Goal: Task Accomplishment & Management: Manage account settings

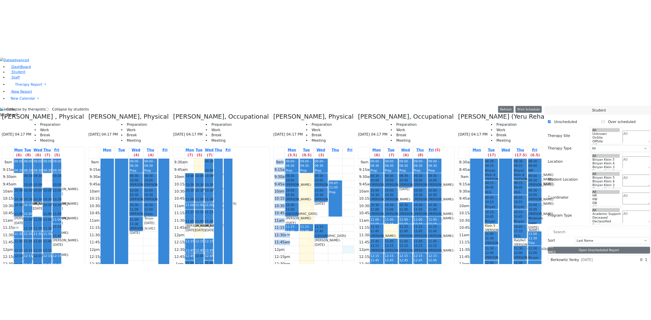
scroll to position [256, 0]
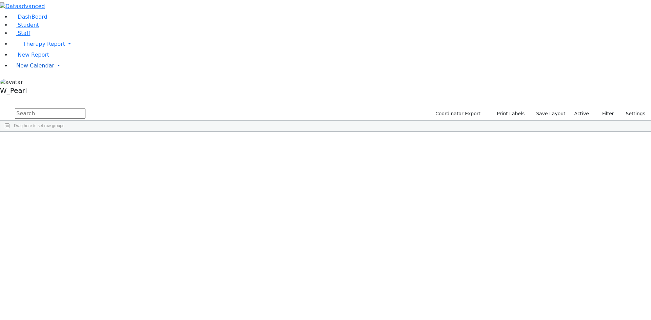
click at [29, 47] on span "New Calendar" at bounding box center [44, 44] width 42 height 6
click at [29, 82] on span "Calendar" at bounding box center [27, 79] width 24 height 6
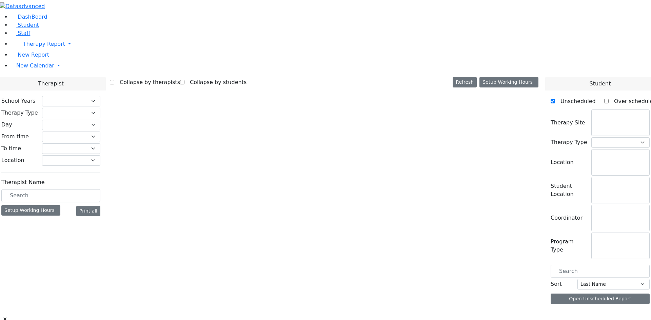
select select "212"
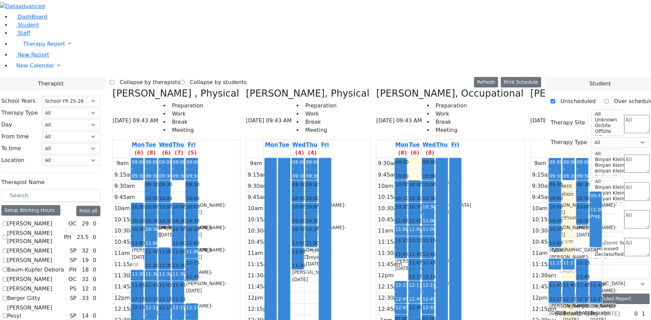
checkbox input "false"
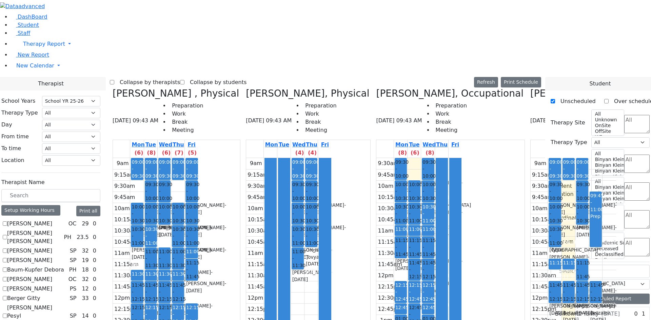
drag, startPoint x: 218, startPoint y: 237, endPoint x: 220, endPoint y: 240, distance: 4.1
click at [198, 240] on div "9am 9:15am 9:30am 9:45am 10am 10:15am 10:30am 10:45am 11am 11:15am 11:30am 11:4…" at bounding box center [155, 292] width 85 height 268
click at [198, 210] on div "9am 9:15am 9:30am 9:45am 10am 10:15am 10:30am 10:45am 11am 11:15am 11:30am 11:4…" at bounding box center [155, 292] width 85 height 268
click at [198, 175] on div "9am 9:15am 9:30am 9:45am 10am 10:15am 10:30am 10:45am 11am 11:15am 11:30am 11:4…" at bounding box center [155, 292] width 85 height 268
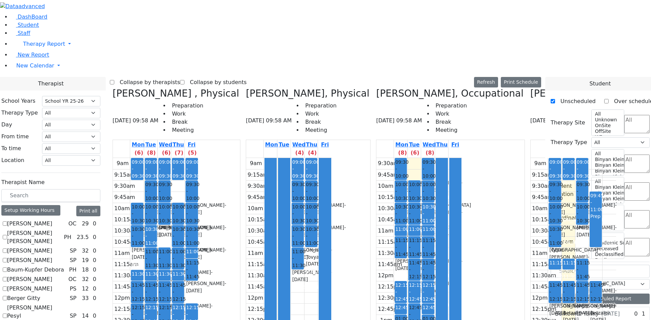
checkbox input "false"
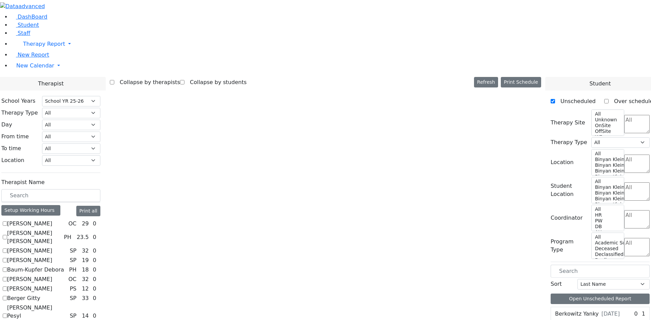
scroll to position [0, 0]
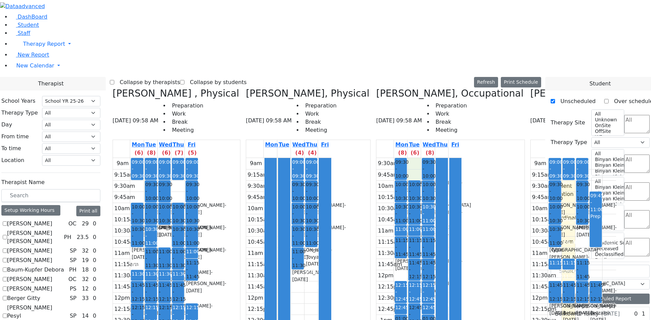
click at [400, 158] on div "9:30am 9:45am 10am 10:15am 10:30am 10:45am 11am 11:15am 11:30am 11:45am 12pm 12…" at bounding box center [418, 281] width 85 height 246
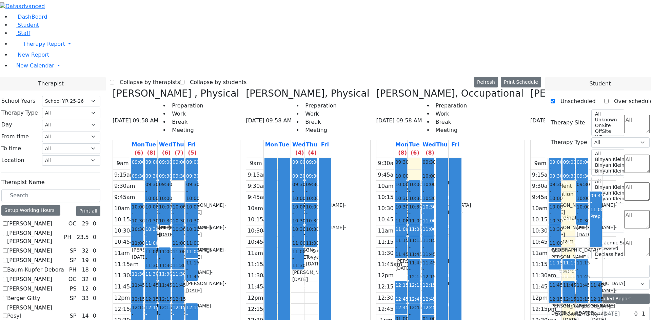
checkbox input "true"
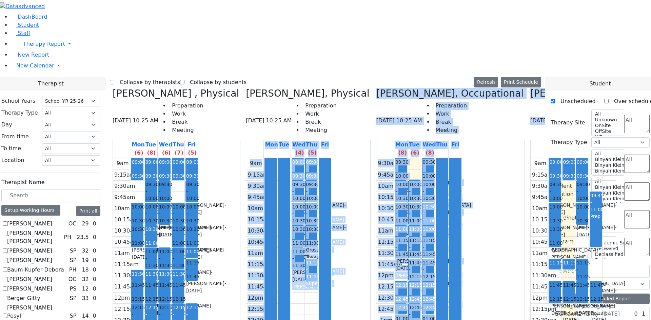
drag, startPoint x: 328, startPoint y: 308, endPoint x: 482, endPoint y: 311, distance: 153.9
click at [484, 311] on div "Reiss Adeena , Physical 08/26/2025 10:25 AM Preparation Work Break Meeting Mon …" at bounding box center [325, 254] width 431 height 333
click at [399, 302] on div "Mon (8) Tue (6) Wed (8) Thu Fri 9:30am 9:45am 10am 10:15am 10:30am 10:45am 11am…" at bounding box center [450, 280] width 148 height 281
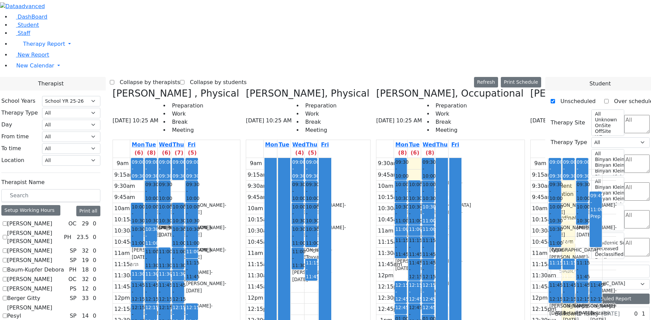
scroll to position [0, 295]
drag, startPoint x: 176, startPoint y: 16, endPoint x: 178, endPoint y: 13, distance: 3.7
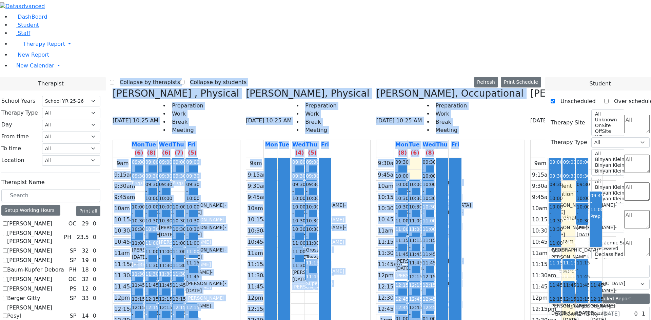
click at [179, 77] on label "Collapse by therapists" at bounding box center [147, 82] width 66 height 11
click at [114, 80] on input "Collapse by therapists" at bounding box center [112, 82] width 4 height 4
checkbox input "true"
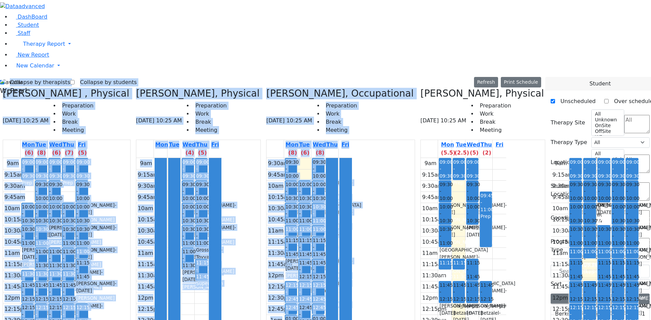
scroll to position [0, 153]
click at [170, 77] on div "Collapse by therapists Collapse by students Refresh Setup Working Hours Print S…" at bounding box center [270, 82] width 541 height 11
click at [89, 77] on label "Collapse by students" at bounding box center [106, 82] width 62 height 11
click at [75, 80] on input "Collapse by students" at bounding box center [72, 82] width 4 height 4
checkbox input "true"
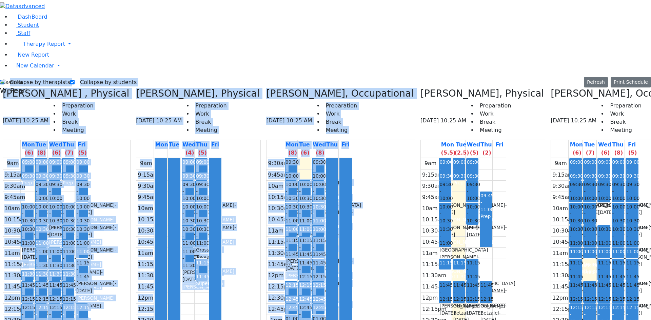
scroll to position [0, 48]
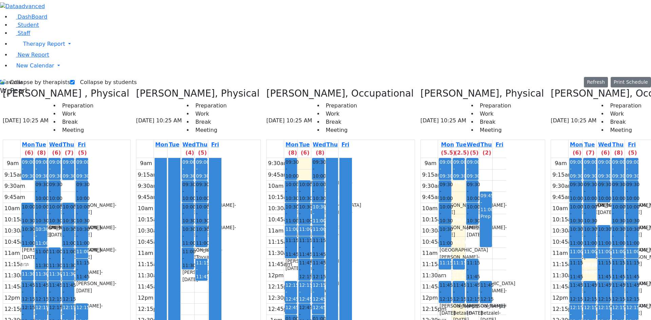
click at [168, 158] on div at bounding box center [174, 292] width 12 height 268
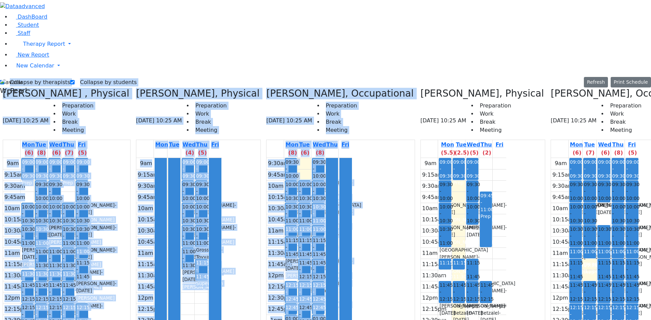
click at [168, 158] on div at bounding box center [174, 292] width 12 height 268
click at [182, 202] on div "Schonbrun Isaac - 02/21/2021" at bounding box center [187, 209] width 11 height 14
click at [312, 159] on span "09:30 - 10:00" at bounding box center [318, 169] width 13 height 21
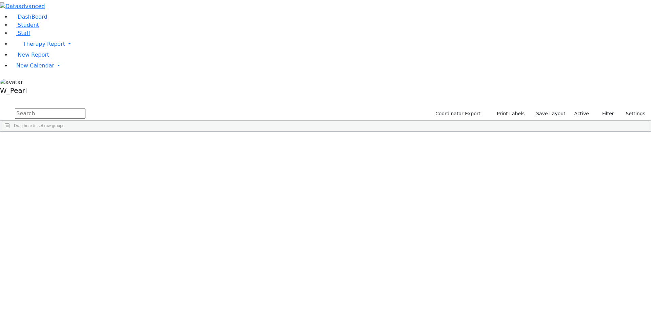
click at [85, 108] on input "text" at bounding box center [50, 113] width 70 height 10
type input "shl weber"
click at [129, 143] on div "Shloimy" at bounding box center [107, 147] width 43 height 9
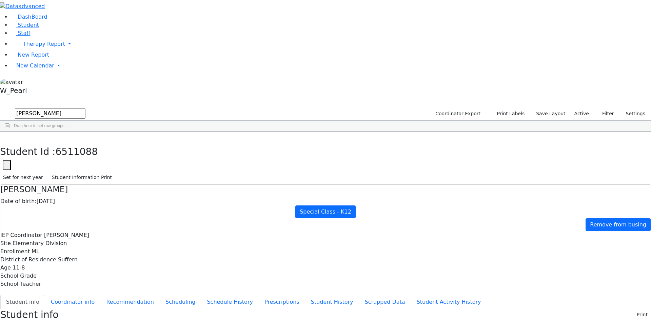
scroll to position [1, 0]
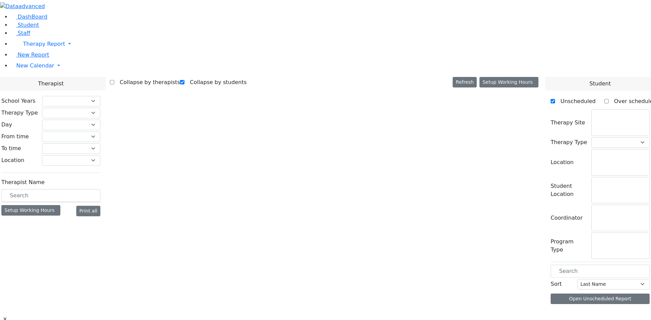
checkbox input "true"
select select "212"
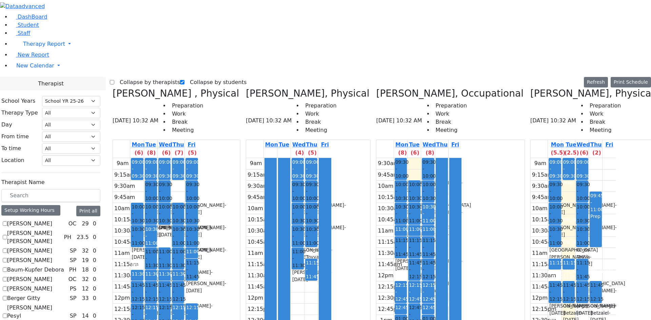
click at [132, 77] on label "Collapse by therapists" at bounding box center [147, 82] width 66 height 11
click at [114, 80] on input "Collapse by therapists" at bounding box center [112, 82] width 4 height 4
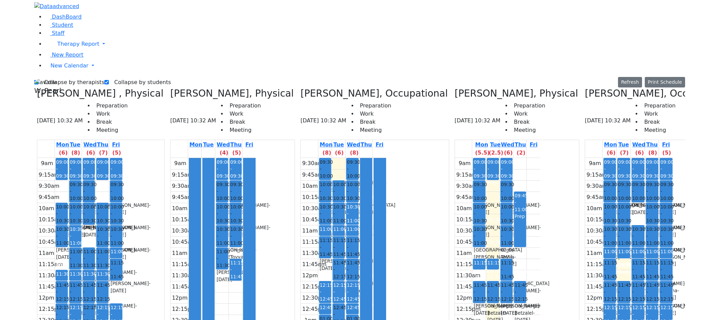
scroll to position [0, 48]
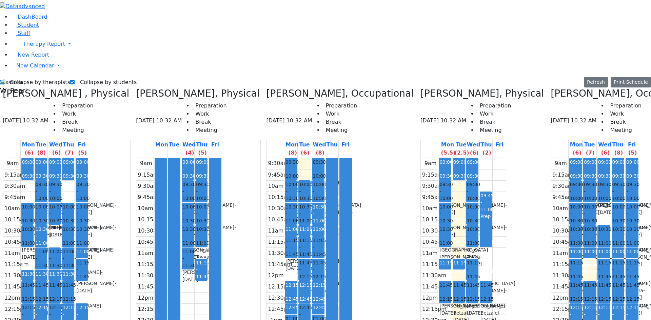
drag, startPoint x: 323, startPoint y: 137, endPoint x: 321, endPoint y: 157, distance: 19.8
click at [421, 158] on div "9am 9:15am 9:30am 9:45am 10am 10:15am 10:30am 10:45am 11am 11:15am 11:30am 11:4…" at bounding box center [463, 292] width 85 height 268
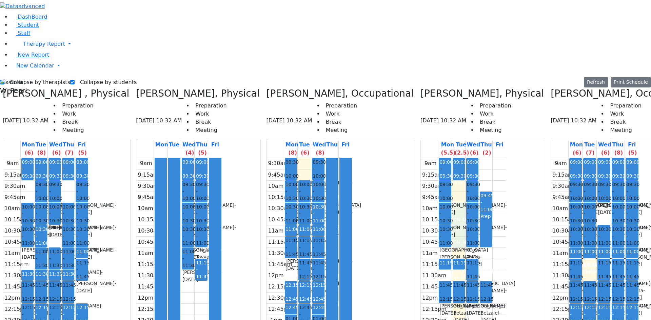
drag, startPoint x: 290, startPoint y: 115, endPoint x: 288, endPoint y: 82, distance: 33.3
click at [421, 158] on div "9am 9:15am 9:30am 9:45am 10am 10:15am 10:30am 10:45am 11am 11:15am 11:30am 11:4…" at bounding box center [463, 292] width 85 height 268
drag, startPoint x: 287, startPoint y: 64, endPoint x: 287, endPoint y: 72, distance: 7.5
click at [421, 158] on div "9am 9:15am 9:30am 9:45am 10am 10:15am 10:30am 10:45am 11am 11:15am 11:30am 11:4…" at bounding box center [463, 292] width 85 height 268
drag, startPoint x: 290, startPoint y: 88, endPoint x: 290, endPoint y: 106, distance: 18.3
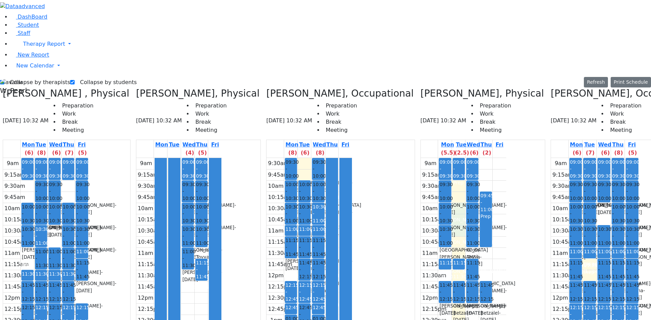
click at [421, 158] on div "9am 9:15am 9:30am 9:45am 10am 10:15am 10:30am 10:45am 11am 11:15am 11:30am 11:4…" at bounding box center [463, 292] width 85 height 268
drag, startPoint x: 290, startPoint y: 118, endPoint x: 292, endPoint y: 128, distance: 10.7
click at [421, 158] on div "9am 9:15am 9:30am 9:45am 10am 10:15am 10:30am 10:45am 11am 11:15am 11:30am 11:4…" at bounding box center [463, 292] width 85 height 268
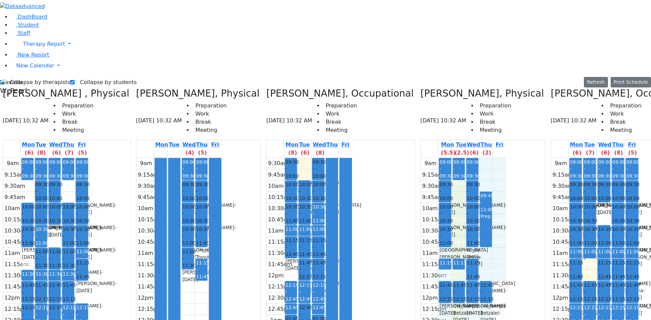
drag, startPoint x: 278, startPoint y: 131, endPoint x: 329, endPoint y: 148, distance: 53.3
click at [421, 158] on div "9am 9:15am 9:30am 9:45am 10am 10:15am 10:30am 10:45am 11am 11:15am 11:30am 11:4…" at bounding box center [463, 292] width 85 height 268
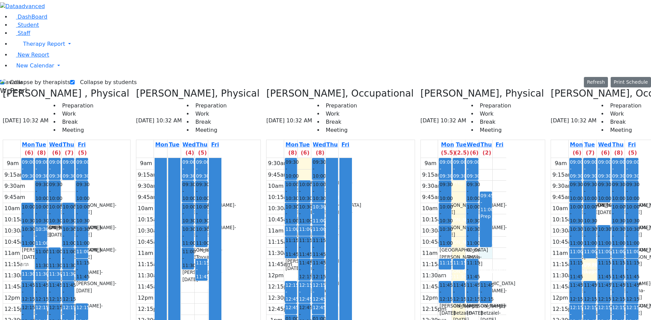
click at [421, 158] on div "9am 9:15am 9:30am 9:45am 10am 10:15am 10:30am 10:45am 11am 11:15am 11:30am 11:4…" at bounding box center [463, 292] width 85 height 268
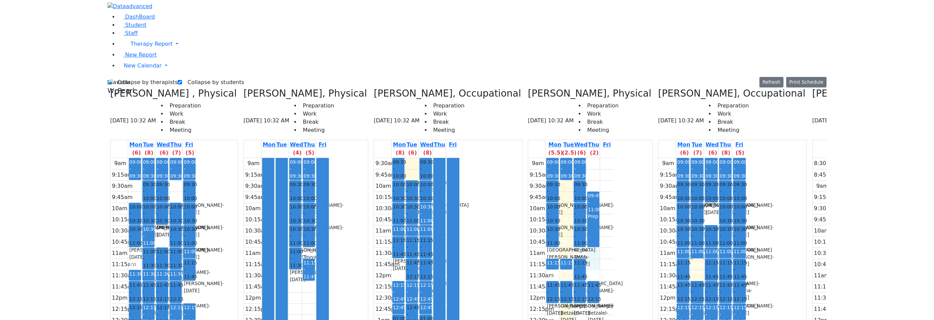
scroll to position [0, 0]
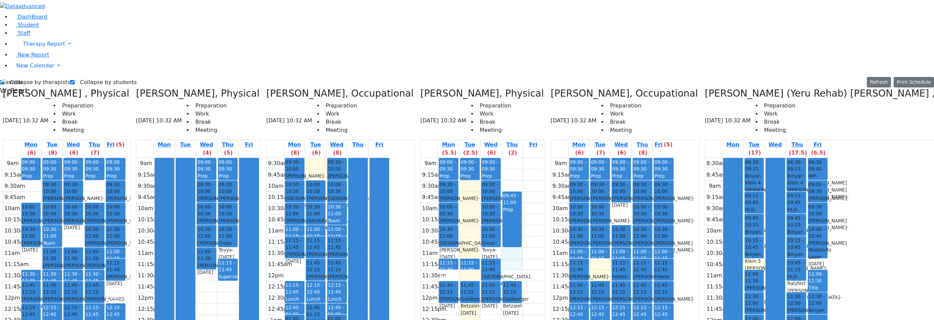
click at [28, 77] on label "Collapse by therapists" at bounding box center [37, 82] width 66 height 11
click at [4, 80] on input "Collapse by therapists" at bounding box center [2, 82] width 4 height 4
checkbox input "false"
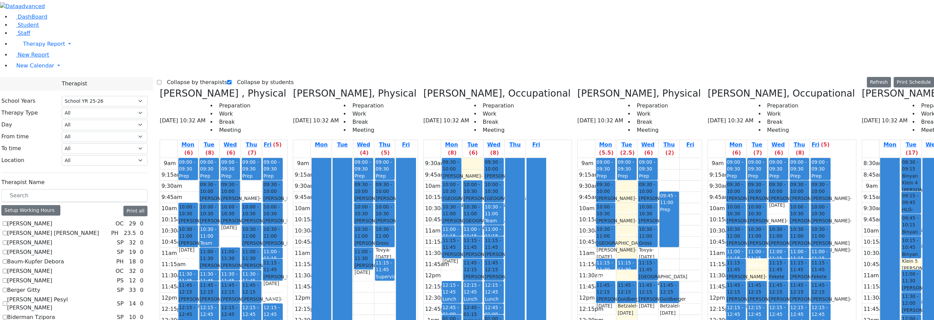
scroll to position [441, 0]
checkbox input "true"
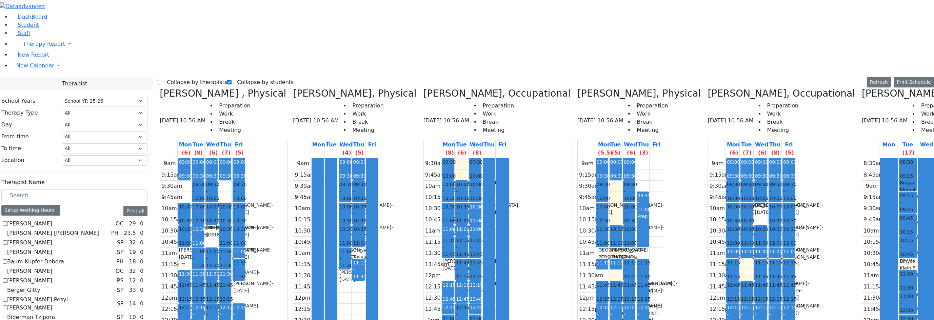
click at [179, 77] on label "Collapse by therapists" at bounding box center [194, 82] width 66 height 11
click at [161, 80] on input "Collapse by therapists" at bounding box center [159, 82] width 4 height 4
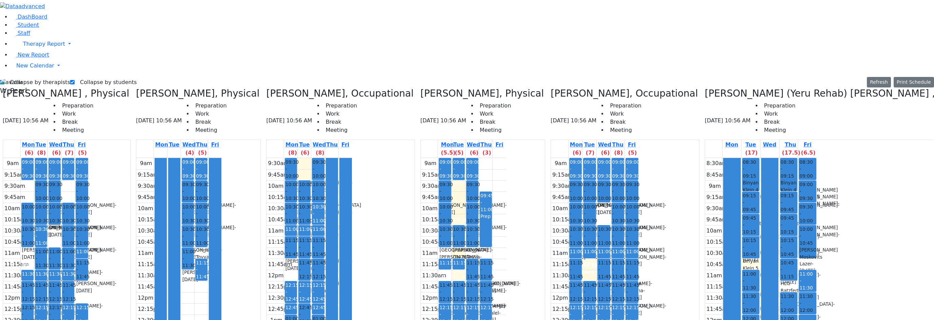
click at [650, 66] on button "Delete Selected Schedule" at bounding box center [835, 68] width 67 height 11
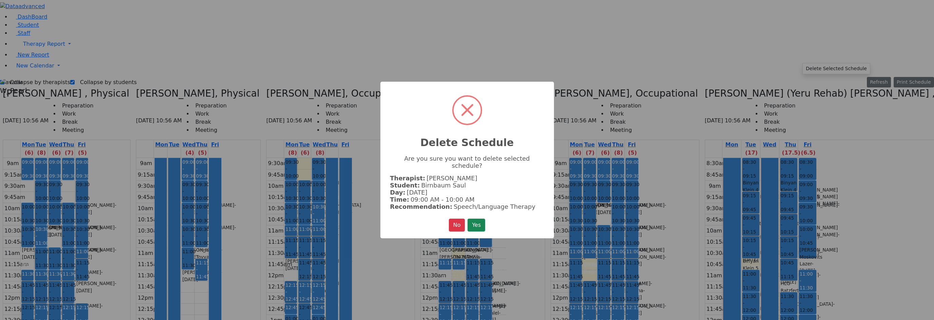
drag, startPoint x: 478, startPoint y: 216, endPoint x: 500, endPoint y: 195, distance: 30.9
click at [478, 219] on button "Yes" at bounding box center [476, 225] width 18 height 13
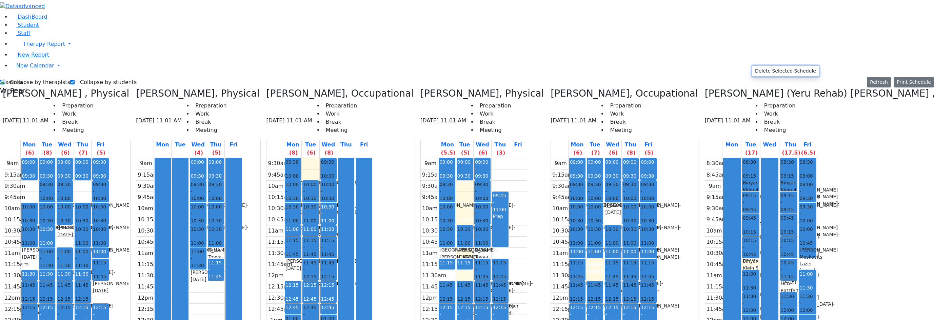
click at [650, 68] on button "Delete Selected Schedule" at bounding box center [785, 71] width 67 height 11
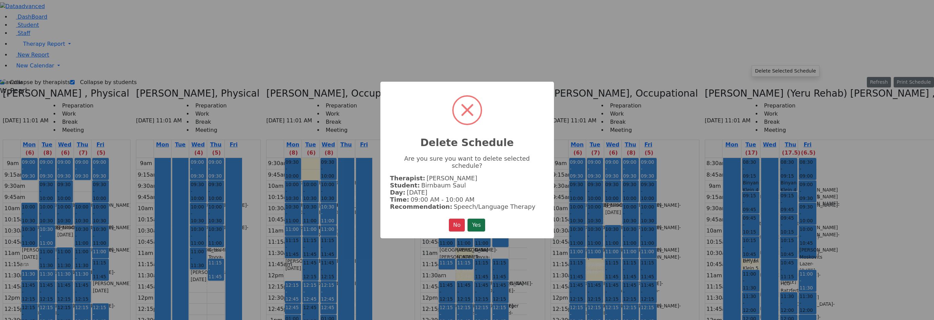
click at [481, 219] on button "Yes" at bounding box center [476, 225] width 18 height 13
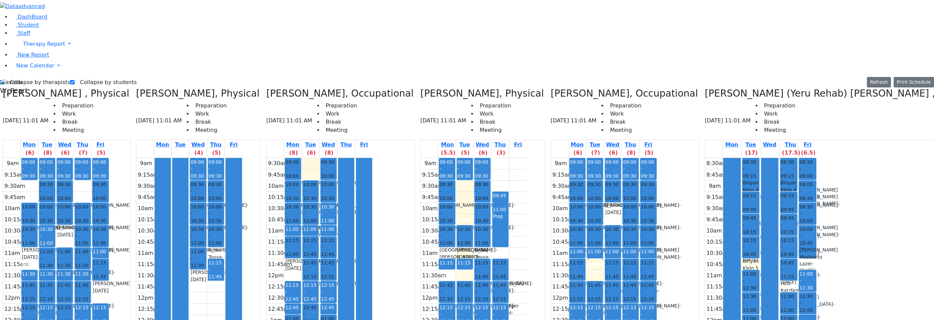
drag, startPoint x: 800, startPoint y: 49, endPoint x: 802, endPoint y: 70, distance: 21.4
drag, startPoint x: 813, startPoint y: 201, endPoint x: 816, endPoint y: 216, distance: 15.8
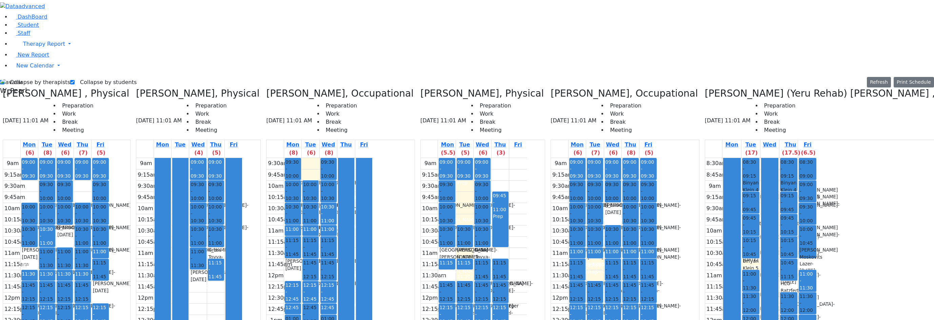
click at [27, 77] on label "Collapse by therapists" at bounding box center [37, 82] width 66 height 11
click at [4, 80] on input "Collapse by therapists" at bounding box center [2, 82] width 4 height 4
checkbox input "false"
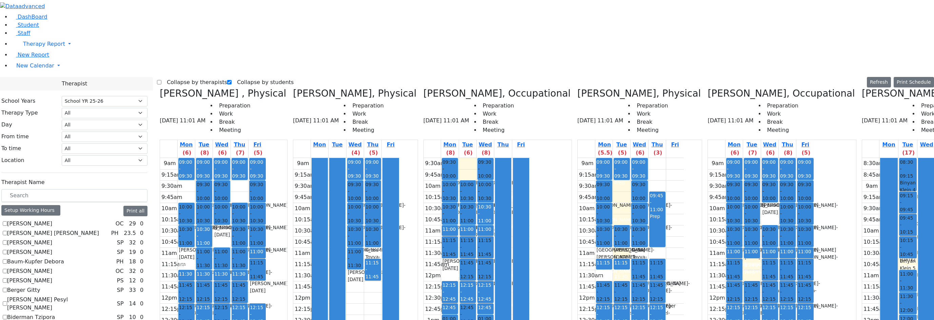
scroll to position [305, 0]
checkbox input "true"
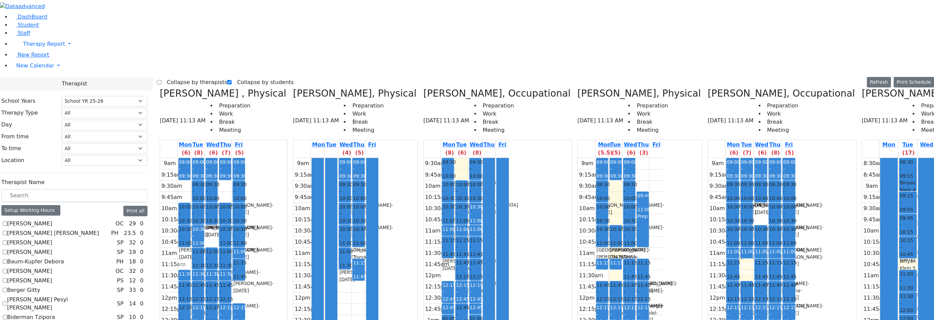
scroll to position [203, 0]
checkbox input "true"
click at [178, 77] on label "Collapse by therapists" at bounding box center [194, 82] width 66 height 11
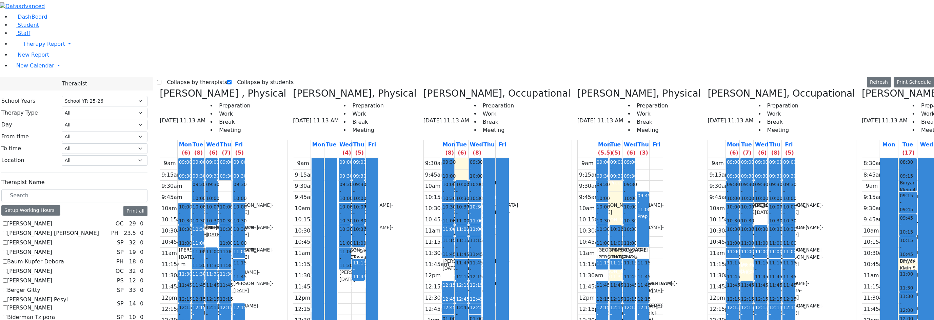
click at [161, 80] on input "Collapse by therapists" at bounding box center [159, 82] width 4 height 4
checkbox input "true"
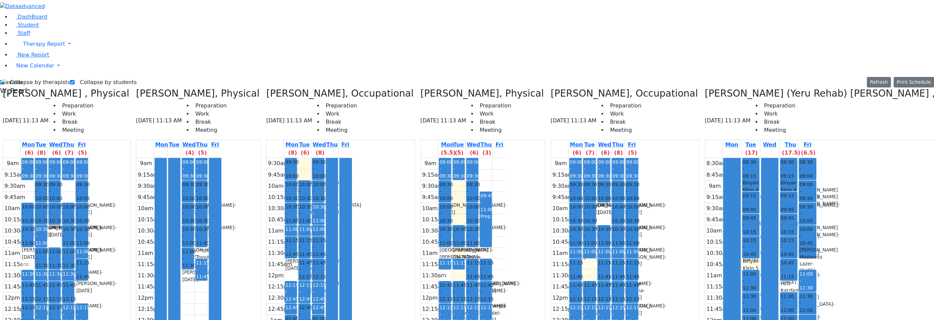
scroll to position [0, 40]
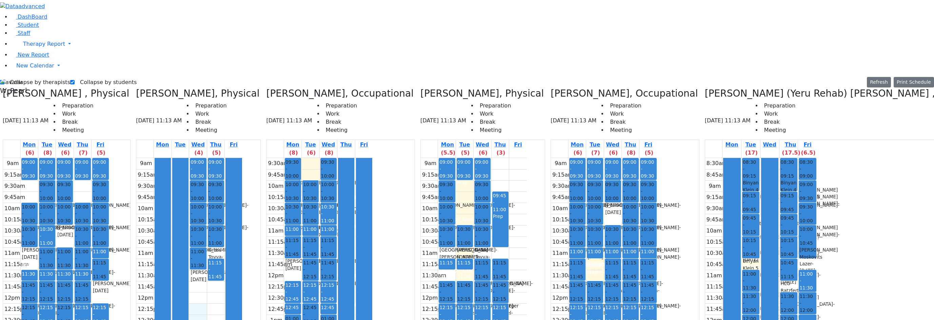
drag, startPoint x: 197, startPoint y: 187, endPoint x: 196, endPoint y: 197, distance: 9.9
click at [196, 197] on div "9am 9:15am 9:30am 9:45am 10am 10:15am 10:30am 10:45am 11am 11:15am 11:30am 11:4…" at bounding box center [189, 292] width 106 height 268
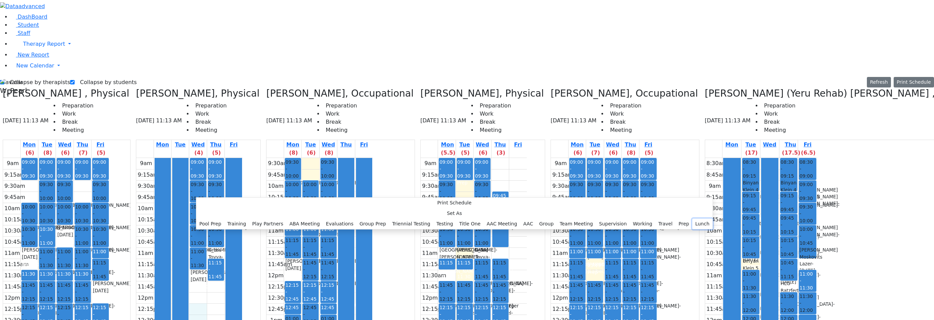
click at [650, 219] on button "Lunch" at bounding box center [702, 224] width 20 height 11
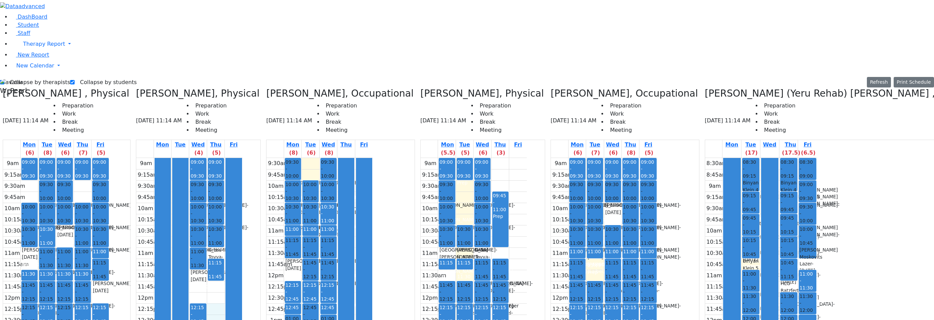
drag, startPoint x: 219, startPoint y: 189, endPoint x: 220, endPoint y: 197, distance: 8.1
click at [220, 197] on div "9am 9:15am 9:30am 9:45am 10am 10:15am 10:30am 10:45am 11am 11:15am 11:30am 11:4…" at bounding box center [189, 292] width 106 height 268
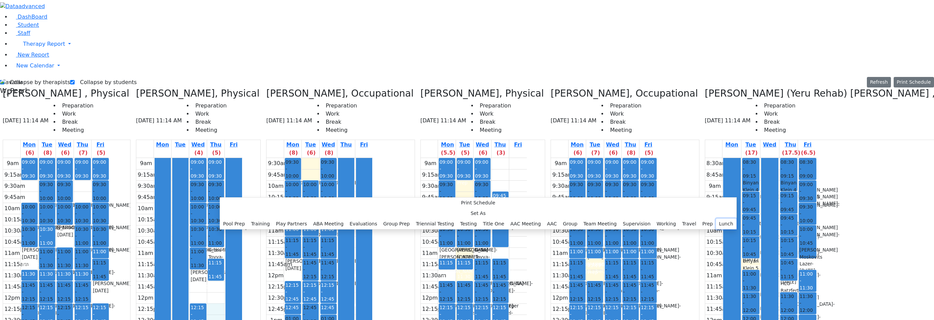
click at [650, 219] on button "Lunch" at bounding box center [726, 224] width 20 height 11
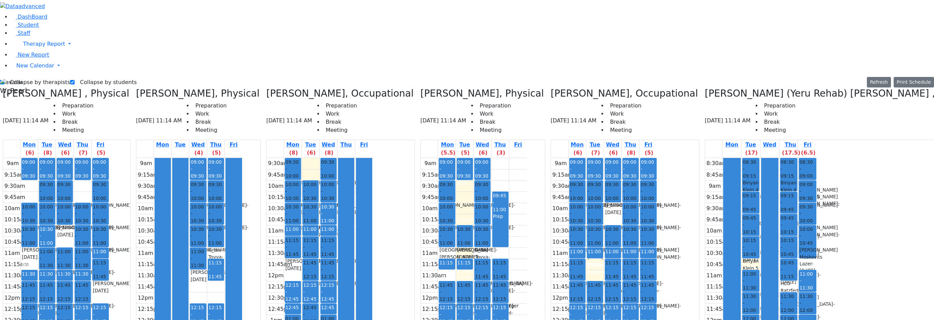
click at [212, 303] on div "9am 9:15am 9:30am 9:45am 10am 10:15am 10:30am 10:45am 11am 11:15am 11:30am 11:4…" at bounding box center [189, 292] width 106 height 268
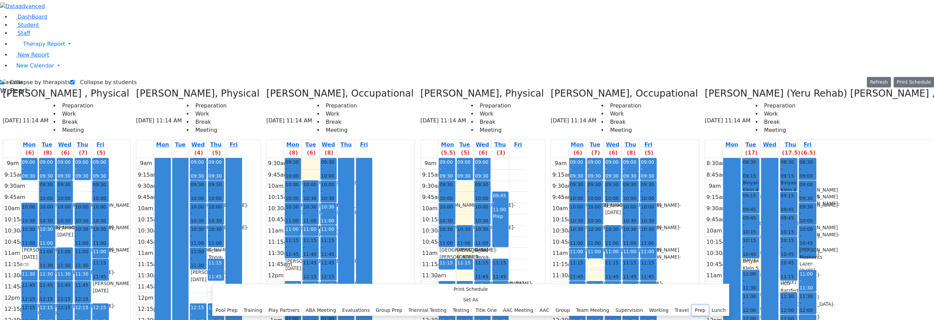
click at [650, 305] on button "Prep" at bounding box center [700, 310] width 17 height 11
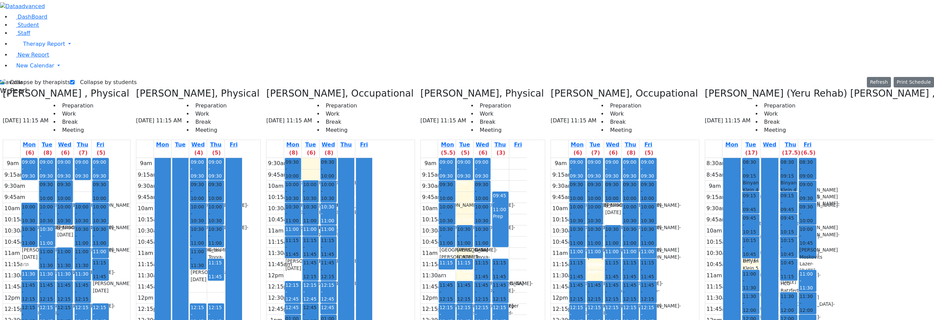
click at [204, 304] on div "9am 9:15am 9:30am 9:45am 10am 10:15am 10:30am 10:45am 11am 11:15am 11:30am 11:4…" at bounding box center [189, 292] width 106 height 268
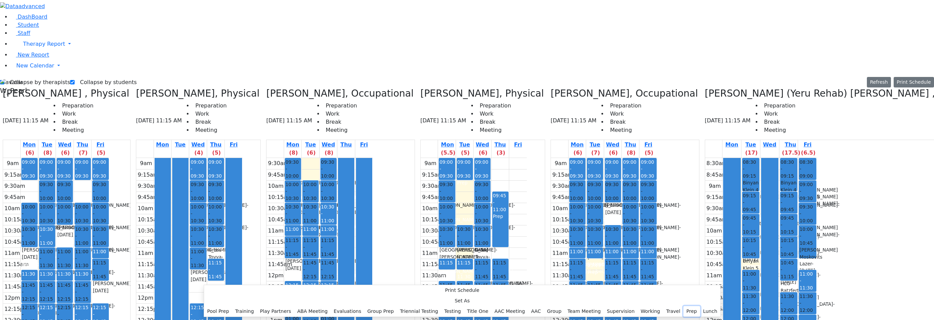
click at [650, 306] on button "Prep" at bounding box center [691, 311] width 17 height 11
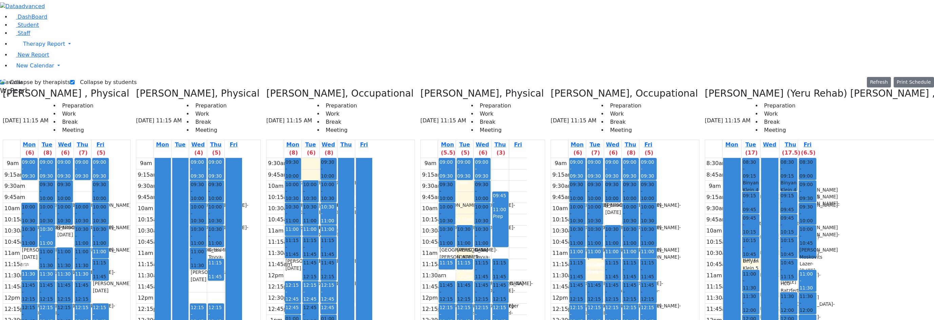
click at [573, 250] on div "9am 9:15am 9:30am 9:45am 10am 10:15am 10:30am 10:45am 11am 11:15am 11:30am 11:4…" at bounding box center [604, 292] width 106 height 268
drag, startPoint x: 781, startPoint y: 44, endPoint x: 784, endPoint y: 49, distance: 6.4
drag, startPoint x: 803, startPoint y: 69, endPoint x: 805, endPoint y: 73, distance: 4.0
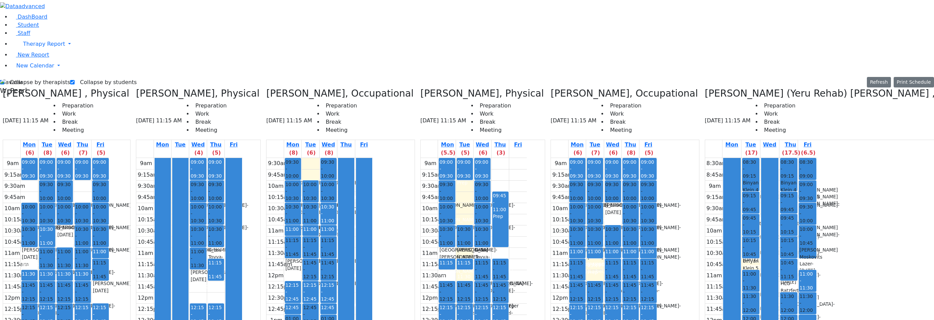
drag, startPoint x: 753, startPoint y: 67, endPoint x: 753, endPoint y: 75, distance: 8.5
drag, startPoint x: 791, startPoint y: 47, endPoint x: 789, endPoint y: 58, distance: 11.4
drag, startPoint x: 782, startPoint y: 134, endPoint x: 782, endPoint y: 138, distance: 4.8
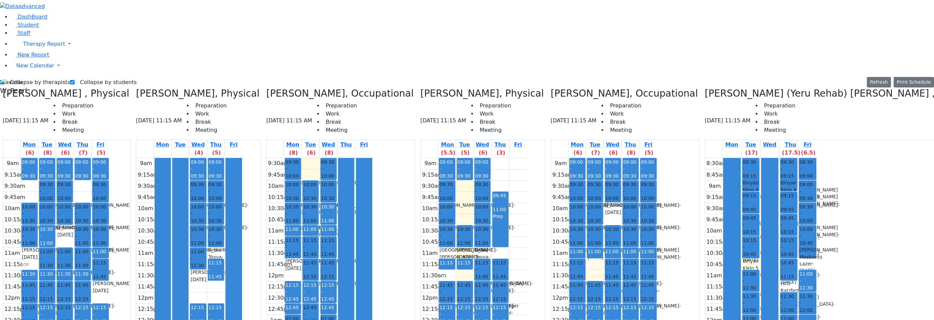
drag, startPoint x: 784, startPoint y: 136, endPoint x: 784, endPoint y: 139, distance: 3.7
click at [650, 77] on button "Print Schedule" at bounding box center [913, 82] width 40 height 11
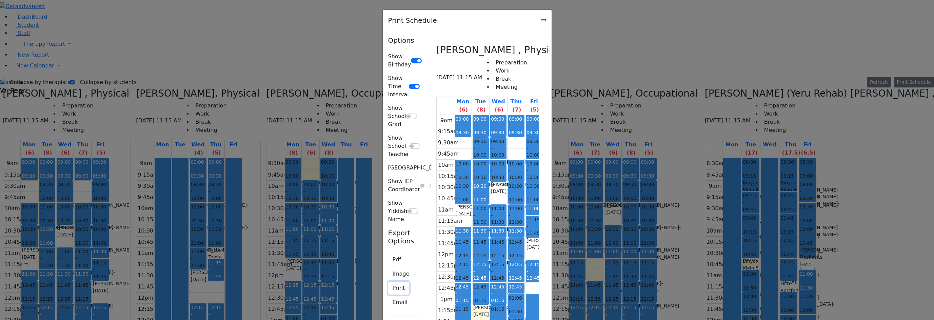
click at [388, 282] on button "Print" at bounding box center [398, 288] width 21 height 13
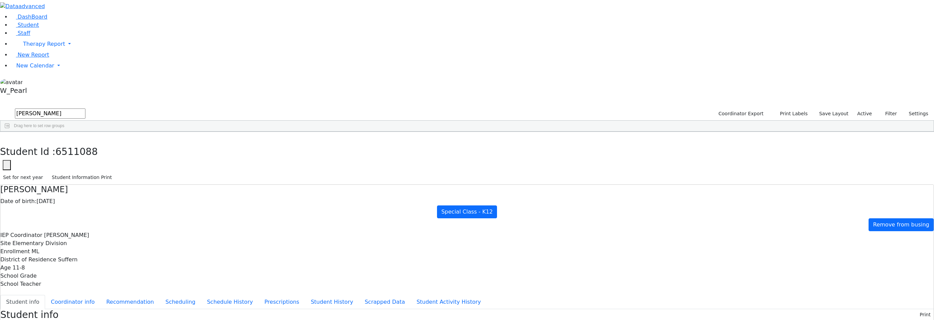
scroll to position [1, 0]
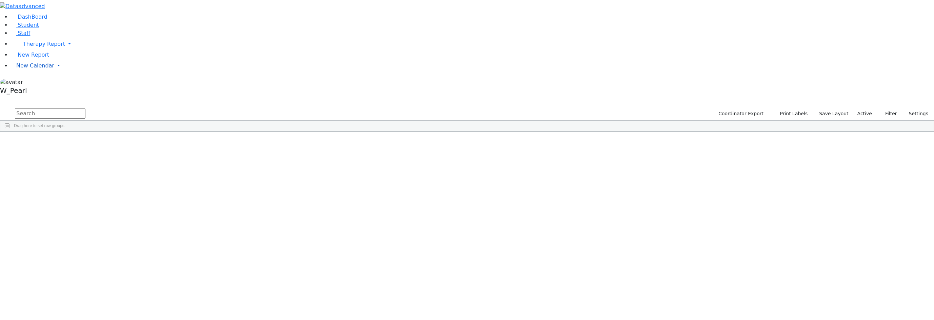
click at [31, 47] on span "New Calendar" at bounding box center [44, 44] width 42 height 6
click at [37, 90] on span "Teacher Report" at bounding box center [36, 87] width 41 height 6
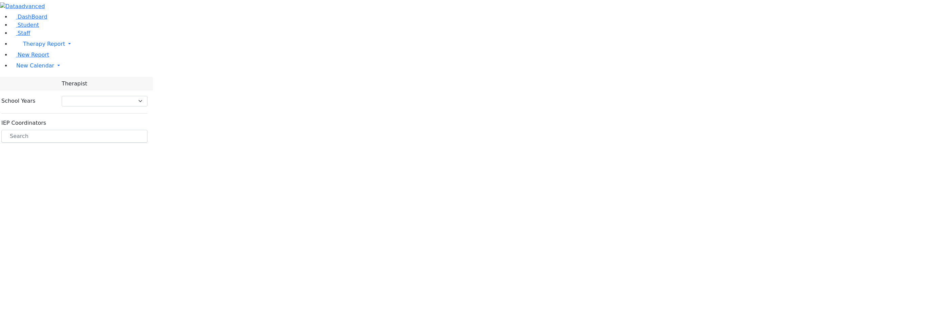
select select "212"
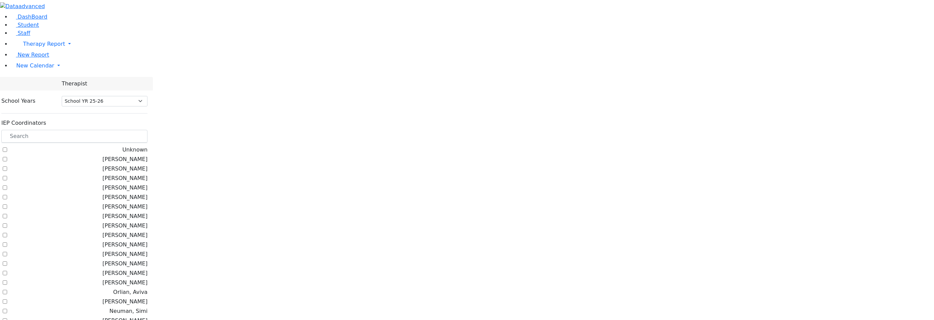
scroll to position [102, 0]
click at [102, 317] on label "Cohen, Sara C" at bounding box center [124, 321] width 45 height 8
click at [7, 318] on input "Cohen, Sara C" at bounding box center [5, 320] width 4 height 4
checkbox input "true"
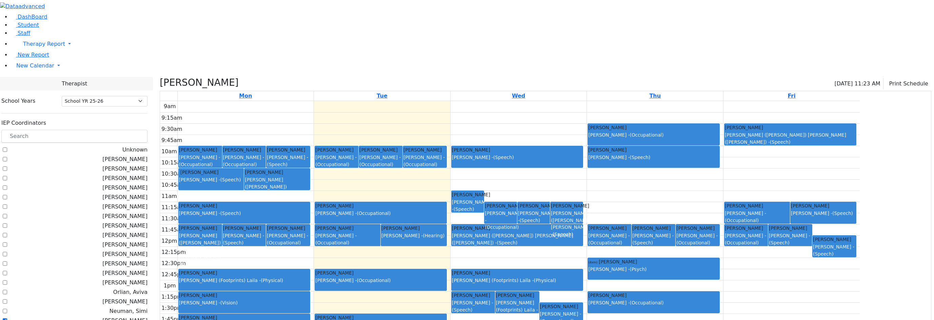
scroll to position [0, 0]
checkbox input "true"
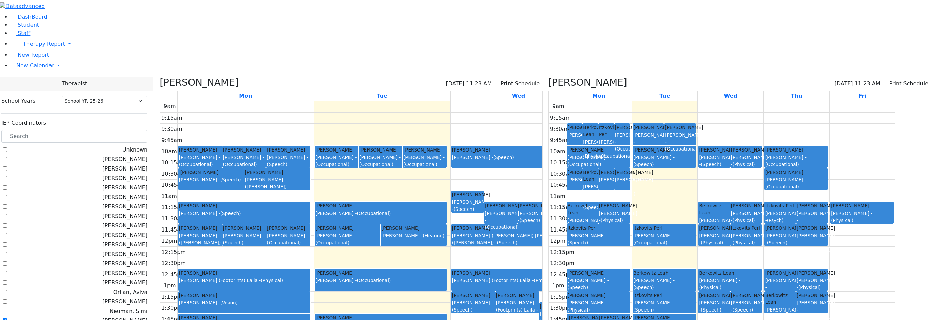
scroll to position [34, 0]
click at [102, 241] on label "[PERSON_NAME]" at bounding box center [124, 245] width 45 height 8
click at [7, 242] on input "[PERSON_NAME]" at bounding box center [5, 244] width 4 height 4
checkbox input "true"
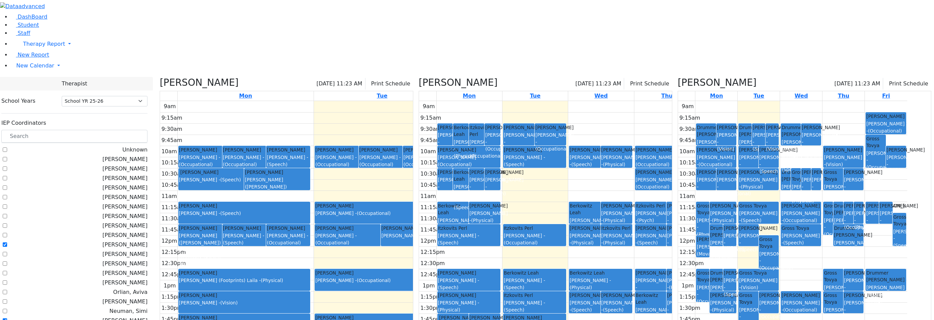
scroll to position [203, 0]
checkbox input "true"
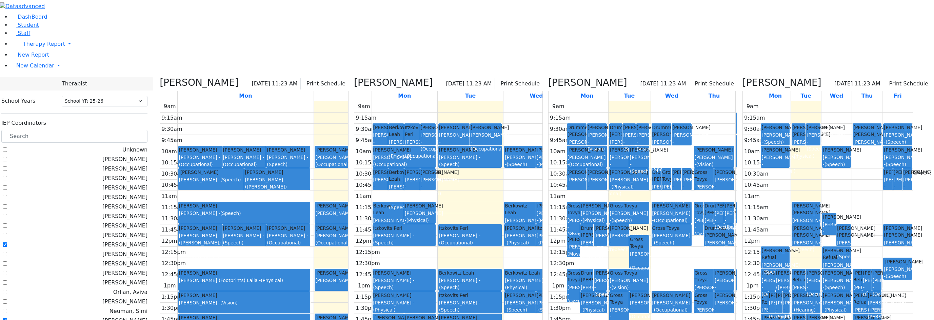
scroll to position [362, 0]
checkbox input "true"
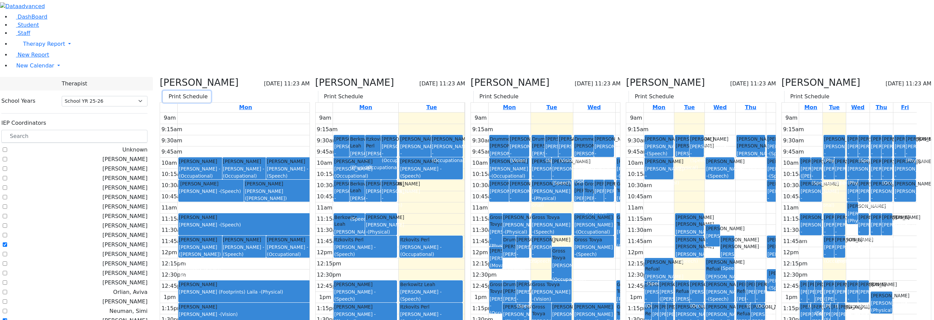
click at [167, 93] on icon "button" at bounding box center [167, 96] width 0 height 6
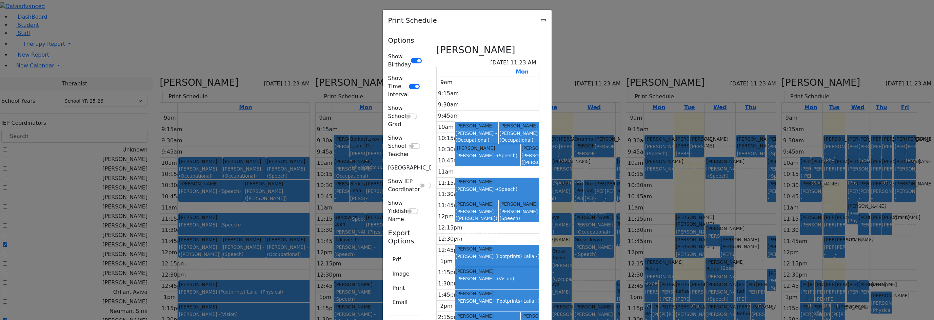
scroll to position [746, 0]
click at [388, 282] on button "Print" at bounding box center [398, 288] width 21 height 13
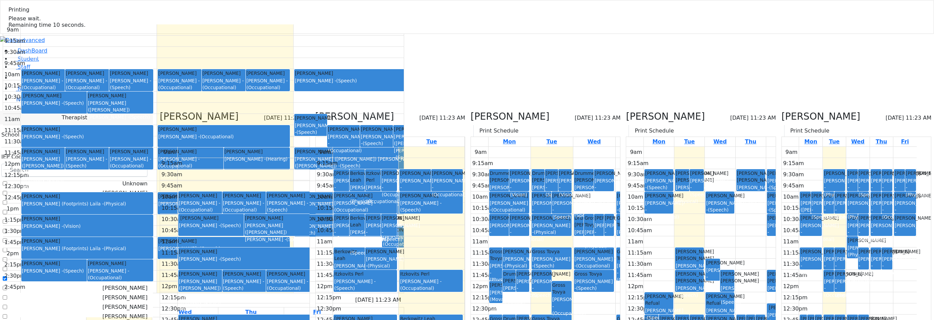
click at [30, 85] on link "New Calendar" at bounding box center [472, 78] width 923 height 14
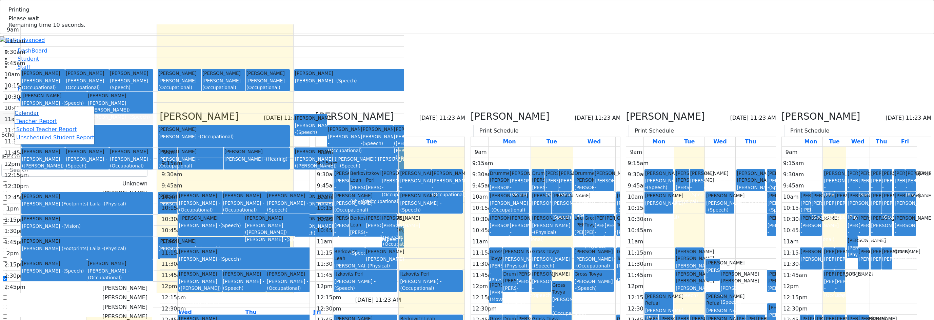
click at [29, 117] on link "Calendar" at bounding box center [27, 113] width 24 height 8
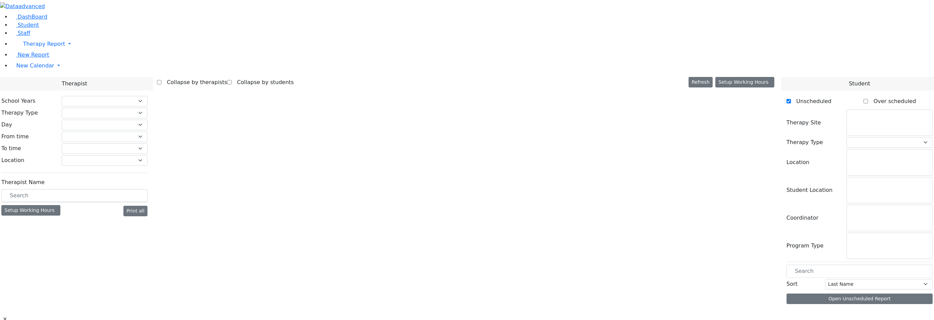
checkbox input "false"
select select "212"
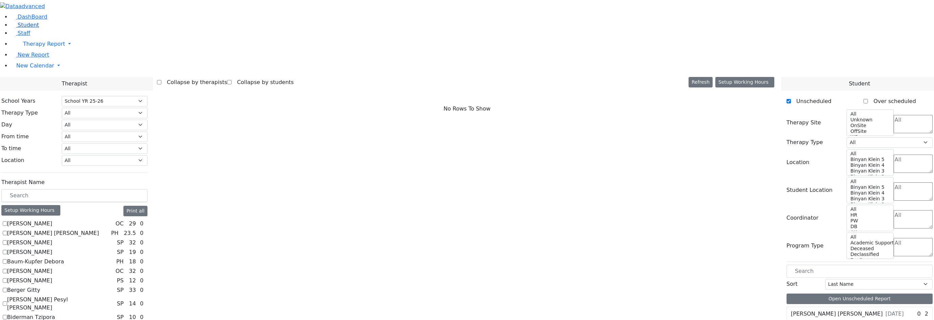
click at [27, 28] on span "Student" at bounding box center [28, 25] width 21 height 6
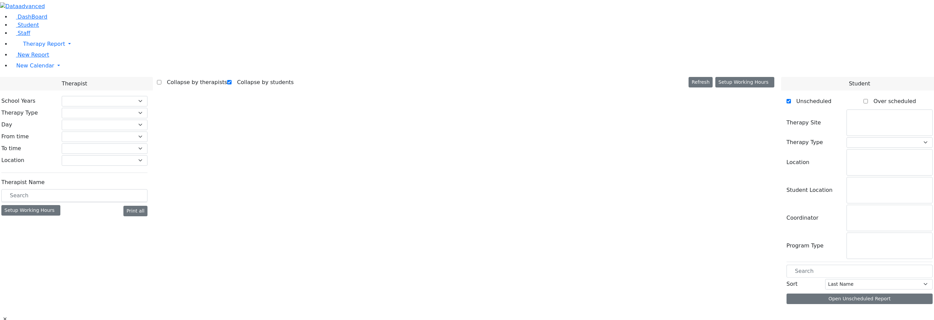
checkbox input "true"
select select "212"
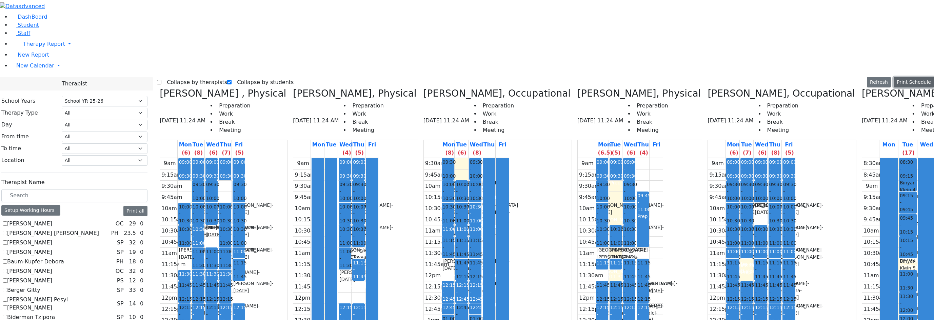
click at [915, 77] on button "Print Schedule" at bounding box center [913, 82] width 40 height 11
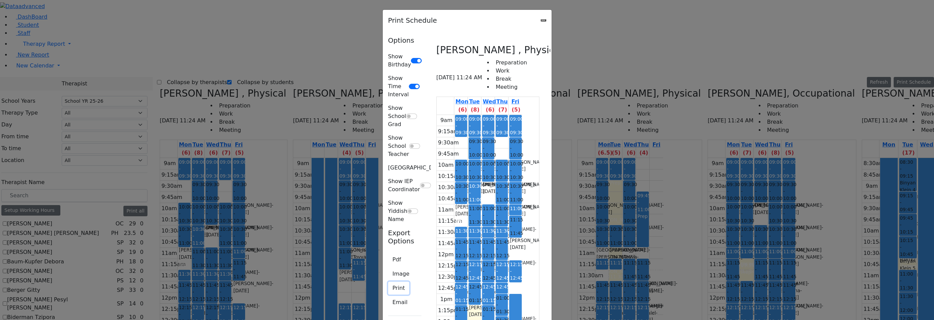
click at [388, 282] on button "Print" at bounding box center [398, 288] width 21 height 13
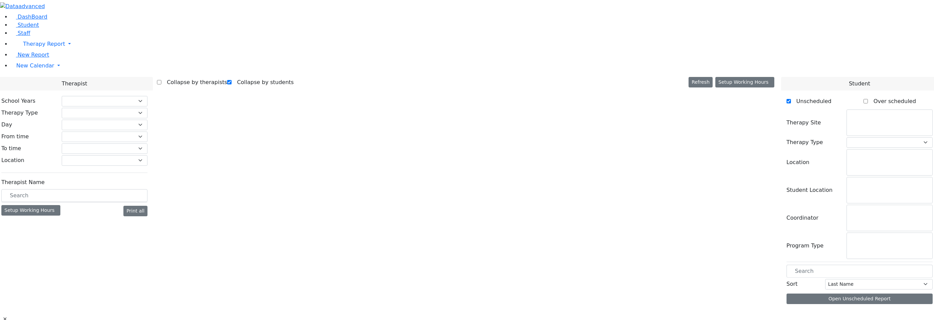
checkbox input "true"
select select "212"
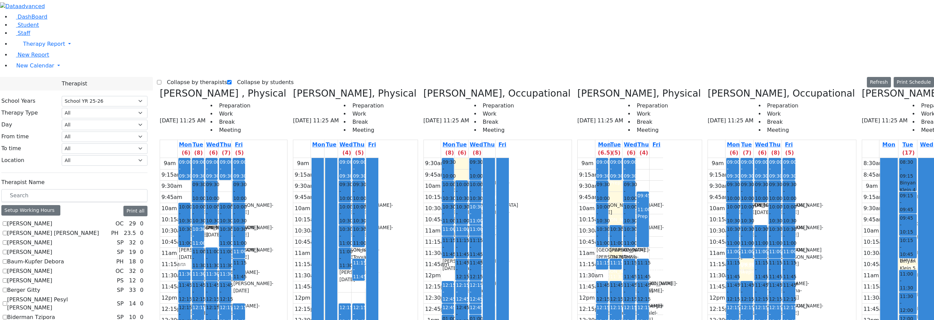
click at [181, 77] on label "Collapse by therapists" at bounding box center [194, 82] width 66 height 11
click at [161, 80] on input "Collapse by therapists" at bounding box center [159, 82] width 4 height 4
checkbox input "true"
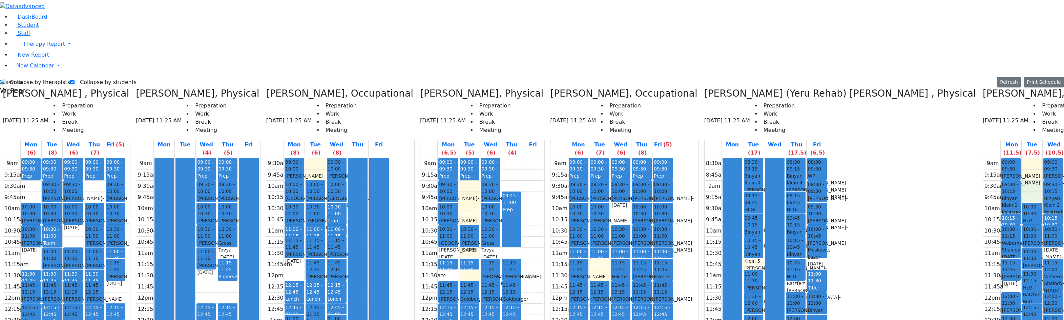
drag, startPoint x: 846, startPoint y: 67, endPoint x: 848, endPoint y: 74, distance: 7.5
click at [933, 158] on div "9am 9:15am 9:30am 9:45am 10am 10:15am 10:30am 10:45am 11am 11:15am 11:30am 11:4…" at bounding box center [1044, 292] width 123 height 268
drag, startPoint x: 916, startPoint y: 67, endPoint x: 917, endPoint y: 75, distance: 7.2
click at [933, 158] on div "9am 9:15am 9:30am 9:45am 10am 10:15am 10:30am 10:45am 11am 11:15am 11:30am 11:4…" at bounding box center [1044, 292] width 123 height 268
drag, startPoint x: 975, startPoint y: 68, endPoint x: 977, endPoint y: 77, distance: 8.9
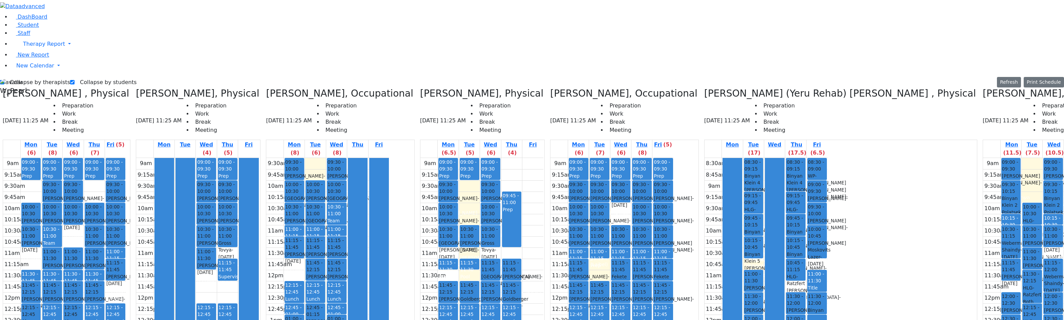
drag, startPoint x: 847, startPoint y: 75, endPoint x: 848, endPoint y: 71, distance: 3.8
click at [933, 158] on div "9am 9:15am 9:30am 9:45am 10am 10:15am 10:30am 10:45am 11am 11:15am 11:30am 11:4…" at bounding box center [1044, 292] width 123 height 268
drag, startPoint x: 909, startPoint y: 67, endPoint x: 910, endPoint y: 76, distance: 8.5
click at [933, 158] on div "9am 9:15am 9:30am 9:45am 10am 10:15am 10:30am 10:45am 11am 11:15am 11:30am 11:4…" at bounding box center [1044, 292] width 123 height 268
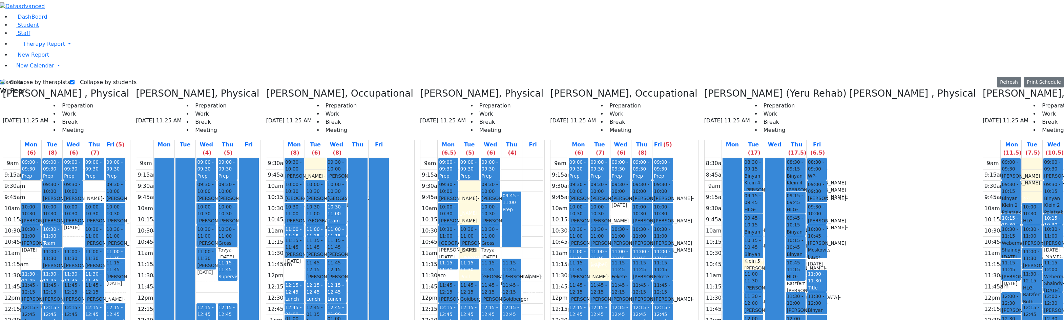
drag, startPoint x: 897, startPoint y: 54, endPoint x: 895, endPoint y: 42, distance: 11.8
click at [933, 158] on div "9am 9:15am 9:30am 9:45am 10am 10:15am 10:30am 10:45am 11am 11:15am 11:30am 11:4…" at bounding box center [1044, 292] width 123 height 268
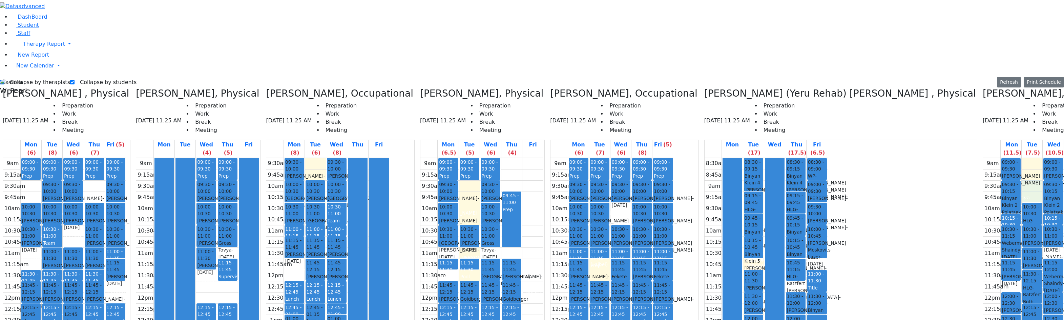
drag, startPoint x: 856, startPoint y: 70, endPoint x: 855, endPoint y: 77, distance: 6.9
click at [933, 158] on div "9am 9:15am 9:30am 9:45am 10am 10:15am 10:30am 10:45am 11am 11:15am 11:30am 11:4…" at bounding box center [1044, 292] width 123 height 268
drag, startPoint x: 854, startPoint y: 46, endPoint x: 874, endPoint y: 43, distance: 20.6
click at [933, 158] on div "9am 9:15am 9:30am 9:45am 10am 10:15am 10:30am 10:45am 11am 11:15am 11:30am 11:4…" at bounding box center [1044, 292] width 123 height 268
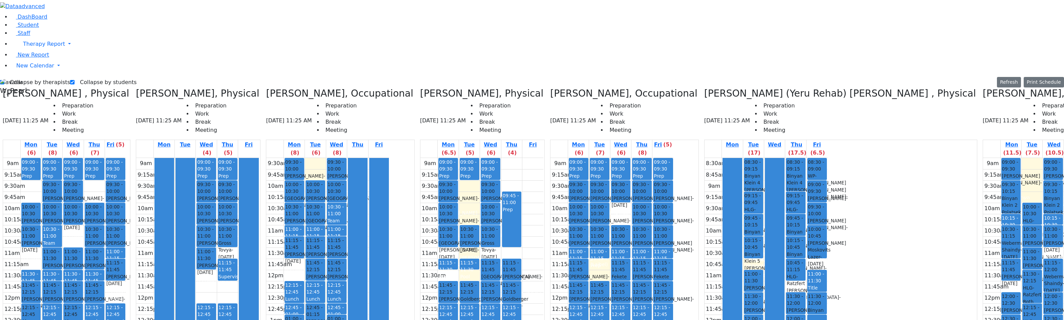
drag, startPoint x: 910, startPoint y: 45, endPoint x: 912, endPoint y: 55, distance: 10.3
click at [933, 158] on div "9am 9:15am 9:30am 9:45am 10am 10:15am 10:30am 10:45am 11am 11:15am 11:30am 11:4…" at bounding box center [1044, 292] width 123 height 268
drag, startPoint x: 912, startPoint y: 65, endPoint x: 912, endPoint y: 79, distance: 13.6
click at [933, 158] on div "9am 9:15am 9:30am 9:45am 10am 10:15am 10:30am 10:45am 11am 11:15am 11:30am 11:4…" at bounding box center [1044, 292] width 123 height 268
drag, startPoint x: 852, startPoint y: 68, endPoint x: 856, endPoint y: 76, distance: 8.3
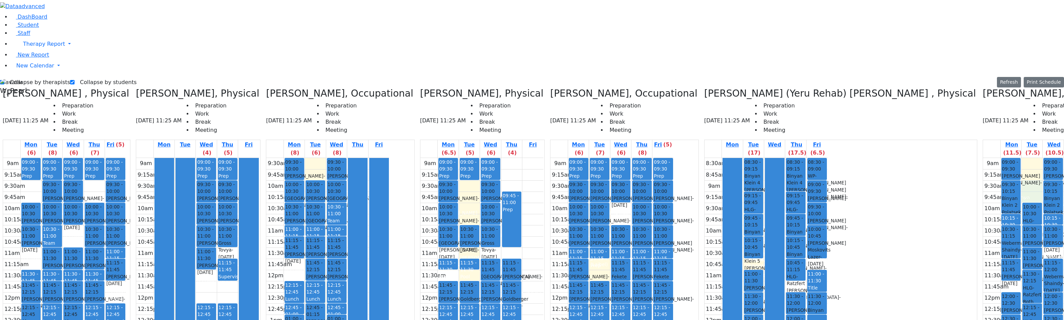
click at [933, 158] on div "9am 9:15am 9:30am 9:45am 10am 10:15am 10:30am 10:45am 11am 11:15am 11:30am 11:4…" at bounding box center [1044, 292] width 123 height 268
click at [933, 253] on div "[PERSON_NAME] - [DATE]" at bounding box center [1075, 260] width 18 height 14
click at [933, 158] on div "9am 9:15am 9:30am 9:45am 10am 10:15am 10:30am 10:45am 11am 11:15am 11:30am 11:4…" at bounding box center [1044, 292] width 123 height 268
drag, startPoint x: 1046, startPoint y: 67, endPoint x: 1044, endPoint y: 79, distance: 11.6
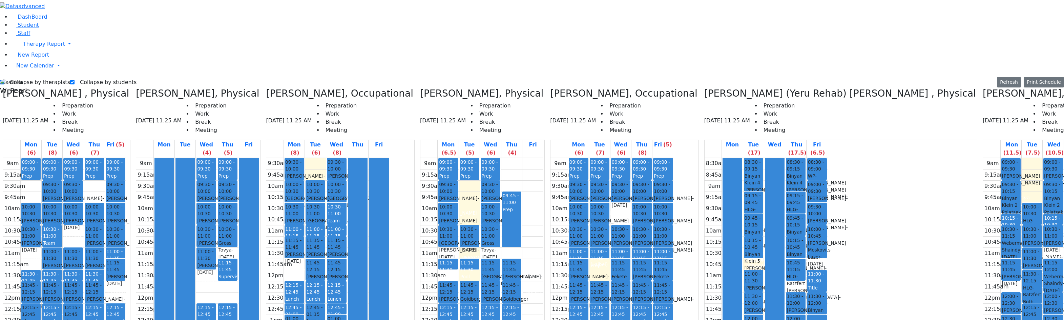
drag, startPoint x: 1008, startPoint y: 72, endPoint x: 1001, endPoint y: 76, distance: 7.6
drag, startPoint x: 987, startPoint y: 66, endPoint x: 988, endPoint y: 74, distance: 7.5
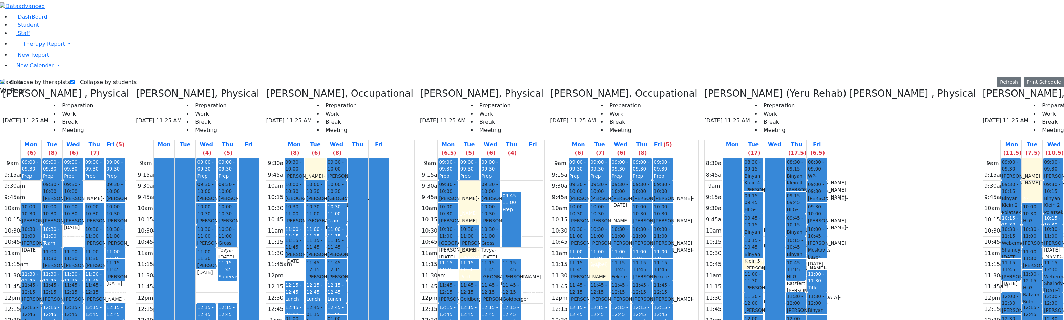
drag, startPoint x: 924, startPoint y: 65, endPoint x: 924, endPoint y: 72, distance: 6.4
click at [933, 158] on div "9am 9:15am 9:30am 9:45am 10am 10:15am 10:30am 10:45am 11am 11:15am 11:30am 11:4…" at bounding box center [1044, 292] width 123 height 268
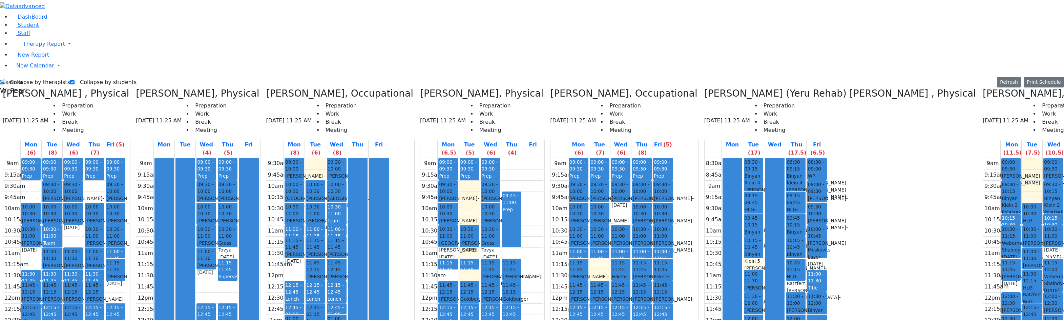
drag, startPoint x: 895, startPoint y: 44, endPoint x: 899, endPoint y: 52, distance: 9.3
click at [933, 158] on div "9am 9:15am 9:30am 9:45am 10am 10:15am 10:30am 10:45am 11am 11:15am 11:30am 11:4…" at bounding box center [1044, 292] width 123 height 268
drag, startPoint x: 911, startPoint y: 47, endPoint x: 911, endPoint y: 55, distance: 7.8
click at [933, 158] on div "9am 9:15am 9:30am 9:45am 10am 10:15am 10:30am 10:45am 11am 11:15am 11:30am 11:4…" at bounding box center [1044, 292] width 123 height 268
drag, startPoint x: 912, startPoint y: 65, endPoint x: 913, endPoint y: 75, distance: 10.2
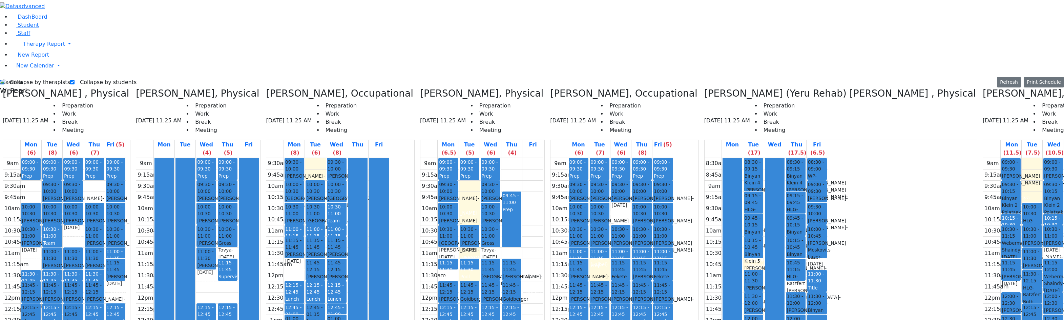
click at [933, 158] on div "9am 9:15am 9:30am 9:45am 10am 10:15am 10:30am 10:45am 11am 11:15am 11:30am 11:4…" at bounding box center [1044, 292] width 123 height 268
drag, startPoint x: 902, startPoint y: 56, endPoint x: 898, endPoint y: 45, distance: 12.2
click at [933, 158] on div "9am 9:15am 9:30am 9:45am 10am 10:15am 10:30am 10:45am 11am 11:15am 11:30am 11:4…" at bounding box center [1044, 292] width 123 height 268
drag, startPoint x: 851, startPoint y: 62, endPoint x: 854, endPoint y: 70, distance: 7.9
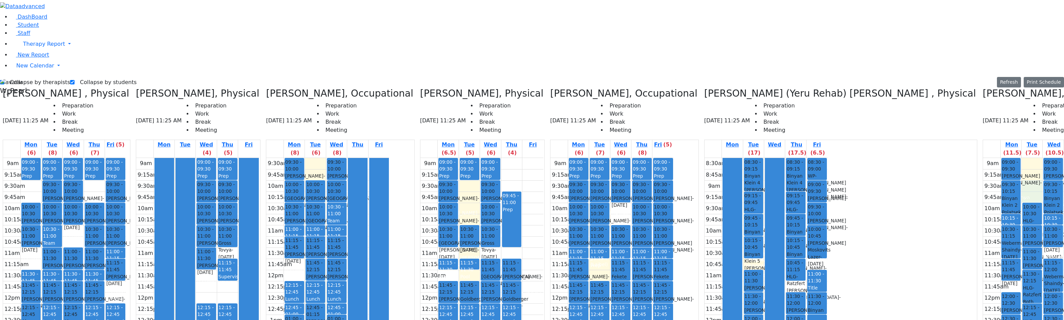
click at [933, 158] on div "9am 9:15am 9:30am 9:45am 10am 10:15am 10:30am 10:45am 11am 11:15am 11:30am 11:4…" at bounding box center [1044, 292] width 123 height 268
drag, startPoint x: 892, startPoint y: 45, endPoint x: 899, endPoint y: 54, distance: 11.0
click at [933, 158] on div "9am 9:15am 9:30am 9:45am 10am 10:15am 10:30am 10:45am 11am 11:15am 11:30am 11:4…" at bounding box center [1044, 292] width 123 height 268
drag, startPoint x: 917, startPoint y: 75, endPoint x: 917, endPoint y: 68, distance: 7.5
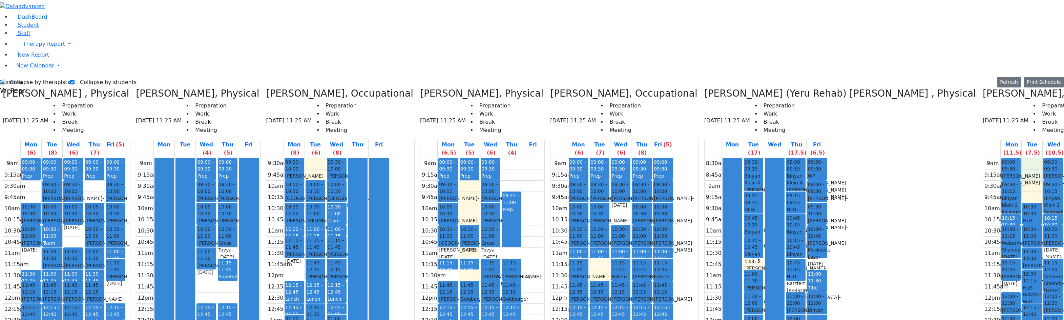
drag, startPoint x: 855, startPoint y: 41, endPoint x: 854, endPoint y: 51, distance: 10.2
click at [933, 158] on div "9am 9:15am 9:30am 9:45am 10am 10:15am 10:30am 10:45am 11am 11:15am 11:30am 11:4…" at bounding box center [1044, 292] width 123 height 268
click at [86, 77] on label "Collapse by students" at bounding box center [106, 82] width 62 height 11
click at [75, 80] on input "Collapse by students" at bounding box center [72, 82] width 4 height 4
checkbox input "false"
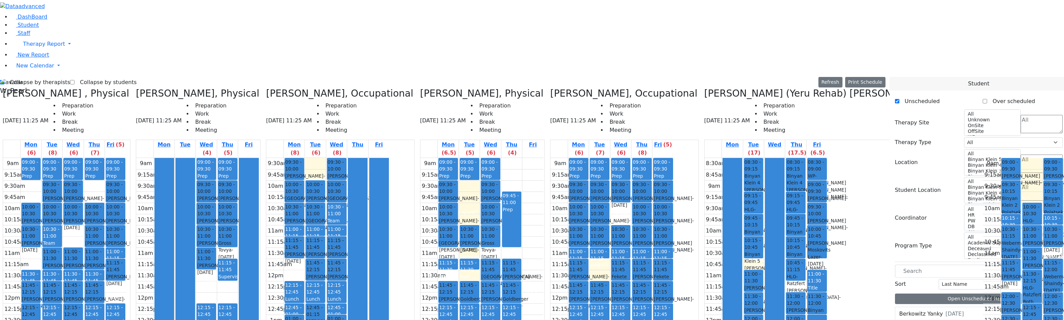
scroll to position [666, 0]
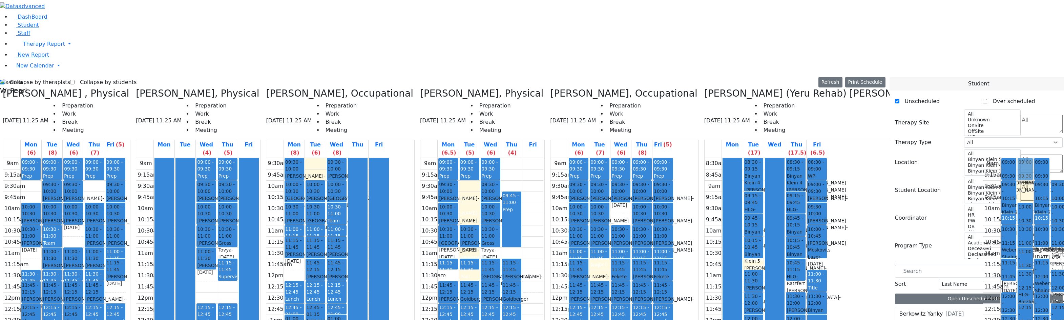
drag, startPoint x: 928, startPoint y: 299, endPoint x: 718, endPoint y: 47, distance: 327.9
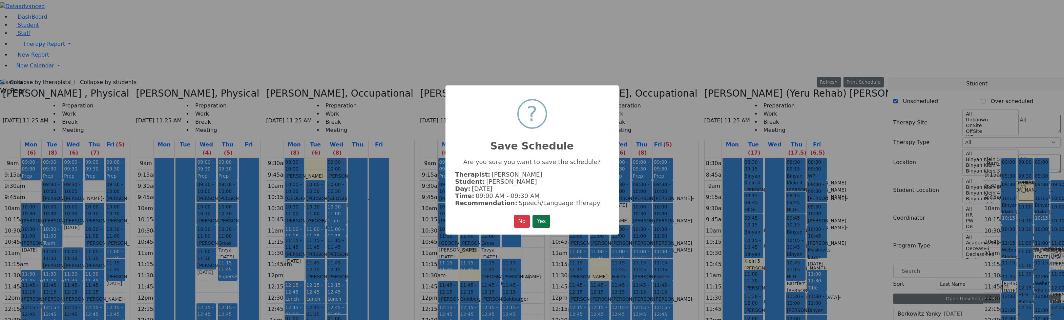
click at [539, 218] on button "Yes" at bounding box center [542, 221] width 18 height 13
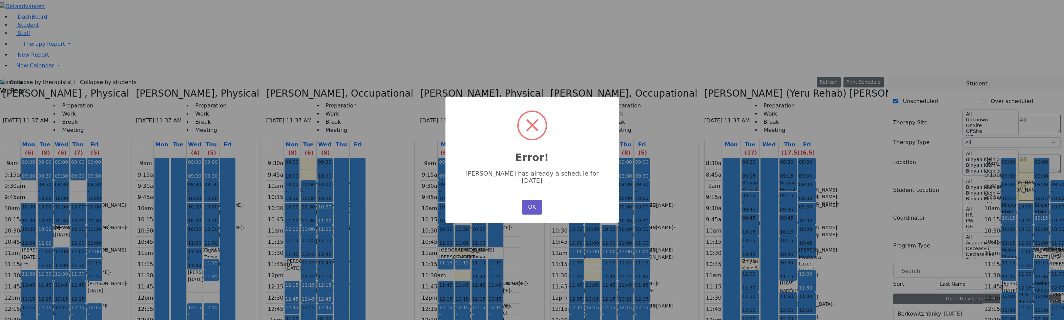
click at [531, 200] on button "OK" at bounding box center [532, 207] width 20 height 15
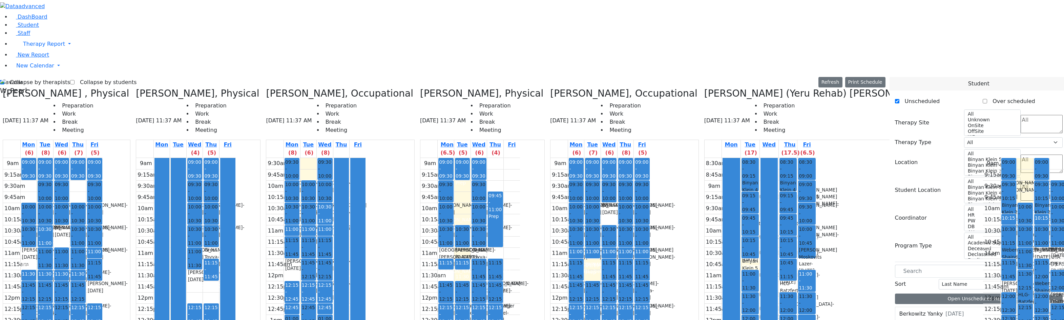
click at [36, 77] on label "Collapse by therapists" at bounding box center [37, 82] width 66 height 11
click at [4, 80] on input "Collapse by therapists" at bounding box center [2, 82] width 4 height 4
checkbox input "false"
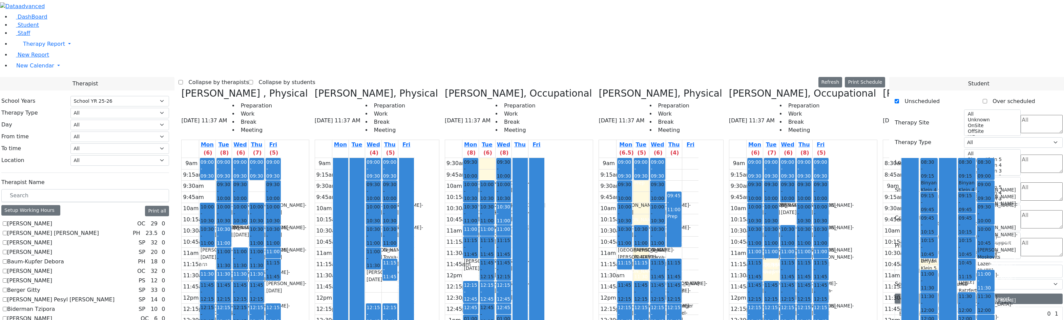
scroll to position [203, 0]
checkbox input "true"
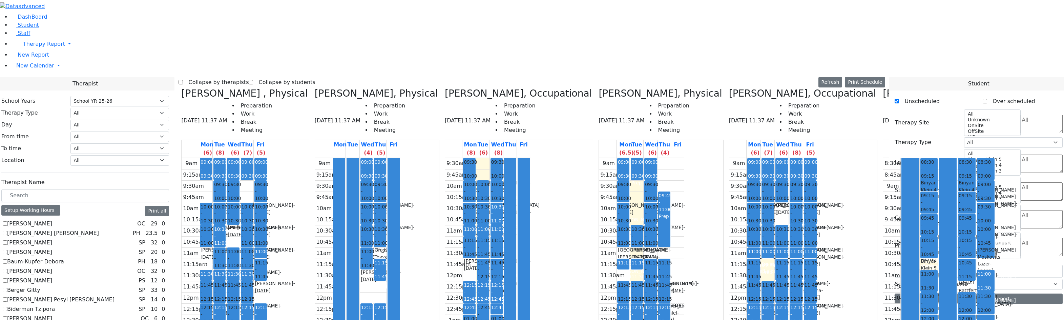
scroll to position [666, 0]
click at [248, 77] on label "Collapse by therapists" at bounding box center [216, 82] width 66 height 11
click at [183, 80] on input "Collapse by therapists" at bounding box center [181, 82] width 4 height 4
checkbox input "true"
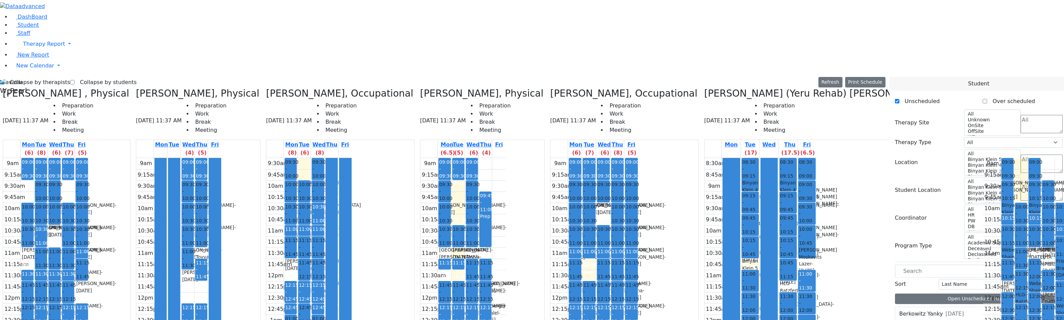
click at [86, 77] on label "Collapse by students" at bounding box center [106, 82] width 62 height 11
click at [75, 80] on input "Collapse by students" at bounding box center [72, 82] width 4 height 4
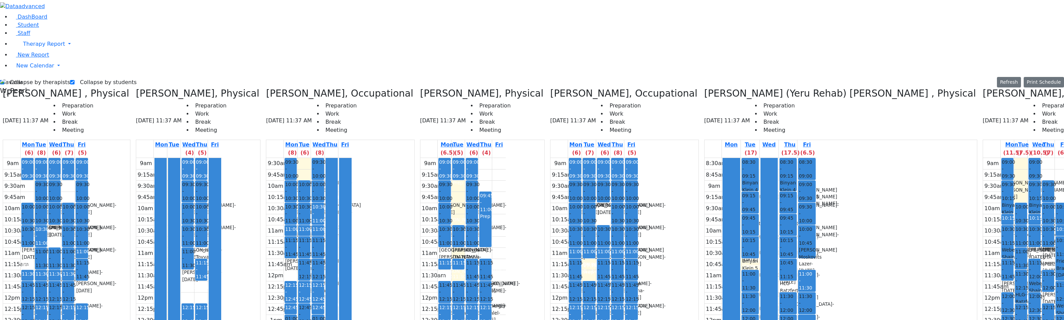
drag, startPoint x: 992, startPoint y: 95, endPoint x: 1019, endPoint y: 246, distance: 153.9
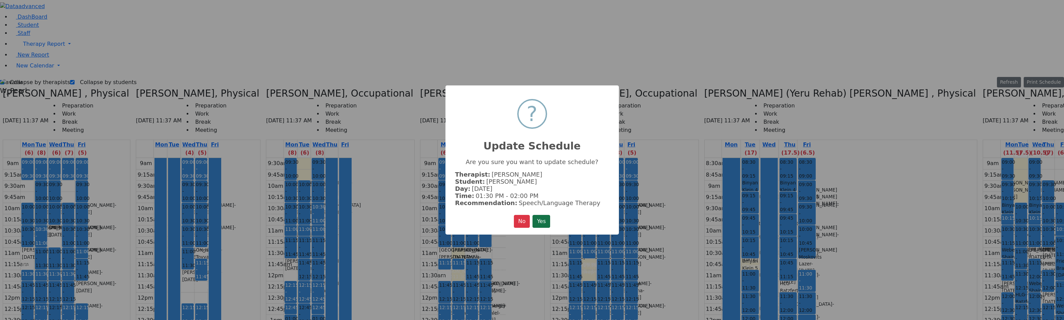
click at [541, 217] on button "Yes" at bounding box center [542, 221] width 18 height 13
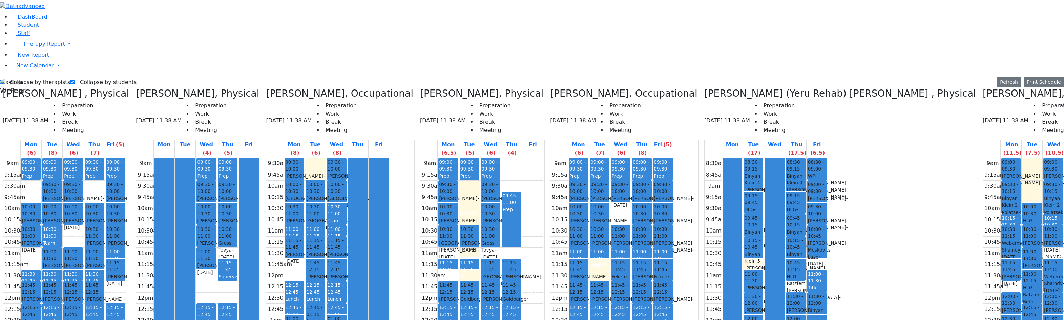
click at [102, 77] on label "Collapse by students" at bounding box center [106, 82] width 62 height 11
click at [75, 80] on input "Collapse by students" at bounding box center [72, 82] width 4 height 4
checkbox input "false"
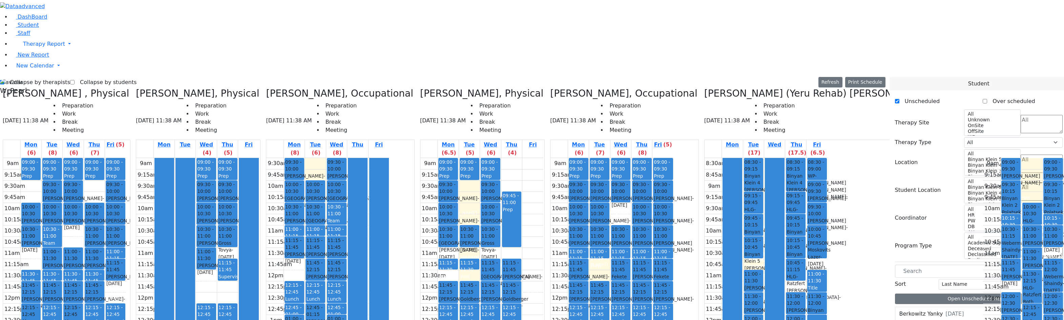
scroll to position [0, 0]
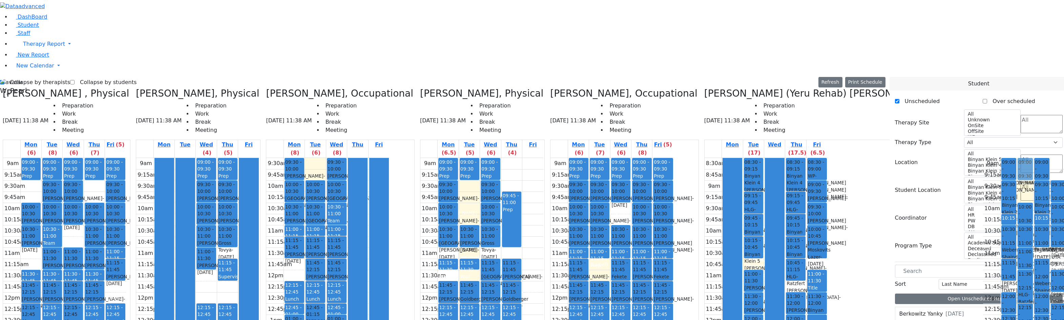
drag, startPoint x: 923, startPoint y: 263, endPoint x: 718, endPoint y: 46, distance: 298.7
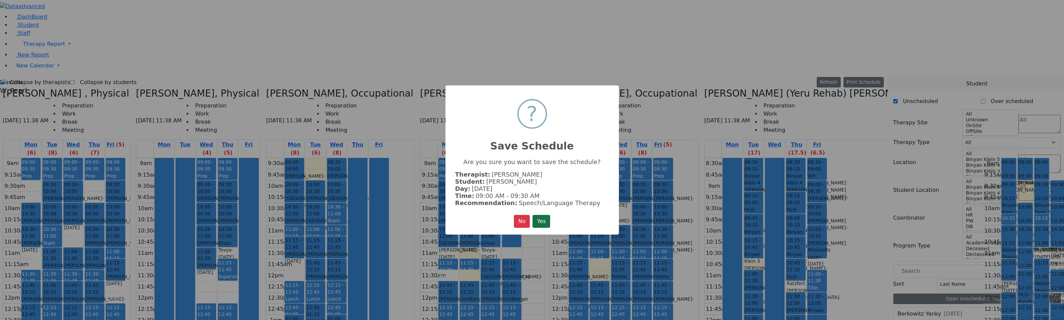
click at [548, 219] on button "Yes" at bounding box center [542, 221] width 18 height 13
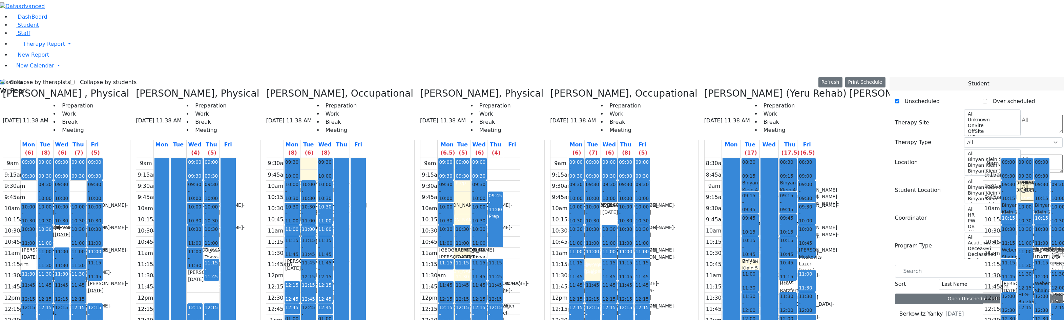
drag, startPoint x: 923, startPoint y: 250, endPoint x: 770, endPoint y: 66, distance: 239.1
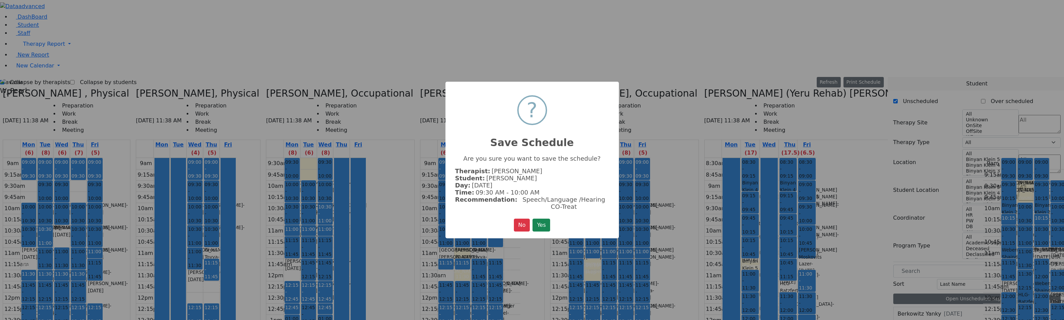
drag, startPoint x: 538, startPoint y: 218, endPoint x: 543, endPoint y: 218, distance: 4.7
click at [539, 219] on button "Yes" at bounding box center [542, 225] width 18 height 13
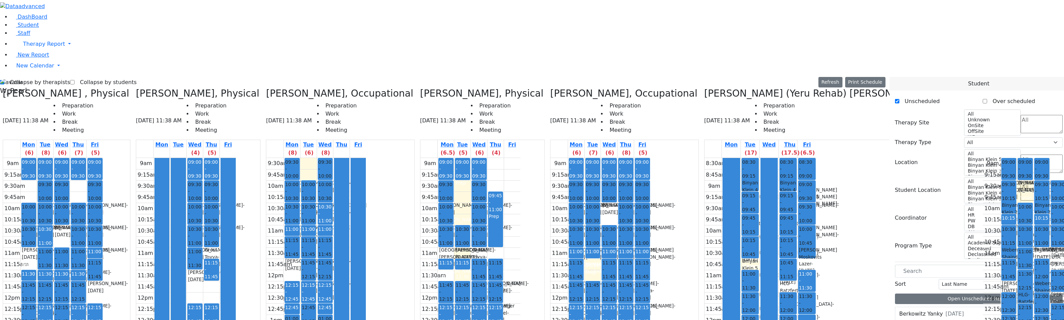
drag, startPoint x: 872, startPoint y: 66, endPoint x: 872, endPoint y: 72, distance: 5.8
drag, startPoint x: 870, startPoint y: 66, endPoint x: 871, endPoint y: 72, distance: 5.1
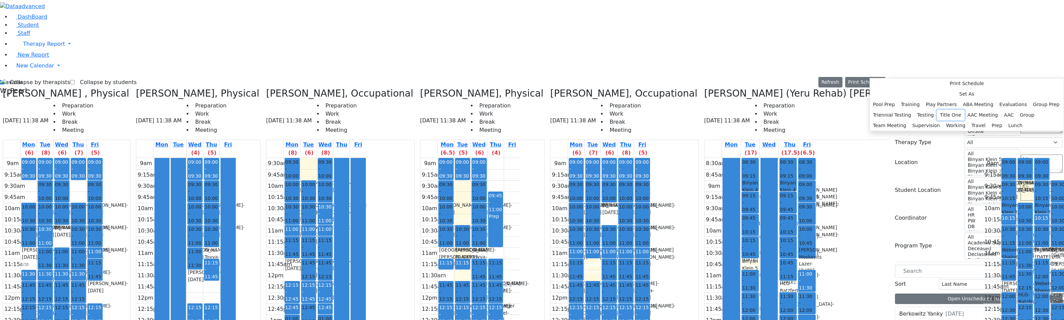
click at [933, 120] on button "Title One" at bounding box center [950, 115] width 27 height 11
select select "5"
select select "09:30:00"
select select "10:00:00"
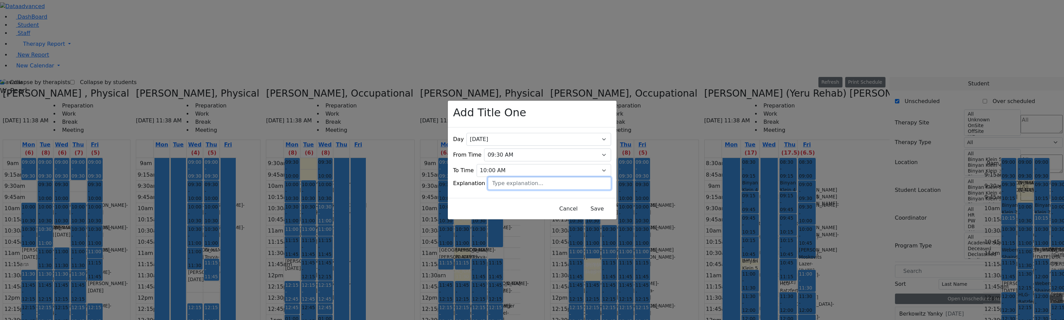
click at [572, 177] on input "text" at bounding box center [549, 183] width 123 height 13
type input "[PERSON_NAME]"
click at [582, 205] on button "Save" at bounding box center [597, 208] width 30 height 13
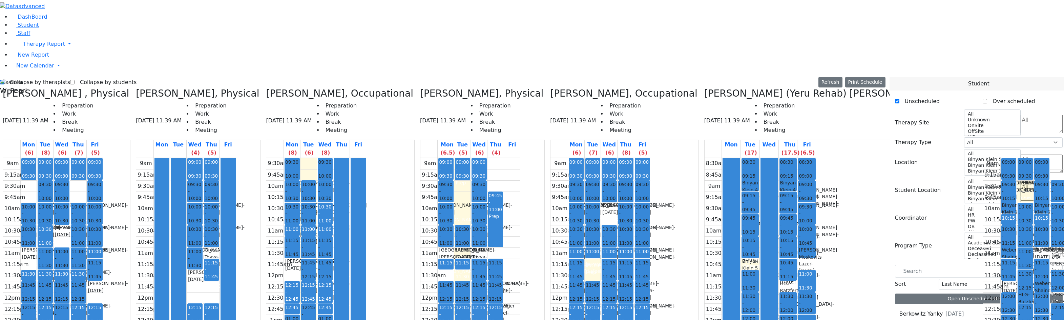
drag, startPoint x: 823, startPoint y: 191, endPoint x: 823, endPoint y: 206, distance: 14.6
drag, startPoint x: 719, startPoint y: 245, endPoint x: 719, endPoint y: 251, distance: 6.1
click at [933, 259] on div "9am 9:15am 9:30am 9:45am 10am 10:15am 10:30am 10:45am 11am 11:15am 11:30am 11:4…" at bounding box center [1033, 292] width 100 height 268
click at [933, 258] on div "9am 9:15am 9:30am 9:45am 10am 10:15am 10:30am 10:45am 11am 11:15am 11:30am 11:4…" at bounding box center [1033, 292] width 100 height 268
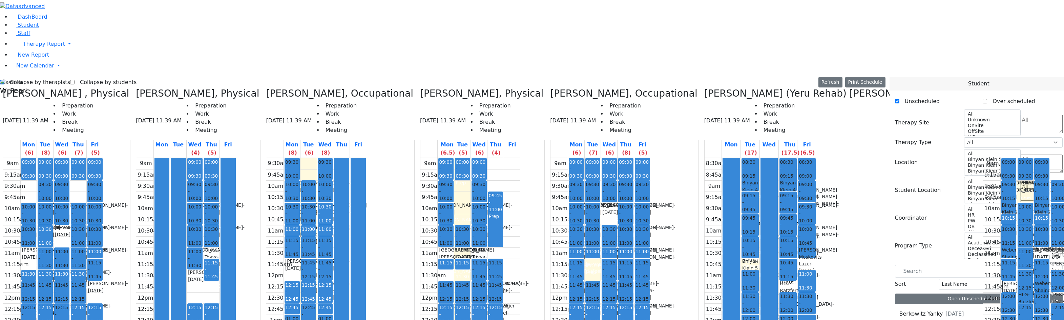
drag, startPoint x: 162, startPoint y: 135, endPoint x: 157, endPoint y: 162, distance: 27.6
click at [157, 162] on div at bounding box center [162, 292] width 15 height 268
drag, startPoint x: 718, startPoint y: 241, endPoint x: 717, endPoint y: 249, distance: 8.2
click at [933, 249] on div "9am 9:15am 9:30am 9:45am 10am 10:15am 10:30am 10:45am 11am 11:15am 11:30am 11:4…" at bounding box center [1033, 292] width 100 height 268
drag, startPoint x: 752, startPoint y: 235, endPoint x: 753, endPoint y: 244, distance: 9.6
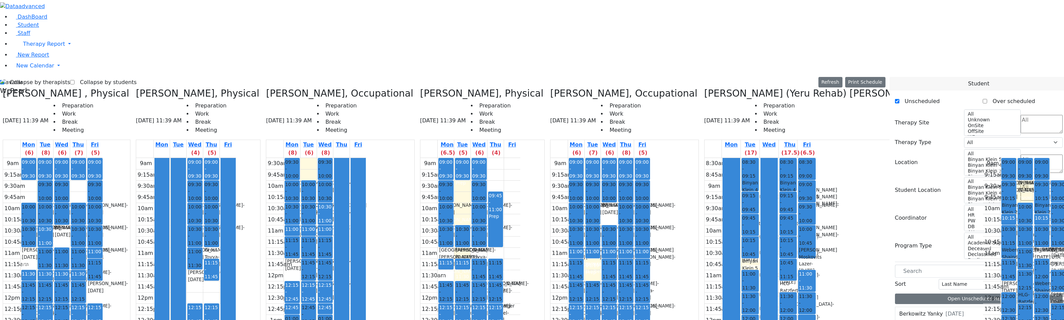
click at [933, 244] on div "9am 9:15am 9:30am 9:45am 10am 10:15am 10:30am 10:45am 11am 11:15am 11:30am 11:4…" at bounding box center [1033, 292] width 100 height 268
click at [933, 257] on div "9am 9:15am 9:30am 9:45am 10am 10:15am 10:30am 10:45am 11am 11:15am 11:30am 11:4…" at bounding box center [1033, 292] width 100 height 268
drag, startPoint x: 765, startPoint y: 257, endPoint x: 765, endPoint y: 245, distance: 11.2
click at [933, 244] on div "9am 9:15am 9:30am 9:45am 10am 10:15am 10:30am 10:45am 11am 11:15am 11:30am 11:4…" at bounding box center [1033, 292] width 100 height 268
drag, startPoint x: 754, startPoint y: 254, endPoint x: 756, endPoint y: 233, distance: 21.8
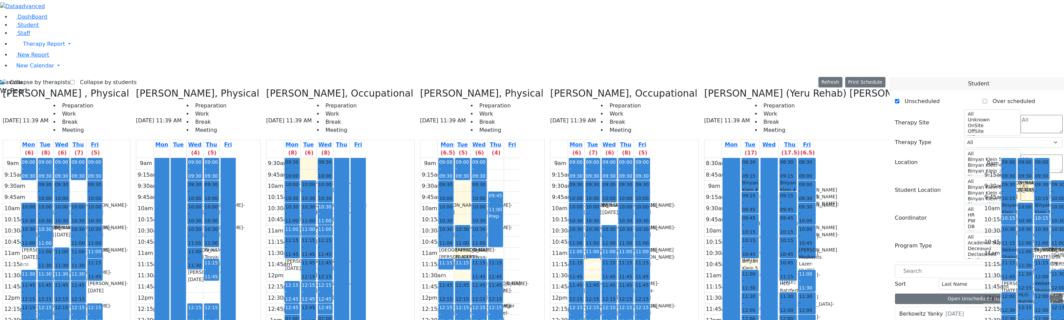
click at [933, 232] on div "9am 9:15am 9:30am 9:45am 10am 10:15am 10:30am 10:45am 11am 11:15am 11:30am 11:4…" at bounding box center [1033, 292] width 100 height 268
drag, startPoint x: 720, startPoint y: 250, endPoint x: 720, endPoint y: 236, distance: 13.9
click at [933, 236] on div "9am 9:15am 9:30am 9:45am 10am 10:15am 10:30am 10:45am 11am 11:15am 11:30am 11:4…" at bounding box center [1033, 292] width 100 height 268
click at [86, 77] on label "Collapse by students" at bounding box center [106, 82] width 62 height 11
click at [75, 80] on input "Collapse by students" at bounding box center [72, 82] width 4 height 4
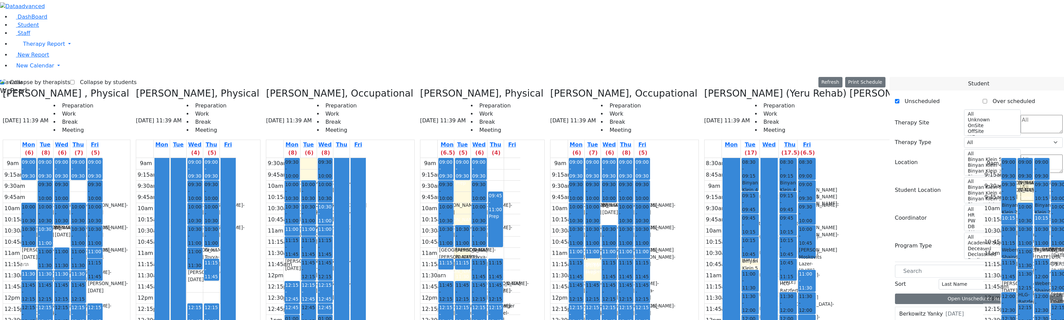
checkbox input "true"
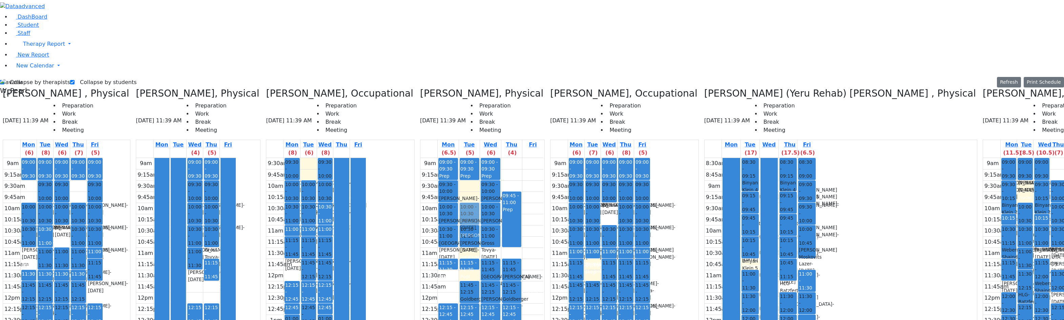
drag, startPoint x: 441, startPoint y: 174, endPoint x: 462, endPoint y: 95, distance: 81.1
click at [462, 158] on tr "09:00 - 09:30 Prep 09:30 - 10:00 [PERSON_NAME] - [DATE] [PERSON_NAME] 10:00 - 1…" at bounding box center [482, 292] width 123 height 268
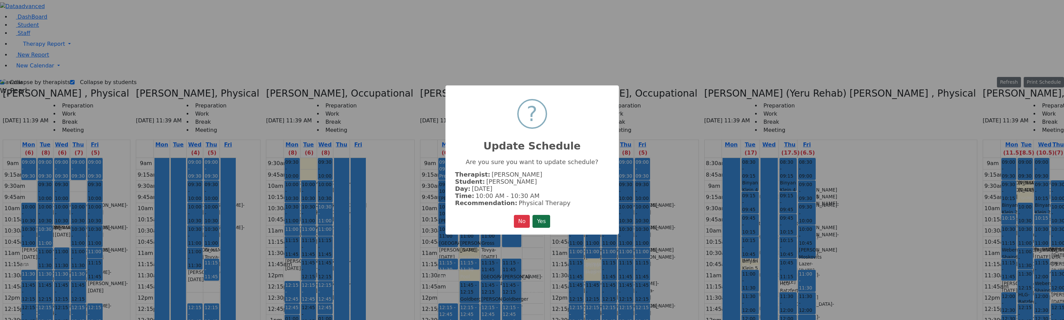
click at [533, 222] on div "No No Yes" at bounding box center [532, 221] width 37 height 13
click at [536, 220] on button "Yes" at bounding box center [542, 221] width 18 height 13
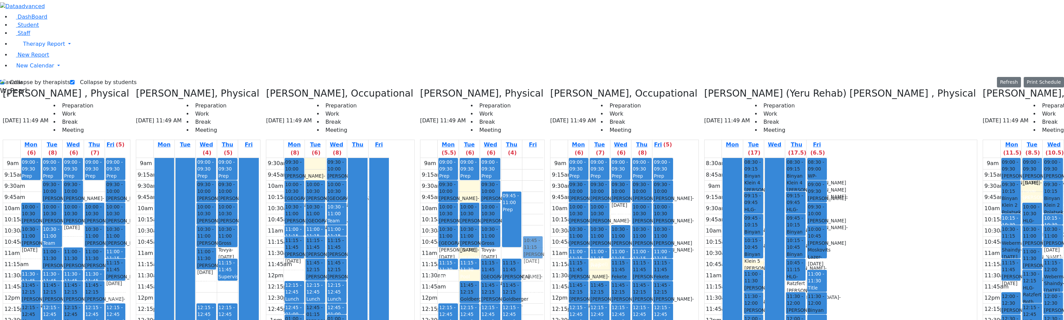
drag, startPoint x: 446, startPoint y: 218, endPoint x: 537, endPoint y: 123, distance: 131.3
click at [537, 158] on tr "09:00 - 09:30 Prep 09:30 - 10:00 [PERSON_NAME] - [DATE] [PERSON_NAME] 10:00 - 1…" at bounding box center [482, 292] width 123 height 268
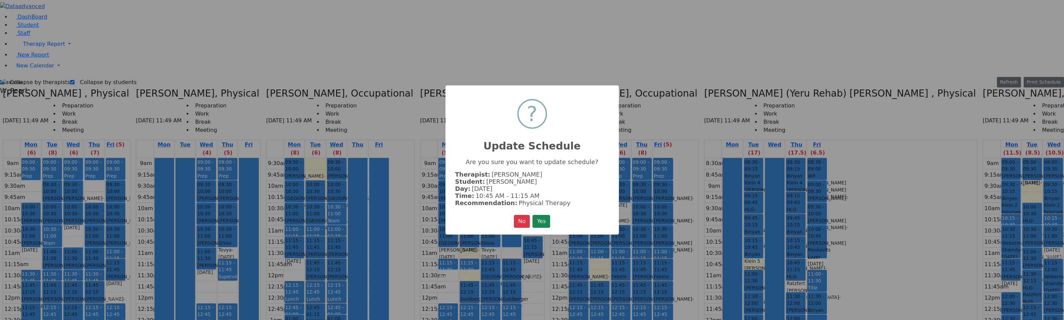
drag, startPoint x: 537, startPoint y: 216, endPoint x: 530, endPoint y: 201, distance: 16.5
click at [537, 215] on button "Yes" at bounding box center [542, 221] width 18 height 13
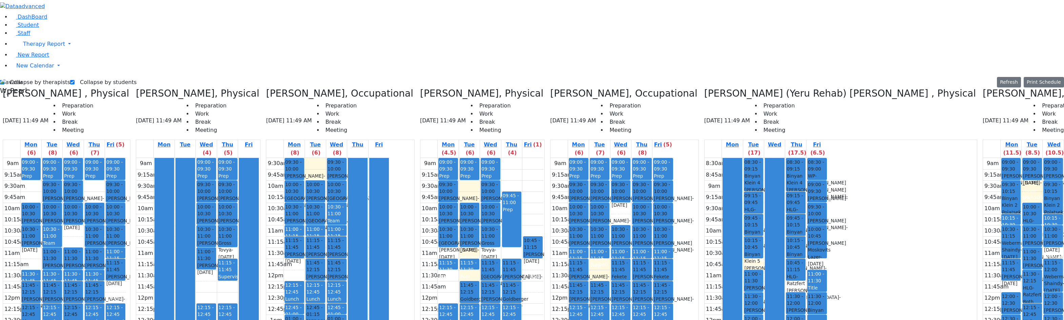
click at [505, 206] on div "Prep" at bounding box center [512, 209] width 18 height 7
click at [526, 158] on div "9am 9:15am 9:30am 9:45am 10am 10:15am 10:30am 10:45am 11am 11:15am 11:30am 11:4…" at bounding box center [482, 292] width 123 height 268
click at [518, 101] on button "Edit Prep" at bounding box center [530, 106] width 34 height 11
select select "4"
select select "09:45:00"
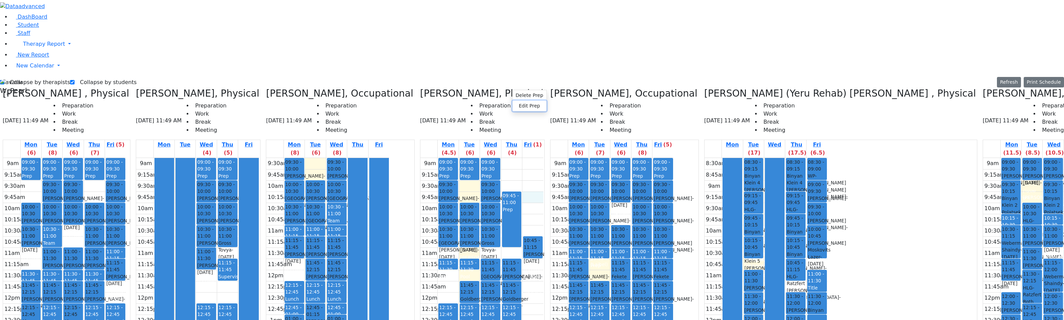
select select "11:00:00"
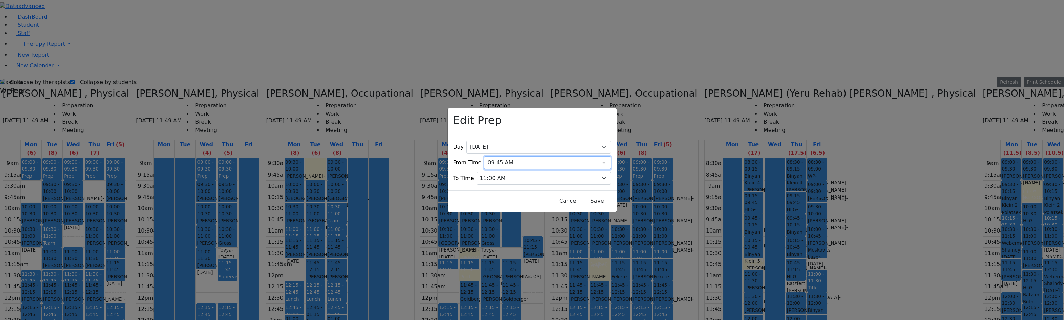
click at [509, 156] on select "07:00 AM 07:15 AM 07:30 AM 07:45 AM 08:00 AM 08:15 AM 08:30 AM 08:45 AM 09:00 A…" at bounding box center [547, 162] width 127 height 13
select select "09:30:00"
click at [488, 156] on select "07:00 AM 07:15 AM 07:30 AM 07:45 AM 08:00 AM 08:15 AM 08:30 AM 08:45 AM 09:00 A…" at bounding box center [547, 162] width 127 height 13
click at [510, 172] on select "07:15 AM 07:30 AM 07:45 AM 08:00 AM 08:15 AM 08:30 AM 08:45 AM 09:00 AM 09:15 A…" at bounding box center [544, 178] width 135 height 13
select select "09:30:00"
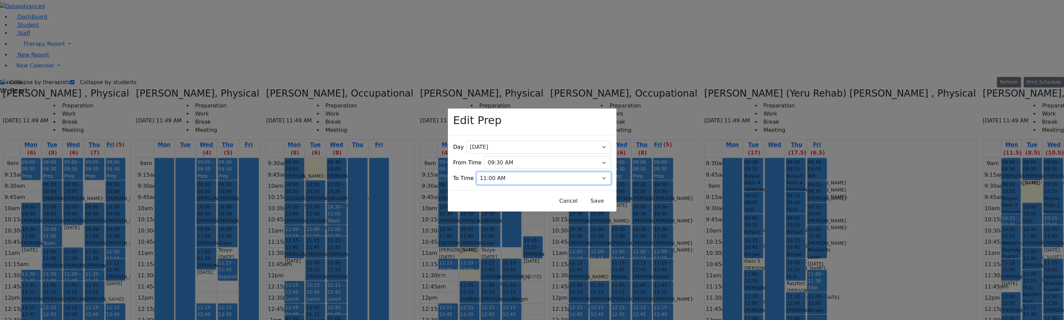
click at [488, 172] on select "07:15 AM 07:30 AM 07:45 AM 08:00 AM 08:15 AM 08:30 AM 08:45 AM 09:00 AM 09:15 A…" at bounding box center [544, 178] width 135 height 13
click at [518, 156] on select "07:00 AM 07:15 AM 07:30 AM 07:45 AM 08:00 AM 08:15 AM 08:30 AM 08:45 AM 09:00 A…" at bounding box center [547, 162] width 127 height 13
select select "09:00:00"
click at [488, 156] on select "07:00 AM 07:15 AM 07:30 AM 07:45 AM 08:00 AM 08:15 AM 08:30 AM 08:45 AM 09:00 A…" at bounding box center [547, 162] width 127 height 13
click at [582, 195] on button "Save" at bounding box center [597, 201] width 30 height 13
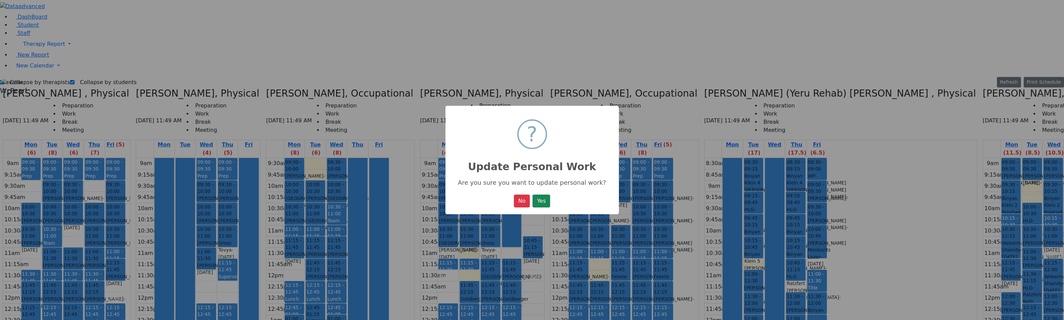
click at [546, 202] on button "Yes" at bounding box center [542, 201] width 18 height 13
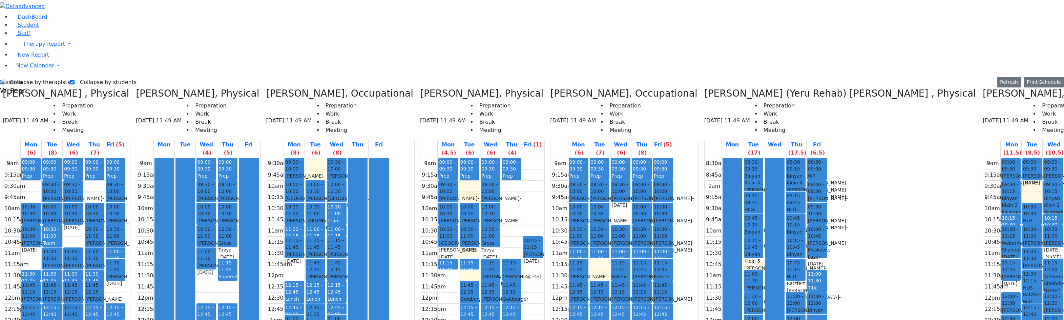
drag, startPoint x: 445, startPoint y: 193, endPoint x: 446, endPoint y: 210, distance: 17.3
click at [447, 212] on div "09:00 - 09:30 Prep 09:30 - 10:00 [PERSON_NAME] - [DATE] [PERSON_NAME] 10:00 - 1…" at bounding box center [448, 292] width 21 height 268
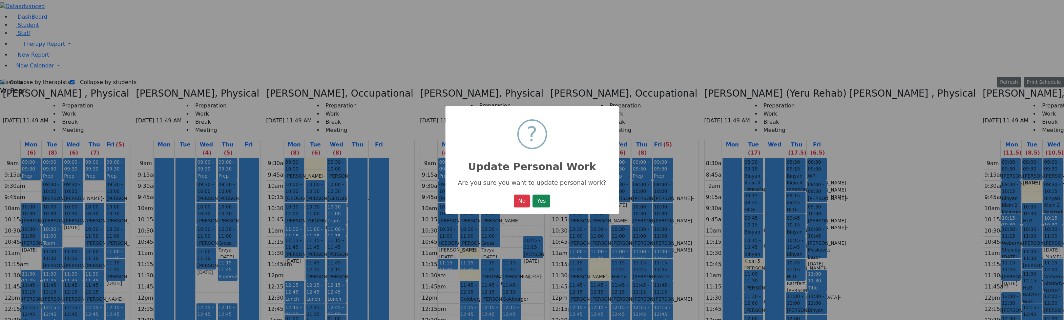
click at [542, 203] on button "Yes" at bounding box center [542, 201] width 18 height 13
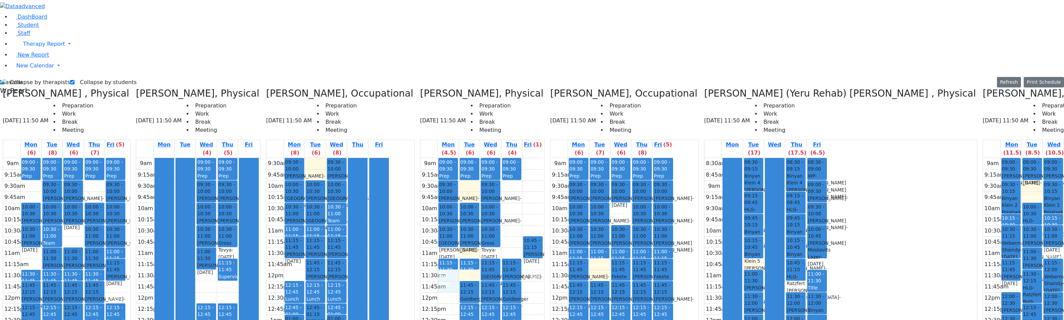
drag, startPoint x: 445, startPoint y: 155, endPoint x: 444, endPoint y: 167, distance: 12.2
click at [444, 167] on div "9am 9:15am 9:30am 9:45am 10am 10:15am 10:30am 10:45am 11am 11:15am 11:30am 11:4…" at bounding box center [482, 292] width 123 height 268
click at [446, 186] on div "9am 9:15am 9:30am 9:45am 10am 10:15am 10:30am 10:45am 11am 11:15am 11:30am 11:4…" at bounding box center [482, 292] width 123 height 268
click at [446, 200] on div "9am 9:15am 9:30am 9:45am 10am 10:15am 10:30am 10:45am 11am 11:15am 11:30am 11:4…" at bounding box center [482, 292] width 123 height 268
drag, startPoint x: 444, startPoint y: 238, endPoint x: 530, endPoint y: 104, distance: 159.1
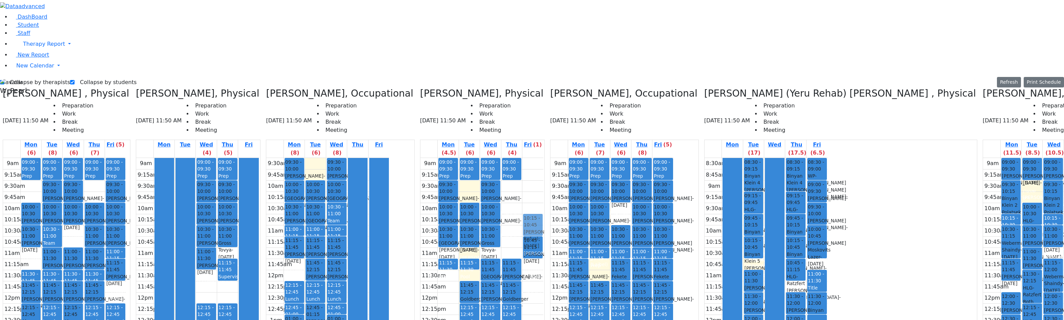
click at [530, 158] on tr "09:00 - 09:30 Prep 09:30 - 10:00 [PERSON_NAME] - [DATE] [PERSON_NAME] 10:00 - 1…" at bounding box center [482, 292] width 123 height 268
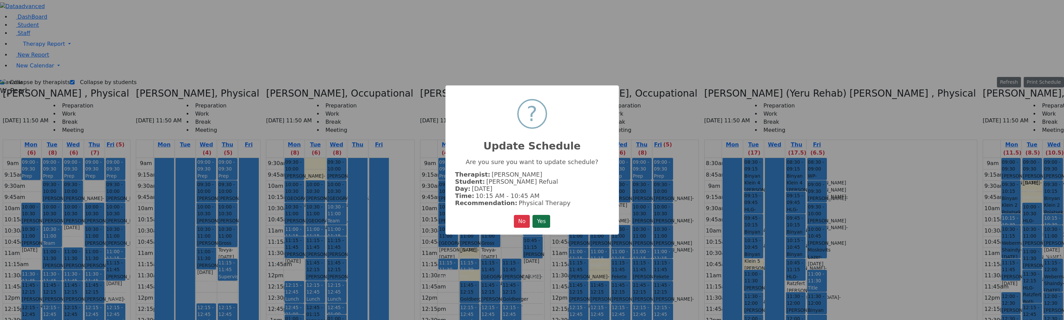
click at [544, 215] on button "Yes" at bounding box center [542, 221] width 18 height 13
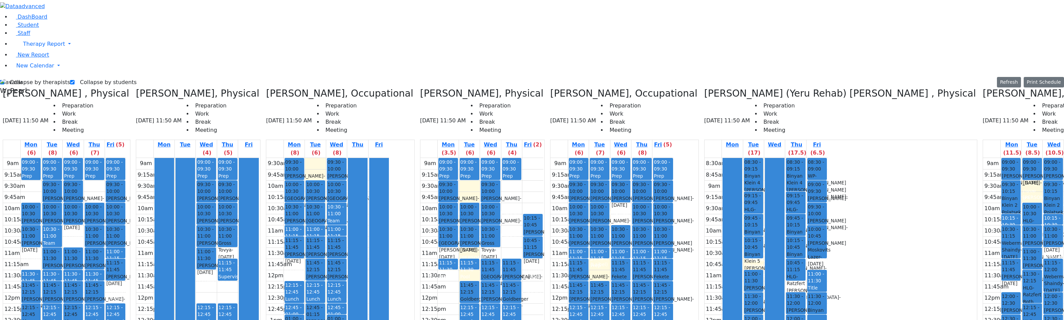
drag, startPoint x: 442, startPoint y: 211, endPoint x: 445, endPoint y: 228, distance: 17.2
click at [445, 229] on div "09:00 - 09:30 Prep 09:30 - 10:00 [PERSON_NAME] - [DATE] [PERSON_NAME] 10:00 - 1…" at bounding box center [448, 292] width 21 height 268
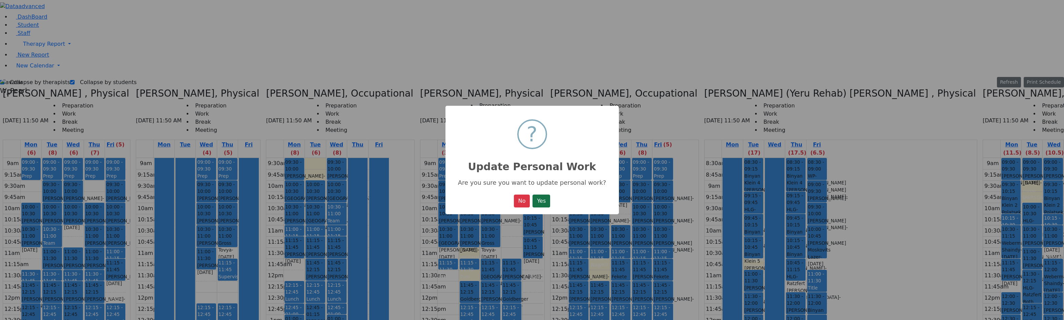
click at [535, 204] on button "Yes" at bounding box center [542, 201] width 18 height 13
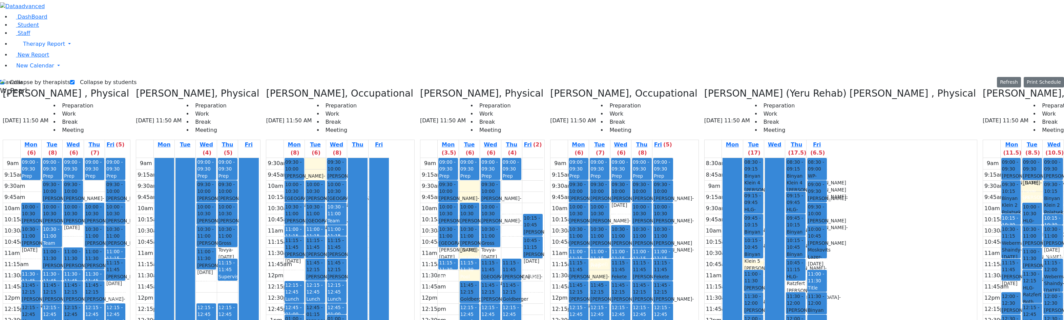
drag, startPoint x: 462, startPoint y: 240, endPoint x: 481, endPoint y: 241, distance: 18.3
click at [481, 241] on tr "09:00 - 09:30 Prep 09:30 - 10:00 [PERSON_NAME] - [DATE] [PERSON_NAME] 10:00 - 1…" at bounding box center [482, 292] width 123 height 268
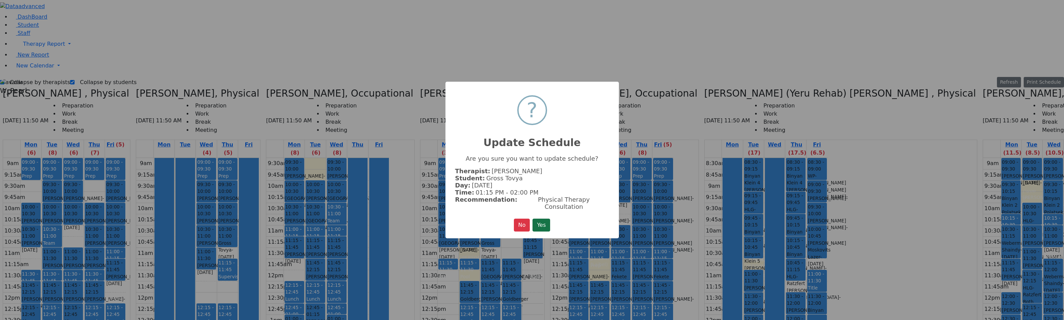
click at [540, 220] on button "Yes" at bounding box center [542, 225] width 18 height 13
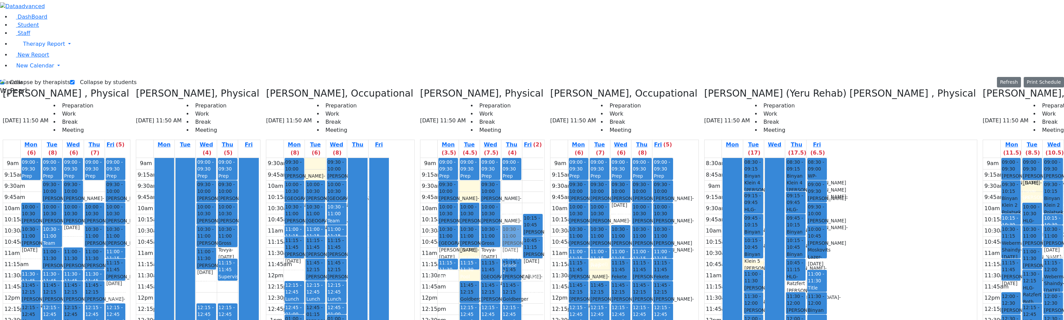
drag, startPoint x: 461, startPoint y: 218, endPoint x: 498, endPoint y: 118, distance: 106.5
click at [498, 158] on tr "09:00 - 09:30 Prep 09:30 - 10:00 [PERSON_NAME] - [DATE] [PERSON_NAME] 10:00 - 1…" at bounding box center [482, 292] width 123 height 268
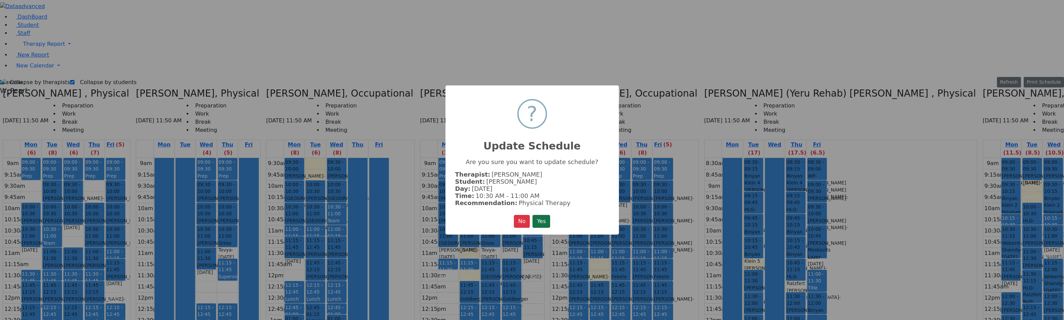
click at [545, 218] on button "Yes" at bounding box center [542, 221] width 18 height 13
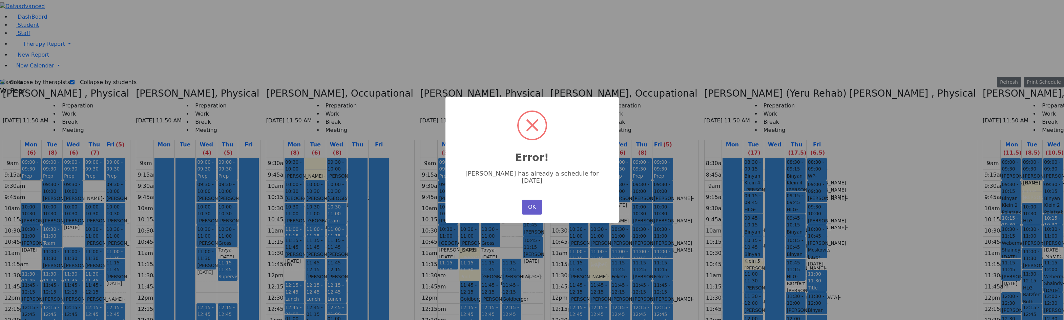
click at [539, 200] on button "OK" at bounding box center [532, 207] width 20 height 15
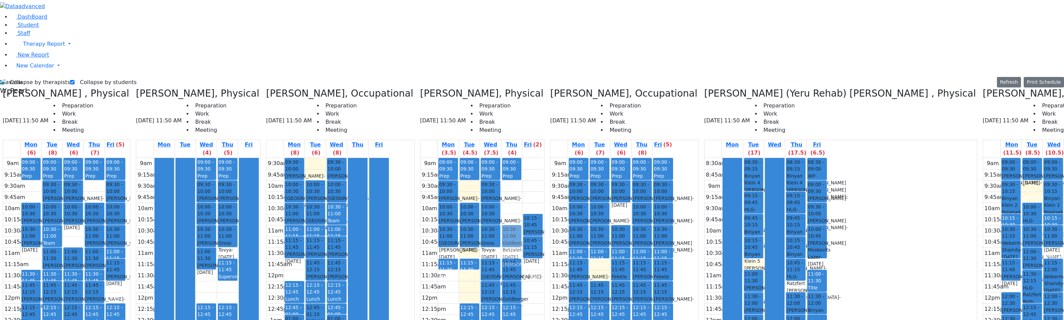
drag, startPoint x: 463, startPoint y: 167, endPoint x: 503, endPoint y: 109, distance: 69.7
click at [503, 158] on tr "09:00 - 09:30 Prep 09:30 - 10:00 [PERSON_NAME] - [DATE] [PERSON_NAME] 10:00 - 1…" at bounding box center [482, 292] width 123 height 268
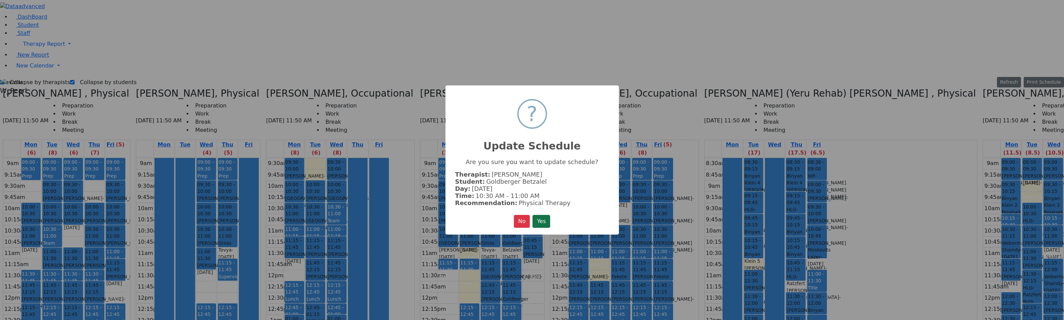
click at [548, 220] on button "Yes" at bounding box center [542, 221] width 18 height 13
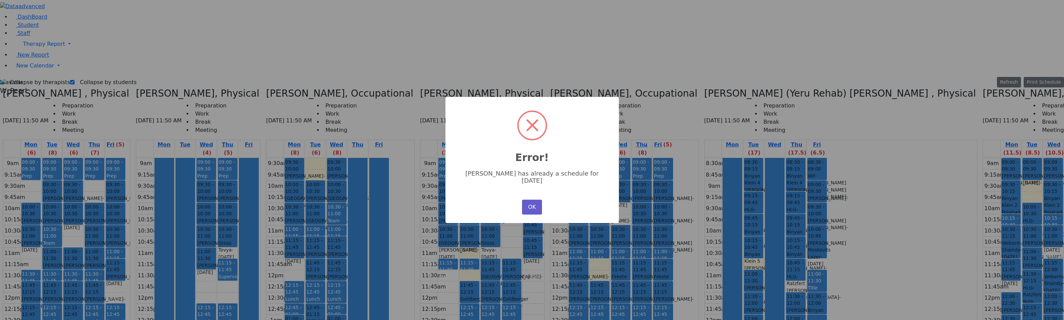
click at [532, 200] on button "OK" at bounding box center [532, 207] width 20 height 15
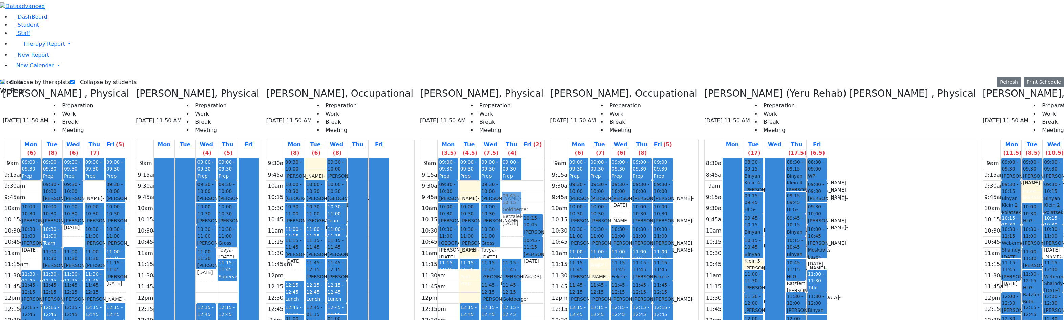
drag, startPoint x: 455, startPoint y: 170, endPoint x: 508, endPoint y: 81, distance: 103.9
click at [508, 158] on tr "09:00 - 09:30 Prep 09:30 - 10:00 [PERSON_NAME] - [DATE] [PERSON_NAME] 10:00 - 1…" at bounding box center [482, 292] width 123 height 268
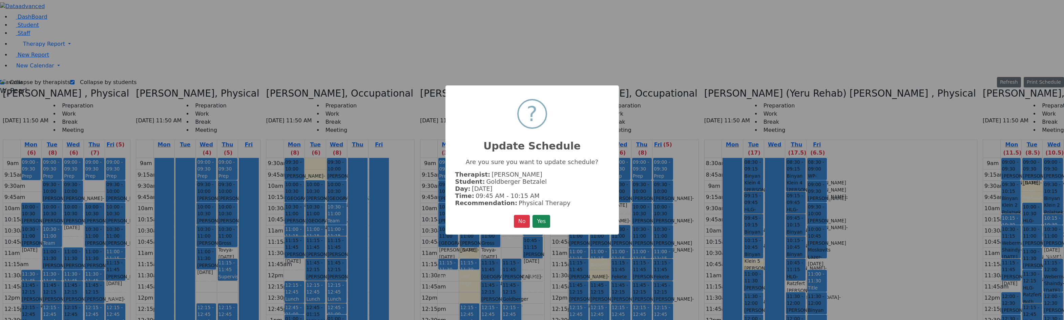
click at [545, 220] on button "Yes" at bounding box center [542, 221] width 18 height 13
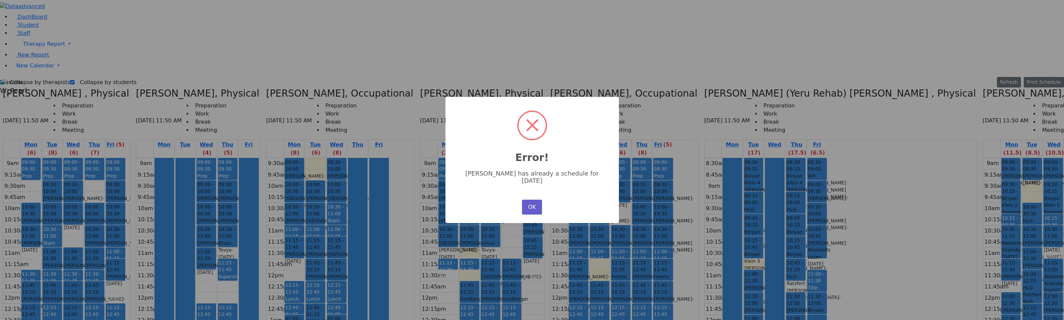
click at [523, 200] on button "OK" at bounding box center [532, 207] width 20 height 15
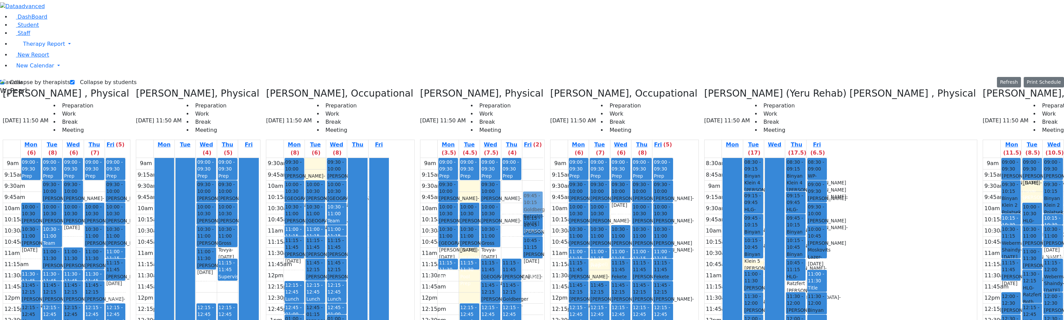
drag, startPoint x: 471, startPoint y: 176, endPoint x: 526, endPoint y: 87, distance: 103.9
click at [526, 158] on tr "09:00 - 09:30 Prep 09:30 - 10:00 [PERSON_NAME] - [DATE] [PERSON_NAME] 10:00 - 1…" at bounding box center [482, 292] width 123 height 268
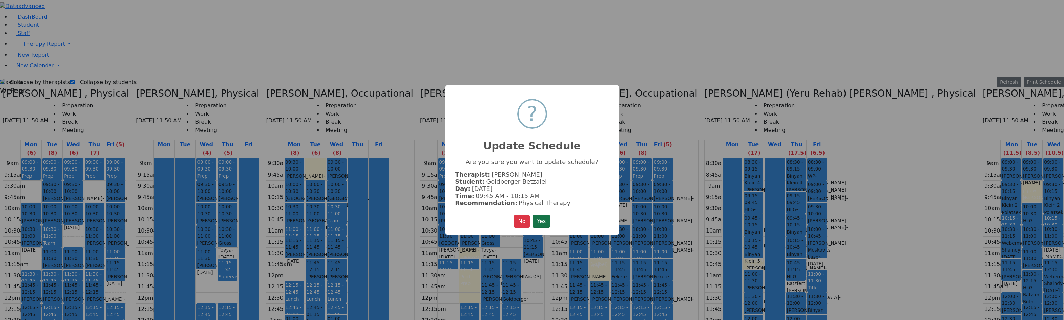
click at [541, 220] on button "Yes" at bounding box center [542, 221] width 18 height 13
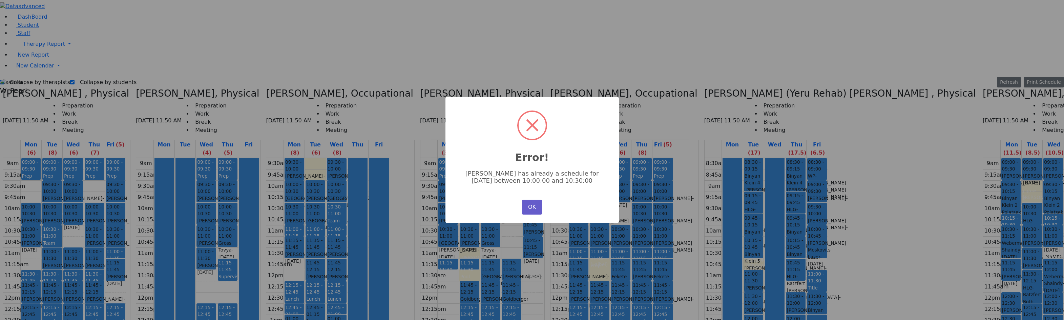
click at [538, 206] on button "OK" at bounding box center [532, 207] width 20 height 15
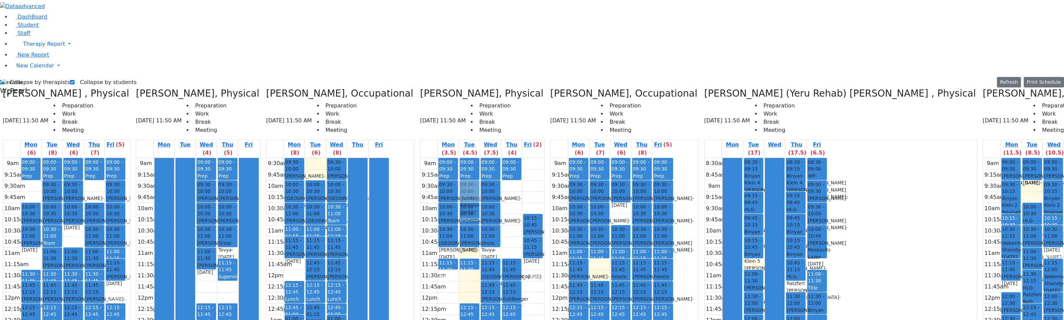
drag, startPoint x: 463, startPoint y: 162, endPoint x: 470, endPoint y: 58, distance: 103.9
click at [470, 158] on div "09:00 - 09:30 Prep 10:00 - 10:30 Polchak Chaim - 02/02/2013 Schmutter, Michoel …" at bounding box center [470, 158] width 20 height 0
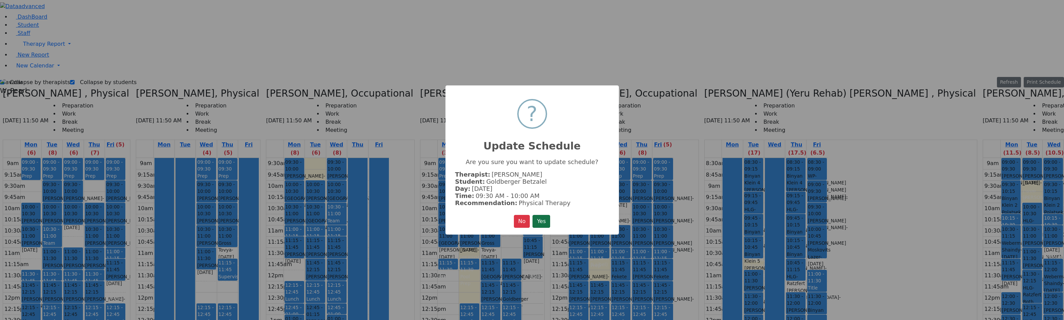
click at [545, 218] on button "Yes" at bounding box center [542, 221] width 18 height 13
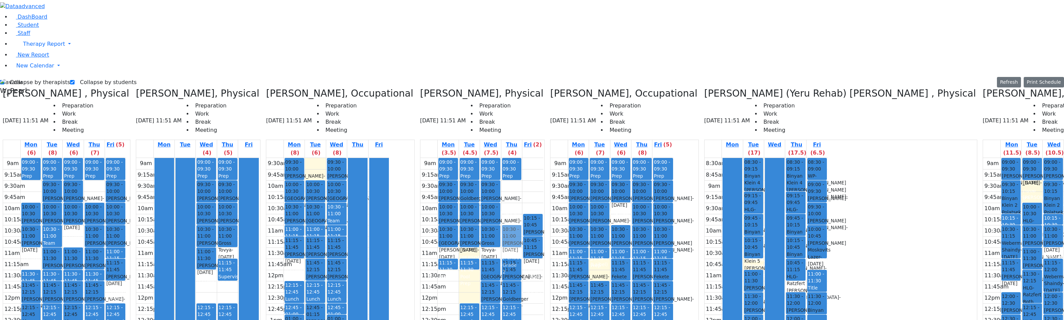
drag, startPoint x: 458, startPoint y: 220, endPoint x: 505, endPoint y: 116, distance: 114.2
click at [505, 158] on tr "09:00 - 09:30 Prep 09:30 - 10:00 [PERSON_NAME] - [DATE] [PERSON_NAME] 10:00 - 1…" at bounding box center [482, 292] width 123 height 268
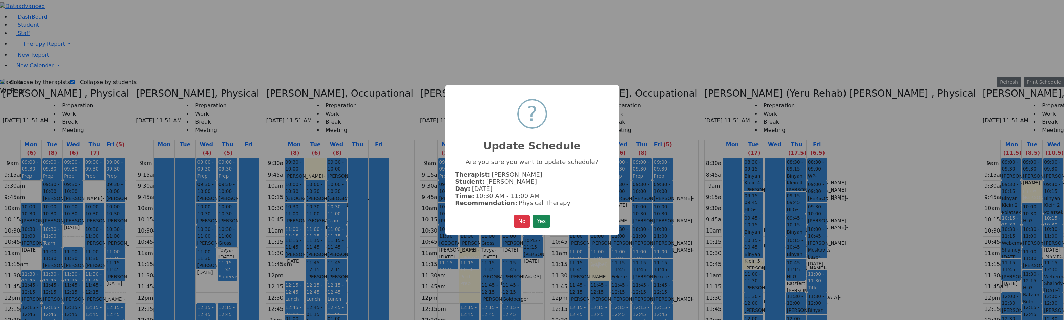
drag, startPoint x: 545, startPoint y: 223, endPoint x: 543, endPoint y: 219, distance: 4.3
click at [544, 222] on button "Yes" at bounding box center [542, 221] width 18 height 13
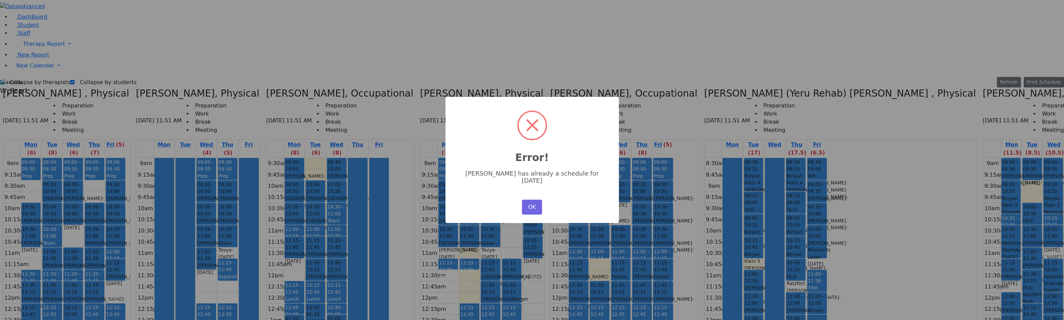
click at [522, 203] on div "OK No Cancel" at bounding box center [532, 207] width 23 height 18
click at [524, 202] on button "OK" at bounding box center [532, 207] width 20 height 15
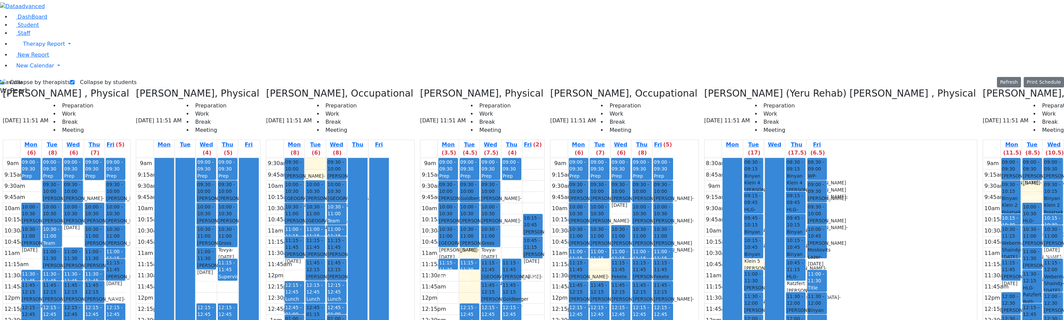
drag, startPoint x: 464, startPoint y: 213, endPoint x: 469, endPoint y: 261, distance: 48.7
click at [469, 261] on div "09:00 - 09:30 Prep 09:30 - 10:00 [PERSON_NAME] - [DATE] [PERSON_NAME] 10:00 - 1…" at bounding box center [469, 292] width 21 height 268
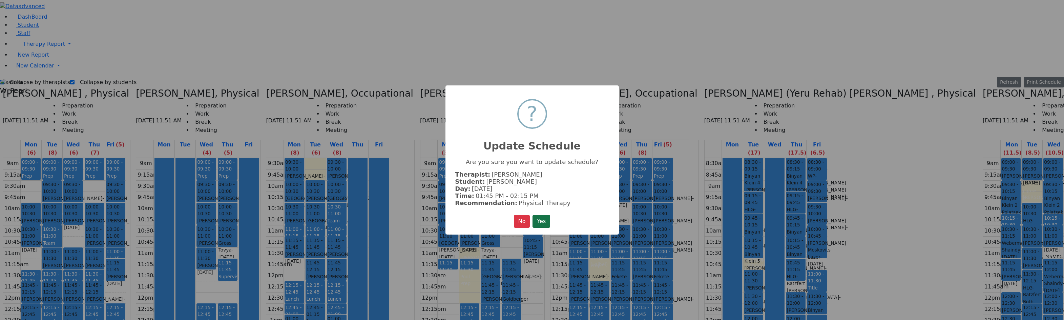
click at [539, 219] on button "Yes" at bounding box center [542, 221] width 18 height 13
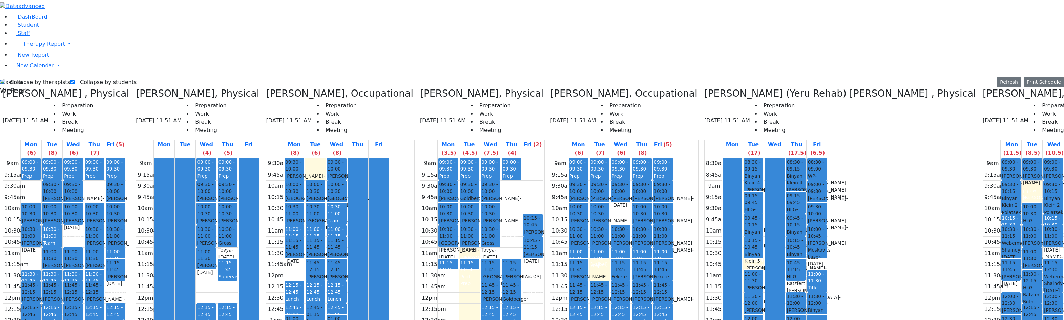
drag, startPoint x: 466, startPoint y: 195, endPoint x: 465, endPoint y: 235, distance: 40.3
click at [465, 235] on div "09:00 - 09:30 Prep 09:30 - 10:00 [PERSON_NAME] - [DATE] [PERSON_NAME] 10:00 - 1…" at bounding box center [469, 292] width 21 height 268
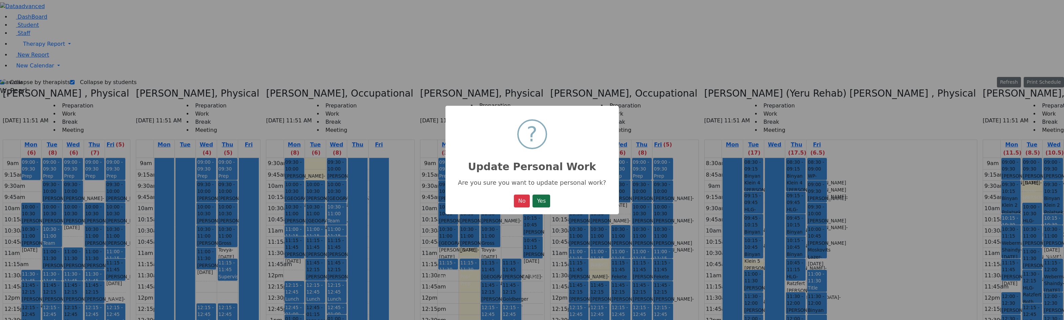
click at [544, 202] on button "Yes" at bounding box center [542, 201] width 18 height 13
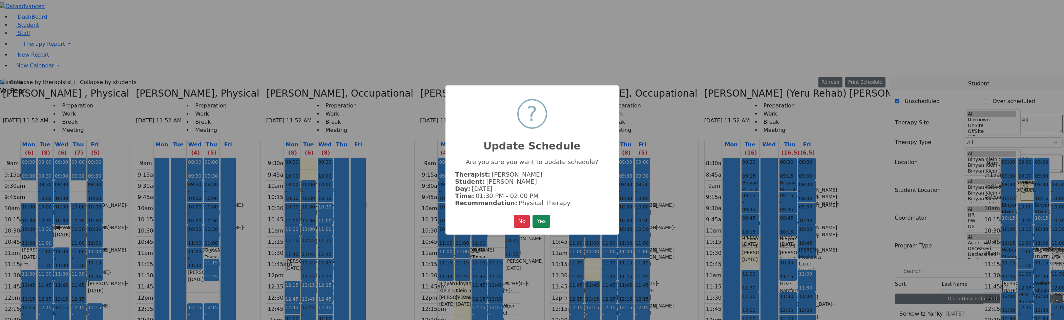
click at [544, 220] on button "Yes" at bounding box center [542, 221] width 18 height 13
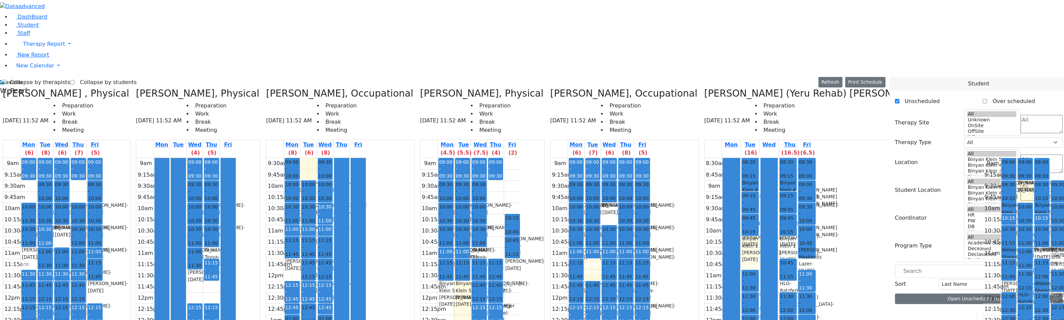
scroll to position [394, 0]
drag, startPoint x: 660, startPoint y: 178, endPoint x: 437, endPoint y: 217, distance: 226.1
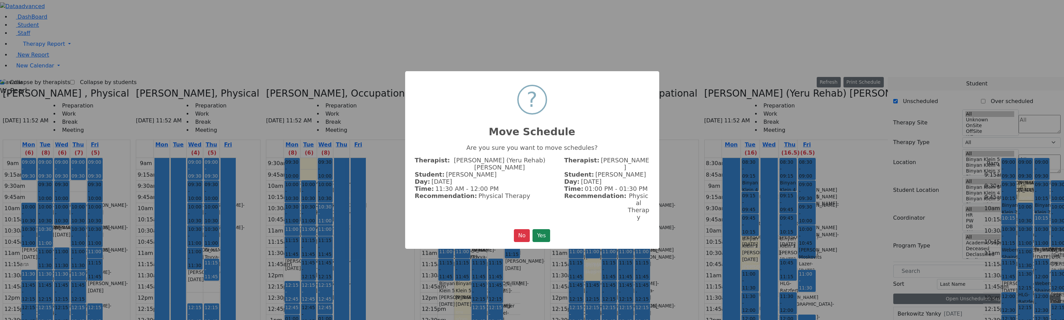
click at [531, 229] on div "No No Yes" at bounding box center [532, 235] width 37 height 13
click at [537, 229] on button "Yes" at bounding box center [542, 235] width 18 height 13
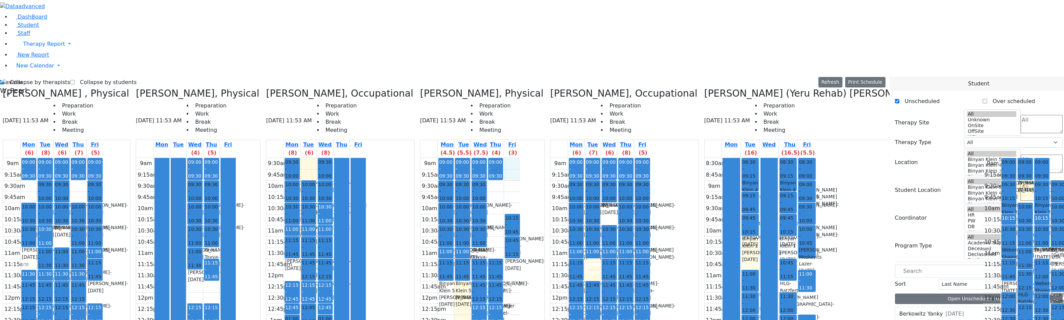
drag, startPoint x: 434, startPoint y: 42, endPoint x: 432, endPoint y: 54, distance: 11.8
click at [432, 158] on div "9am 9:15am 9:30am 9:45am 10am 10:15am 10:30am 10:45am 11am 11:15am 11:30am 11:4…" at bounding box center [471, 292] width 100 height 268
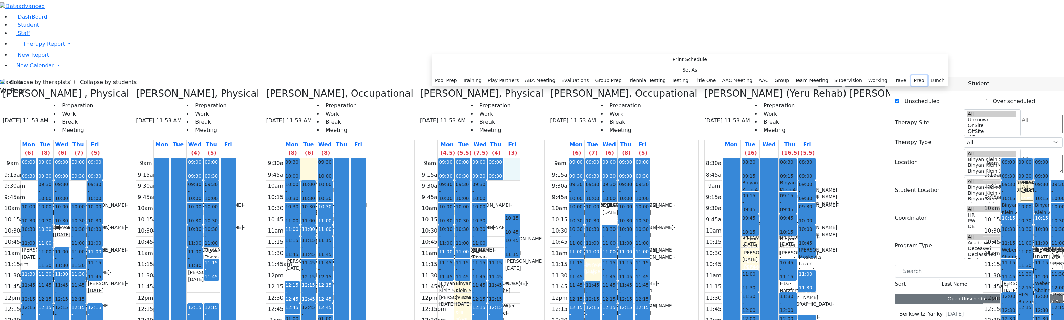
click at [911, 86] on button "Prep" at bounding box center [919, 80] width 17 height 11
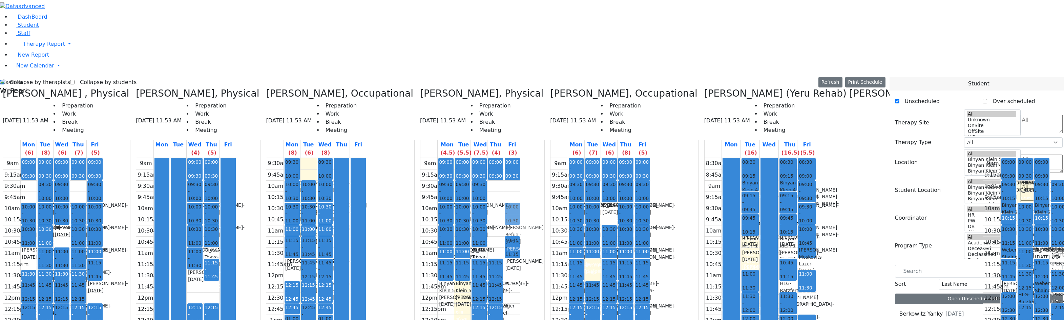
click at [504, 158] on div "09:00 - 09:30 Prep 10:15 - 10:45 [PERSON_NAME] Refual - [DATE] [PERSON_NAME][GE…" at bounding box center [512, 292] width 16 height 268
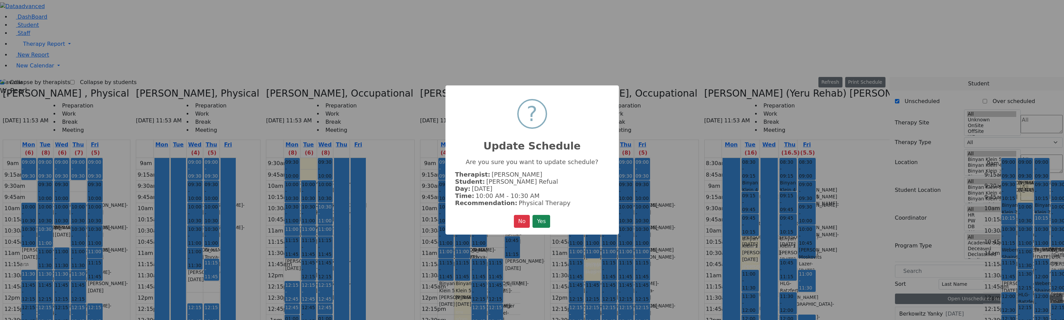
click at [545, 217] on button "Yes" at bounding box center [542, 221] width 18 height 13
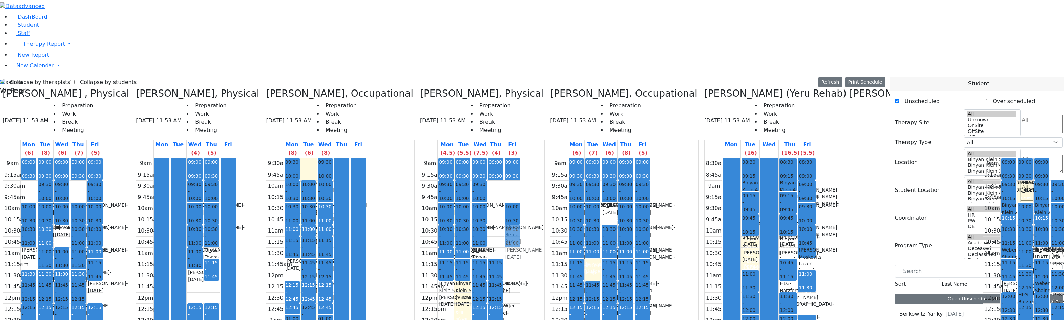
drag, startPoint x: 439, startPoint y: 124, endPoint x: 439, endPoint y: 117, distance: 7.1
click at [504, 158] on div "09:00 - 09:30 Prep 10:00 - 10:30 [PERSON_NAME] Refual - [DATE] [PERSON_NAME][GE…" at bounding box center [512, 292] width 16 height 268
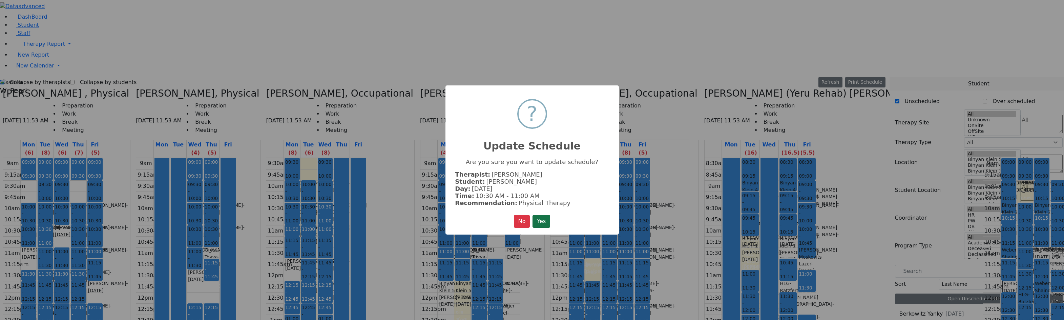
click at [542, 219] on button "Yes" at bounding box center [542, 221] width 18 height 13
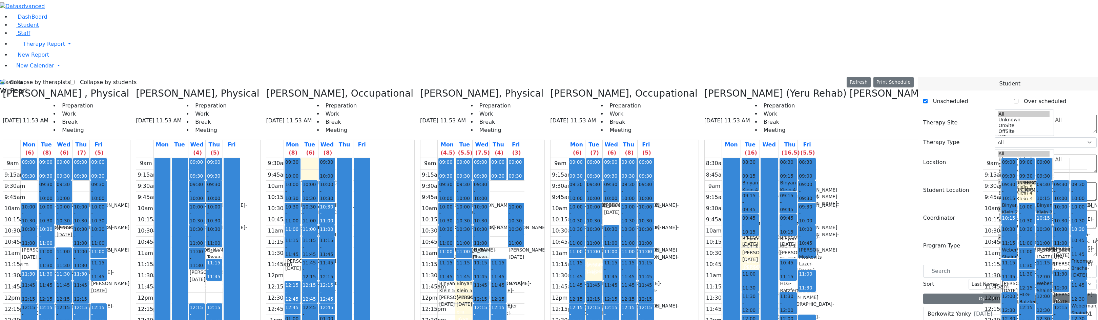
click at [421, 158] on div "9am 9:15am 9:30am 9:45am 10am 10:15am 10:30am 10:45am 11am 11:15am 11:30am 11:4…" at bounding box center [473, 292] width 104 height 268
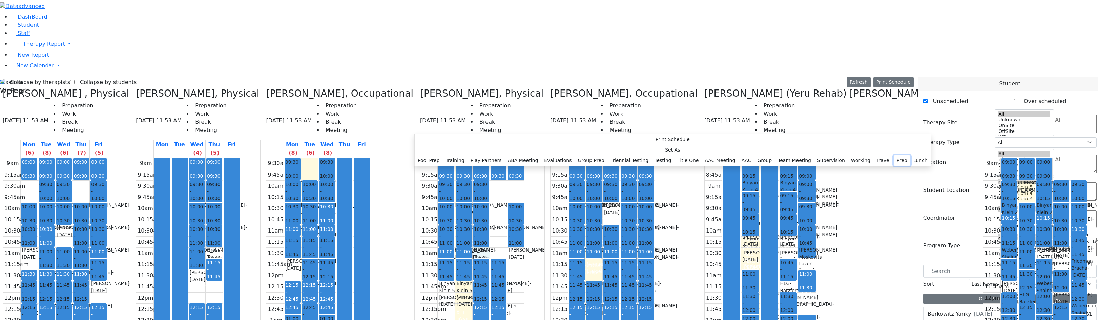
click at [894, 166] on button "Prep" at bounding box center [902, 160] width 17 height 11
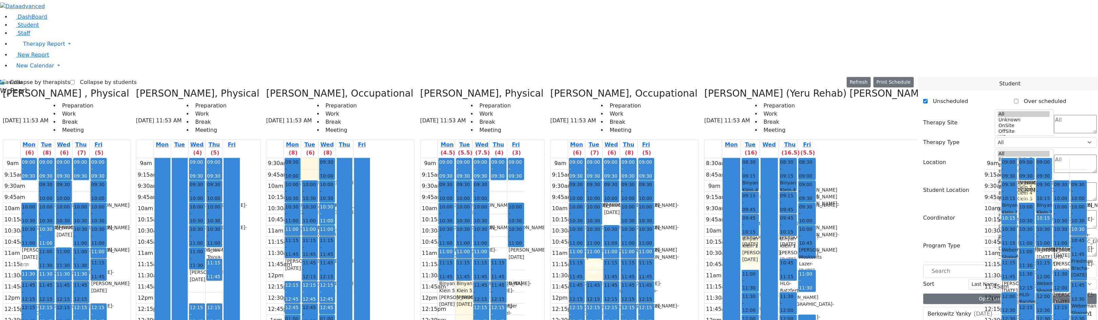
drag, startPoint x: 386, startPoint y: 230, endPoint x: 385, endPoint y: 237, distance: 7.5
click at [438, 237] on div "09:00 - 09:30 Prep 09:30 - 10:00 [PERSON_NAME] - [DATE] [PERSON_NAME] 10:00 - 1…" at bounding box center [446, 292] width 17 height 268
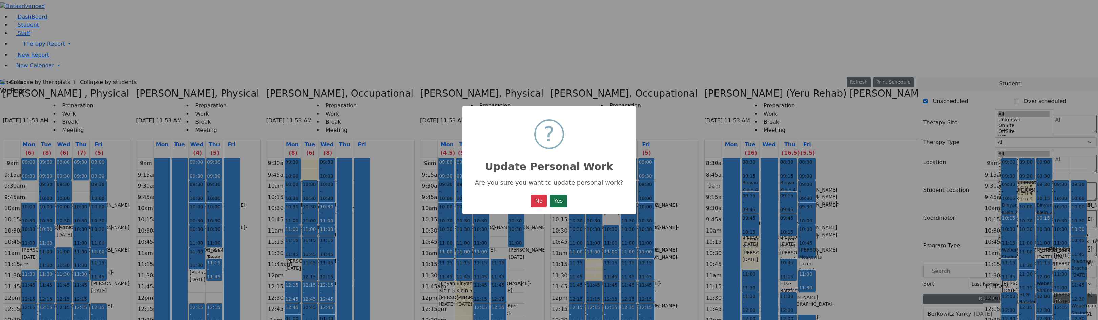
click at [561, 205] on button "Yes" at bounding box center [559, 201] width 18 height 13
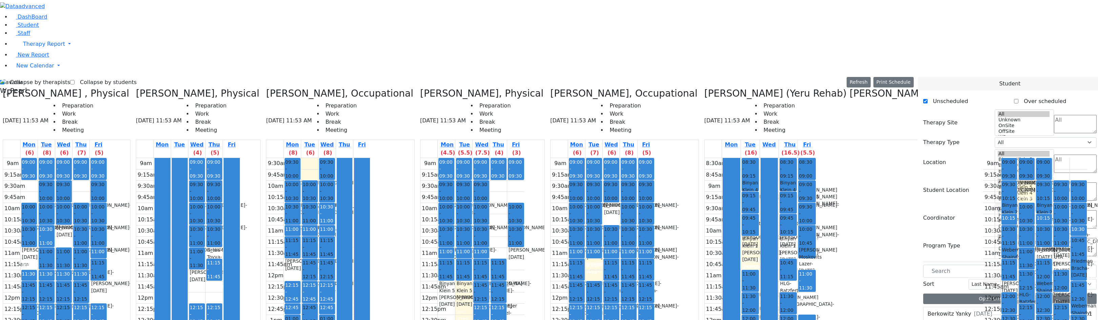
drag, startPoint x: 396, startPoint y: 254, endPoint x: 399, endPoint y: 264, distance: 10.4
click at [455, 264] on div "09:00 - 09:30 Prep 09:30 - 10:00 [PERSON_NAME] - [DATE] [PERSON_NAME] 10:00 - 1…" at bounding box center [463, 292] width 17 height 268
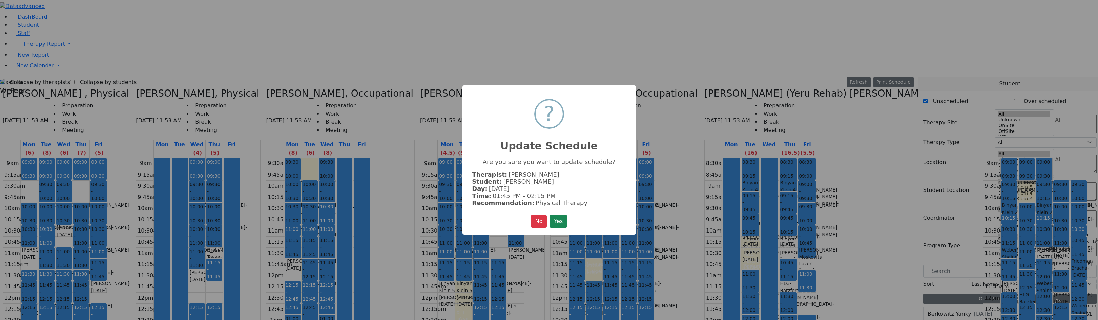
click at [567, 217] on button "Yes" at bounding box center [559, 221] width 18 height 13
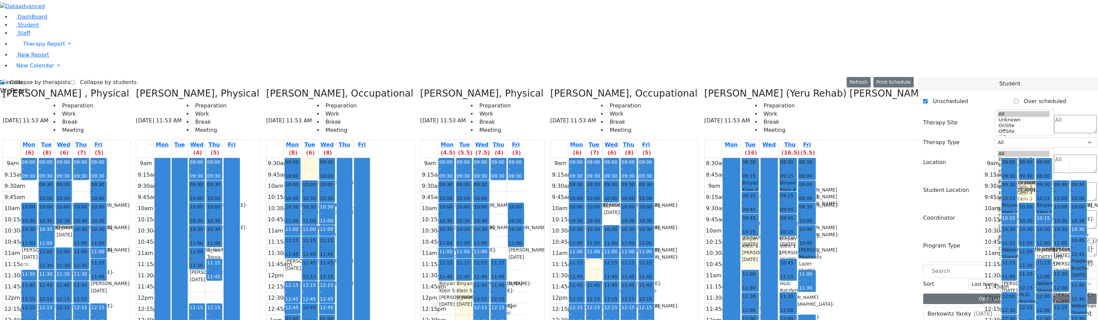
drag, startPoint x: 399, startPoint y: 232, endPoint x: 400, endPoint y: 237, distance: 4.9
click at [455, 241] on div "09:00 - 09:30 Prep 09:30 - 10:00 [PERSON_NAME] - [DATE] [PERSON_NAME] 10:00 - 1…" at bounding box center [463, 292] width 17 height 268
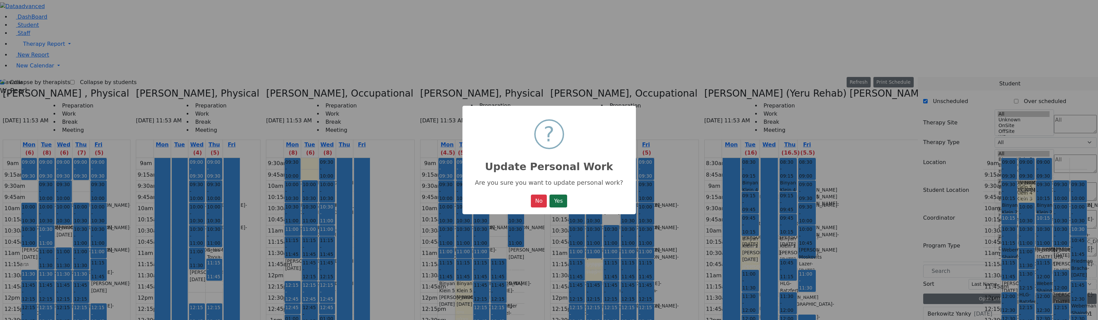
click at [550, 206] on button "Yes" at bounding box center [559, 201] width 18 height 13
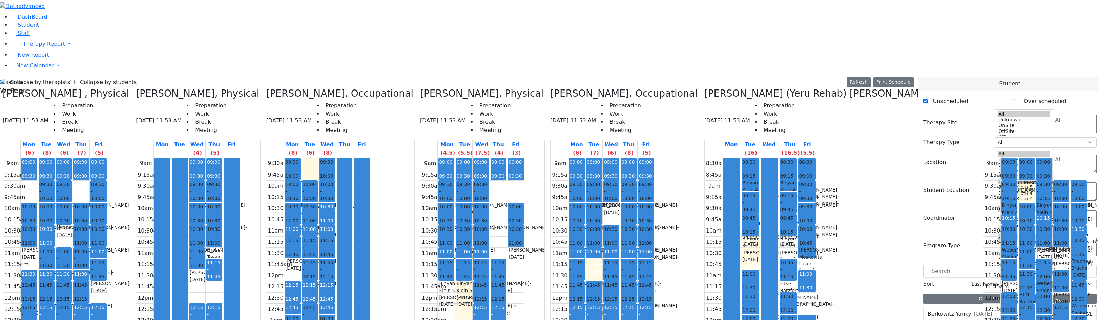
click at [421, 225] on div "9am 9:15am 9:30am 9:45am 10am 10:15am 10:30am 10:45am 11am 11:15am 11:30am 11:4…" at bounding box center [473, 292] width 104 height 268
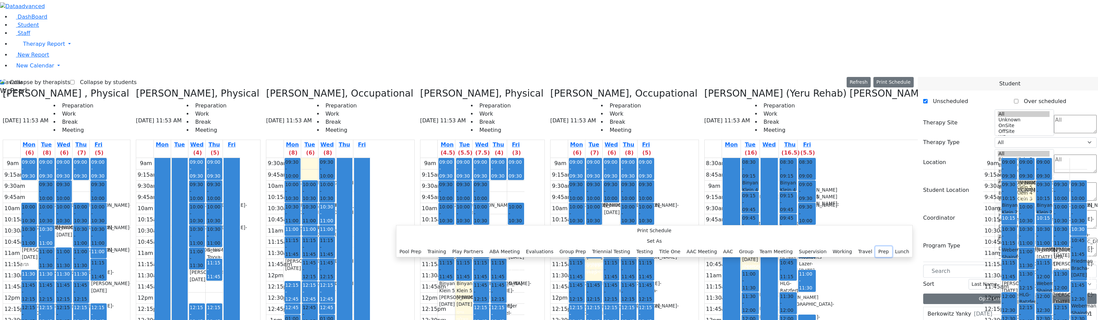
click at [876, 246] on button "Prep" at bounding box center [884, 251] width 17 height 11
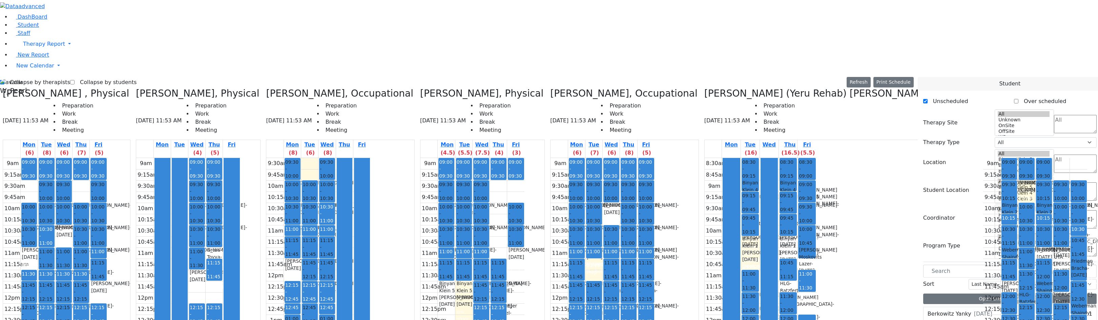
click at [421, 226] on div "9am 9:15am 9:30am 9:45am 10am 10:15am 10:30am 10:45am 11am 11:15am 11:30am 11:4…" at bounding box center [473, 292] width 104 height 268
drag, startPoint x: 396, startPoint y: 156, endPoint x: 396, endPoint y: 161, distance: 5.1
click at [455, 161] on div "09:00 - 09:30 Prep 09:30 - 10:00 [PERSON_NAME] - [DATE] [PERSON_NAME] 10:00 - 1…" at bounding box center [463, 292] width 17 height 268
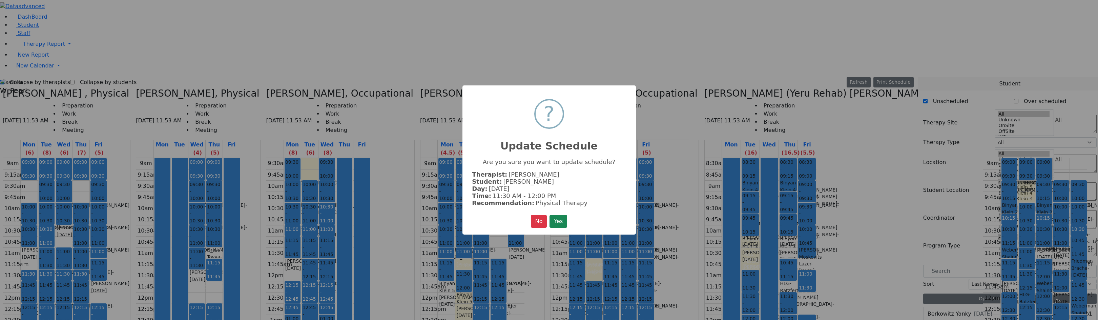
click at [550, 215] on button "Yes" at bounding box center [559, 221] width 18 height 13
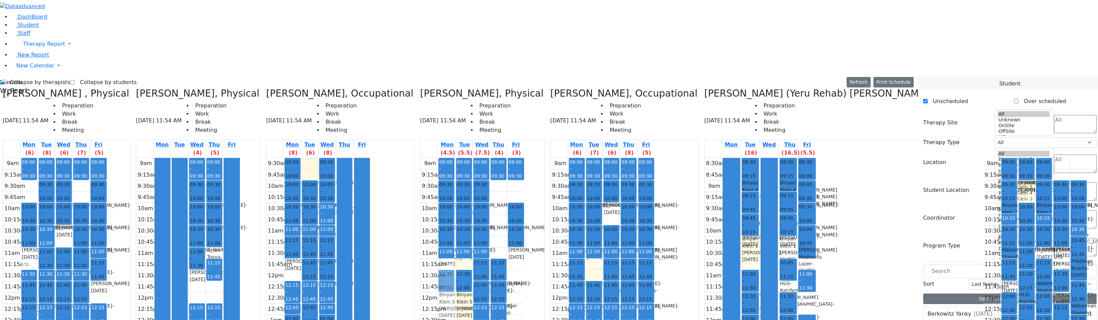
drag, startPoint x: 380, startPoint y: 149, endPoint x: 381, endPoint y: 155, distance: 5.2
click at [438, 158] on div "09:00 - 09:30 Prep 09:30 - 10:00 [PERSON_NAME] - [DATE] [PERSON_NAME] 10:00 - 1…" at bounding box center [446, 292] width 17 height 268
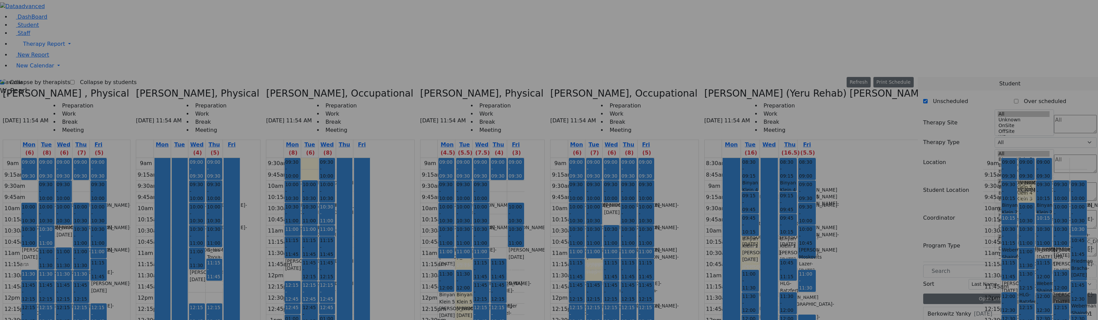
click at [550, 215] on button "Yes" at bounding box center [559, 221] width 18 height 13
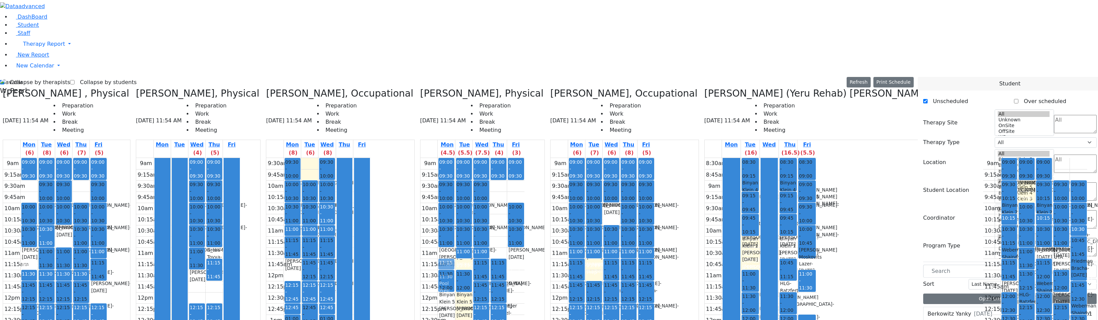
drag, startPoint x: 380, startPoint y: 135, endPoint x: 380, endPoint y: 143, distance: 8.5
click at [438, 158] on div "09:00 - 09:30 Prep 09:30 - 10:00 [PERSON_NAME] - [DATE] [PERSON_NAME] 10:00 - 1…" at bounding box center [446, 292] width 17 height 268
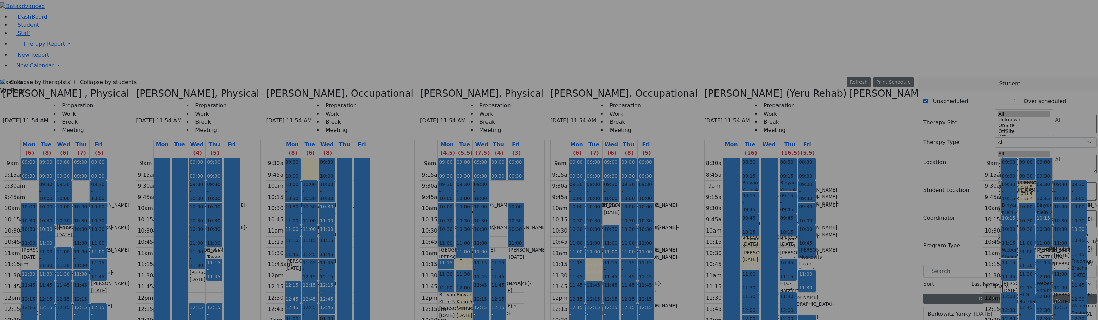
click at [550, 195] on button "Yes" at bounding box center [559, 201] width 18 height 13
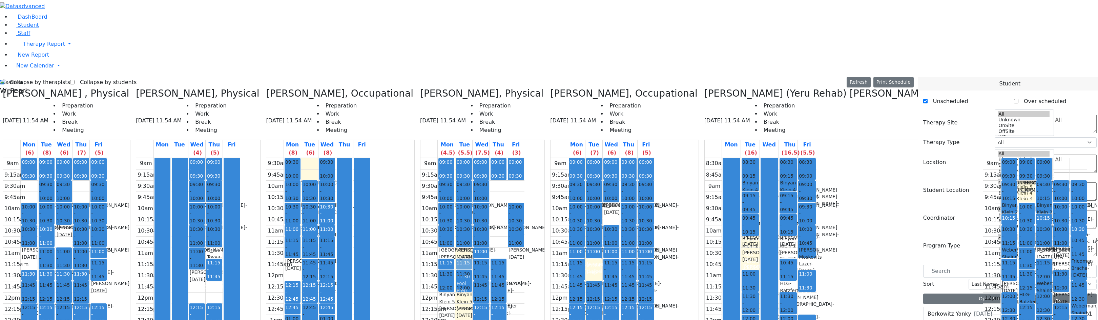
drag, startPoint x: 394, startPoint y: 134, endPoint x: 393, endPoint y: 142, distance: 8.5
click at [455, 158] on div "09:00 - 09:30 Prep 09:30 - 10:00 [PERSON_NAME] - [DATE] [PERSON_NAME] 10:00 - 1…" at bounding box center [463, 292] width 17 height 268
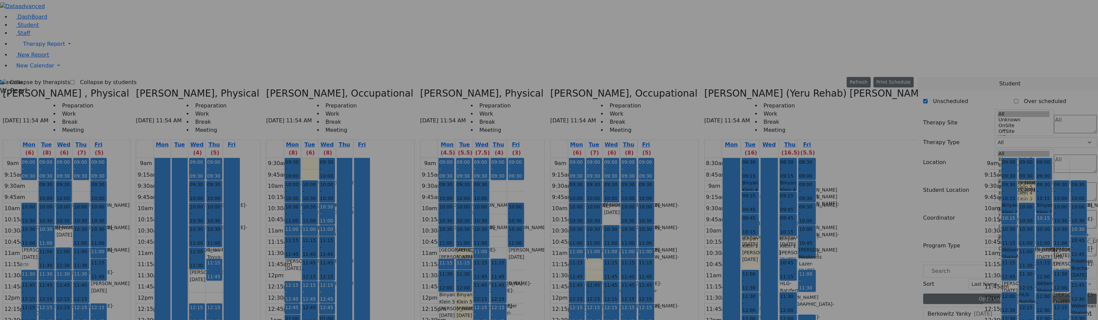
click at [550, 195] on button "Yes" at bounding box center [559, 201] width 18 height 13
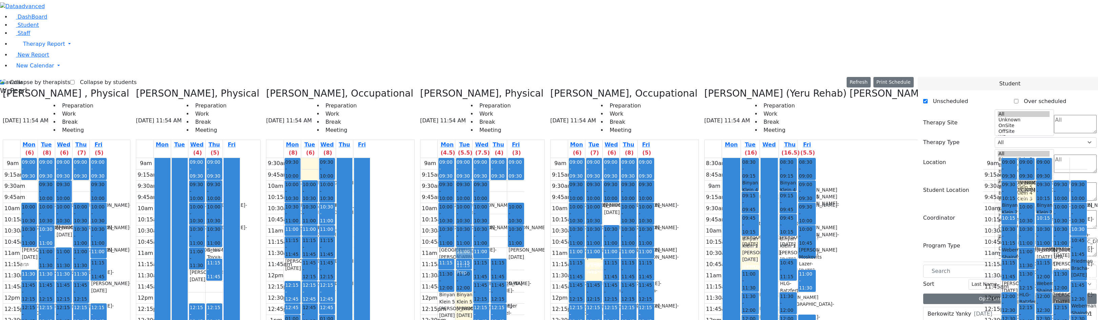
drag, startPoint x: 398, startPoint y: 222, endPoint x: 395, endPoint y: 136, distance: 86.1
click at [455, 158] on div "09:00 - 09:30 Prep 09:30 - 10:00 [PERSON_NAME] - [DATE] [PERSON_NAME] 10:00 - 1…" at bounding box center [463, 292] width 17 height 268
drag, startPoint x: 394, startPoint y: 180, endPoint x: 396, endPoint y: 188, distance: 8.6
click at [421, 188] on div "9am 9:15am 9:30am 9:45am 10am 10:15am 10:30am 10:45am 11am 11:15am 11:30am 11:4…" at bounding box center [473, 292] width 104 height 268
drag, startPoint x: 398, startPoint y: 198, endPoint x: 398, endPoint y: 206, distance: 7.5
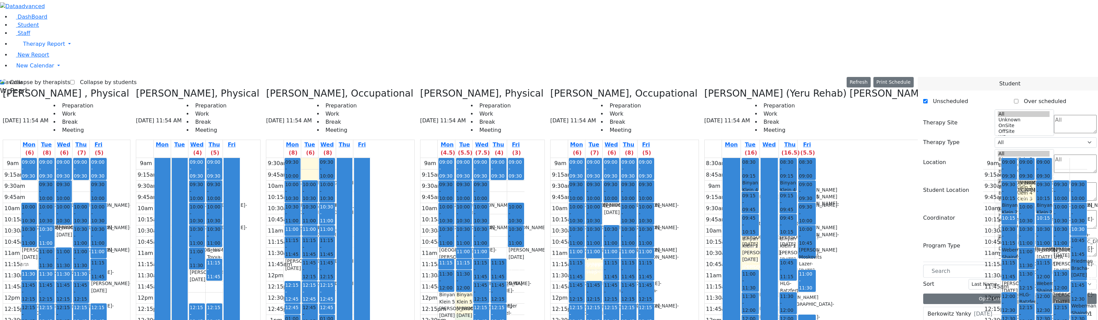
click at [421, 206] on div "9am 9:15am 9:30am 9:45am 10am 10:15am 10:30am 10:45am 11am 11:15am 11:30am 11:4…" at bounding box center [473, 292] width 104 height 268
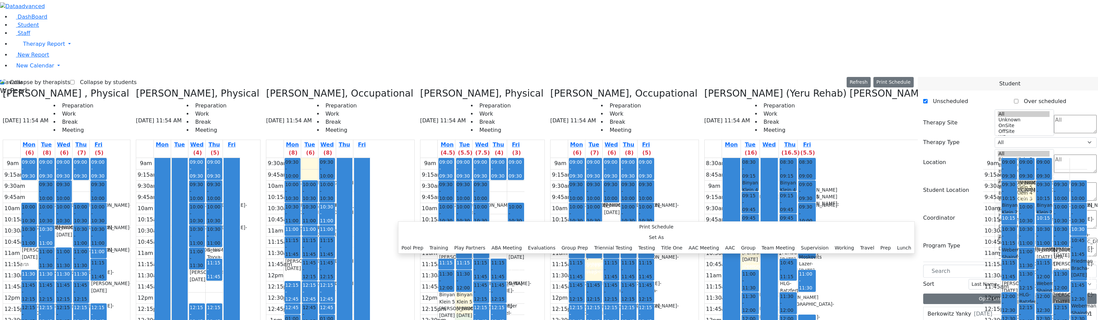
click at [421, 222] on div "9am 9:15am 9:30am 9:45am 10am 10:15am 10:30am 10:45am 11am 11:15am 11:30am 11:4…" at bounding box center [473, 292] width 104 height 268
click at [424, 243] on button "Pool Prep" at bounding box center [410, 248] width 28 height 11
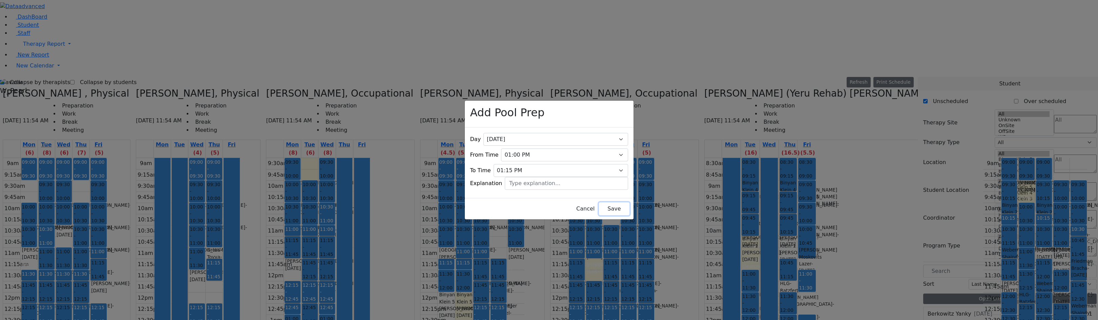
click at [604, 205] on button "Save" at bounding box center [614, 208] width 30 height 13
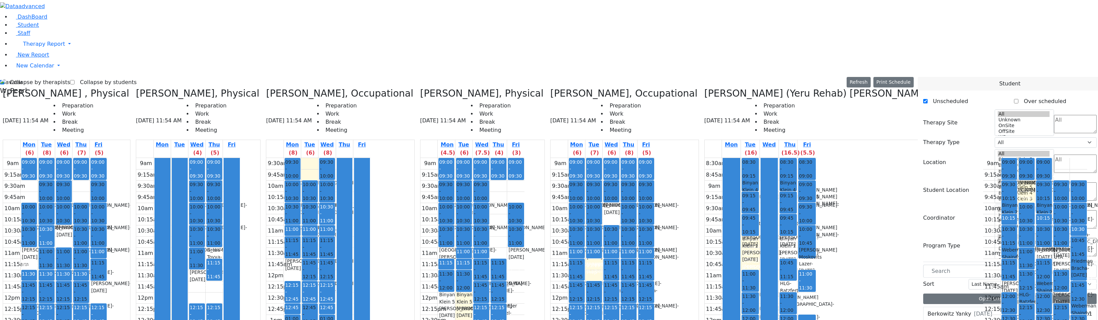
click at [421, 220] on div "9am 9:15am 9:30am 9:45am 10am 10:15am 10:30am 10:45am 11am 11:15am 11:30am 11:4…" at bounding box center [473, 292] width 104 height 268
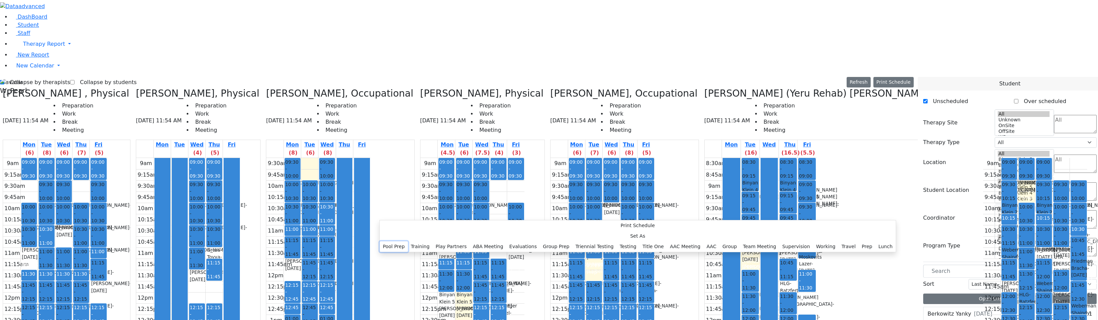
click at [408, 241] on button "Pool Prep" at bounding box center [394, 246] width 28 height 11
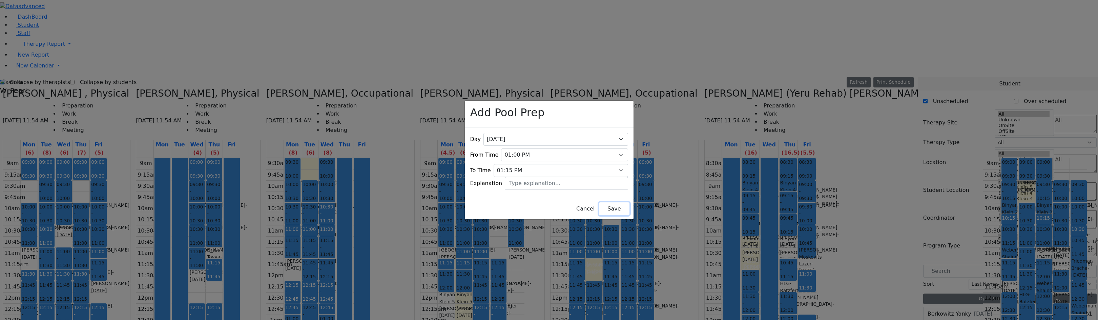
click at [600, 204] on button "Save" at bounding box center [614, 208] width 30 height 13
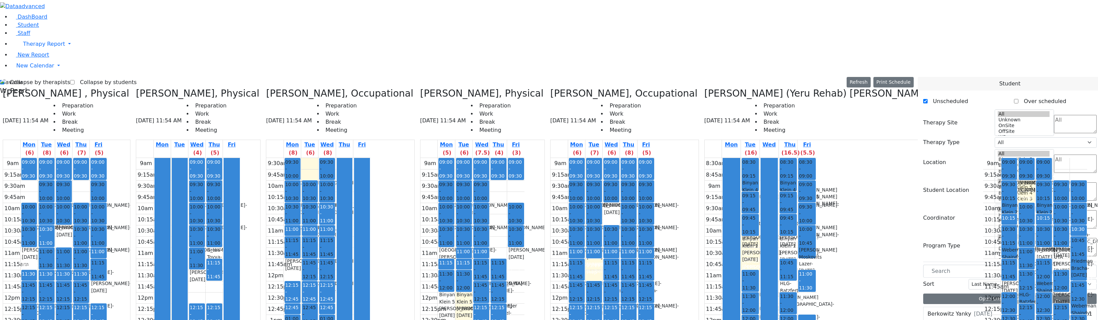
click at [421, 158] on div "9am 9:15am 9:30am 9:45am 10am 10:15am 10:30am 10:45am 11am 11:15am 11:30am 11:4…" at bounding box center [473, 292] width 104 height 268
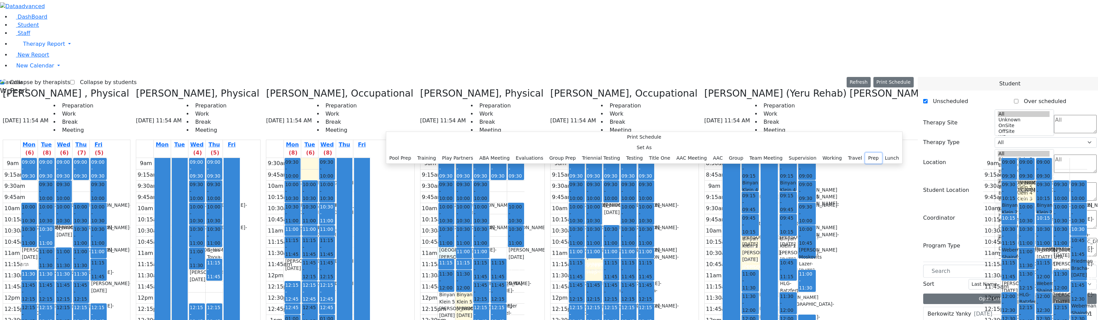
drag, startPoint x: 482, startPoint y: 302, endPoint x: 480, endPoint y: 299, distance: 4.1
click at [866, 163] on button "Prep" at bounding box center [874, 158] width 17 height 11
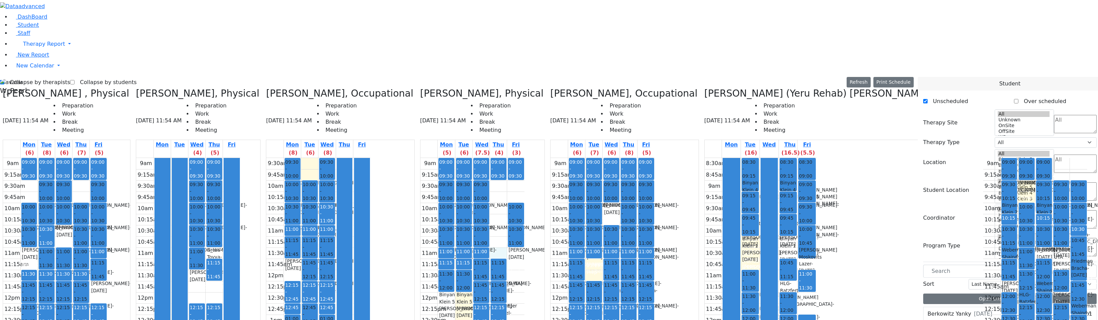
click at [434, 158] on div "9am 9:15am 9:30am 9:45am 10am 10:15am 10:30am 10:45am 11am 11:15am 11:30am 11:4…" at bounding box center [473, 292] width 104 height 268
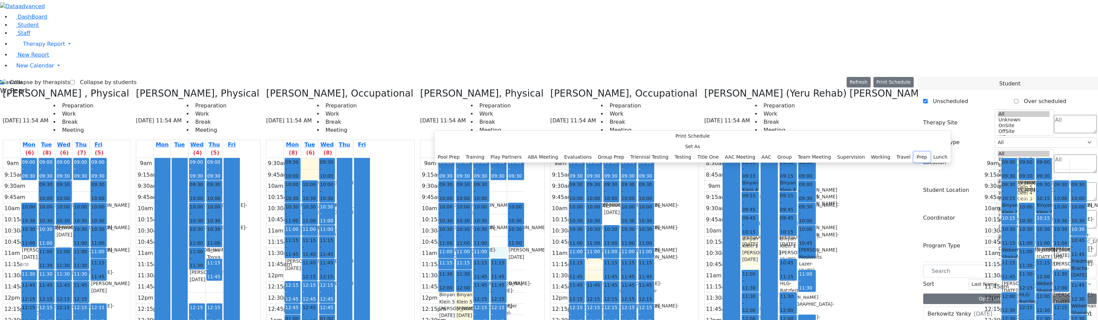
click at [914, 162] on button "Prep" at bounding box center [922, 157] width 17 height 11
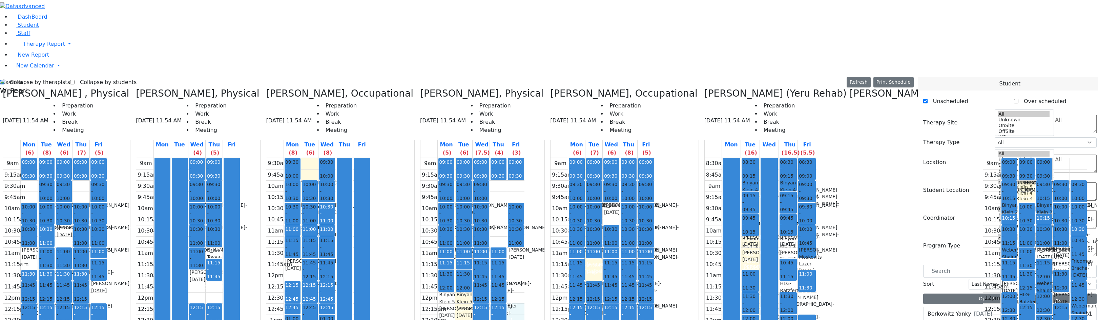
drag, startPoint x: 455, startPoint y: 190, endPoint x: 455, endPoint y: 196, distance: 6.4
click at [455, 196] on div "9am 9:15am 9:30am 9:45am 10am 10:15am 10:30am 10:45am 11am 11:15am 11:30am 11:4…" at bounding box center [473, 292] width 104 height 268
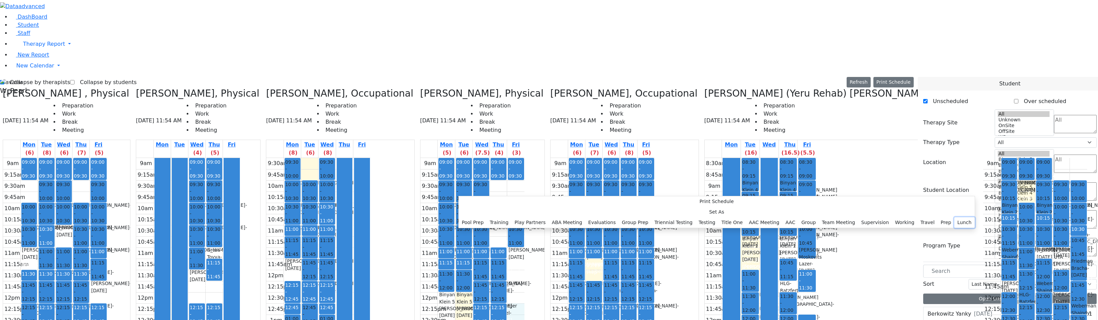
click at [955, 217] on button "Lunch" at bounding box center [965, 222] width 20 height 11
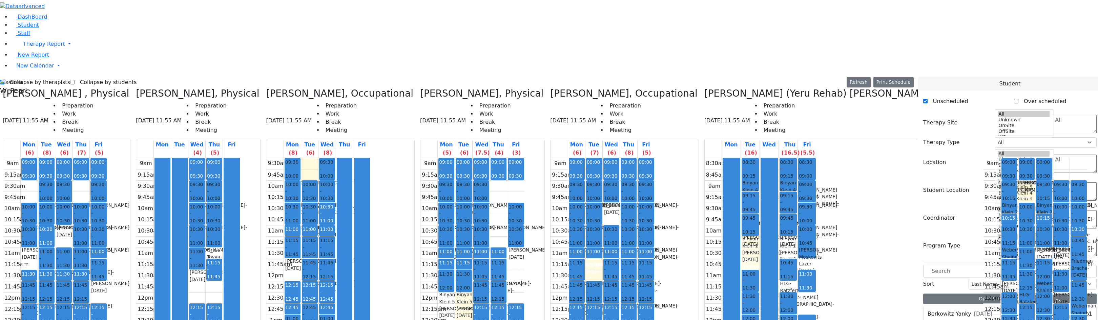
click at [705, 88] on icon at bounding box center [705, 93] width 0 height 11
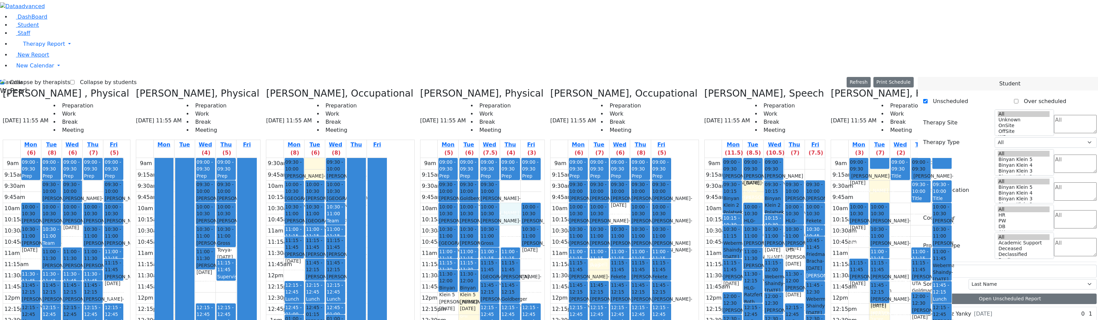
drag, startPoint x: 501, startPoint y: 89, endPoint x: 501, endPoint y: 95, distance: 5.8
click at [501, 158] on div "9am 9:15am 9:30am 9:45am 10am 10:15am 10:30am 10:45am 11am 11:15am 11:30am 11:4…" at bounding box center [481, 292] width 121 height 268
click at [495, 158] on div "9am 9:15am 9:30am 9:45am 10am 10:15am 10:30am 10:45am 11am 11:15am 11:30am 11:4…" at bounding box center [481, 292] width 121 height 268
click at [520, 158] on div "9am 9:15am 9:30am 9:45am 10am 10:15am 10:30am 10:45am 11am 11:15am 11:30am 11:4…" at bounding box center [481, 292] width 121 height 268
drag, startPoint x: 520, startPoint y: 141, endPoint x: 520, endPoint y: 171, distance: 30.5
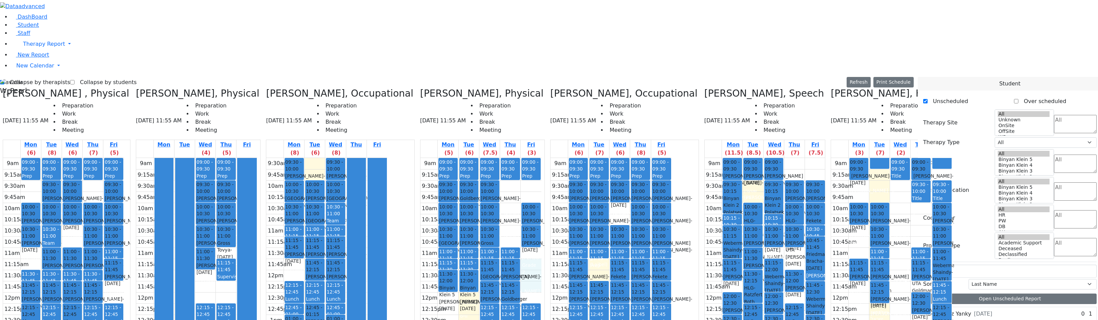
click at [520, 171] on div "9am 9:15am 9:30am 9:45am 10am 10:15am 10:30am 10:45am 11am 11:15am 11:30am 11:4…" at bounding box center [481, 292] width 121 height 268
drag, startPoint x: 521, startPoint y: 177, endPoint x: 526, endPoint y: 133, distance: 44.4
click at [526, 158] on div "9am 9:15am 9:30am 9:45am 10am 10:15am 10:30am 10:45am 11am 11:15am 11:30am 11:4…" at bounding box center [481, 292] width 121 height 268
drag, startPoint x: 526, startPoint y: 133, endPoint x: 522, endPoint y: 148, distance: 15.8
drag, startPoint x: 522, startPoint y: 156, endPoint x: 522, endPoint y: 172, distance: 16.3
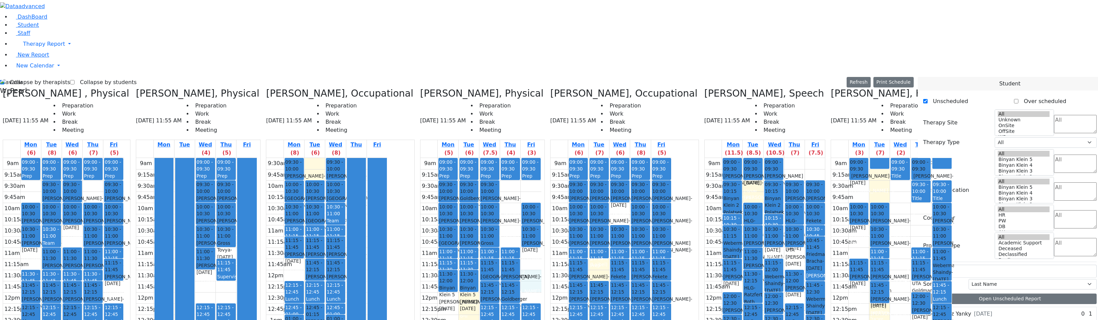
click at [522, 172] on div "9am 9:15am 9:30am 9:45am 10am 10:15am 10:30am 10:45am 11am 11:15am 11:30am 11:4…" at bounding box center [481, 292] width 121 height 268
click at [522, 175] on div "9am 9:15am 9:30am 9:45am 10am 10:15am 10:30am 10:45am 11am 11:15am 11:30am 11:4…" at bounding box center [481, 292] width 121 height 268
drag, startPoint x: 579, startPoint y: 154, endPoint x: 579, endPoint y: 147, distance: 7.1
click at [579, 158] on div "9am 9:15am 9:30am 9:45am 10am 10:15am 10:30am 10:45am 11am 11:15am 11:30am 11:4…" at bounding box center [611, 292] width 121 height 268
drag, startPoint x: 599, startPoint y: 101, endPoint x: 600, endPoint y: 93, distance: 8.2
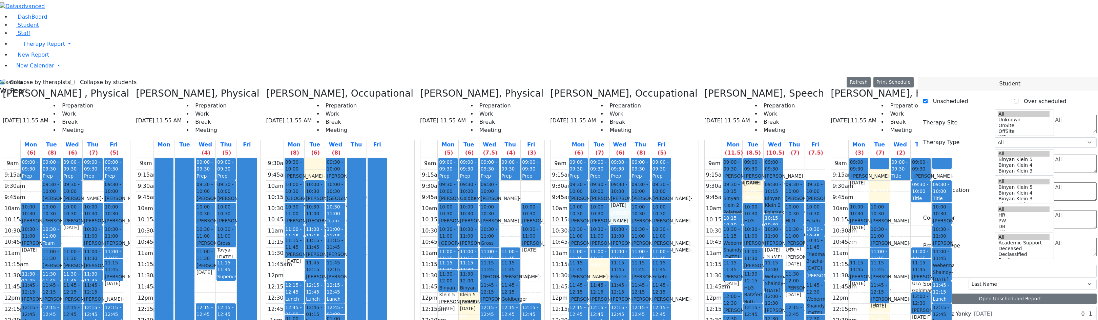
click at [601, 158] on div "9am 9:15am 9:30am 9:45am 10am 10:15am 10:30am 10:45am 11am 11:15am 11:30am 11:4…" at bounding box center [611, 292] width 121 height 268
drag, startPoint x: 516, startPoint y: 67, endPoint x: 515, endPoint y: 76, distance: 8.9
click at [518, 158] on div "9am 9:15am 9:30am 9:45am 10am 10:15am 10:30am 10:45am 11am 11:15am 11:30am 11:4…" at bounding box center [481, 292] width 121 height 268
drag, startPoint x: 500, startPoint y: 67, endPoint x: 498, endPoint y: 80, distance: 12.8
click at [498, 158] on div "9am 9:15am 9:30am 9:45am 10am 10:15am 10:30am 10:45am 11am 11:15am 11:30am 11:4…" at bounding box center [481, 292] width 121 height 268
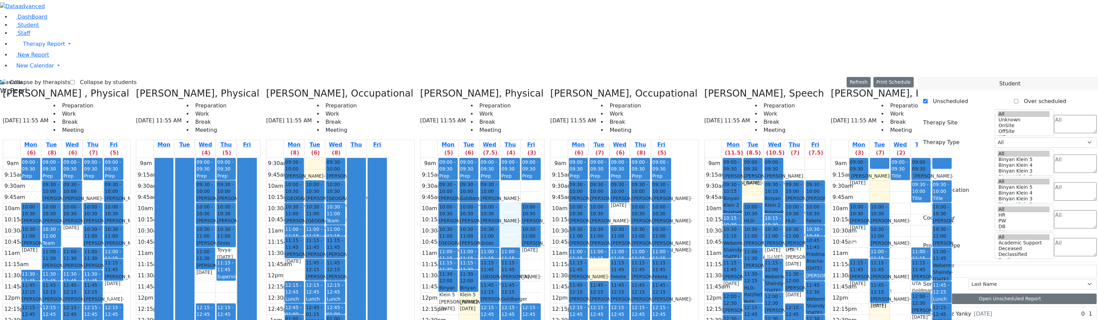
drag, startPoint x: 495, startPoint y: 89, endPoint x: 492, endPoint y: 123, distance: 34.7
click at [492, 158] on div "9am 9:15am 9:30am 9:45am 10am 10:15am 10:30am 10:45am 11am 11:15am 11:30am 11:4…" at bounding box center [481, 292] width 121 height 268
drag, startPoint x: 513, startPoint y: 139, endPoint x: 517, endPoint y: 176, distance: 37.1
click at [517, 175] on div "9am 9:15am 9:30am 9:45am 10am 10:15am 10:30am 10:45am 11am 11:15am 11:30am 11:4…" at bounding box center [481, 292] width 121 height 268
drag, startPoint x: 462, startPoint y: 180, endPoint x: 463, endPoint y: 212, distance: 32.5
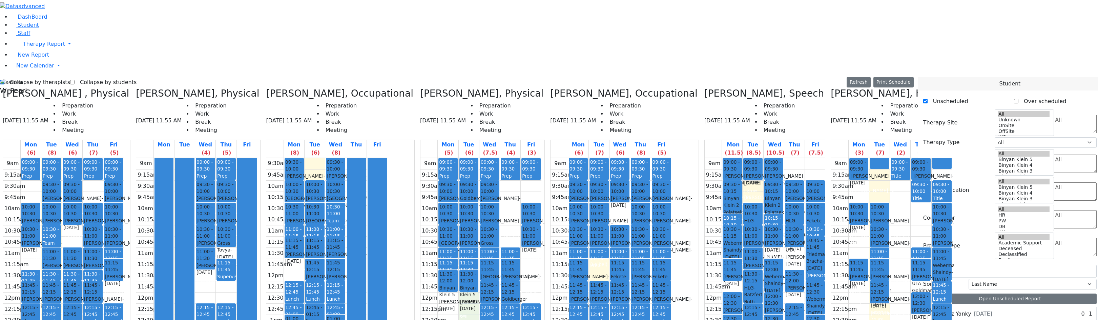
click at [463, 212] on div "9am 9:15am 9:30am 9:45am 10am 10:15am 10:30am 10:45am 11am 11:15am 11:30am 11:4…" at bounding box center [481, 292] width 121 height 268
click at [528, 211] on div "9am 9:15am 9:30am 9:45am 10am 10:15am 10:30am 10:45am 11am 11:15am 11:30am 11:4…" at bounding box center [481, 292] width 121 height 268
drag, startPoint x: 522, startPoint y: 175, endPoint x: 523, endPoint y: 134, distance: 41.0
click at [523, 158] on div "9am 9:15am 9:30am 9:45am 10am 10:15am 10:30am 10:45am 11am 11:15am 11:30am 11:4…" at bounding box center [481, 292] width 121 height 268
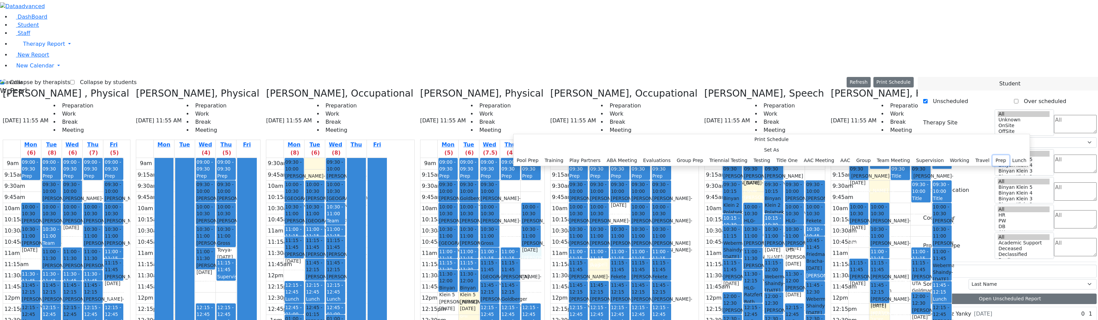
click at [993, 166] on button "Prep" at bounding box center [1001, 160] width 17 height 11
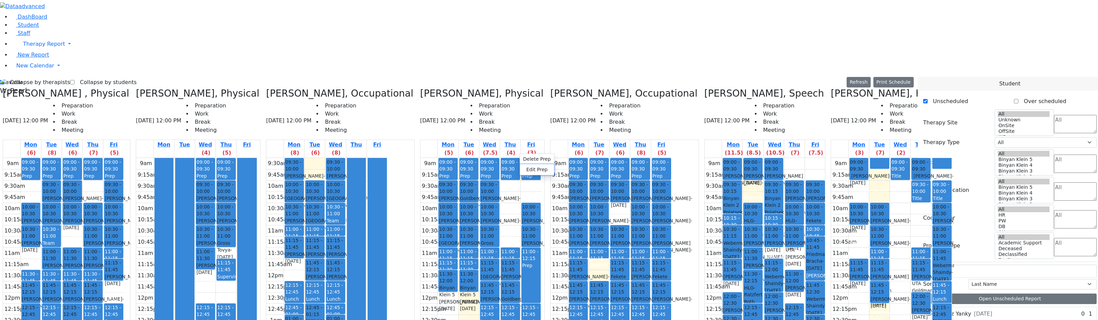
click at [525, 170] on button "Edit Prep" at bounding box center [537, 169] width 34 height 11
select select "5"
select select "11:00:00"
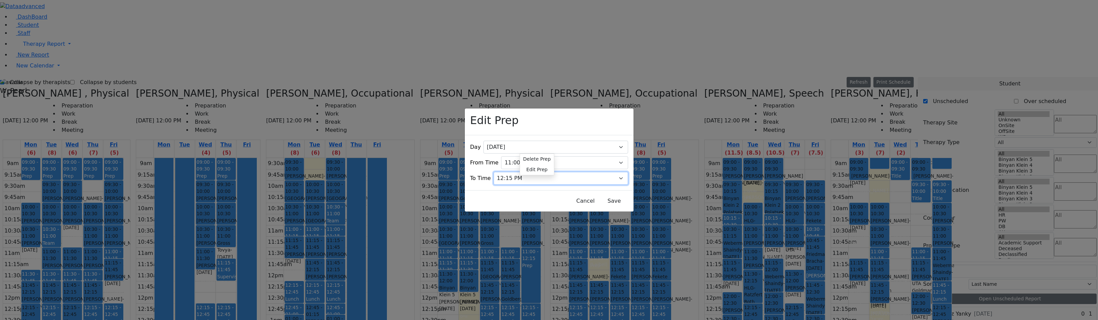
click at [526, 172] on select "07:15 AM 07:30 AM 07:45 AM 08:00 AM 08:15 AM 08:30 AM 08:45 AM 09:00 AM 09:15 A…" at bounding box center [561, 178] width 135 height 13
select select "11:15:00"
click at [505, 172] on select "07:15 AM 07:30 AM 07:45 AM 08:00 AM 08:15 AM 08:30 AM 08:45 AM 09:00 AM 09:15 A…" at bounding box center [561, 178] width 135 height 13
click at [599, 198] on button "Save" at bounding box center [614, 201] width 30 height 13
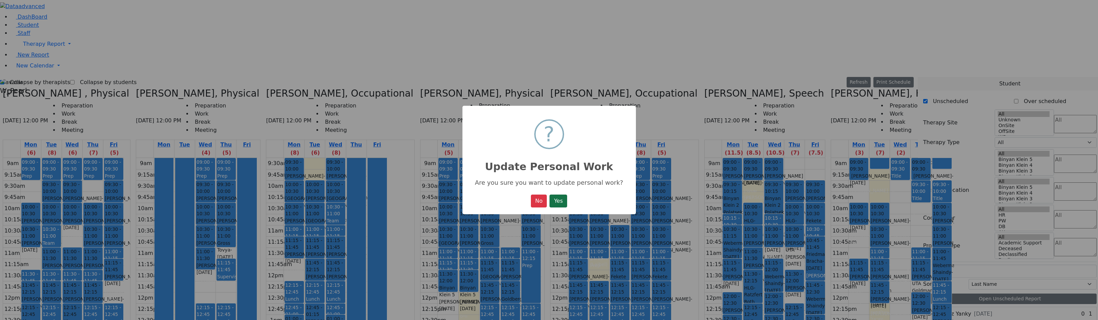
click at [565, 200] on button "Yes" at bounding box center [559, 201] width 18 height 13
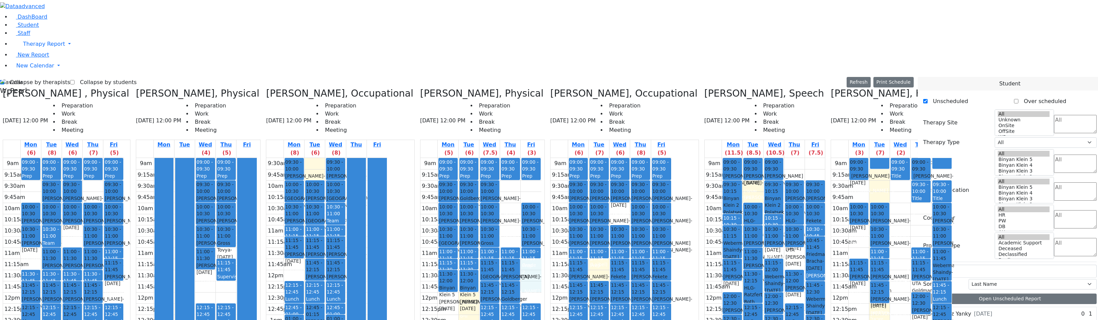
drag, startPoint x: 525, startPoint y: 148, endPoint x: 524, endPoint y: 161, distance: 13.3
click at [524, 169] on div "9am 9:15am 9:30am 9:45am 10am 10:15am 10:30am 10:45am 11am 11:15am 11:30am 11:4…" at bounding box center [481, 292] width 121 height 268
drag, startPoint x: 518, startPoint y: 167, endPoint x: 520, endPoint y: 146, distance: 21.0
drag, startPoint x: 520, startPoint y: 146, endPoint x: 522, endPoint y: 176, distance: 30.3
drag, startPoint x: 583, startPoint y: 145, endPoint x: 581, endPoint y: 150, distance: 5.8
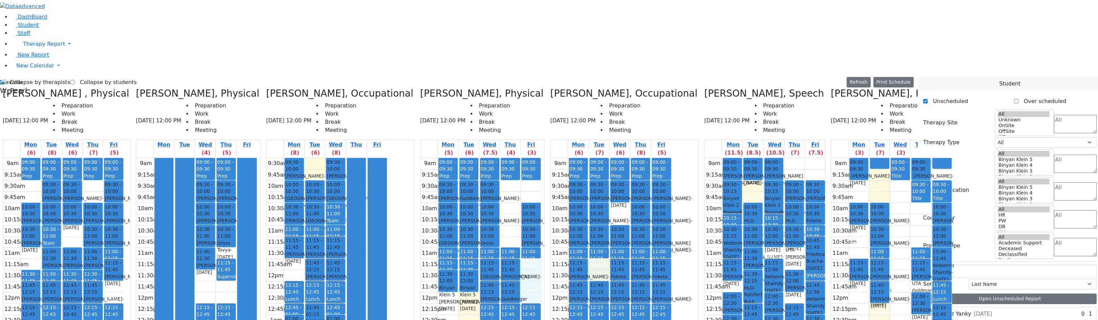
click at [580, 158] on div "9am 9:15am 9:30am 9:45am 10am 10:15am 10:30am 10:45am 11am 11:15am 11:30am 11:4…" at bounding box center [611, 292] width 121 height 268
drag, startPoint x: 526, startPoint y: 146, endPoint x: 521, endPoint y: 177, distance: 31.3
click at [521, 177] on div "9am 9:15am 9:30am 9:45am 10am 10:15am 10:30am 10:45am 11am 11:15am 11:30am 11:4…" at bounding box center [481, 292] width 121 height 268
drag, startPoint x: 504, startPoint y: 121, endPoint x: 499, endPoint y: 67, distance: 54.4
click at [499, 158] on div "9am 9:15am 9:30am 9:45am 10am 10:15am 10:30am 10:45am 11am 11:15am 11:30am 11:4…" at bounding box center [481, 292] width 121 height 268
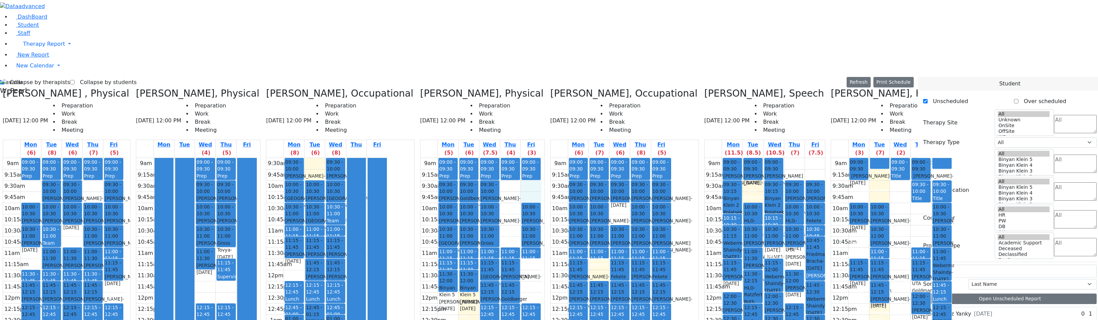
drag, startPoint x: 511, startPoint y: 66, endPoint x: 512, endPoint y: 77, distance: 10.3
click at [512, 158] on div "9am 9:15am 9:30am 9:45am 10am 10:15am 10:30am 10:45am 11am 11:15am 11:30am 11:4…" at bounding box center [481, 292] width 121 height 268
click at [503, 158] on div "9am 9:15am 9:30am 9:45am 10am 10:15am 10:30am 10:45am 11am 11:15am 11:30am 11:4…" at bounding box center [481, 292] width 121 height 268
drag, startPoint x: 517, startPoint y: 67, endPoint x: 515, endPoint y: 77, distance: 9.4
click at [515, 158] on div "9am 9:15am 9:30am 9:45am 10am 10:15am 10:30am 10:45am 11am 11:15am 11:30am 11:4…" at bounding box center [481, 292] width 121 height 268
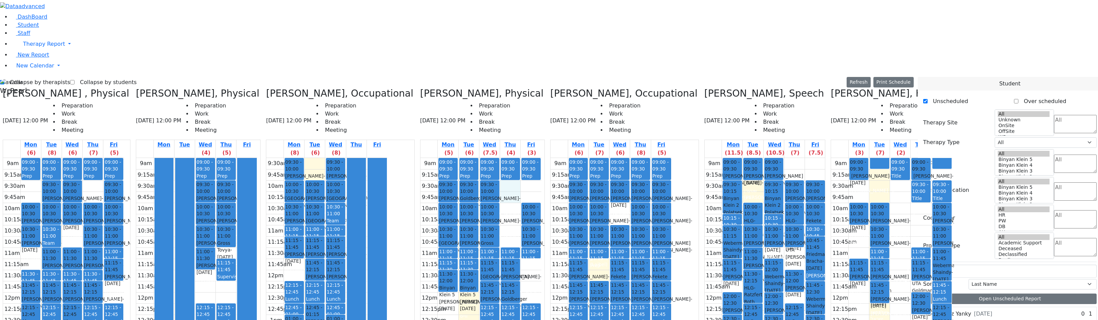
drag, startPoint x: 505, startPoint y: 72, endPoint x: 504, endPoint y: 79, distance: 7.6
click at [504, 158] on div "9am 9:15am 9:30am 9:45am 10am 10:15am 10:30am 10:45am 11am 11:15am 11:30am 11:4…" at bounding box center [481, 292] width 121 height 268
drag, startPoint x: 513, startPoint y: 68, endPoint x: 510, endPoint y: 75, distance: 7.4
click at [512, 158] on div "9am 9:15am 9:30am 9:45am 10am 10:15am 10:30am 10:45am 11am 11:15am 11:30am 11:4…" at bounding box center [481, 292] width 121 height 268
drag, startPoint x: 504, startPoint y: 67, endPoint x: 503, endPoint y: 72, distance: 5.2
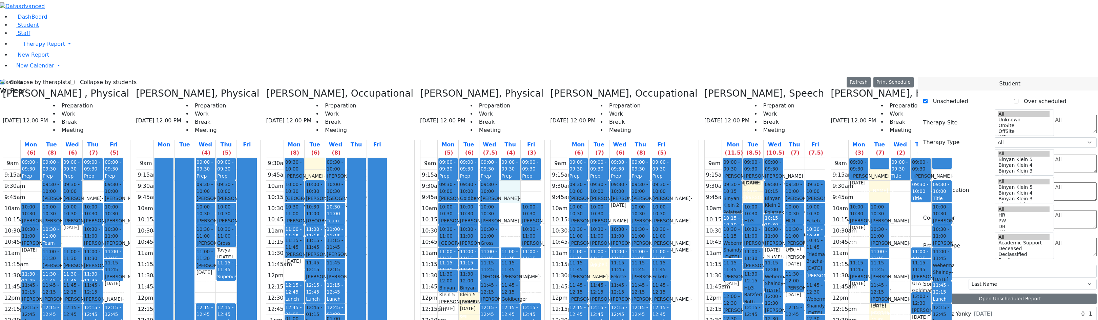
click at [502, 158] on div "9am 9:15am 9:30am 9:45am 10am 10:15am 10:30am 10:45am 11am 11:15am 11:30am 11:4…" at bounding box center [481, 292] width 121 height 268
click at [514, 158] on div "9am 9:15am 9:30am 9:45am 10am 10:15am 10:30am 10:45am 11am 11:15am 11:30am 11:4…" at bounding box center [481, 292] width 121 height 268
click at [498, 158] on div "9am 9:15am 9:30am 9:45am 10am 10:15am 10:30am 10:45am 11am 11:15am 11:30am 11:4…" at bounding box center [481, 292] width 121 height 268
drag, startPoint x: 497, startPoint y: 91, endPoint x: 501, endPoint y: 122, distance: 31.4
click at [499, 158] on div "9am 9:15am 9:30am 9:45am 10am 10:15am 10:30am 10:45am 11am 11:15am 11:30am 11:4…" at bounding box center [481, 292] width 121 height 268
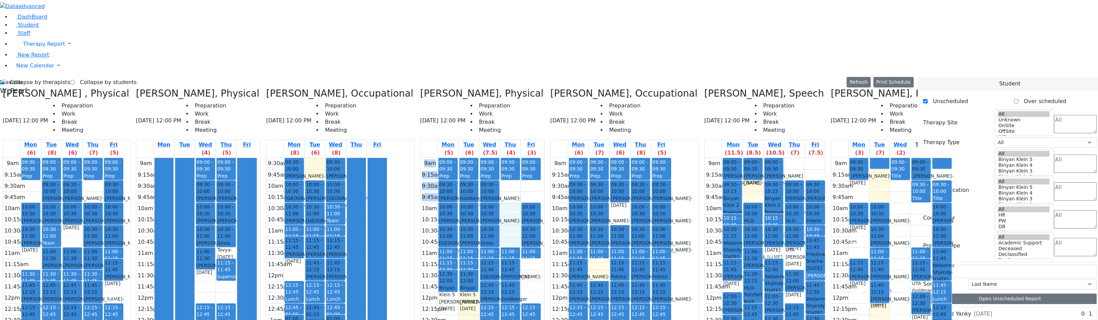
drag, startPoint x: 530, startPoint y: 63, endPoint x: 526, endPoint y: 74, distance: 10.9
click at [526, 88] on div "Citer Yacov, Physical 08/26/2025 12:00 PM Preparation Work Break Meeting Mon (5…" at bounding box center [483, 257] width 130 height 339
click at [510, 158] on div "9am 9:15am 9:30am 9:45am 10am 10:15am 10:30am 10:45am 11am 11:15am 11:30am 11:4…" at bounding box center [481, 292] width 121 height 268
click at [498, 158] on div "9am 9:15am 9:30am 9:45am 10am 10:15am 10:30am 10:45am 11am 11:15am 11:30am 11:4…" at bounding box center [481, 292] width 121 height 268
click at [460, 226] on span "10:30 - 11:00" at bounding box center [469, 233] width 18 height 14
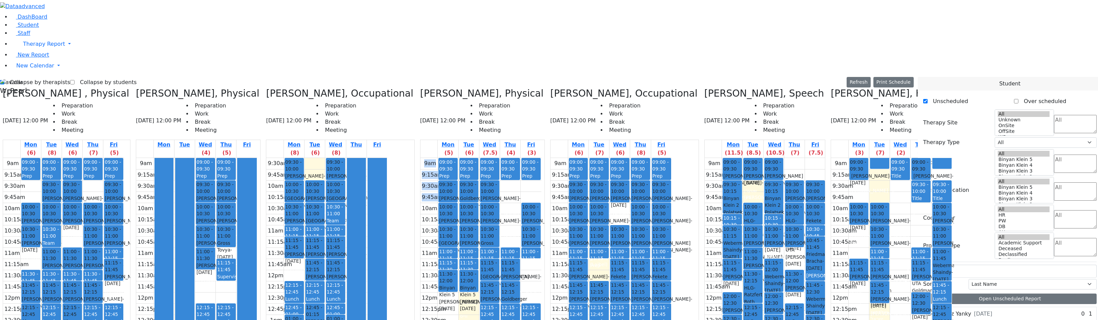
click at [424, 227] on div "10:30am" at bounding box center [434, 231] width 27 height 8
click at [439, 226] on span "10:30 - 11:00" at bounding box center [448, 233] width 18 height 14
click at [442, 217] on div "Sternberger Salomon - 06/24/2006" at bounding box center [448, 224] width 18 height 14
click at [481, 240] on div "Gross Tovya - 02/07/2016" at bounding box center [490, 250] width 18 height 21
click at [421, 294] on div "12pm" at bounding box center [430, 298] width 18 height 8
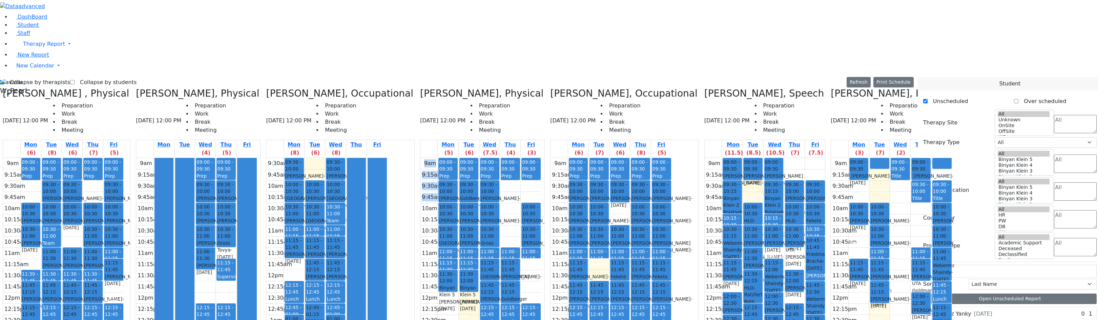
click at [439, 182] on div "9am 9:15am 9:30am 9:45am 10am 10:15am 10:30am 10:45am 11am 11:15am 11:30am 11:4…" at bounding box center [481, 292] width 121 height 268
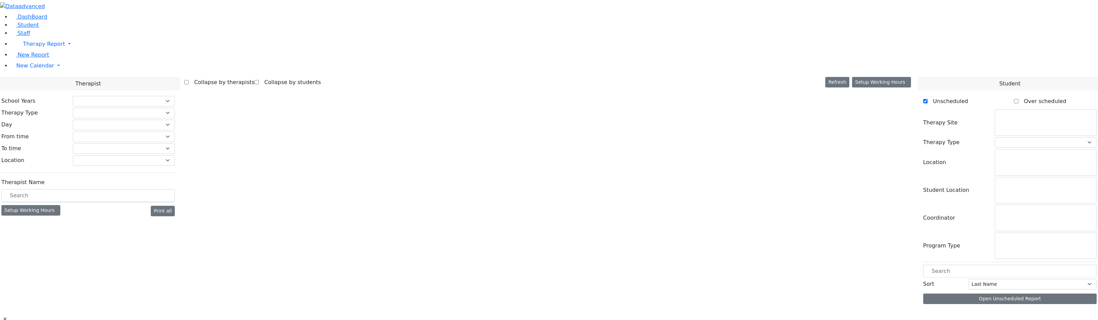
select select "212"
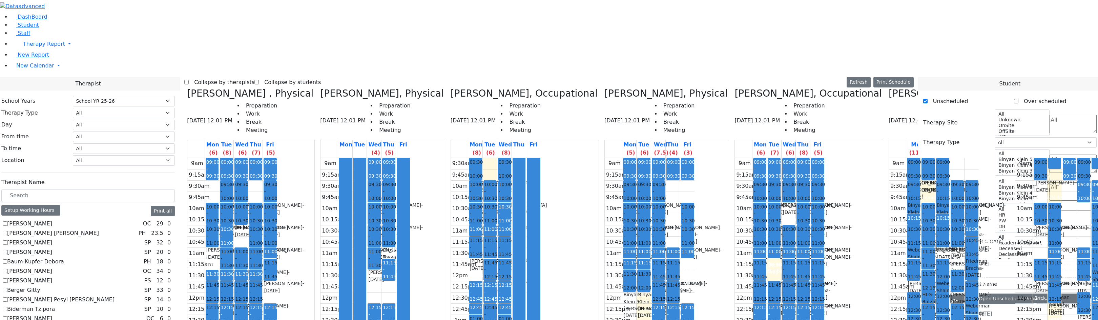
click at [254, 77] on label "Collapse by therapists" at bounding box center [222, 82] width 66 height 11
click at [189, 80] on input "Collapse by therapists" at bounding box center [186, 82] width 4 height 4
checkbox input "true"
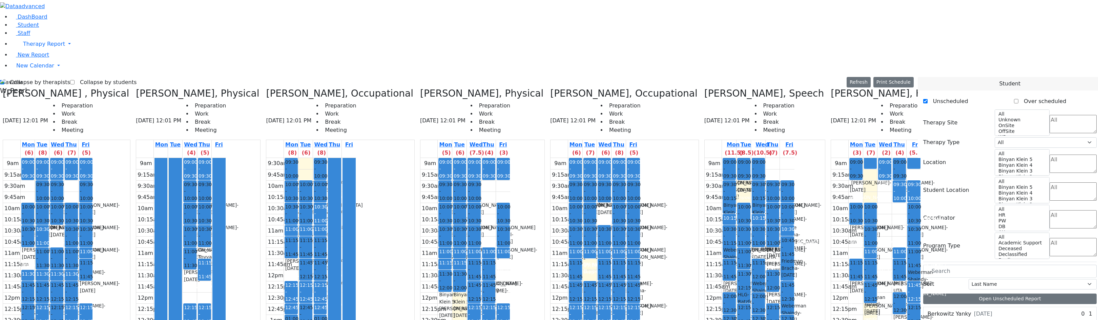
scroll to position [407, 0]
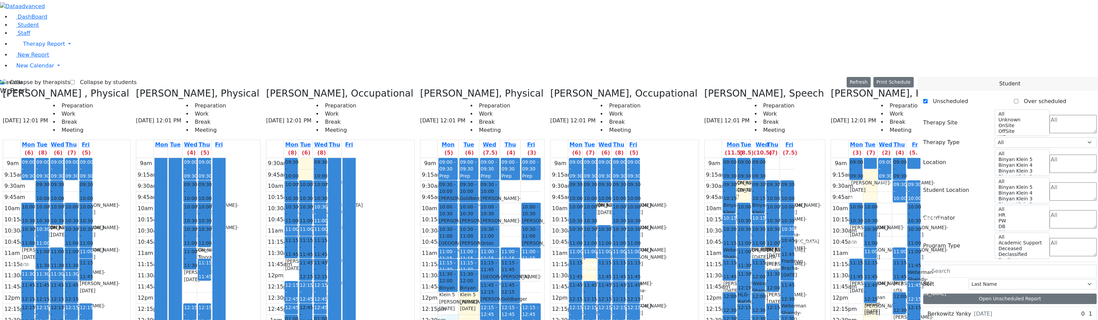
drag, startPoint x: 428, startPoint y: 203, endPoint x: 450, endPoint y: 205, distance: 21.8
click at [432, 211] on div "9am 9:15am 9:30am 9:45am 10am 10:15am 10:30am 10:45am 11am 11:15am 11:30am 11:4…" at bounding box center [481, 292] width 121 height 268
drag, startPoint x: 454, startPoint y: 200, endPoint x: 458, endPoint y: 209, distance: 9.9
click at [458, 209] on div "9am 9:15am 9:30am 9:45am 10am 10:15am 10:30am 10:45am 11am 11:15am 11:30am 11:4…" at bounding box center [481, 292] width 121 height 268
click at [521, 212] on div "9am 9:15am 9:30am 9:45am 10am 10:15am 10:30am 10:45am 11am 11:15am 11:30am 11:4…" at bounding box center [481, 292] width 121 height 268
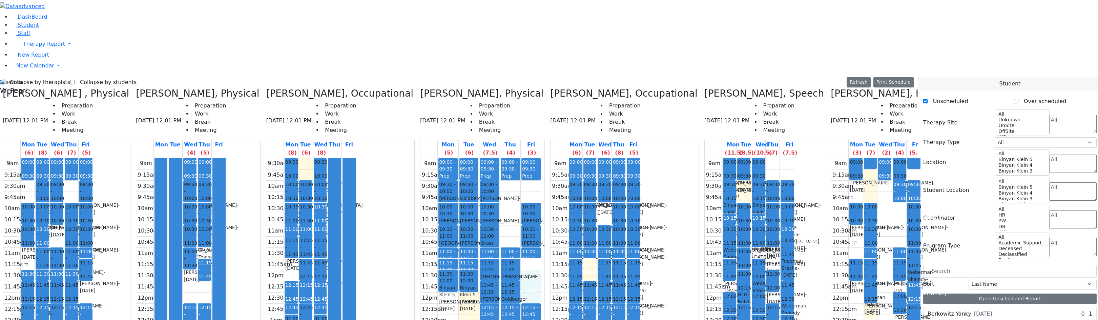
drag, startPoint x: 527, startPoint y: 175, endPoint x: 523, endPoint y: 148, distance: 27.2
click at [523, 158] on div "9am 9:15am 9:30am 9:45am 10am 10:15am 10:30am 10:45am 11am 11:15am 11:30am 11:4…" at bounding box center [481, 292] width 121 height 268
drag, startPoint x: 518, startPoint y: 145, endPoint x: 520, endPoint y: 174, distance: 28.2
click at [520, 174] on div "9am 9:15am 9:30am 9:45am 10am 10:15am 10:30am 10:45am 11am 11:15am 11:30am 11:4…" at bounding box center [481, 292] width 121 height 268
click at [454, 185] on div "9am 9:15am 9:30am 9:45am 10am 10:15am 10:30am 10:45am 11am 11:15am 11:30am 11:4…" at bounding box center [481, 292] width 121 height 268
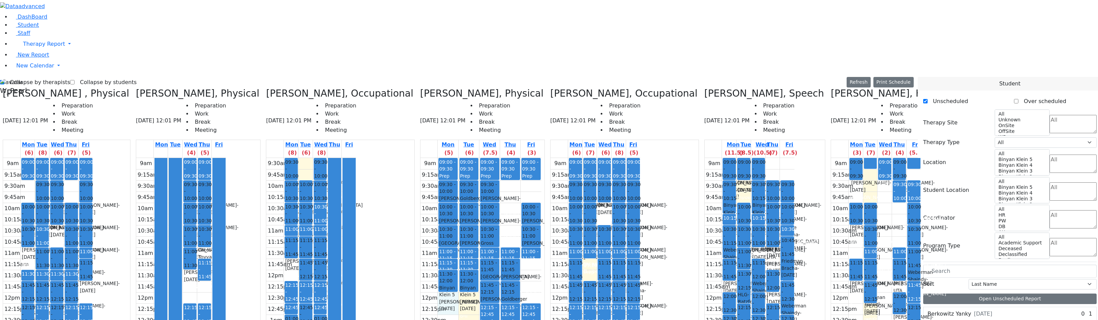
drag, startPoint x: 440, startPoint y: 180, endPoint x: 439, endPoint y: 186, distance: 5.7
click at [439, 185] on div "9am 9:15am 9:30am 9:45am 10am 10:15am 10:30am 10:45am 11am 11:15am 11:30am 11:4…" at bounding box center [481, 292] width 121 height 268
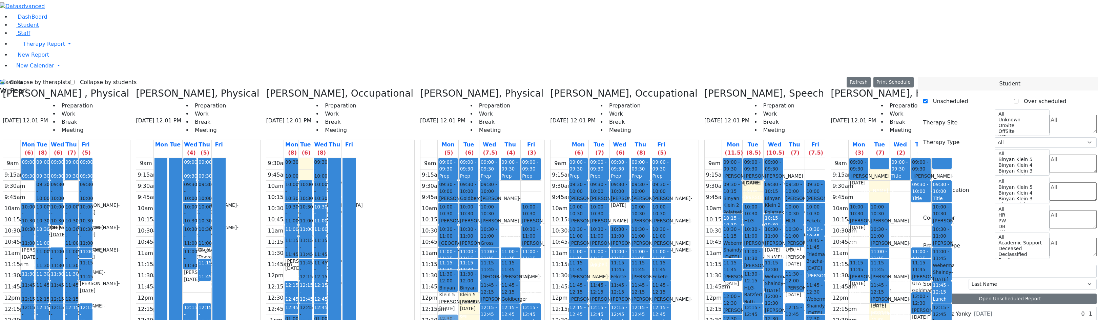
drag, startPoint x: 939, startPoint y: 250, endPoint x: 432, endPoint y: 205, distance: 509.6
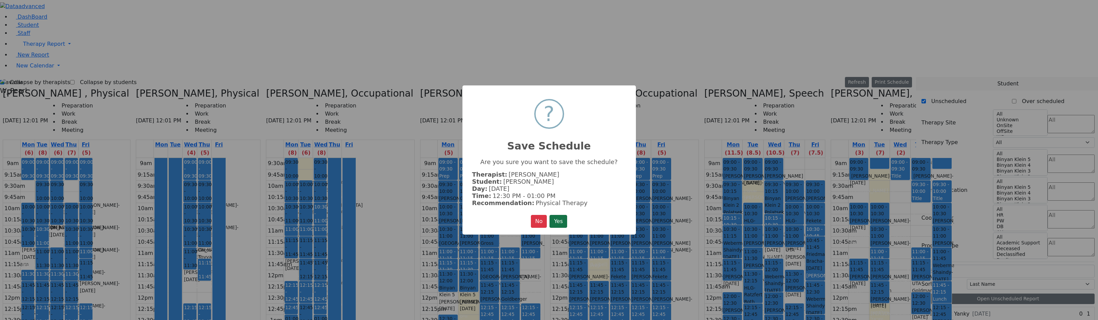
click at [561, 219] on button "Yes" at bounding box center [559, 221] width 18 height 13
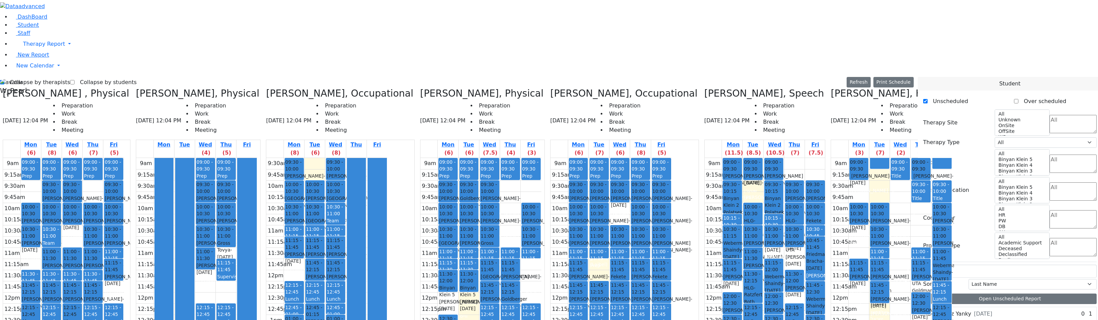
drag, startPoint x: 956, startPoint y: 249, endPoint x: 455, endPoint y: 205, distance: 502.4
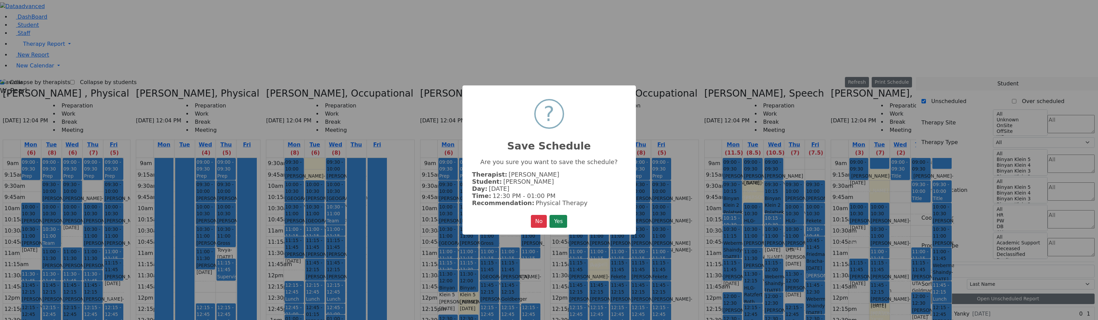
click at [563, 217] on button "Yes" at bounding box center [559, 221] width 18 height 13
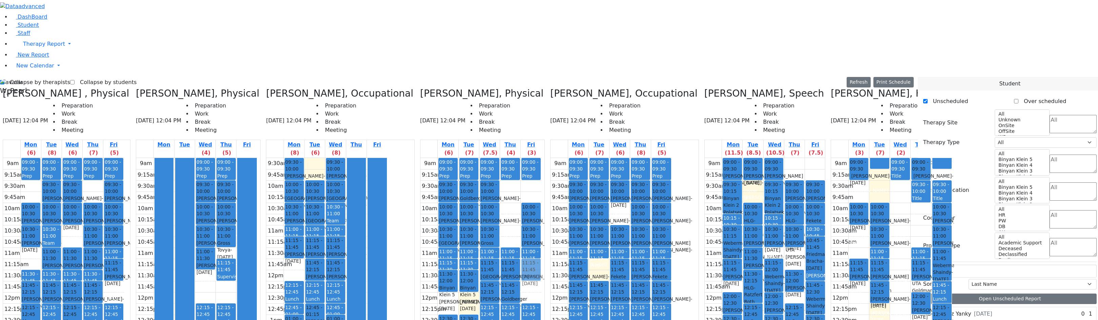
drag, startPoint x: 493, startPoint y: 215, endPoint x: 517, endPoint y: 148, distance: 70.2
click at [517, 158] on tr "09:00 - 09:30 Prep 09:30 - 10:00 [PERSON_NAME] - [DATE] [PERSON_NAME] 10:00 - 1…" at bounding box center [481, 292] width 121 height 268
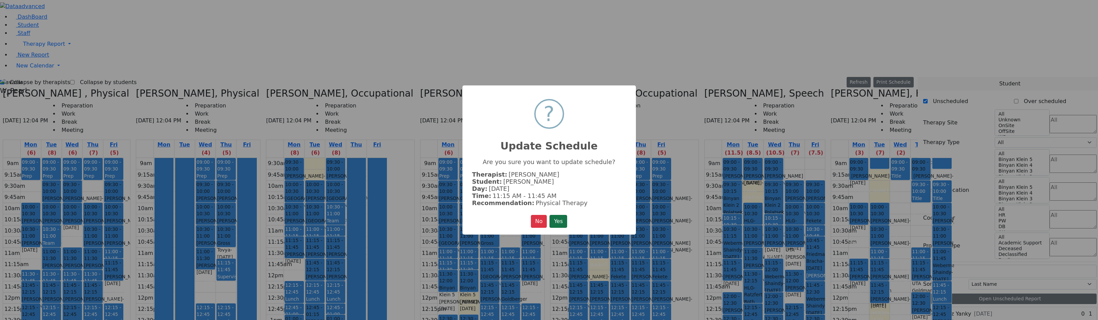
click at [554, 215] on button "Yes" at bounding box center [559, 221] width 18 height 13
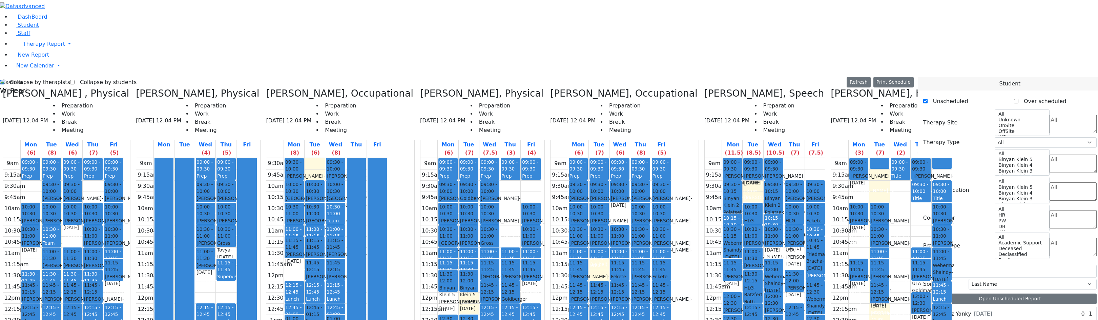
drag, startPoint x: 952, startPoint y: 251, endPoint x: 503, endPoint y: 212, distance: 450.3
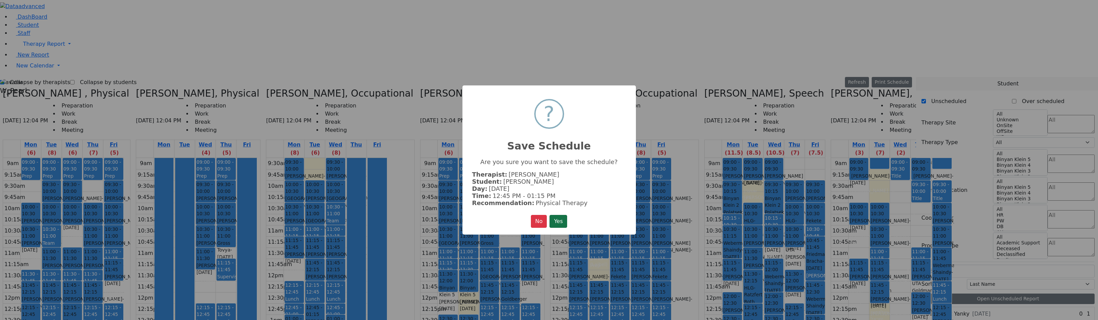
click at [565, 216] on button "Yes" at bounding box center [559, 221] width 18 height 13
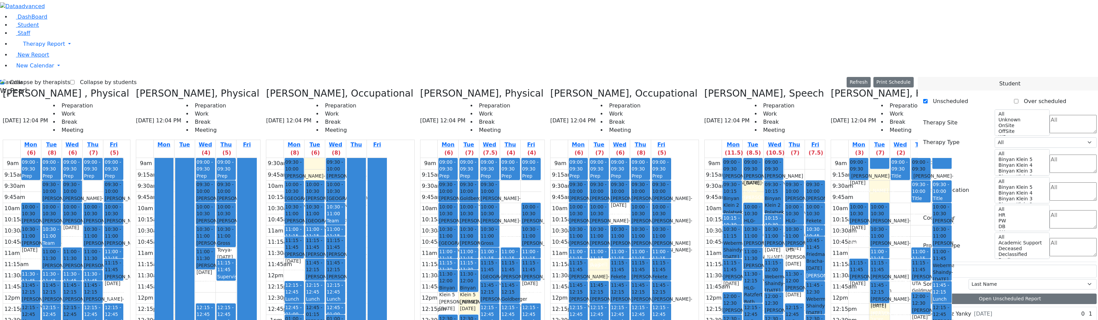
click at [716, 234] on div "9am 9:15am 9:30am 9:45am 10am 10:15am 10:30am 10:45am 11am 11:15am 11:30am 11:4…" at bounding box center [765, 292] width 121 height 268
drag, startPoint x: 481, startPoint y: 216, endPoint x: 482, endPoint y: 266, distance: 50.2
click at [482, 267] on div "09:00 - 09:30 Prep 09:30 - 10:00 [PERSON_NAME] - [DATE] [PERSON_NAME] 10:00 - 1…" at bounding box center [490, 292] width 20 height 268
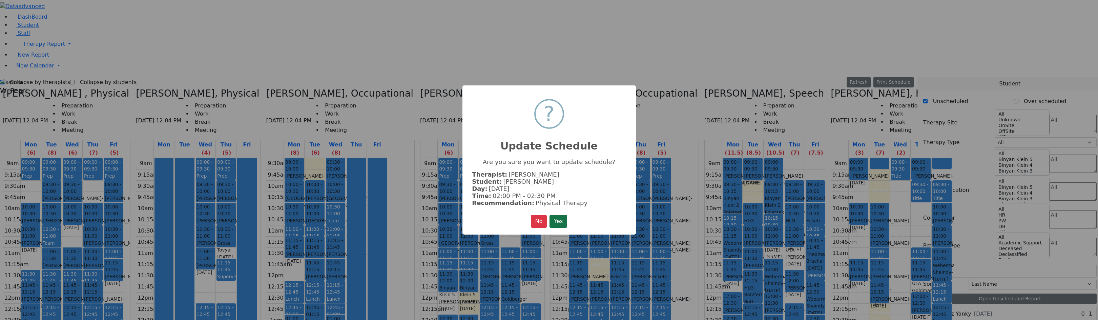
click at [560, 222] on button "Yes" at bounding box center [559, 221] width 18 height 13
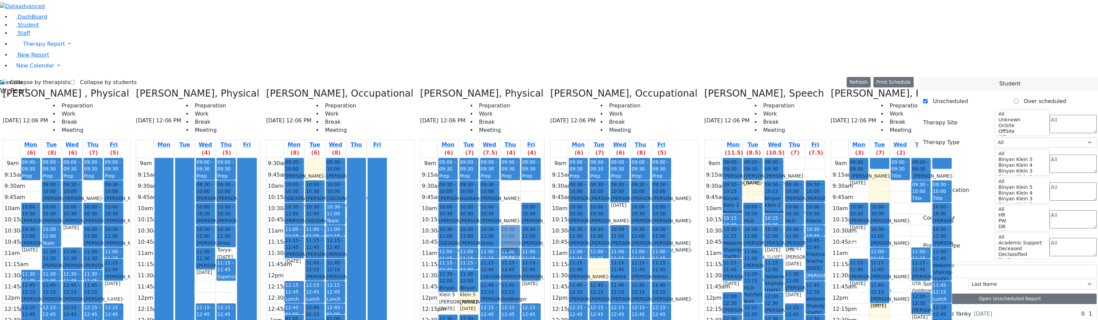
drag, startPoint x: 481, startPoint y: 272, endPoint x: 504, endPoint y: 120, distance: 153.2
click at [504, 158] on tr "09:00 - 09:30 Prep 09:30 - 10:00 [PERSON_NAME] - [DATE] [PERSON_NAME] 10:00 - 1…" at bounding box center [481, 292] width 121 height 268
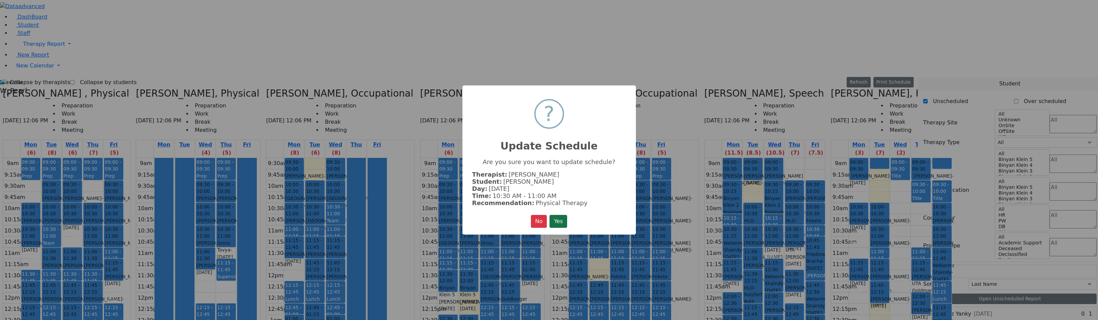
click at [557, 219] on button "Yes" at bounding box center [559, 221] width 18 height 13
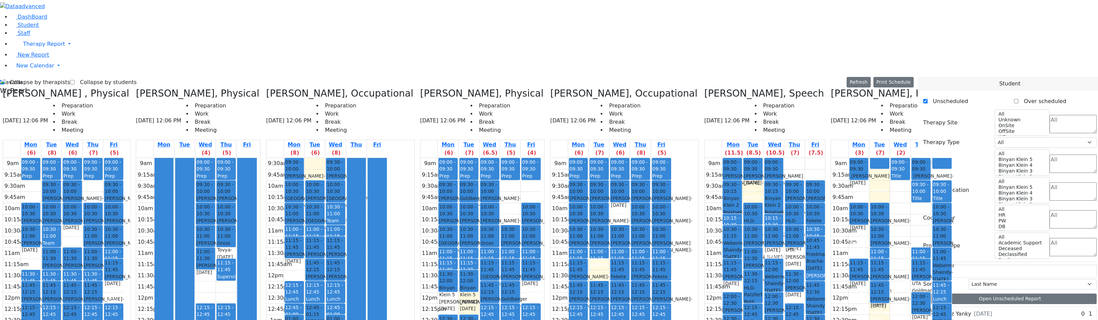
drag, startPoint x: 944, startPoint y: 219, endPoint x: 482, endPoint y: 212, distance: 462.3
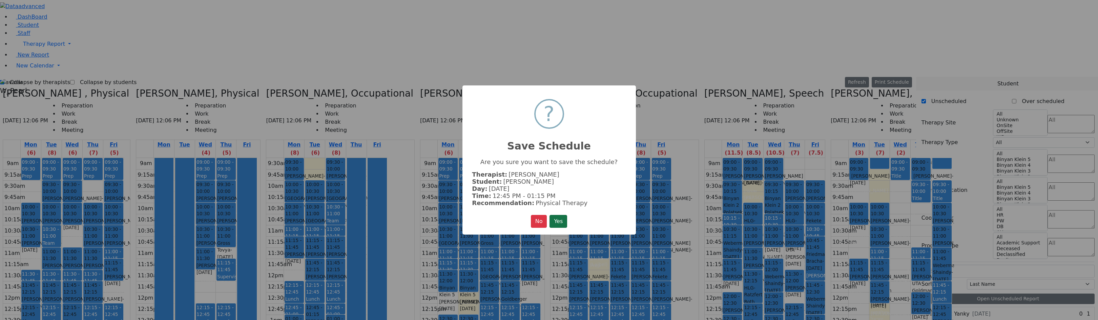
click at [565, 221] on button "Yes" at bounding box center [559, 221] width 18 height 13
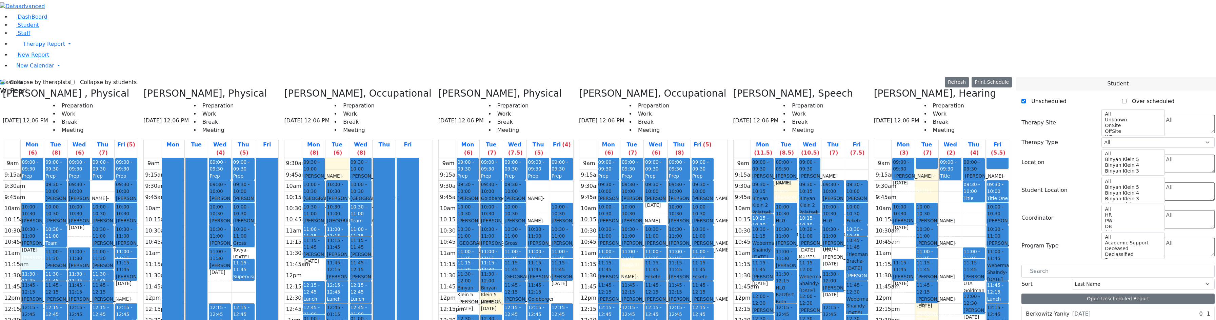
drag, startPoint x: 54, startPoint y: 136, endPoint x: 54, endPoint y: 142, distance: 5.8
click at [54, 158] on div "9am 9:15am 9:30am 9:45am 10am 10:15am 10:30am 10:45am 11am 11:15am 11:30am 11:4…" at bounding box center [70, 292] width 135 height 268
click at [97, 158] on div "9am 9:15am 9:30am 9:45am 10am 10:15am 10:30am 10:45am 11am 11:15am 11:30am 11:4…" at bounding box center [70, 292] width 135 height 268
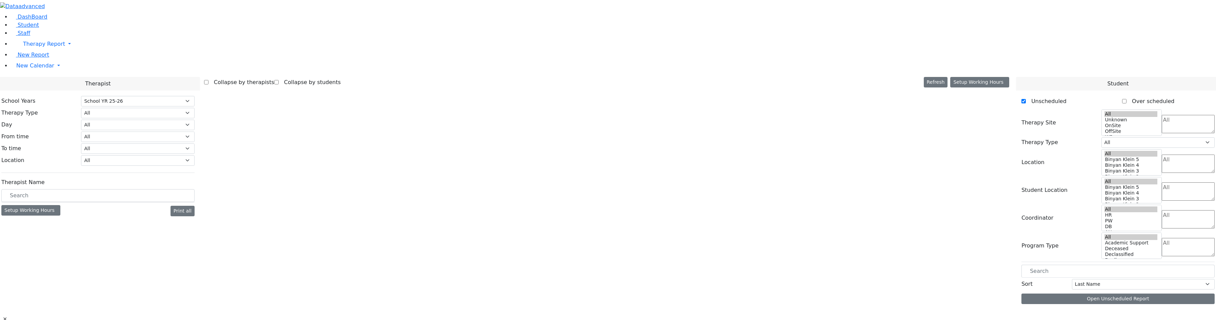
select select "212"
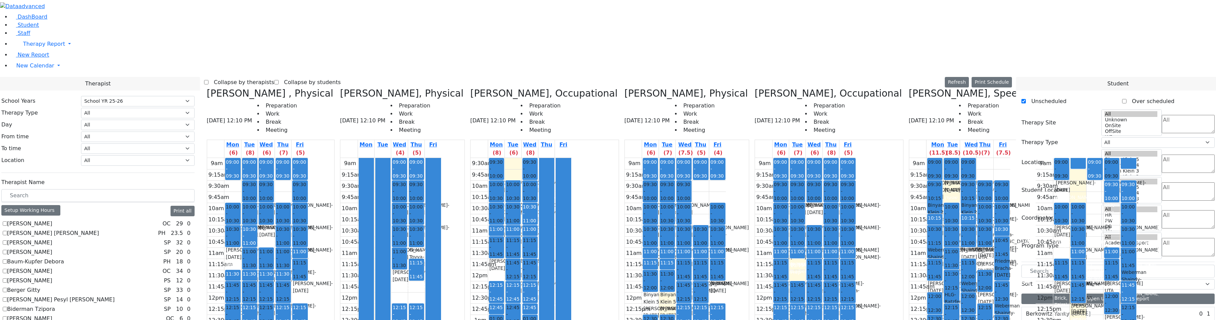
scroll to position [305, 0]
checkbox input "true"
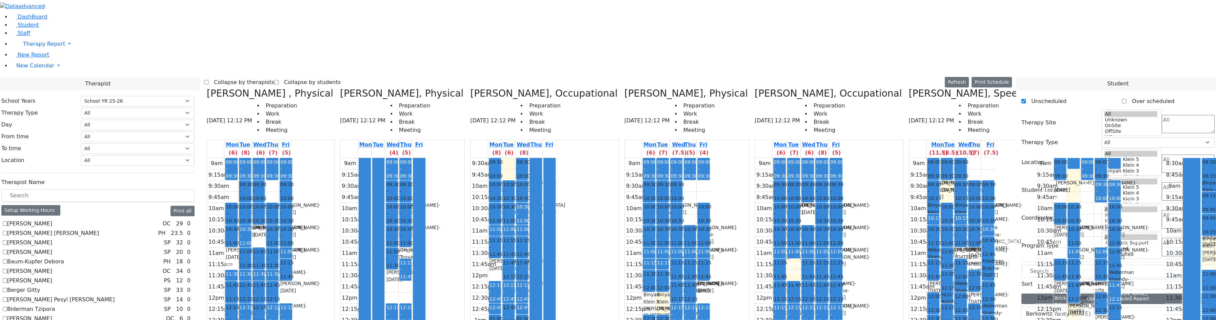
click at [271, 77] on label "Collapse by therapists" at bounding box center [241, 82] width 66 height 11
click at [208, 80] on input "Collapse by therapists" at bounding box center [206, 82] width 4 height 4
checkbox input "true"
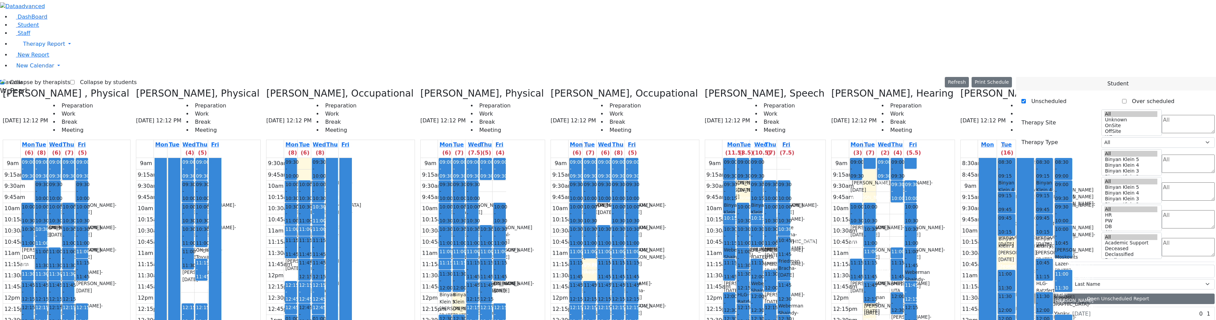
click at [99, 77] on label "Collapse by students" at bounding box center [106, 82] width 62 height 11
click at [75, 80] on input "Collapse by students" at bounding box center [72, 82] width 4 height 4
checkbox input "true"
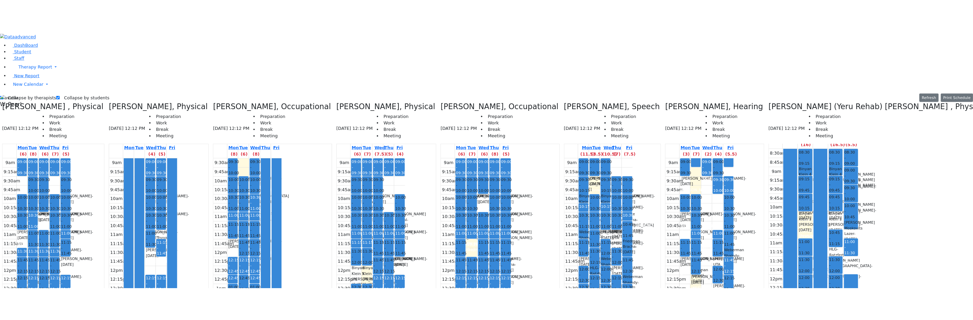
scroll to position [0, 0]
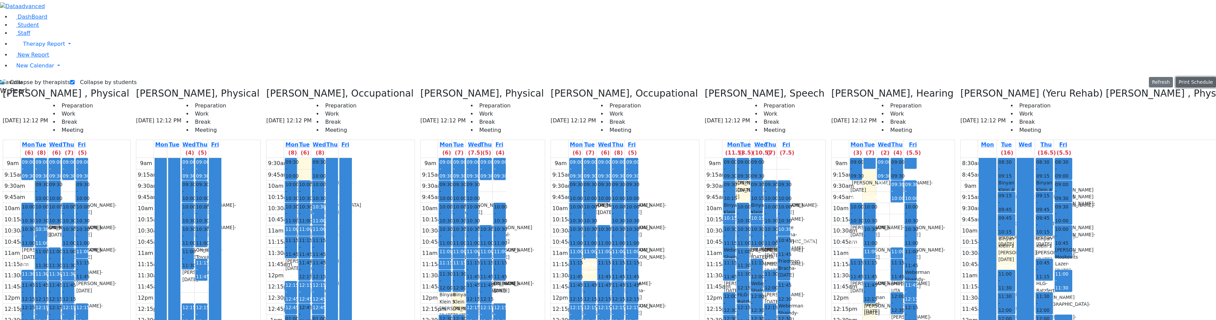
click at [1194, 77] on button "Print Schedule" at bounding box center [1195, 82] width 40 height 11
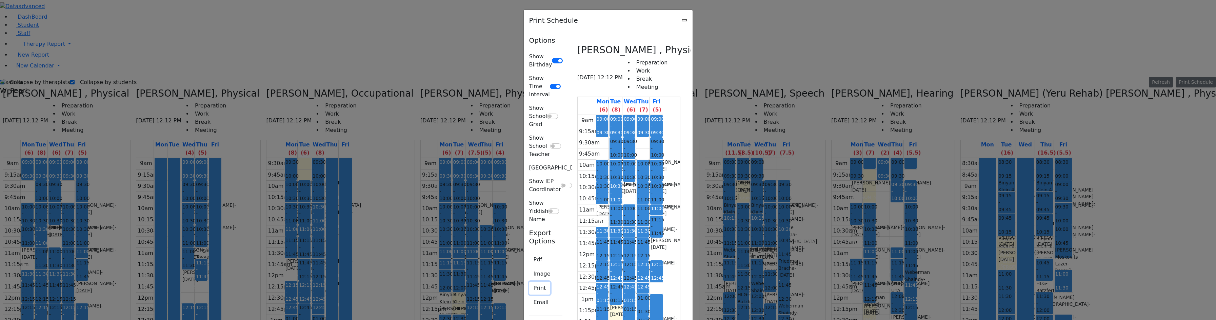
click at [529, 282] on button "Print" at bounding box center [539, 288] width 21 height 13
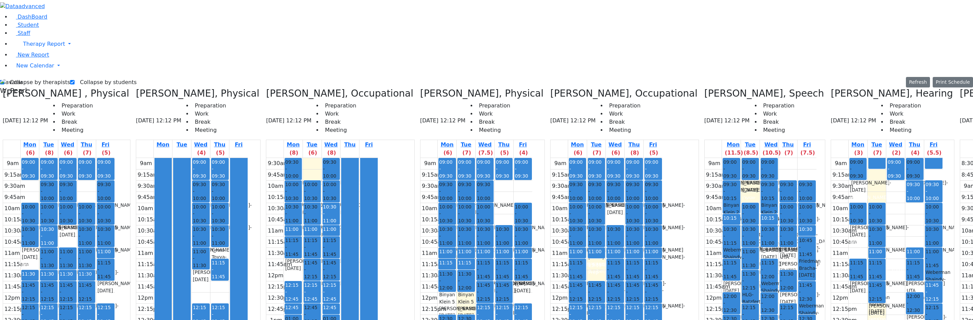
click at [47, 77] on label "Collapse by therapists" at bounding box center [37, 82] width 66 height 11
click at [4, 80] on input "Collapse by therapists" at bounding box center [2, 82] width 4 height 4
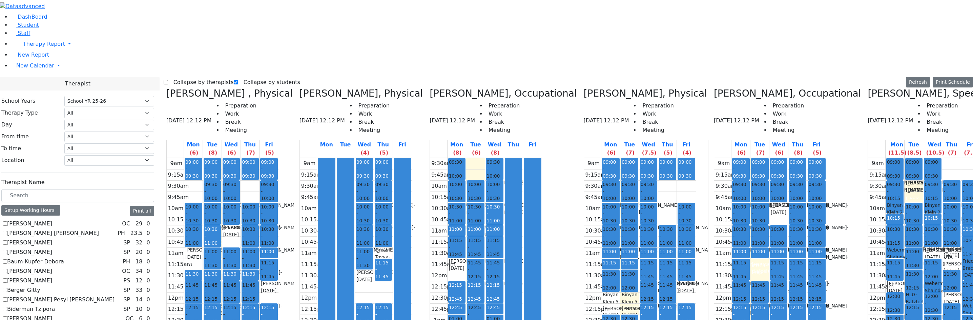
click at [207, 77] on label "Collapse by therapists" at bounding box center [201, 82] width 66 height 11
click at [168, 80] on input "Collapse by therapists" at bounding box center [166, 82] width 4 height 4
checkbox input "true"
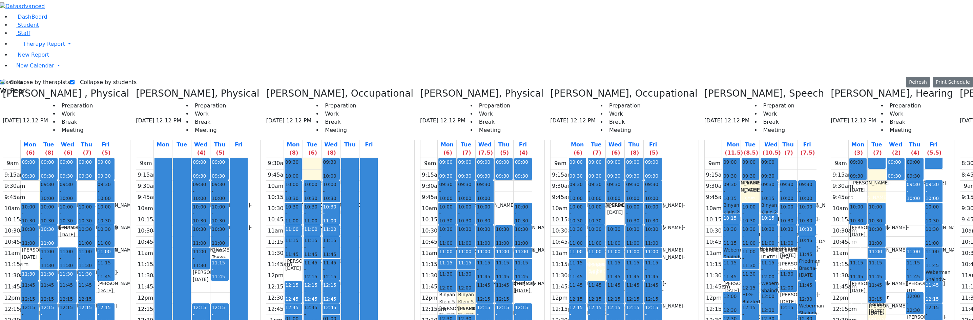
click at [190, 158] on div at bounding box center [182, 292] width 17 height 268
click at [85, 77] on label "Collapse by students" at bounding box center [106, 82] width 62 height 11
click at [75, 80] on input "Collapse by students" at bounding box center [72, 82] width 4 height 4
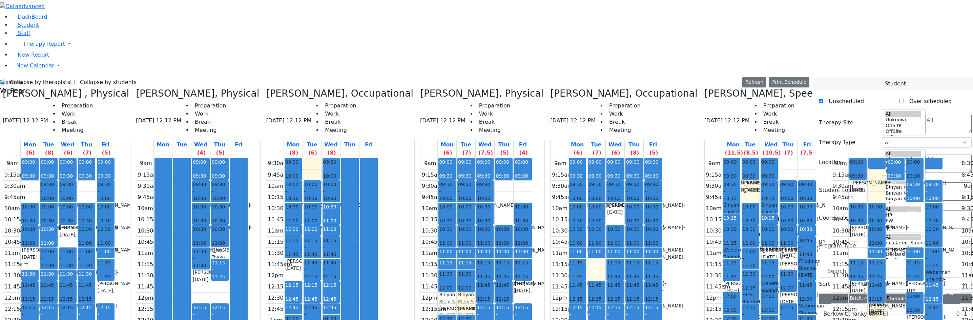
scroll to position [742, 0]
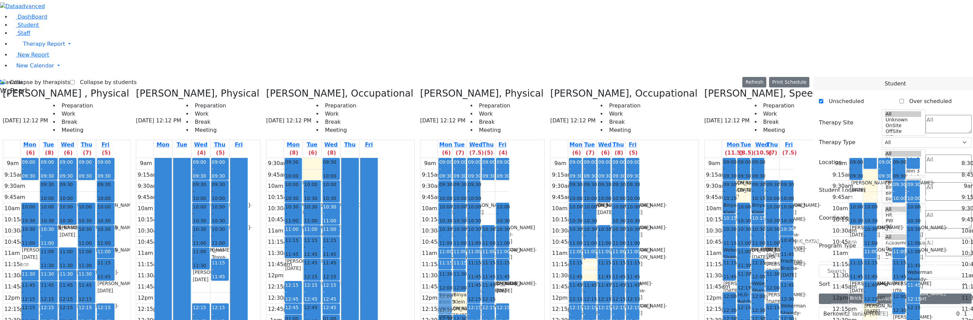
drag, startPoint x: 847, startPoint y: 232, endPoint x: 341, endPoint y: 180, distance: 508.9
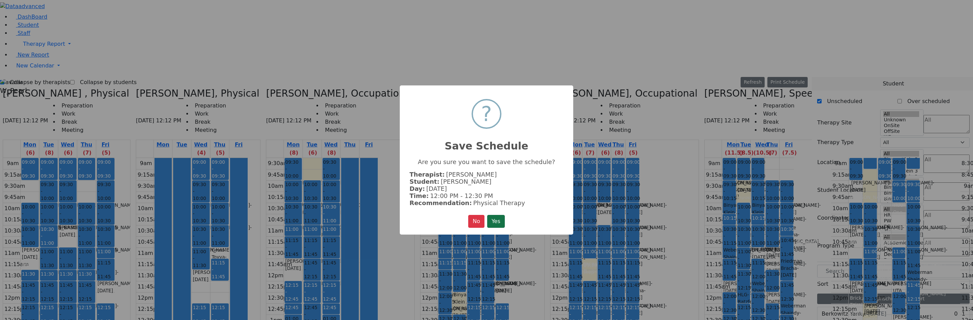
click at [498, 217] on button "Yes" at bounding box center [496, 221] width 18 height 13
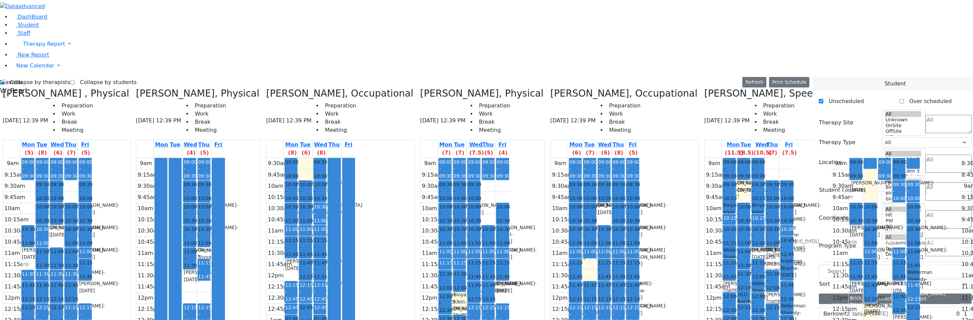
scroll to position [717, 0]
drag, startPoint x: 839, startPoint y: 229, endPoint x: 352, endPoint y: 178, distance: 489.7
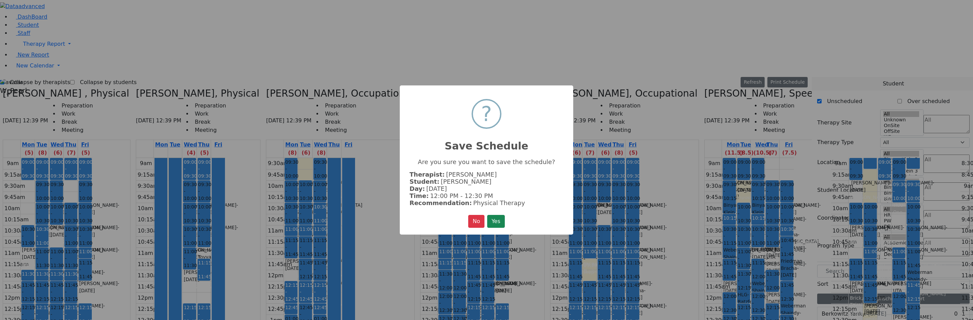
click at [502, 220] on button "Yes" at bounding box center [496, 221] width 18 height 13
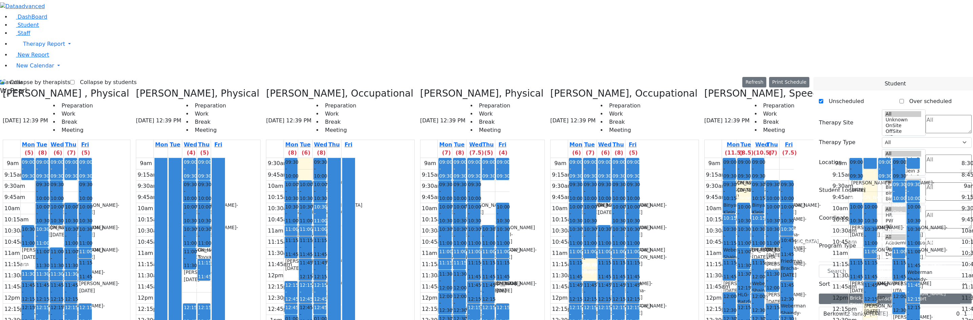
drag, startPoint x: 365, startPoint y: 234, endPoint x: 365, endPoint y: 251, distance: 16.9
click at [467, 252] on div "09:00 - 09:30 Prep 09:30 - 10:00 Falkowitz Yitzchok - 05/20/2014 Volfman Dovid …" at bounding box center [474, 292] width 14 height 268
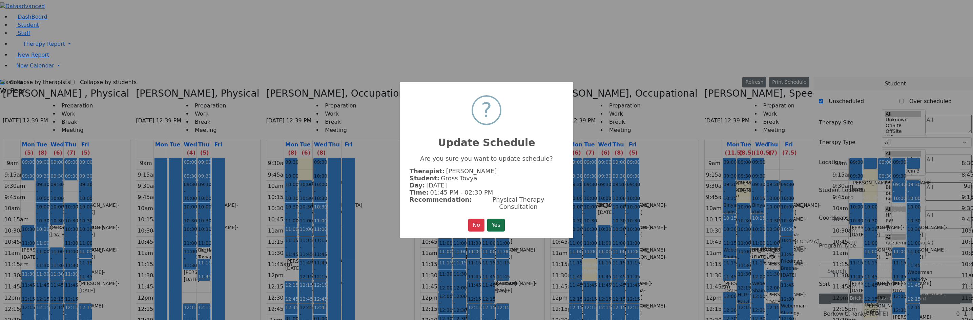
click at [494, 226] on button "Yes" at bounding box center [496, 225] width 18 height 13
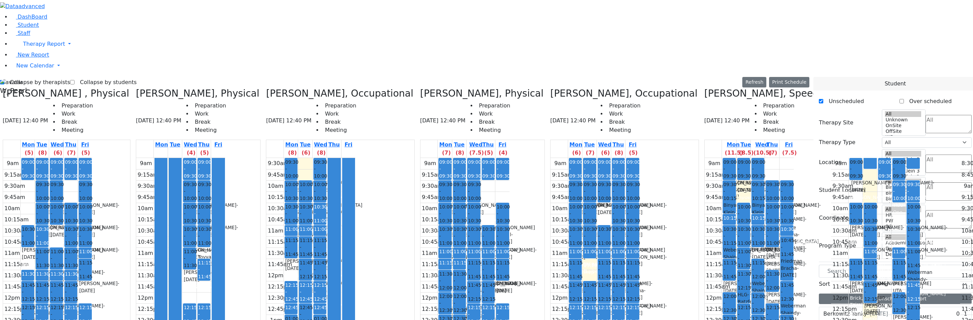
drag, startPoint x: 384, startPoint y: 237, endPoint x: 384, endPoint y: 254, distance: 17.3
click at [481, 254] on div "09:00 - 09:30 Prep 10:30 - 11:00 Twersky Shimon - 08/03/2011 Schmutter, Michoel…" at bounding box center [488, 292] width 14 height 268
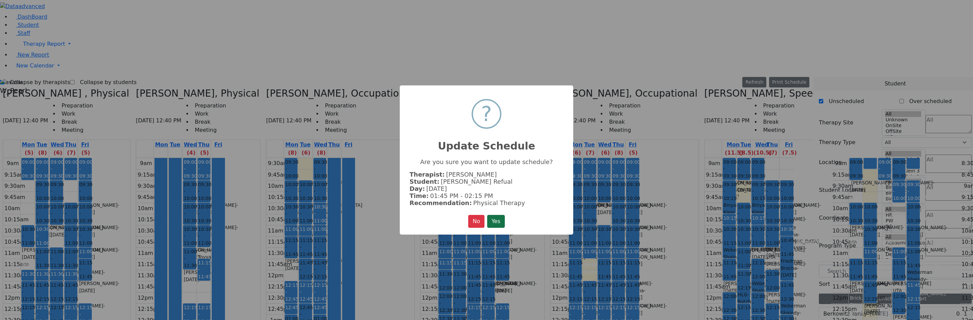
click at [500, 218] on button "Yes" at bounding box center [496, 221] width 18 height 13
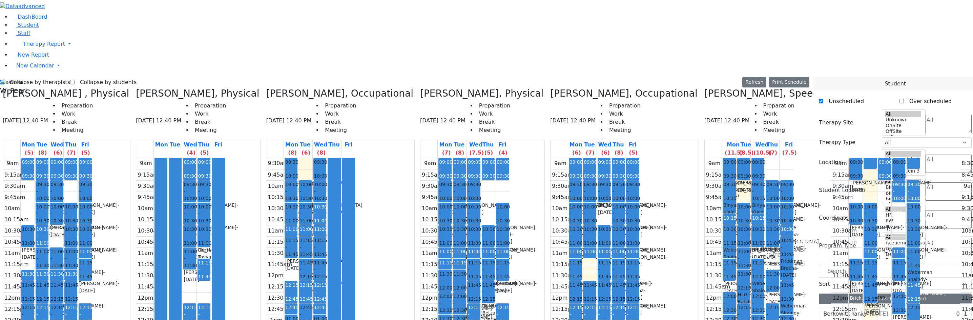
drag, startPoint x: 379, startPoint y: 195, endPoint x: 383, endPoint y: 234, distance: 39.5
click at [481, 237] on div "09:00 - 09:30 Prep 10:30 - 11:00 Twersky Shimon - 08/03/2011 Schmutter, Michoel…" at bounding box center [488, 292] width 14 height 268
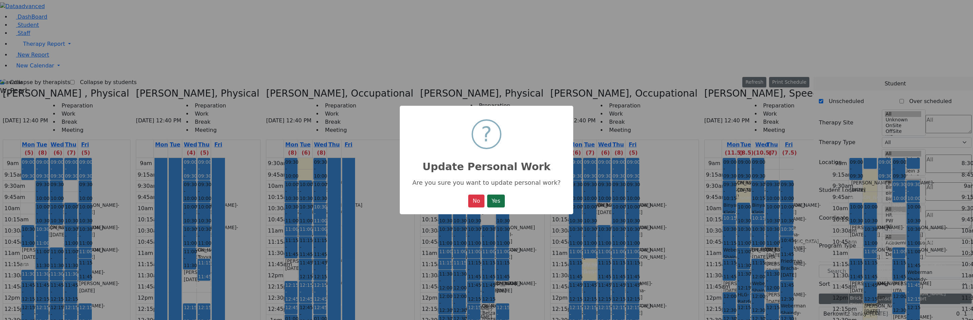
click at [494, 204] on button "Yes" at bounding box center [496, 201] width 18 height 13
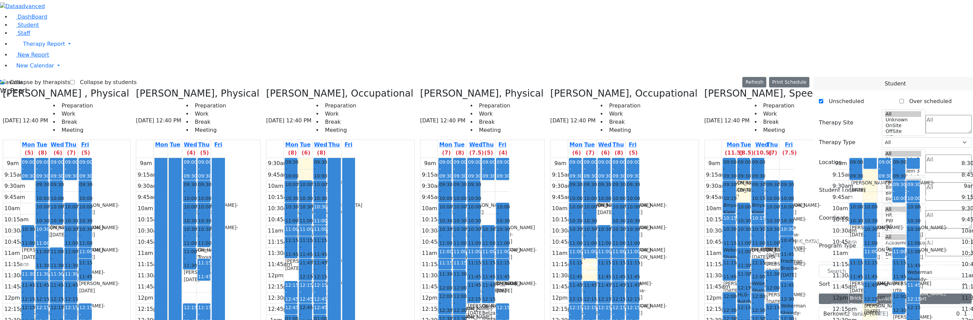
drag, startPoint x: 368, startPoint y: 191, endPoint x: 367, endPoint y: 228, distance: 37.3
click at [467, 228] on div "09:00 - 09:30 Prep 09:30 - 10:00 Falkowitz Yitzchok - 05/20/2014 Volfman Dovid …" at bounding box center [474, 292] width 14 height 268
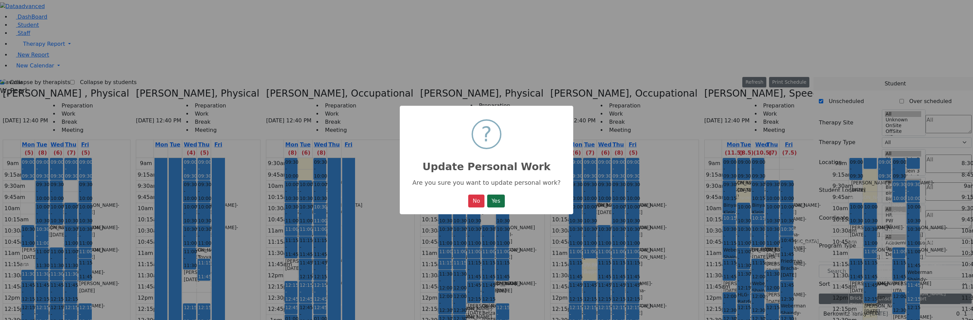
click at [494, 202] on button "Yes" at bounding box center [496, 201] width 18 height 13
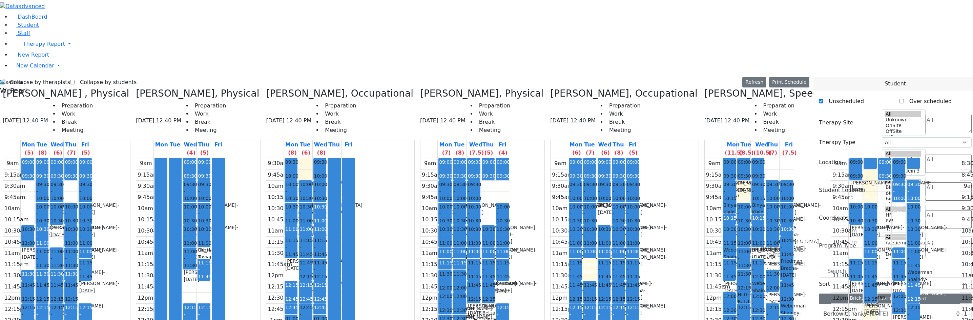
drag, startPoint x: 848, startPoint y: 234, endPoint x: 364, endPoint y: 191, distance: 485.5
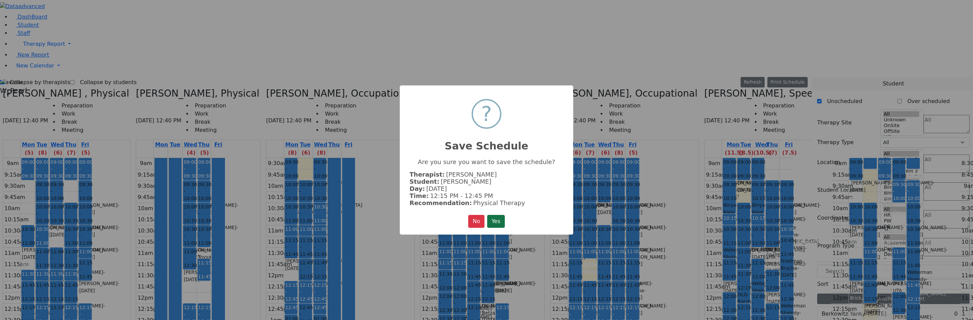
click at [498, 220] on button "Yes" at bounding box center [496, 221] width 18 height 13
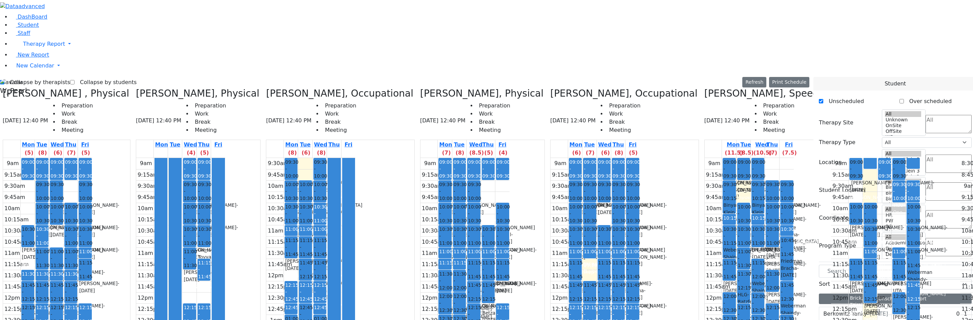
drag, startPoint x: 839, startPoint y: 230, endPoint x: 383, endPoint y: 192, distance: 457.7
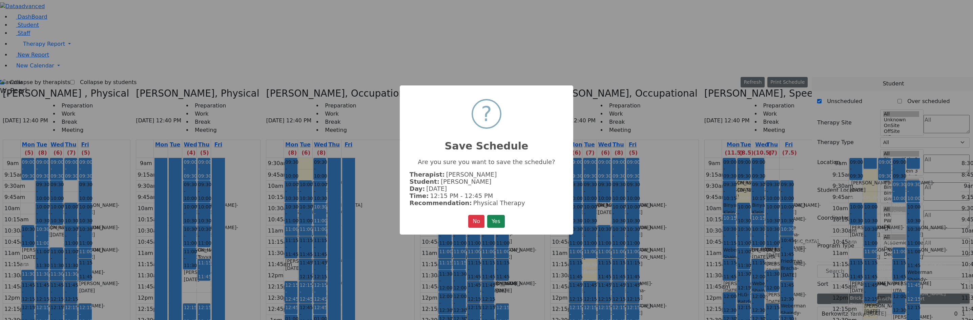
click at [511, 215] on div "× ? Save Schedule Are you sure you want to save the schedule? Therapist: Citer …" at bounding box center [487, 159] width 174 height 149
click at [502, 217] on button "Yes" at bounding box center [496, 221] width 18 height 13
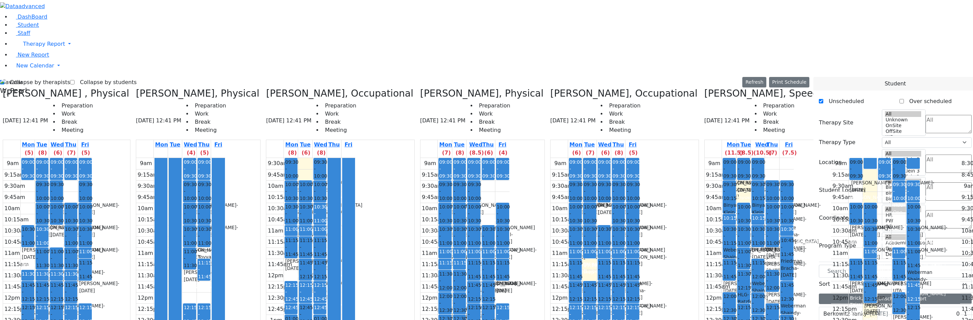
scroll to position [705, 0]
click at [89, 77] on label "Collapse by students" at bounding box center [106, 82] width 62 height 11
click at [75, 80] on input "Collapse by students" at bounding box center [72, 82] width 4 height 4
checkbox input "true"
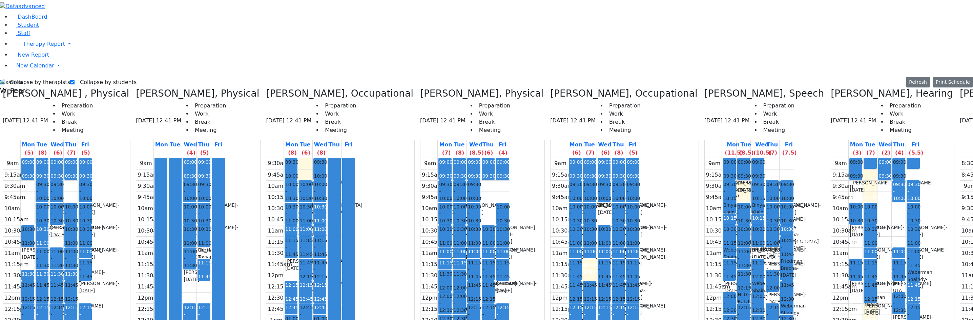
click at [26, 77] on label "Collapse by therapists" at bounding box center [37, 82] width 66 height 11
click at [4, 80] on input "Collapse by therapists" at bounding box center [2, 82] width 4 height 4
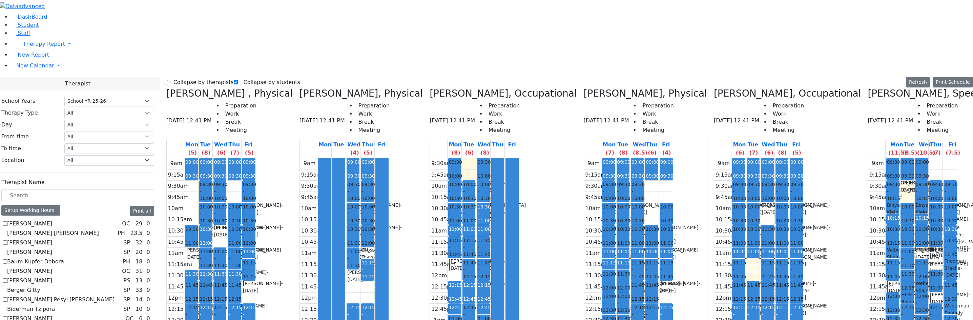
scroll to position [441, 0]
click at [189, 77] on label "Collapse by therapists" at bounding box center [201, 82] width 66 height 11
click at [168, 80] on input "Collapse by therapists" at bounding box center [166, 82] width 4 height 4
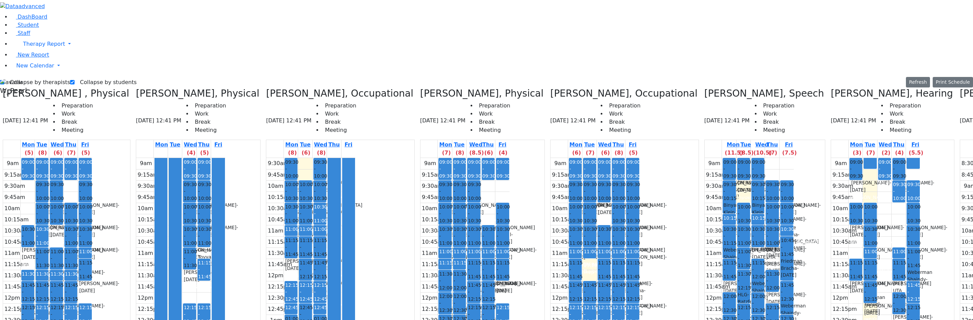
click at [340, 228] on div at bounding box center [334, 280] width 12 height 245
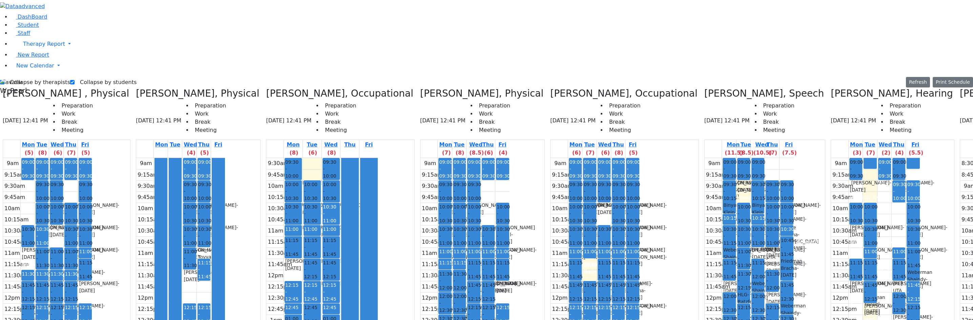
drag, startPoint x: 304, startPoint y: 212, endPoint x: 301, endPoint y: 222, distance: 10.3
click at [301, 228] on div "9:30am 9:45am 10am 10:15am 10:30am 10:45am 11am 11:15am 11:30am 11:45am 12pm 12…" at bounding box center [322, 281] width 112 height 246
click at [292, 158] on div "9:30am 9:45am 10am 10:15am 10:30am 10:45am 11am 11:15am 11:30am 11:45am 12pm 12…" at bounding box center [322, 281] width 112 height 246
drag, startPoint x: 186, startPoint y: 75, endPoint x: 184, endPoint y: 85, distance: 10.6
click at [181, 158] on div at bounding box center [175, 292] width 12 height 268
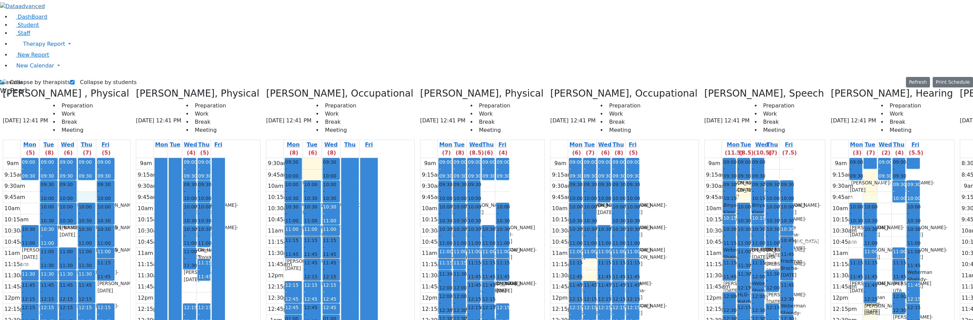
click at [110, 158] on div "9am 9:15am 9:30am 9:45am 10am 10:15am 10:30am 10:45am 11am 11:15am 11:30am 11:4…" at bounding box center [59, 292] width 112 height 268
drag, startPoint x: 105, startPoint y: 65, endPoint x: 106, endPoint y: 72, distance: 6.1
click at [106, 158] on div "9am 9:15am 9:30am 9:45am 10am 10:15am 10:30am 10:45am 11am 11:15am 11:30am 11:4…" at bounding box center [59, 292] width 112 height 268
drag, startPoint x: 57, startPoint y: 65, endPoint x: 59, endPoint y: 72, distance: 7.6
click at [60, 158] on div "9am 9:15am 9:30am 9:45am 10am 10:15am 10:30am 10:45am 11am 11:15am 11:30am 11:4…" at bounding box center [59, 292] width 112 height 268
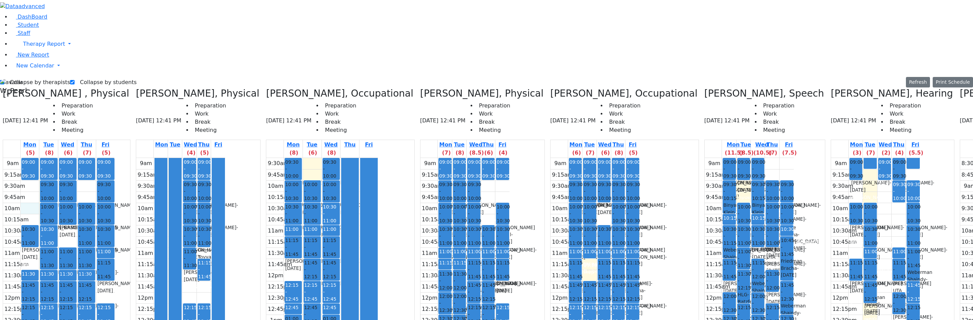
click at [55, 158] on div "9am 9:15am 9:30am 9:45am 10am 10:15am 10:30am 10:45am 11am 11:15am 11:30am 11:4…" at bounding box center [59, 292] width 112 height 268
drag, startPoint x: 90, startPoint y: 118, endPoint x: 90, endPoint y: 122, distance: 4.1
click at [90, 158] on div "9am 9:15am 9:30am 9:45am 10am 10:15am 10:30am 10:45am 11am 11:15am 11:30am 11:4…" at bounding box center [59, 292] width 112 height 268
drag, startPoint x: 56, startPoint y: 135, endPoint x: 68, endPoint y: 131, distance: 12.0
click at [55, 158] on div "9am 9:15am 9:30am 9:45am 10am 10:15am 10:30am 10:45am 11am 11:15am 11:30am 11:4…" at bounding box center [59, 292] width 112 height 268
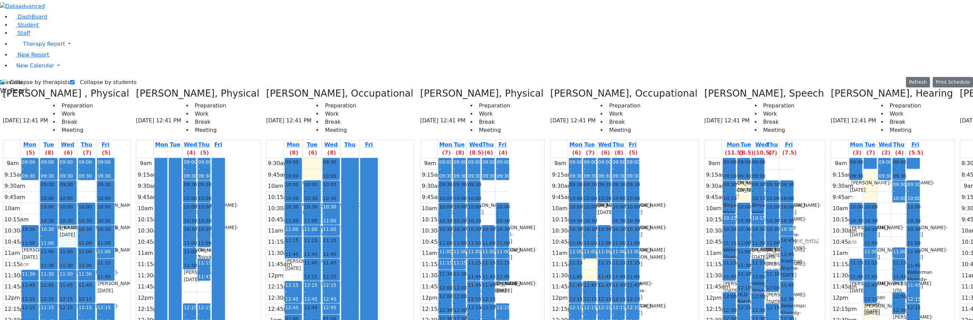
drag, startPoint x: 85, startPoint y: 121, endPoint x: 87, endPoint y: 111, distance: 10.0
click at [87, 158] on div "9am 9:15am 9:30am 9:45am 10am 10:15am 10:30am 10:45am 11am 11:15am 11:30am 11:4…" at bounding box center [59, 292] width 112 height 268
drag, startPoint x: 55, startPoint y: 91, endPoint x: 60, endPoint y: 70, distance: 21.0
click at [56, 158] on div "9am 9:15am 9:30am 9:45am 10am 10:15am 10:30am 10:45am 11am 11:15am 11:30am 11:4…" at bounding box center [59, 292] width 112 height 268
click at [39, 158] on div "09:00 - 09:30 Prep 10:30 - 11:00 Berkowitz Nechie - 06/28/2006 Kosowsky, Elana …" at bounding box center [30, 292] width 19 height 268
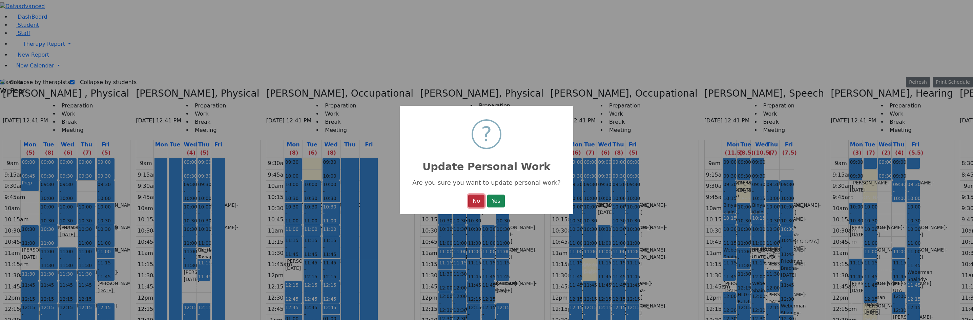
click at [477, 204] on button "No" at bounding box center [476, 201] width 16 height 13
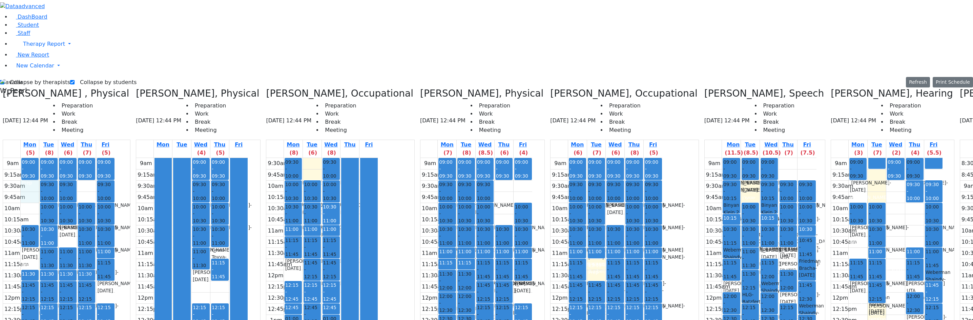
drag, startPoint x: 57, startPoint y: 72, endPoint x: 57, endPoint y: 77, distance: 5.8
click at [57, 158] on div "9am 9:15am 9:30am 9:45am 10am 10:15am 10:30am 10:45am 11am 11:15am 11:30am 11:4…" at bounding box center [59, 292] width 112 height 268
drag, startPoint x: 58, startPoint y: 90, endPoint x: 58, endPoint y: 100, distance: 9.8
click at [58, 158] on div "9am 9:15am 9:30am 9:45am 10am 10:15am 10:30am 10:45am 11am 11:15am 11:30am 11:4…" at bounding box center [59, 292] width 112 height 268
drag, startPoint x: 115, startPoint y: 66, endPoint x: 115, endPoint y: 72, distance: 6.4
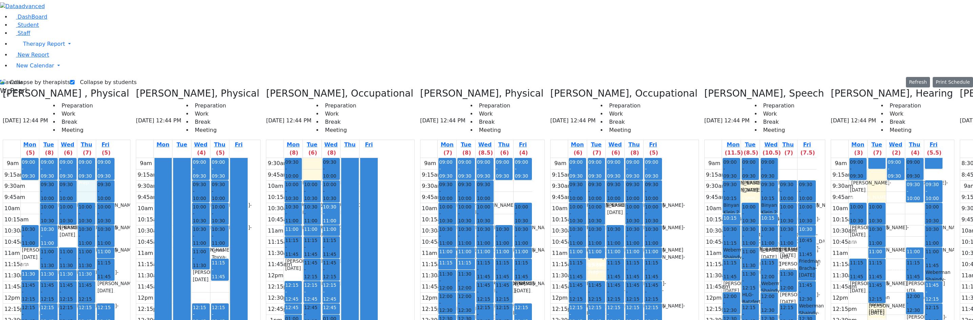
click at [115, 158] on div "9am 9:15am 9:30am 9:45am 10am 10:15am 10:30am 10:45am 11am 11:15am 11:30am 11:4…" at bounding box center [59, 292] width 112 height 268
drag, startPoint x: 93, startPoint y: 114, endPoint x: 93, endPoint y: 121, distance: 6.8
click at [93, 158] on div "9am 9:15am 9:30am 9:45am 10am 10:15am 10:30am 10:45am 11am 11:15am 11:30am 11:4…" at bounding box center [59, 292] width 112 height 268
drag, startPoint x: 54, startPoint y: 98, endPoint x: 54, endPoint y: 92, distance: 5.8
click at [54, 158] on div "9am 9:15am 9:30am 9:45am 10am 10:15am 10:30am 10:45am 11am 11:15am 11:30am 11:4…" at bounding box center [59, 292] width 112 height 268
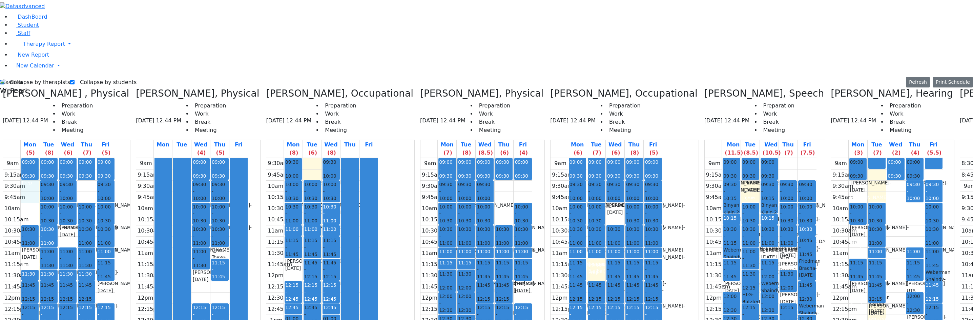
drag, startPoint x: 57, startPoint y: 82, endPoint x: 55, endPoint y: 67, distance: 15.0
click at [55, 158] on div "9am 9:15am 9:30am 9:45am 10am 10:15am 10:30am 10:45am 11am 11:15am 11:30am 11:4…" at bounding box center [59, 292] width 112 height 268
drag, startPoint x: 52, startPoint y: 91, endPoint x: 54, endPoint y: 88, distance: 4.1
click at [52, 158] on div "9am 9:15am 9:30am 9:45am 10am 10:15am 10:30am 10:45am 11am 11:15am 11:30am 11:4…" at bounding box center [59, 292] width 112 height 268
drag, startPoint x: 55, startPoint y: 77, endPoint x: 55, endPoint y: 70, distance: 6.8
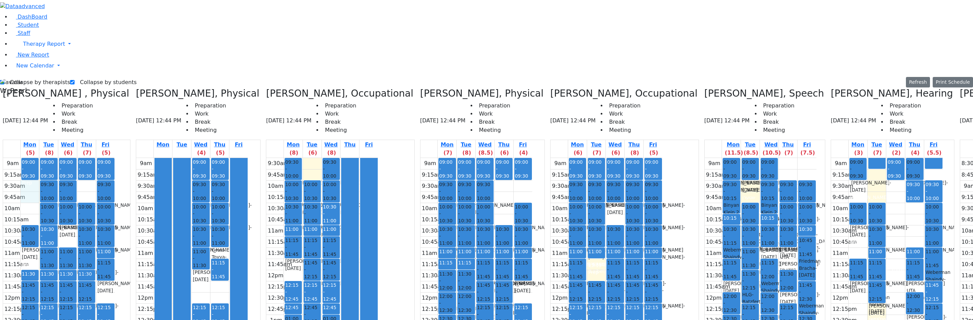
click at [57, 158] on div "9am 9:15am 9:30am 9:45am 10am 10:15am 10:30am 10:45am 11am 11:15am 11:30am 11:4…" at bounding box center [59, 292] width 112 height 268
click at [107, 158] on div "9am 9:15am 9:30am 9:45am 10am 10:15am 10:30am 10:45am 11am 11:15am 11:30am 11:4…" at bounding box center [59, 292] width 112 height 268
drag, startPoint x: 85, startPoint y: 110, endPoint x: 84, endPoint y: 118, distance: 8.2
click at [84, 158] on div "9am 9:15am 9:30am 9:45am 10am 10:15am 10:30am 10:45am 11am 11:15am 11:30am 11:4…" at bounding box center [59, 292] width 112 height 268
drag, startPoint x: 55, startPoint y: 90, endPoint x: 56, endPoint y: 95, distance: 4.5
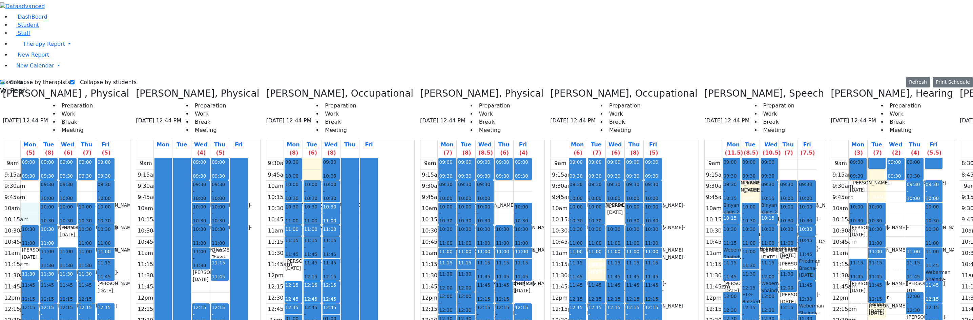
click at [57, 158] on div "9am 9:15am 9:30am 9:45am 10am 10:15am 10:30am 10:45am 11am 11:15am 11:30am 11:4…" at bounding box center [59, 292] width 112 height 268
drag, startPoint x: 54, startPoint y: 68, endPoint x: 59, endPoint y: 79, distance: 11.7
click at [58, 158] on div "9am 9:15am 9:30am 9:45am 10am 10:15am 10:30am 10:45am 11am 11:15am 11:30am 11:4…" at bounding box center [59, 292] width 112 height 268
drag, startPoint x: 103, startPoint y: 66, endPoint x: 105, endPoint y: 78, distance: 12.0
click at [105, 158] on div "9am 9:15am 9:30am 9:45am 10am 10:15am 10:30am 10:45am 11am 11:15am 11:30am 11:4…" at bounding box center [59, 292] width 112 height 268
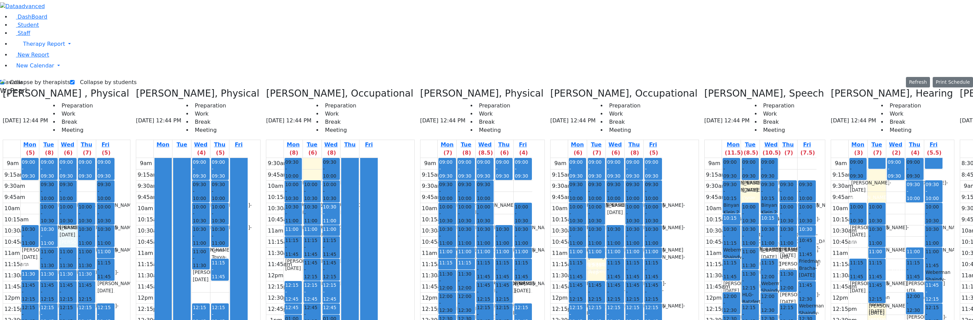
drag, startPoint x: 90, startPoint y: 111, endPoint x: 90, endPoint y: 116, distance: 5.1
click at [88, 158] on div "9am 9:15am 9:30am 9:45am 10am 10:15am 10:30am 10:45am 11am 11:15am 11:30am 11:4…" at bounding box center [59, 292] width 112 height 268
click at [56, 158] on div "9am 9:15am 9:30am 9:45am 10am 10:15am 10:30am 10:45am 11am 11:15am 11:30am 11:4…" at bounding box center [59, 292] width 112 height 268
click at [58, 158] on div "9am 9:15am 9:30am 9:45am 10am 10:15am 10:30am 10:45am 11am 11:15am 11:30am 11:4…" at bounding box center [59, 292] width 112 height 268
drag, startPoint x: 105, startPoint y: 74, endPoint x: 106, endPoint y: 79, distance: 5.4
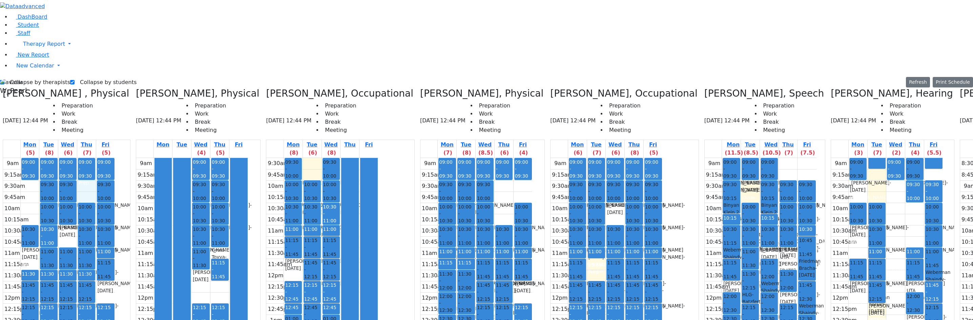
click at [105, 158] on div "9am 9:15am 9:30am 9:45am 10am 10:15am 10:30am 10:45am 11am 11:15am 11:30am 11:4…" at bounding box center [59, 292] width 112 height 268
drag, startPoint x: 53, startPoint y: 86, endPoint x: 54, endPoint y: 95, distance: 8.5
click at [54, 158] on div "9am 9:15am 9:30am 9:45am 10am 10:15am 10:30am 10:45am 11am 11:15am 11:30am 11:4…" at bounding box center [59, 292] width 112 height 268
drag, startPoint x: 57, startPoint y: 67, endPoint x: 59, endPoint y: 79, distance: 12.6
click at [58, 158] on div "9am 9:15am 9:30am 9:45am 10am 10:15am 10:30am 10:45am 11am 11:15am 11:30am 11:4…" at bounding box center [59, 292] width 112 height 268
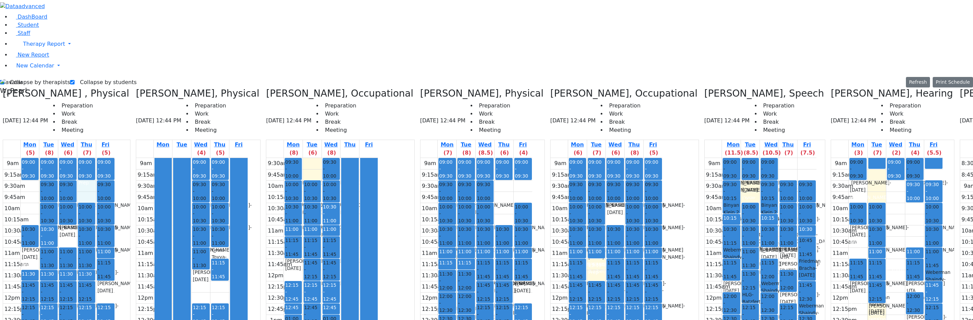
drag, startPoint x: 104, startPoint y: 67, endPoint x: 105, endPoint y: 74, distance: 6.9
click at [104, 158] on div "9am 9:15am 9:30am 9:45am 10am 10:15am 10:30am 10:45am 11am 11:15am 11:30am 11:4…" at bounding box center [59, 292] width 112 height 268
click at [87, 158] on div "9am 9:15am 9:30am 9:45am 10am 10:15am 10:30am 10:45am 11am 11:15am 11:30am 11:4…" at bounding box center [59, 292] width 112 height 268
click at [88, 158] on div "9am 9:15am 9:30am 9:45am 10am 10:15am 10:30am 10:45am 11am 11:15am 11:30am 11:4…" at bounding box center [59, 292] width 112 height 268
drag, startPoint x: 57, startPoint y: 89, endPoint x: 57, endPoint y: 96, distance: 6.4
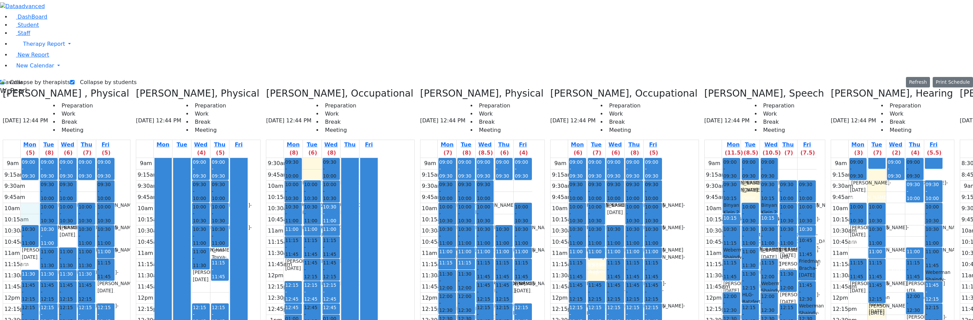
click at [57, 158] on div "9am 9:15am 9:30am 9:45am 10am 10:15am 10:30am 10:45am 11am 11:15am 11:30am 11:4…" at bounding box center [59, 292] width 112 height 268
click at [960, 88] on icon at bounding box center [960, 93] width 0 height 11
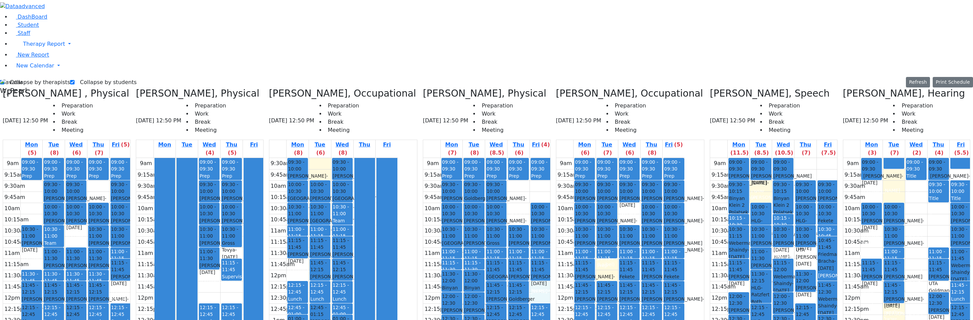
drag, startPoint x: 545, startPoint y: 168, endPoint x: 547, endPoint y: 173, distance: 5.6
click at [547, 176] on div "9am 9:15am 9:30am 9:45am 10am 10:15am 10:30am 10:45am 11am 11:15am 11:30am 11:4…" at bounding box center [487, 292] width 129 height 268
click at [528, 296] on div "Goldberger Betzalel - 02/05/2014" at bounding box center [518, 306] width 19 height 21
click at [548, 167] on div "9am 9:15am 9:30am 9:45am 10am 10:15am 10:30am 10:45am 11am 11:15am 11:30am 11:4…" at bounding box center [487, 292] width 129 height 268
click at [553, 166] on div "Citer Yacov, Physical 08/26/2025 12:50 PM Preparation Work Break Meeting Mon (7…" at bounding box center [486, 257] width 133 height 339
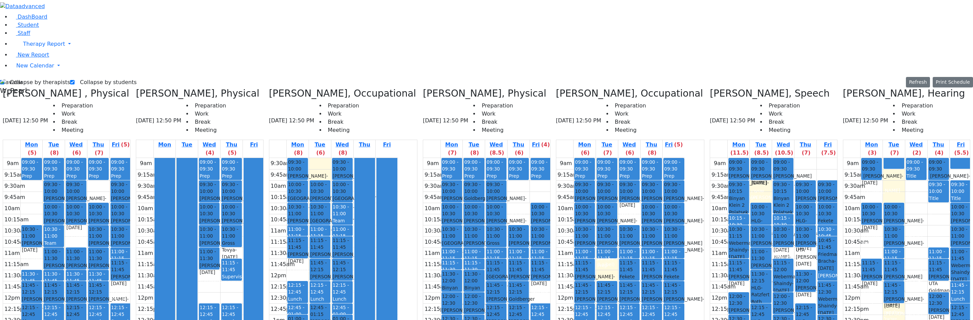
click at [547, 171] on div "9am 9:15am 9:30am 9:45am 10am 10:15am 10:30am 10:45am 11am 11:15am 11:30am 11:4…" at bounding box center [487, 292] width 129 height 268
drag, startPoint x: 548, startPoint y: 168, endPoint x: 548, endPoint y: 179, distance: 10.2
drag, startPoint x: 564, startPoint y: 168, endPoint x: 564, endPoint y: 177, distance: 8.2
click at [564, 177] on div "Brown Darlene, Occupational 08/26/2025 12:50 PM Preparation Work Break Meeting …" at bounding box center [630, 257] width 154 height 339
click at [552, 173] on div "9am 9:15am 9:30am 9:45am 10am 10:15am 10:30am 10:45am 11am 11:15am 11:30am 11:4…" at bounding box center [487, 292] width 129 height 268
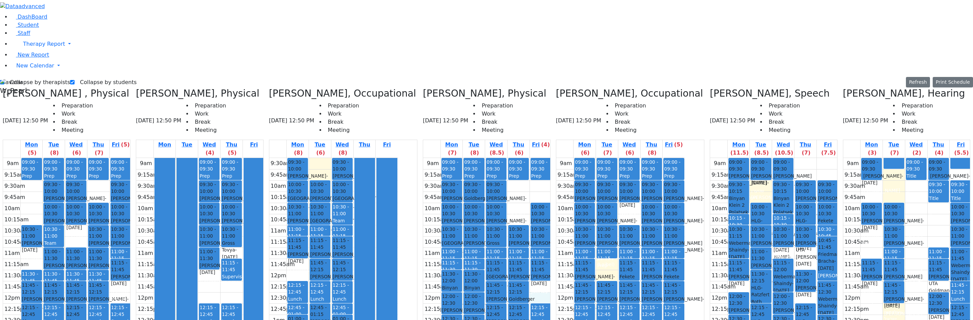
click at [553, 208] on div "Citer Yacov, Physical 08/26/2025 12:50 PM Preparation Work Break Meeting Mon (7…" at bounding box center [486, 257] width 133 height 339
click at [552, 209] on div "9am 9:15am 9:30am 9:45am 10am 10:15am 10:30am 10:45am 11am 11:15am 11:30am 11:4…" at bounding box center [487, 292] width 129 height 268
drag, startPoint x: 508, startPoint y: 190, endPoint x: 510, endPoint y: 166, distance: 24.2
click at [507, 166] on div "09:00 - 09:30 Prep 09:30 - 10:00 Falkowitz Yitzchok - 05/20/2014 Volfman Dovid …" at bounding box center [496, 292] width 22 height 268
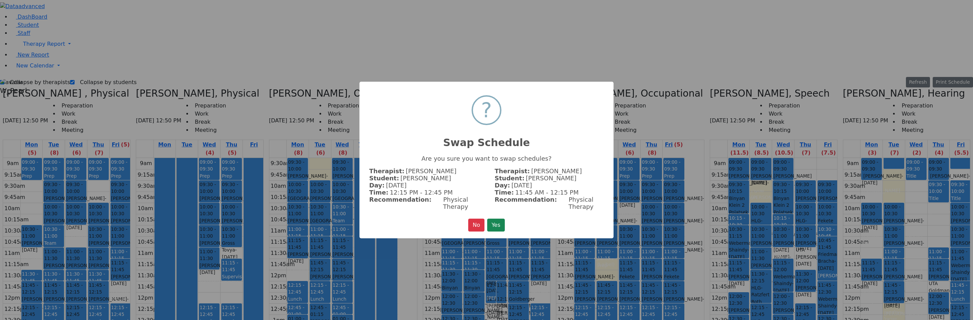
click at [505, 219] on button "Yes" at bounding box center [496, 225] width 18 height 13
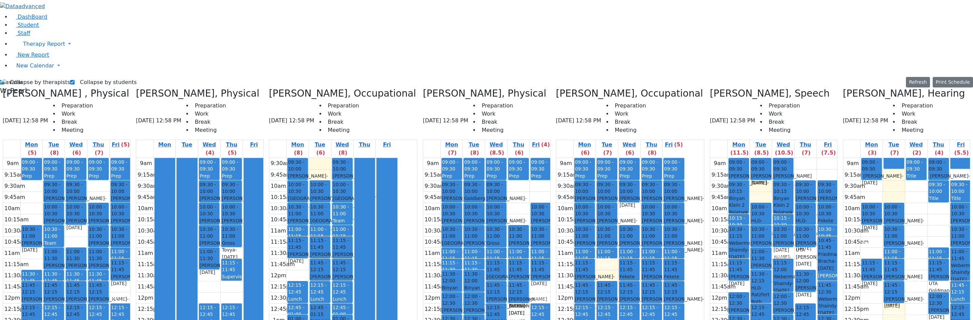
drag, startPoint x: 522, startPoint y: 197, endPoint x: 527, endPoint y: 170, distance: 27.9
click at [527, 170] on div "09:00 - 09:30 Prep 10:30 - 11:00 Twersky Shimon - 08/03/2011 Schmutter, Michoel…" at bounding box center [519, 292] width 22 height 268
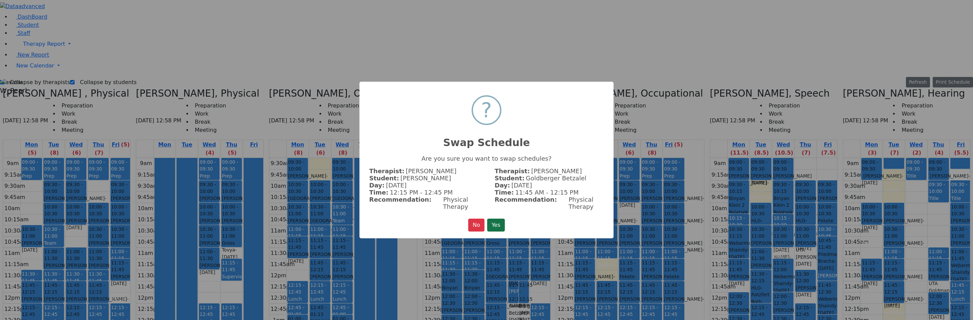
click at [502, 220] on button "Yes" at bounding box center [496, 225] width 18 height 13
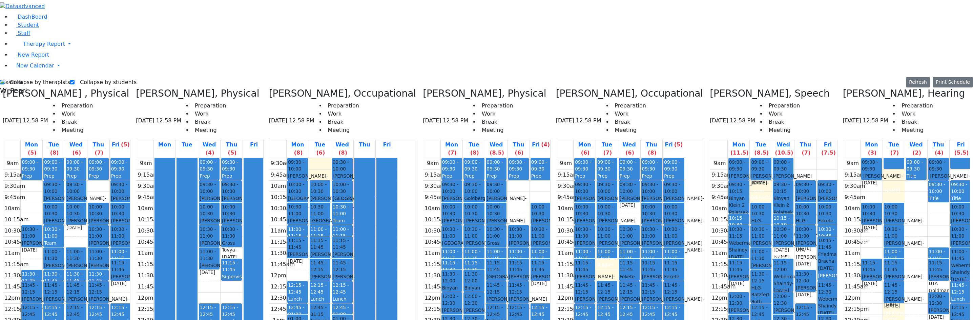
click at [544, 176] on div "9am 9:15am 9:30am 9:45am 10am 10:15am 10:30am 10:45am 11am 11:15am 11:30am 11:4…" at bounding box center [487, 292] width 129 height 268
drag, startPoint x: 544, startPoint y: 168, endPoint x: 544, endPoint y: 173, distance: 4.7
click at [544, 178] on div "9am 9:15am 9:30am 9:45am 10am 10:15am 10:30am 10:45am 11am 11:15am 11:30am 11:4…" at bounding box center [487, 292] width 129 height 268
click at [258, 158] on div "9am 9:15am 9:30am 9:45am 10am 10:15am 10:30am 10:45am 11am 11:15am 11:30am 11:4…" at bounding box center [200, 292] width 129 height 268
drag, startPoint x: 237, startPoint y: 157, endPoint x: 242, endPoint y: 164, distance: 8.6
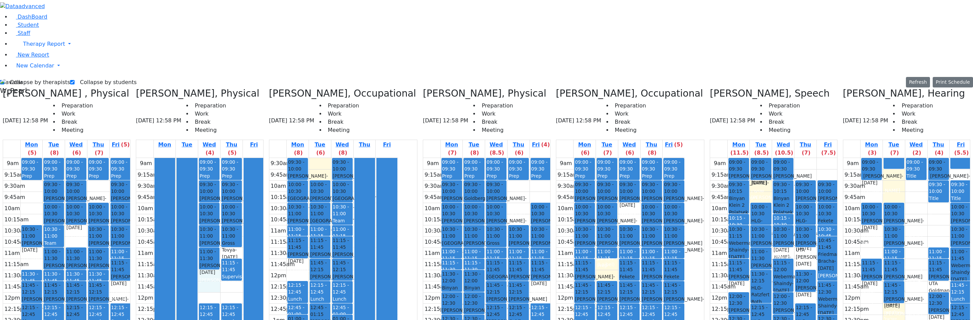
click at [238, 165] on div "9am 9:15am 9:30am 9:45am 10am 10:15am 10:30am 10:45am 11am 11:15am 11:30am 11:4…" at bounding box center [200, 292] width 129 height 268
click at [252, 171] on div "9am 9:15am 9:30am 9:45am 10am 10:15am 10:30am 10:45am 11am 11:15am 11:30am 11:4…" at bounding box center [200, 292] width 129 height 268
click at [241, 273] on div "Supervision" at bounding box center [231, 276] width 19 height 7
click at [261, 174] on div "9am 9:15am 9:30am 9:45am 10am 10:15am 10:30am 10:45am 11am 11:15am 11:30am 11:4…" at bounding box center [200, 292] width 129 height 268
click at [27, 77] on label "Collapse by therapists" at bounding box center [37, 82] width 66 height 11
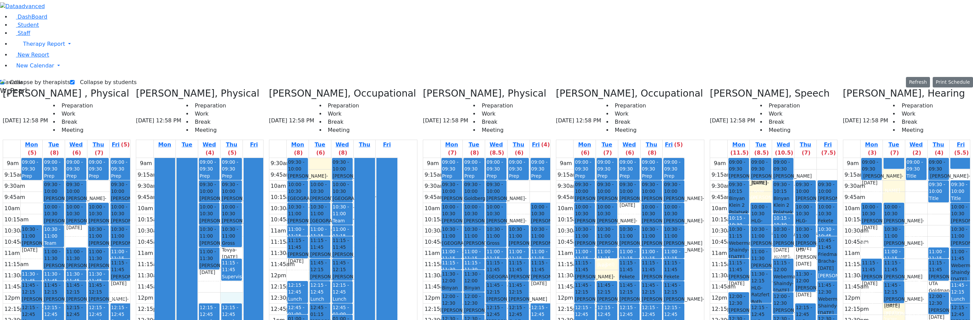
click at [4, 80] on input "Collapse by therapists" at bounding box center [2, 82] width 4 height 4
checkbox input "false"
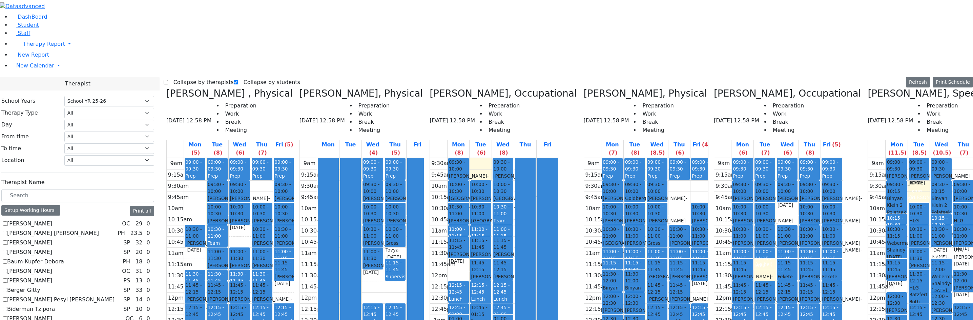
scroll to position [407, 0]
checkbox input "true"
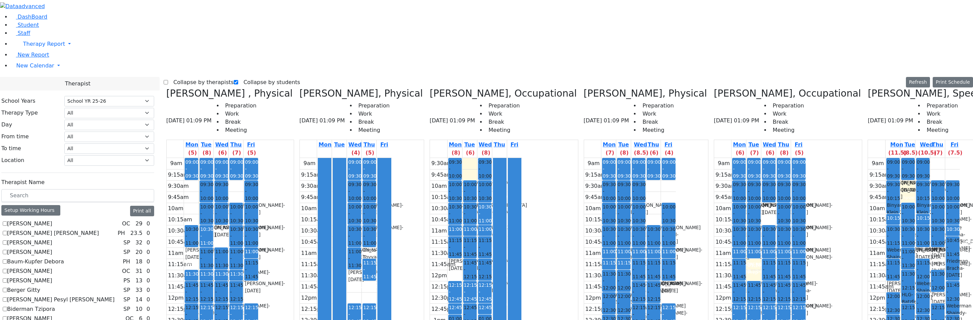
click at [193, 77] on label "Collapse by therapists" at bounding box center [201, 82] width 66 height 11
click at [168, 80] on input "Collapse by therapists" at bounding box center [166, 82] width 4 height 4
checkbox input "true"
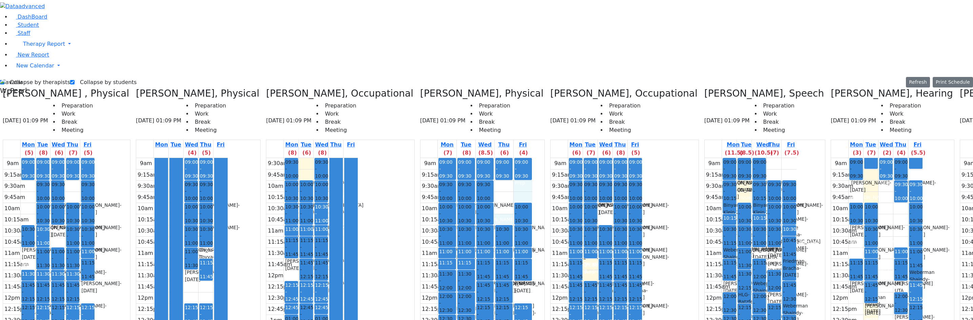
drag, startPoint x: 462, startPoint y: 93, endPoint x: 461, endPoint y: 96, distance: 3.9
click at [461, 158] on div "9am 9:15am 9:30am 9:45am 10am 10:15am 10:30am 10:45am 11am 11:15am 11:30am 11:4…" at bounding box center [477, 292] width 112 height 268
click at [465, 158] on div "9am 9:15am 9:30am 9:45am 10am 10:15am 10:30am 10:45am 11am 11:15am 11:30am 11:4…" at bounding box center [477, 292] width 112 height 268
click at [483, 158] on div "9am 9:15am 9:30am 9:45am 10am 10:15am 10:30am 10:45am 11am 11:15am 11:30am 11:4…" at bounding box center [477, 292] width 112 height 268
drag, startPoint x: 464, startPoint y: 87, endPoint x: 464, endPoint y: 94, distance: 7.1
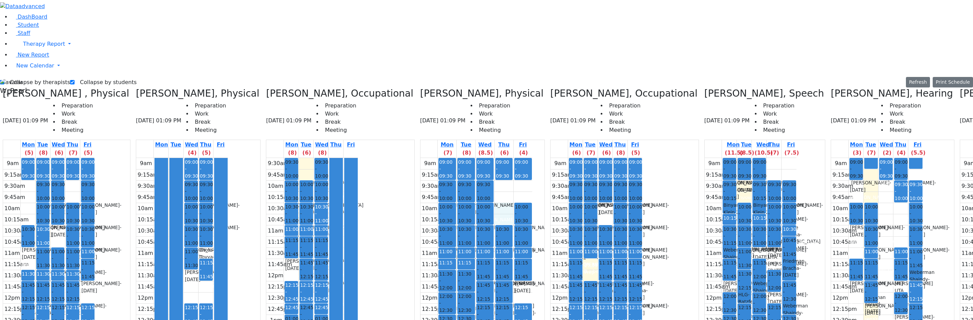
click at [464, 158] on div "9am 9:15am 9:30am 9:45am 10am 10:15am 10:30am 10:45am 11am 11:15am 11:30am 11:4…" at bounding box center [477, 292] width 112 height 268
drag, startPoint x: 465, startPoint y: 67, endPoint x: 465, endPoint y: 73, distance: 5.8
click at [465, 158] on div "9am 9:15am 9:30am 9:45am 10am 10:15am 10:30am 10:45am 11am 11:15am 11:30am 11:4…" at bounding box center [477, 292] width 112 height 268
click at [461, 158] on div "9am 9:15am 9:30am 9:45am 10am 10:15am 10:30am 10:45am 11am 11:15am 11:30am 11:4…" at bounding box center [477, 292] width 112 height 268
drag, startPoint x: 465, startPoint y: 67, endPoint x: 465, endPoint y: 76, distance: 8.8
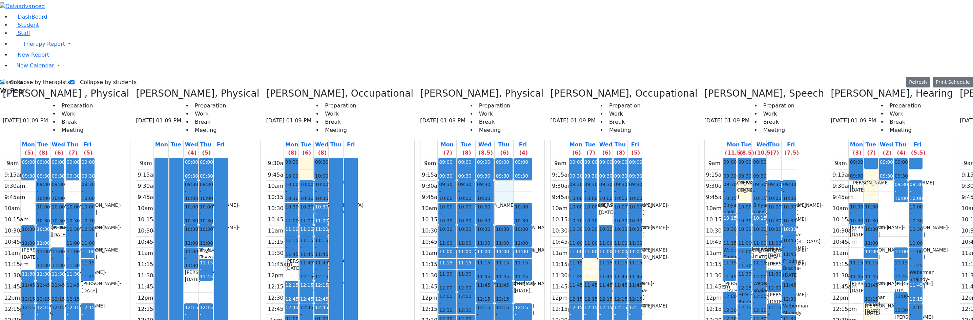
click at [465, 158] on div "9am 9:15am 9:30am 9:45am 10am 10:15am 10:30am 10:45am 11am 11:15am 11:30am 11:4…" at bounding box center [477, 292] width 112 height 268
drag, startPoint x: 462, startPoint y: 90, endPoint x: 462, endPoint y: 95, distance: 4.1
click at [461, 158] on div "9am 9:15am 9:30am 9:45am 10am 10:15am 10:30am 10:45am 11am 11:15am 11:30am 11:4…" at bounding box center [477, 292] width 112 height 268
drag, startPoint x: 458, startPoint y: 90, endPoint x: 460, endPoint y: 97, distance: 7.4
drag, startPoint x: 407, startPoint y: 91, endPoint x: 411, endPoint y: 261, distance: 169.5
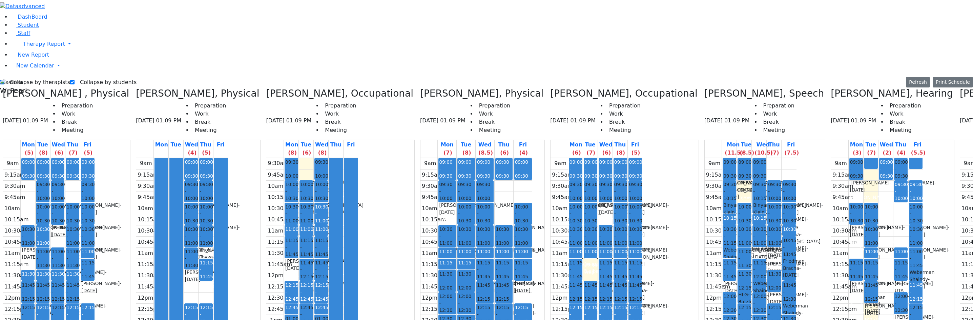
click at [438, 261] on div "09:00 - 09:30 Prep 09:30 - 10:00 Falkowitz Yitzchok - 05/20/2014 Volfman Dovid …" at bounding box center [447, 292] width 19 height 268
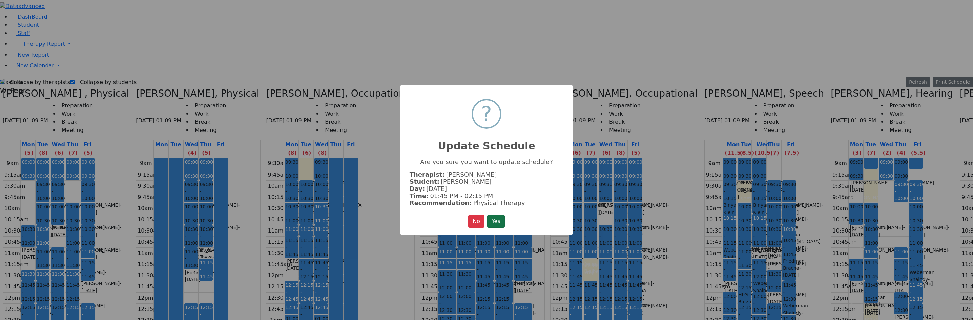
click at [505, 220] on button "Yes" at bounding box center [496, 221] width 18 height 13
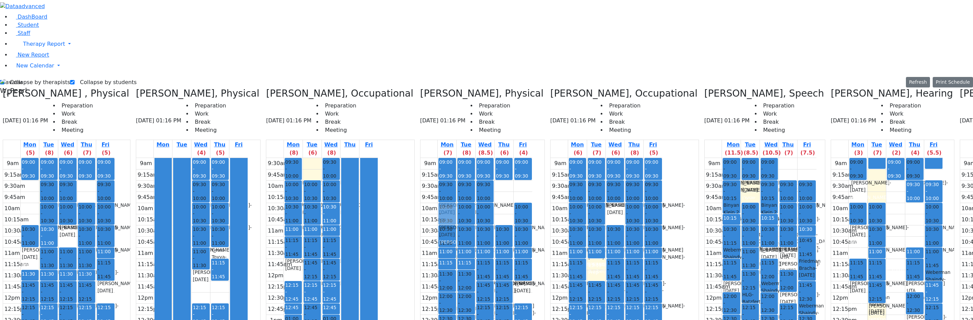
drag, startPoint x: 404, startPoint y: 263, endPoint x: 409, endPoint y: 97, distance: 166.8
click at [438, 158] on div "09:00 - 09:30 Prep 09:30 - 10:00 Falkowitz Yitzchok - 05/20/2014 Volfman Dovid …" at bounding box center [447, 292] width 19 height 268
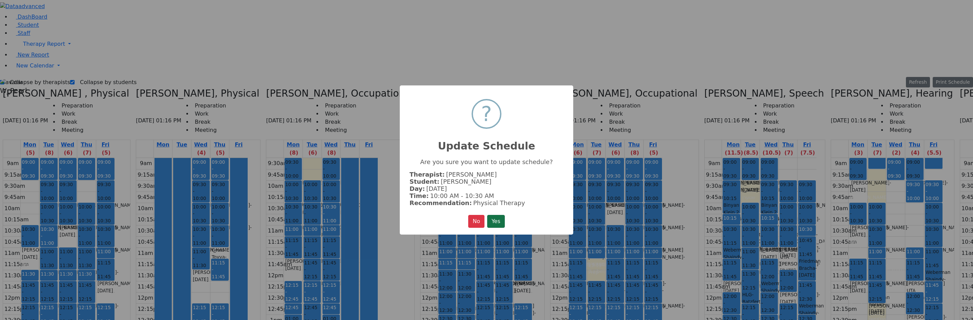
click at [492, 225] on button "Yes" at bounding box center [496, 221] width 18 height 13
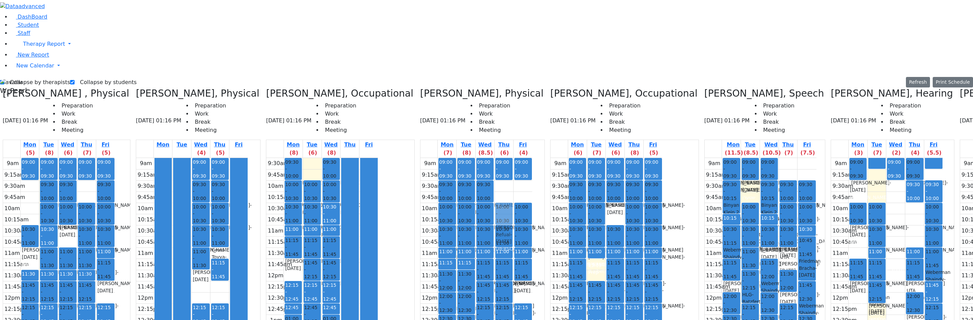
drag, startPoint x: 462, startPoint y: 267, endPoint x: 464, endPoint y: 98, distance: 169.1
click at [495, 158] on div "09:00 - 09:30 Prep 10:30 - 11:00 Twersky Shimon - 08/03/2011 Schmutter, Michoel…" at bounding box center [504, 292] width 19 height 268
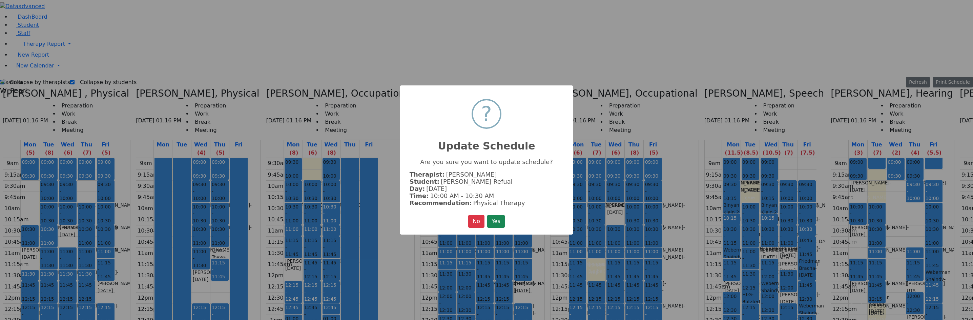
click at [500, 221] on button "Yes" at bounding box center [496, 221] width 18 height 13
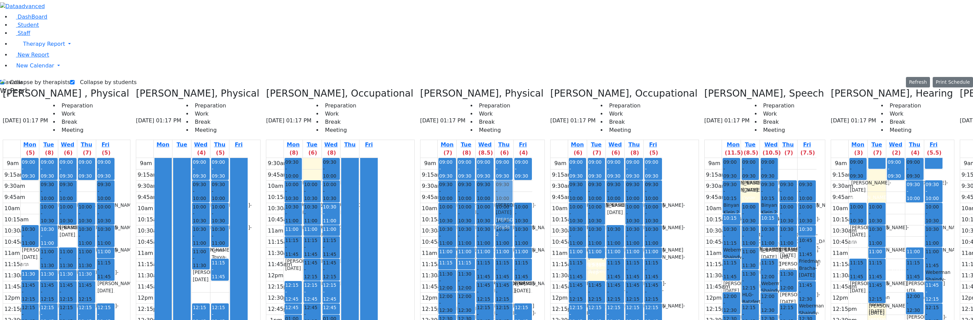
drag, startPoint x: 428, startPoint y: 262, endPoint x: 462, endPoint y: 68, distance: 197.5
click at [462, 158] on tr "09:00 - 09:30 Prep 09:30 - 10:00 Falkowitz Yitzchok - 05/20/2014 Volfman Dovid …" at bounding box center [477, 292] width 112 height 268
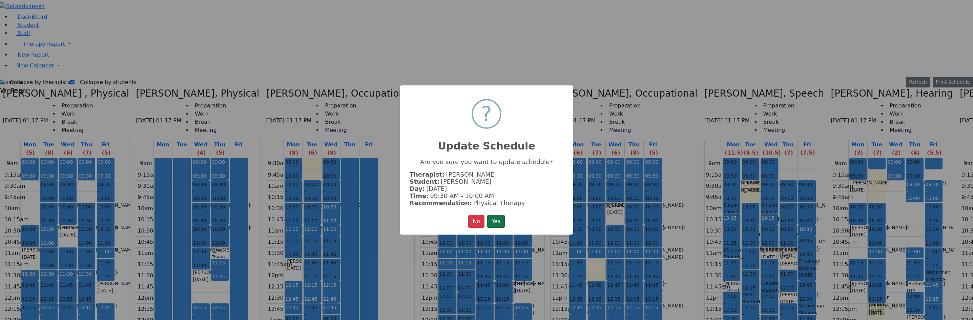
click at [497, 220] on button "Yes" at bounding box center [496, 221] width 18 height 13
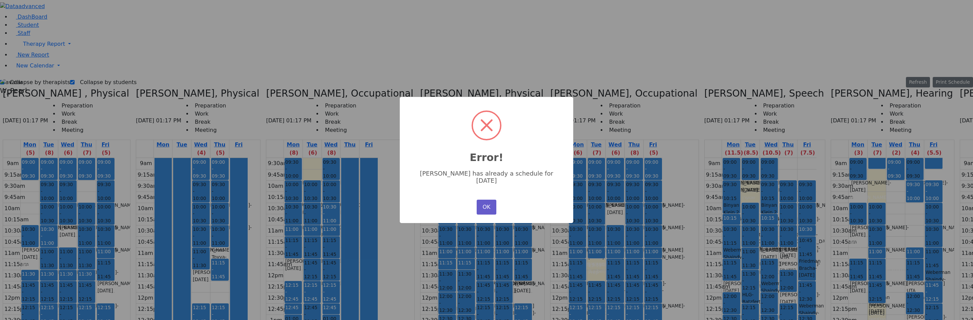
click at [482, 203] on button "OK" at bounding box center [487, 207] width 20 height 15
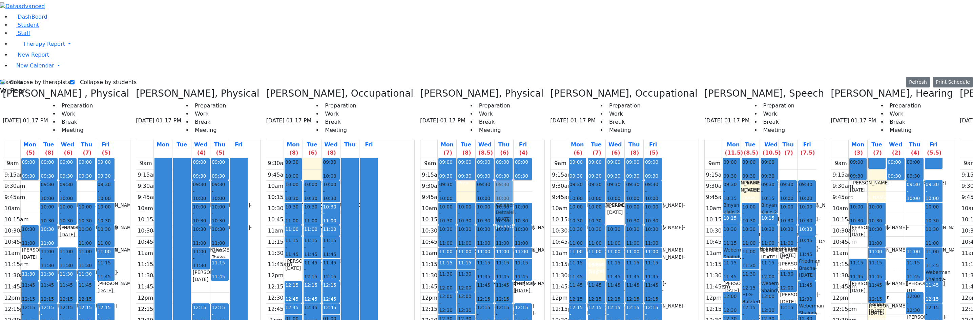
drag, startPoint x: 423, startPoint y: 69, endPoint x: 452, endPoint y: 73, distance: 30.0
click at [452, 158] on tr "09:00 - 09:30 Prep 09:30 - 10:00 Falkowitz Yitzchok - 05/20/2014 Volfman Dovid …" at bounding box center [477, 292] width 112 height 268
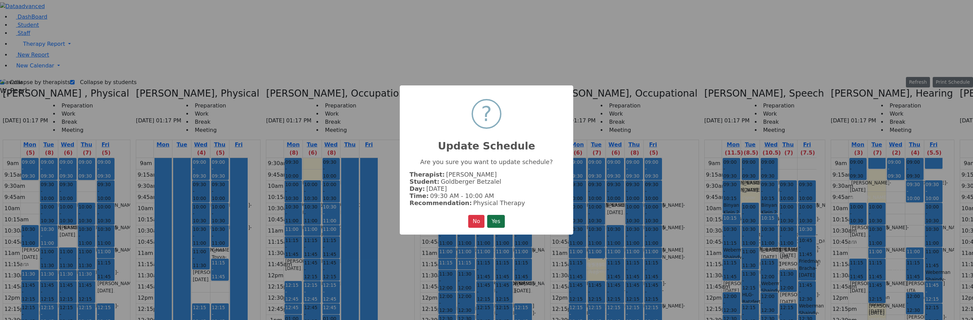
click at [496, 215] on button "Yes" at bounding box center [496, 221] width 18 height 13
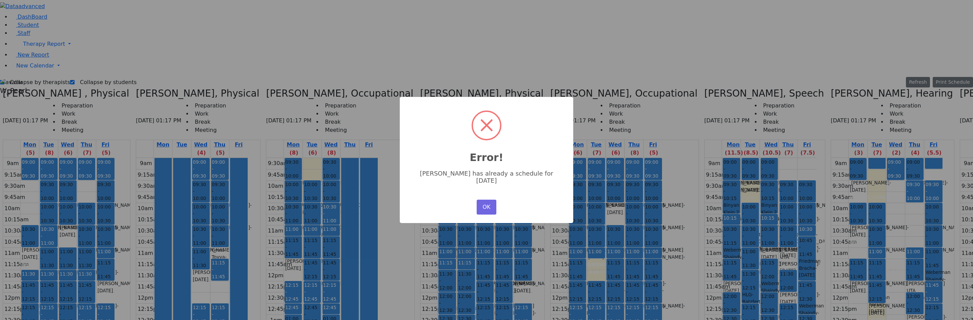
drag, startPoint x: 484, startPoint y: 200, endPoint x: 463, endPoint y: 128, distance: 75.1
click at [484, 200] on button "OK" at bounding box center [487, 207] width 20 height 15
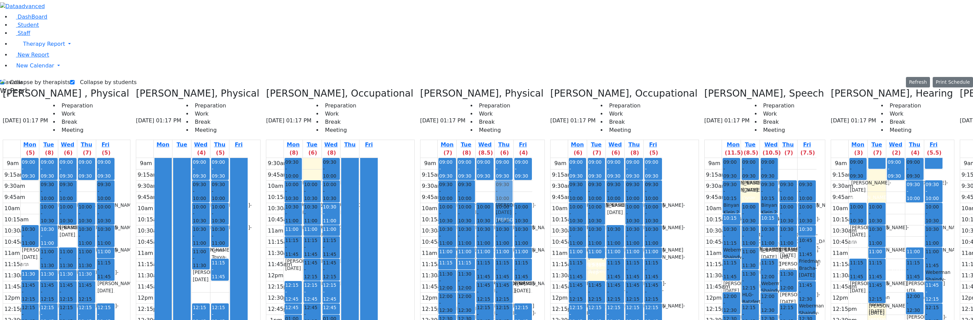
drag, startPoint x: 446, startPoint y: 73, endPoint x: 455, endPoint y: 73, distance: 9.2
click at [455, 158] on tr "09:00 - 09:30 Prep 09:30 - 10:00 Falkowitz Yitzchok - 05/20/2014 Volfman Dovid …" at bounding box center [477, 292] width 112 height 268
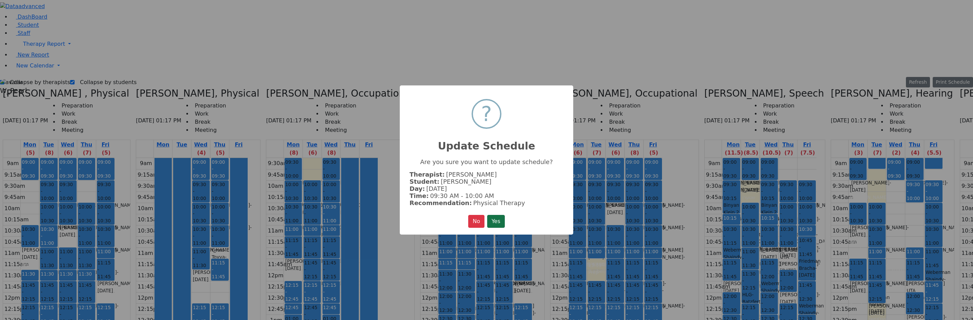
click at [492, 227] on div "× ? Update Schedule Are you sure you want to update schedule? Therapist: Citer …" at bounding box center [487, 159] width 174 height 149
click at [491, 221] on button "Yes" at bounding box center [496, 221] width 18 height 13
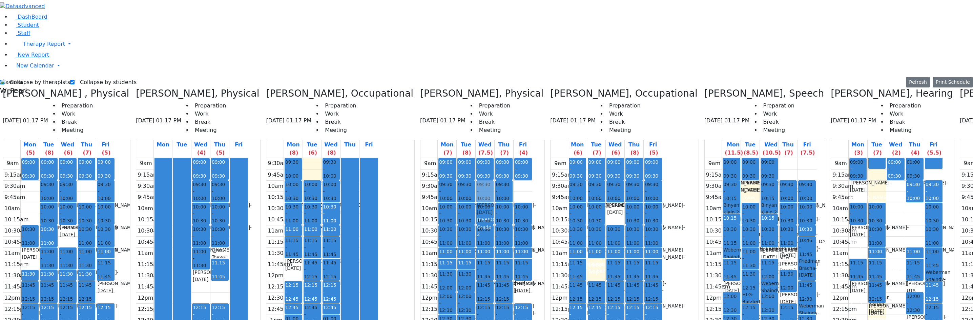
drag, startPoint x: 423, startPoint y: 263, endPoint x: 447, endPoint y: 70, distance: 194.0
click at [447, 158] on tr "09:00 - 09:30 Prep 09:30 - 10:00 Falkowitz Yitzchok - 05/20/2014 Volfman Dovid …" at bounding box center [477, 292] width 112 height 268
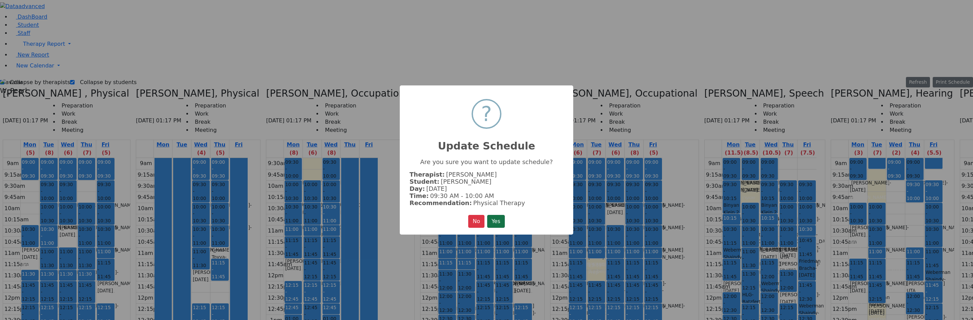
click at [492, 220] on button "Yes" at bounding box center [496, 221] width 18 height 13
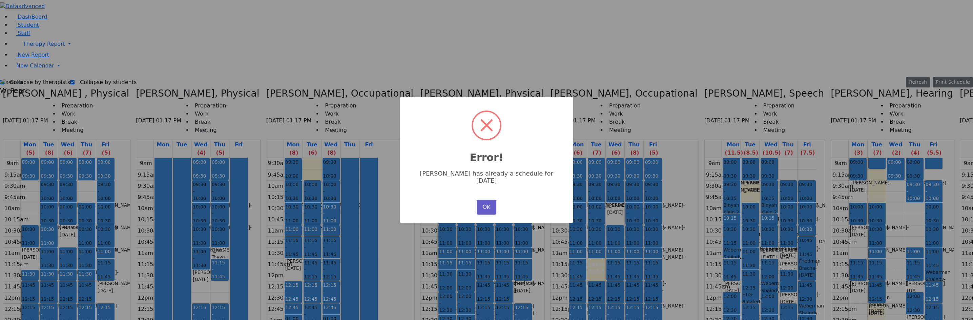
click at [487, 201] on button "OK" at bounding box center [487, 207] width 20 height 15
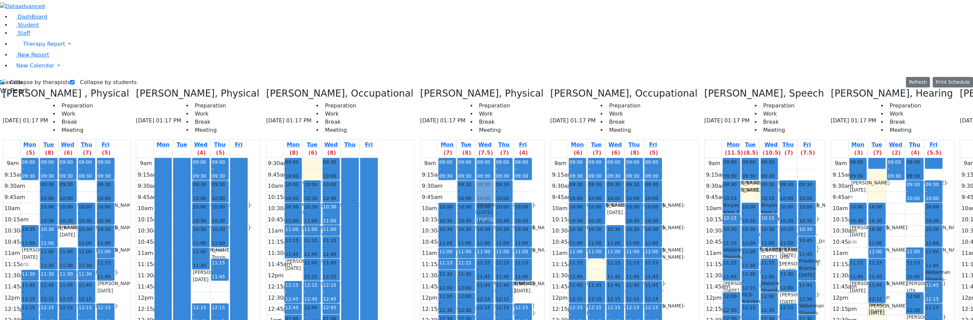
drag, startPoint x: 407, startPoint y: 68, endPoint x: 449, endPoint y: 69, distance: 42.4
click at [449, 158] on tr "09:00 - 09:30 Prep 09:30 - 10:00 [PERSON_NAME] - [DATE] [PERSON_NAME] 10:00 - 1…" at bounding box center [477, 292] width 112 height 268
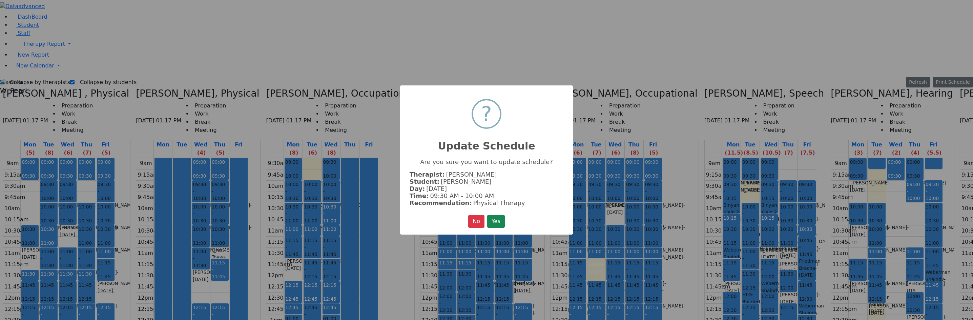
click at [497, 217] on button "Yes" at bounding box center [496, 221] width 18 height 13
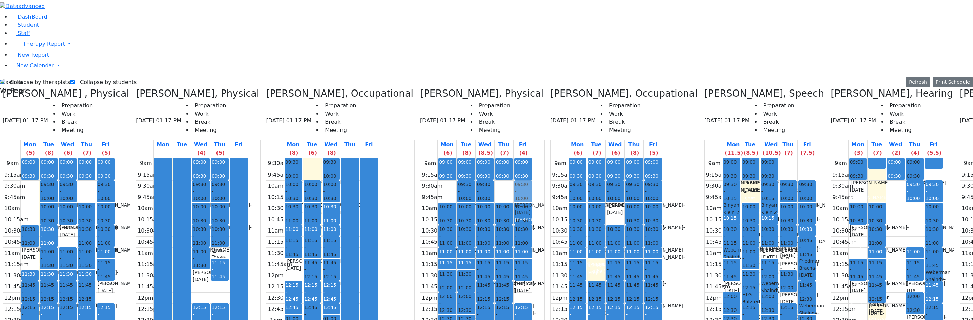
drag, startPoint x: 459, startPoint y: 72, endPoint x: 473, endPoint y: 73, distance: 14.3
click at [473, 158] on div "9am 9:15am 9:30am 9:45am 10am 10:15am 10:30am 10:45am 11am 11:15am 11:30am 11:4…" at bounding box center [477, 292] width 112 height 268
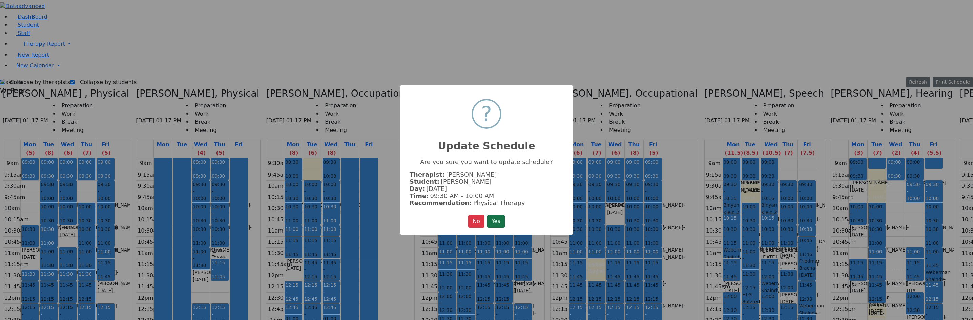
click at [490, 225] on button "Yes" at bounding box center [496, 221] width 18 height 13
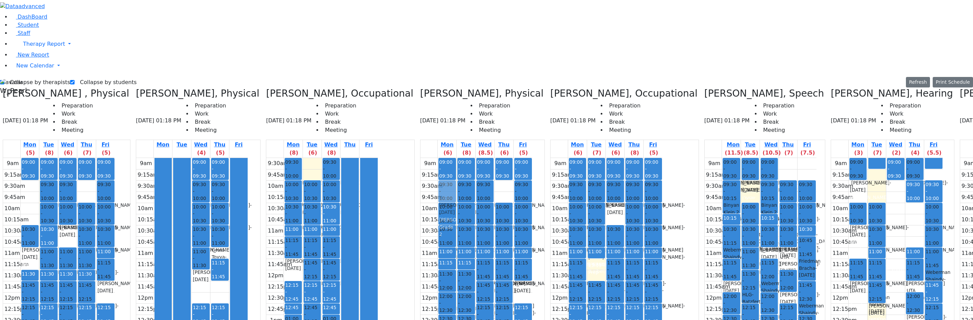
drag, startPoint x: 433, startPoint y: 261, endPoint x: 408, endPoint y: 65, distance: 197.1
click at [421, 158] on tr "09:00 - 09:30 Prep 10:00 - 10:30 Sternberger Salomon - 06/24/2006 Katz, Steven …" at bounding box center [477, 292] width 112 height 268
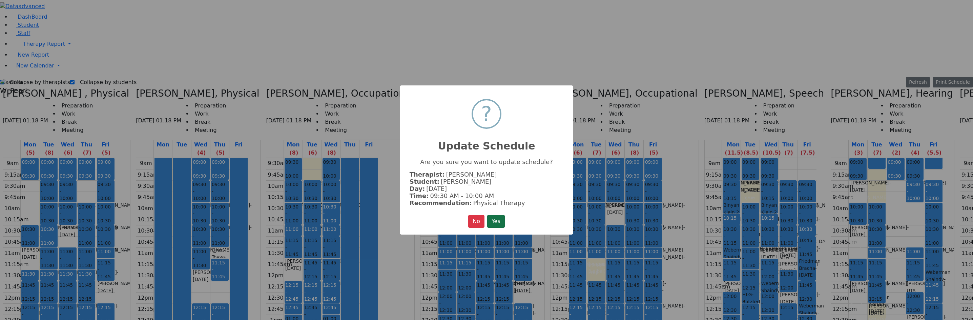
click at [495, 221] on button "Yes" at bounding box center [496, 221] width 18 height 13
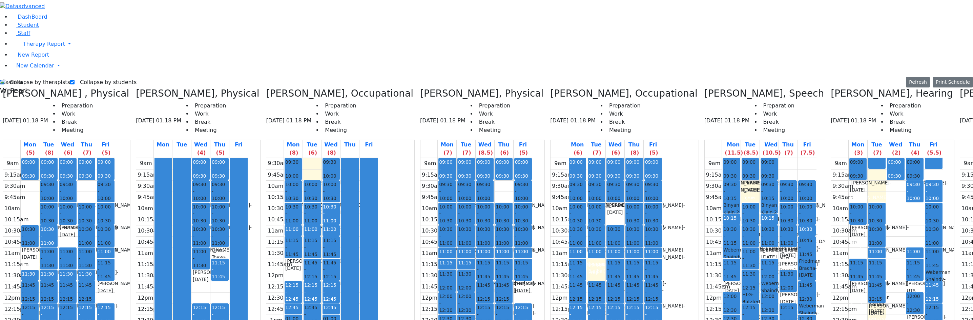
click at [93, 77] on label "Collapse by students" at bounding box center [106, 82] width 62 height 11
click at [75, 80] on input "Collapse by students" at bounding box center [72, 82] width 4 height 4
checkbox input "false"
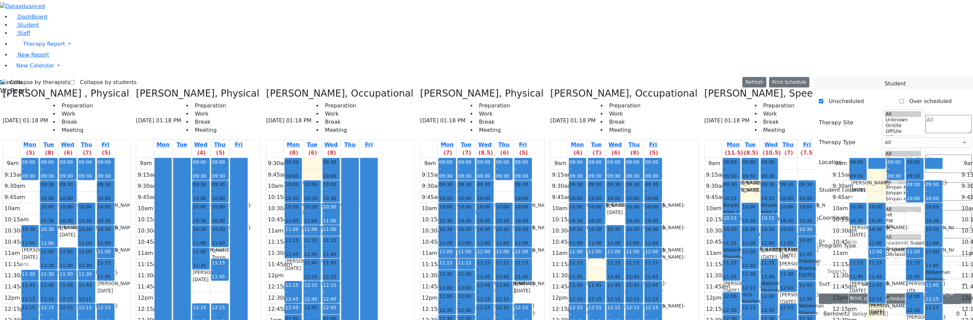
scroll to position [285, 0]
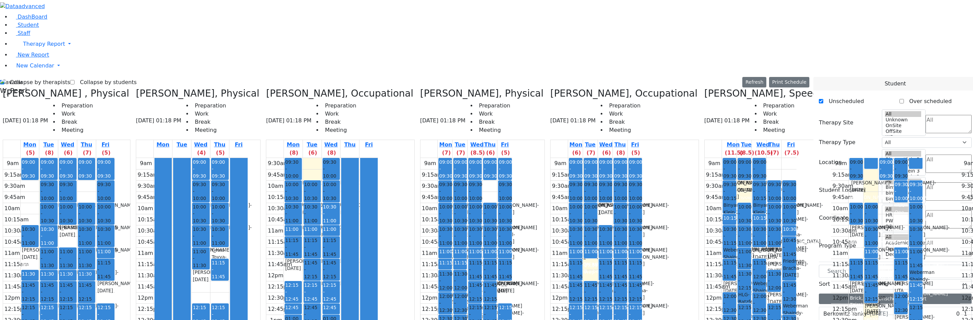
drag, startPoint x: 834, startPoint y: 224, endPoint x: 353, endPoint y: 258, distance: 481.7
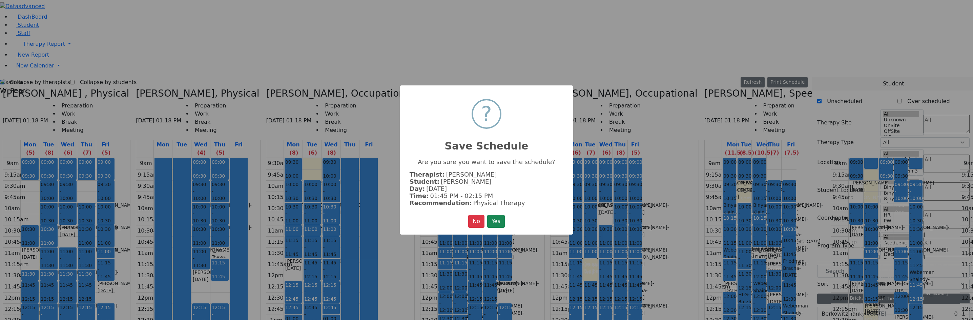
click at [492, 220] on button "Yes" at bounding box center [496, 221] width 18 height 13
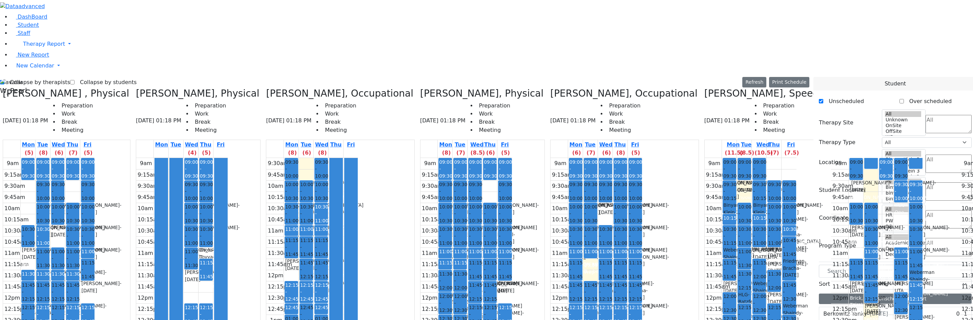
drag, startPoint x: 847, startPoint y: 223, endPoint x: 362, endPoint y: 258, distance: 486.5
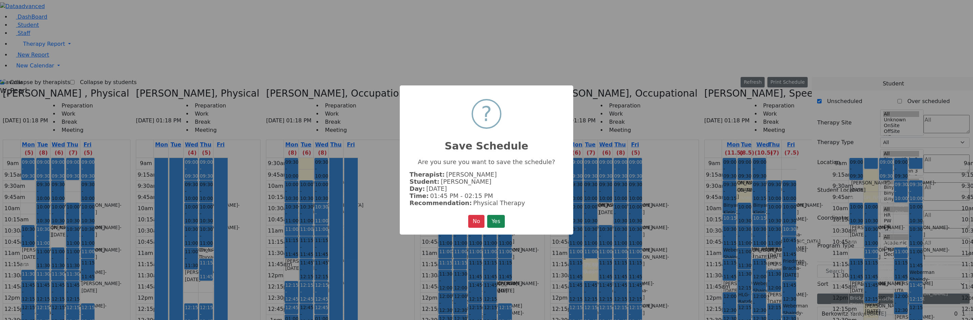
click at [499, 218] on button "Yes" at bounding box center [496, 221] width 18 height 13
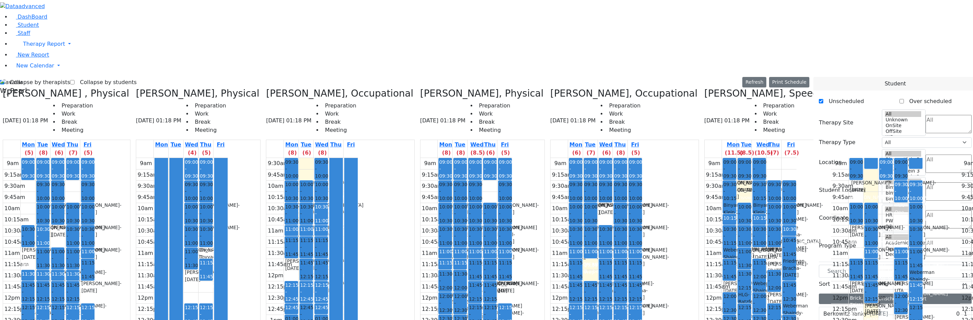
drag, startPoint x: 835, startPoint y: 223, endPoint x: 387, endPoint y: 259, distance: 449.5
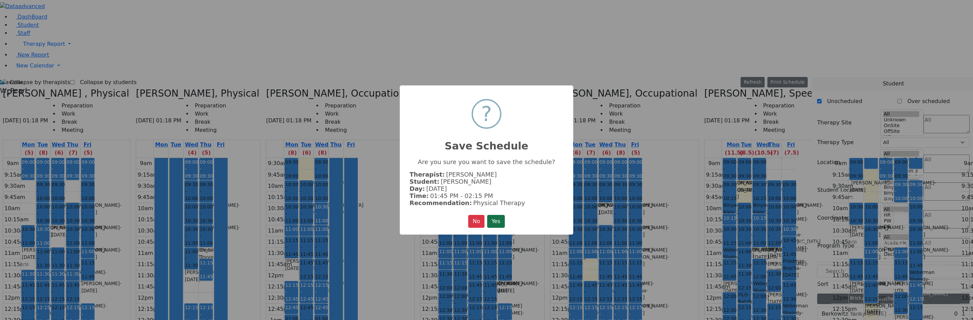
click at [490, 221] on button "Yes" at bounding box center [496, 221] width 18 height 13
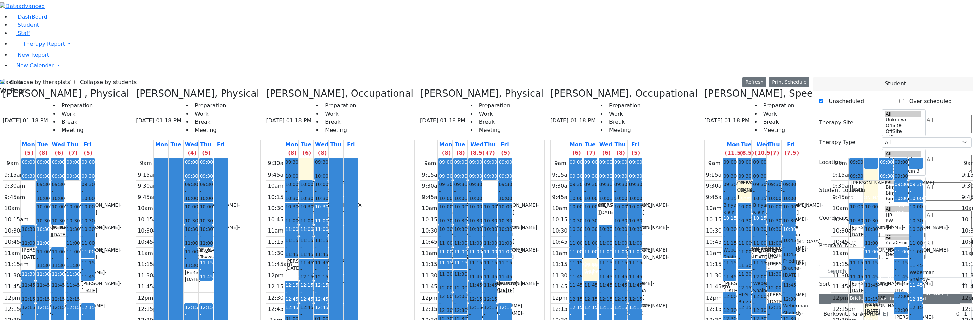
drag, startPoint x: 390, startPoint y: 279, endPoint x: 391, endPoint y: 289, distance: 10.2
click at [421, 289] on div "9am 9:15am 9:30am 9:45am 10am 10:15am 10:30am 10:45am 11am 11:15am 11:30am 11:4…" at bounding box center [467, 292] width 92 height 268
click at [26, 77] on label "Collapse by therapists" at bounding box center [37, 82] width 66 height 11
click at [4, 80] on input "Collapse by therapists" at bounding box center [2, 82] width 4 height 4
checkbox input "false"
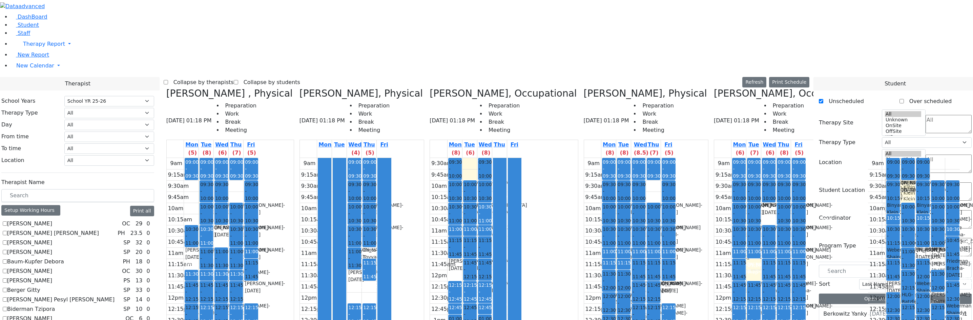
click at [449, 315] on span "01:00 - 01:30" at bounding box center [455, 325] width 13 height 21
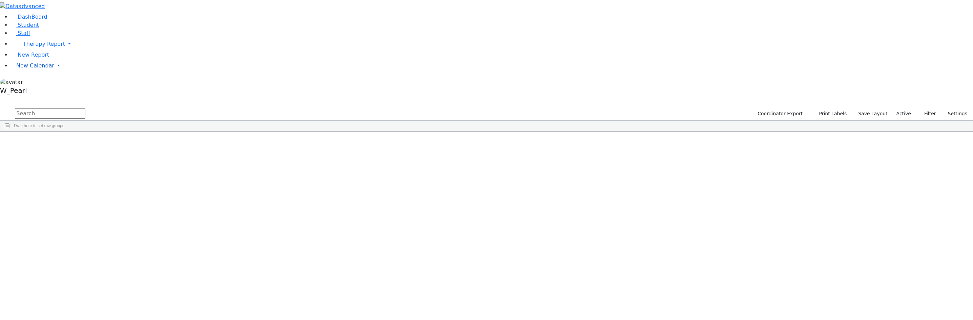
click at [23, 47] on span "New Calendar" at bounding box center [44, 44] width 42 height 6
click at [30, 82] on span "Calendar" at bounding box center [27, 79] width 24 height 6
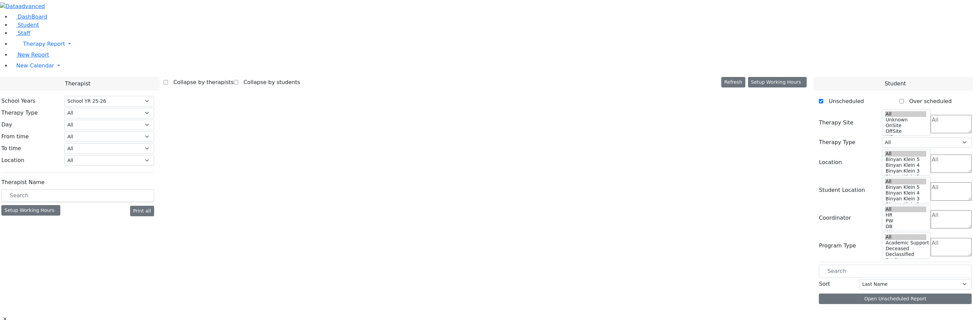
select select "212"
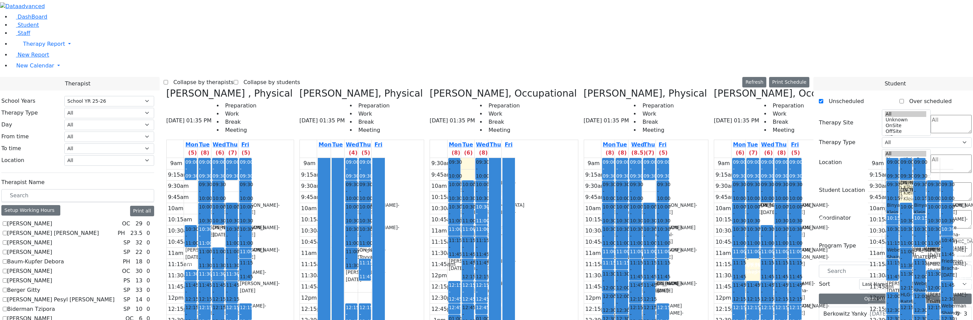
click at [231, 77] on label "Collapse by therapists" at bounding box center [201, 82] width 66 height 11
click at [168, 80] on input "Collapse by therapists" at bounding box center [166, 82] width 4 height 4
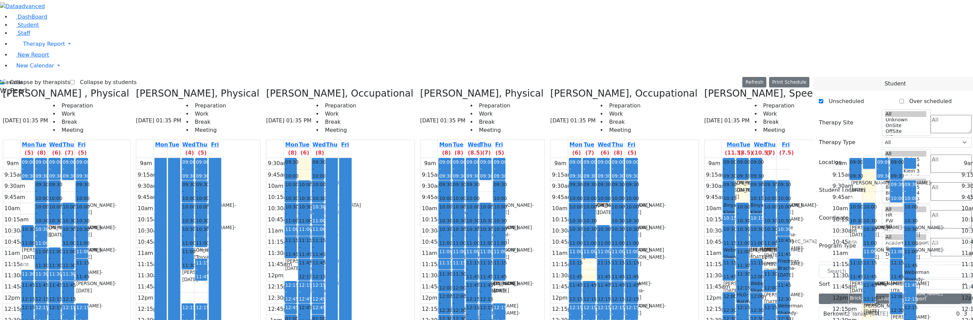
click at [266, 88] on icon at bounding box center [266, 93] width 0 height 11
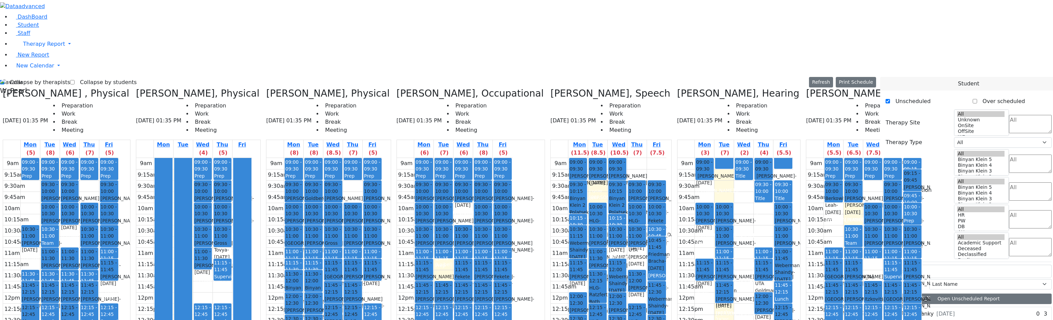
drag, startPoint x: 417, startPoint y: 242, endPoint x: 422, endPoint y: 275, distance: 33.6
click at [422, 276] on div "9am 9:15am 9:30am 9:45am 10am 10:15am 10:30am 10:45am 11am 11:15am 11:30am 11:4…" at bounding box center [455, 292] width 116 height 268
click at [417, 237] on div "9am 9:15am 9:30am 9:45am 10am 10:15am 10:30am 10:45am 11am 11:15am 11:30am 11:4…" at bounding box center [455, 292] width 116 height 268
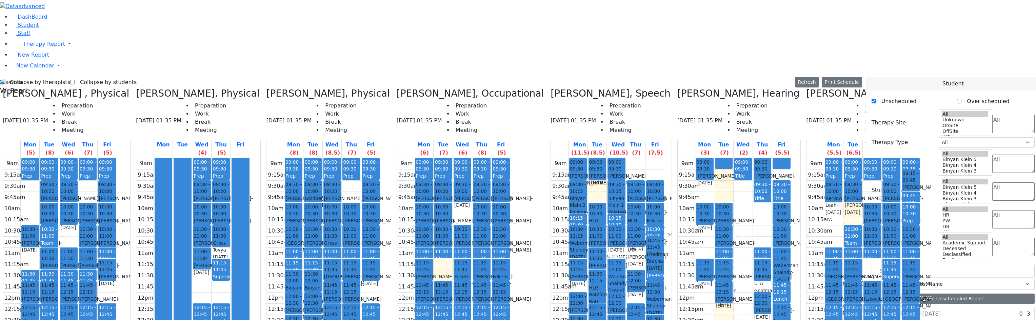
click at [37, 77] on label "Collapse by therapists" at bounding box center [37, 82] width 66 height 11
click at [4, 80] on input "Collapse by therapists" at bounding box center [2, 82] width 4 height 4
checkbox input "false"
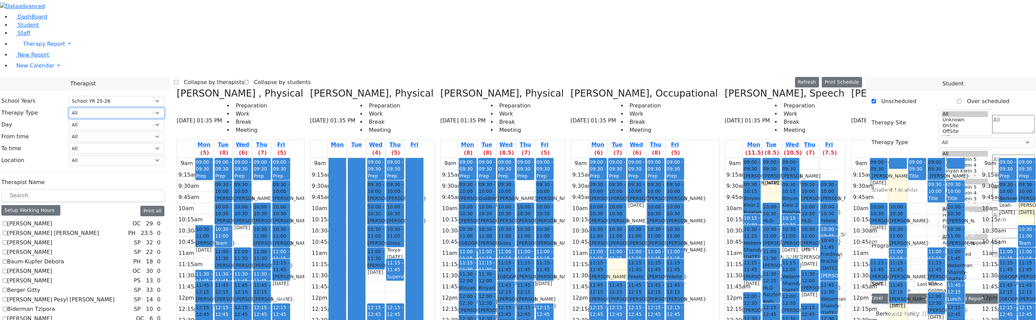
click at [150, 108] on select "All Psych Hearing Vision Speech Physical Occupational" at bounding box center [117, 113] width 96 height 11
select select "1"
click at [143, 108] on select "All Psych Hearing Vision Speech Physical Occupational" at bounding box center [117, 113] width 96 height 11
select select "1"
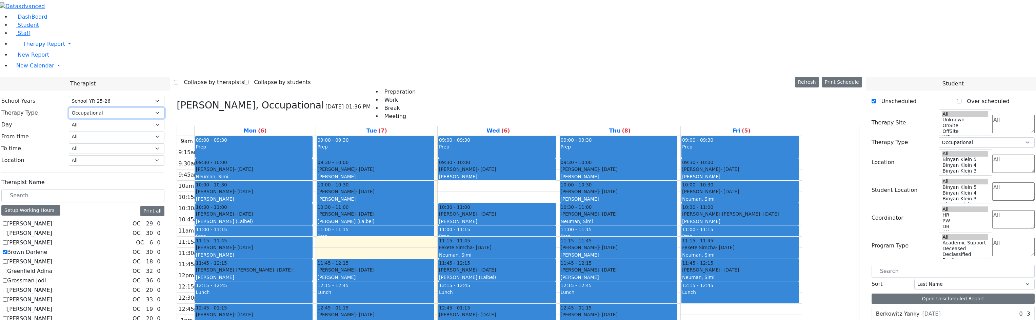
click at [160, 108] on select "All Psych Hearing Vision Speech Physical Occupational" at bounding box center [117, 113] width 96 height 11
select select
click at [143, 108] on select "All Psych Hearing Vision Speech Physical Occupational" at bounding box center [117, 113] width 96 height 11
select select
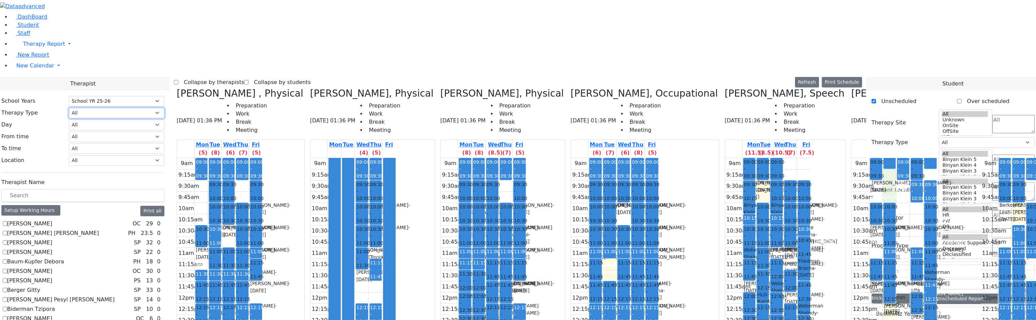
drag, startPoint x: 734, startPoint y: 60, endPoint x: 736, endPoint y: 72, distance: 12.3
drag, startPoint x: 736, startPoint y: 67, endPoint x: 737, endPoint y: 72, distance: 4.8
drag, startPoint x: 727, startPoint y: 68, endPoint x: 728, endPoint y: 79, distance: 11.3
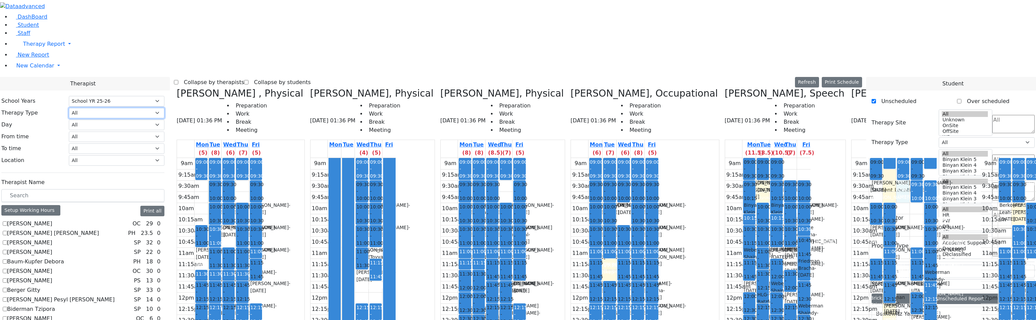
drag, startPoint x: 751, startPoint y: 68, endPoint x: 751, endPoint y: 80, distance: 11.2
drag, startPoint x: 751, startPoint y: 89, endPoint x: 753, endPoint y: 95, distance: 6.3
drag, startPoint x: 752, startPoint y: 109, endPoint x: 747, endPoint y: 115, distance: 7.3
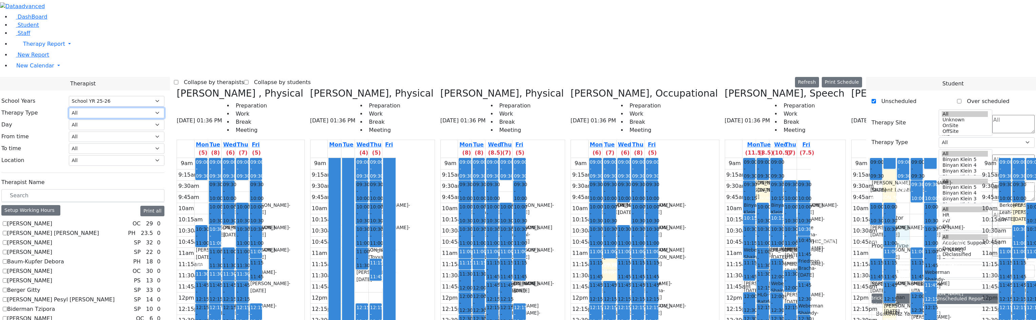
drag, startPoint x: 752, startPoint y: 69, endPoint x: 751, endPoint y: 79, distance: 9.6
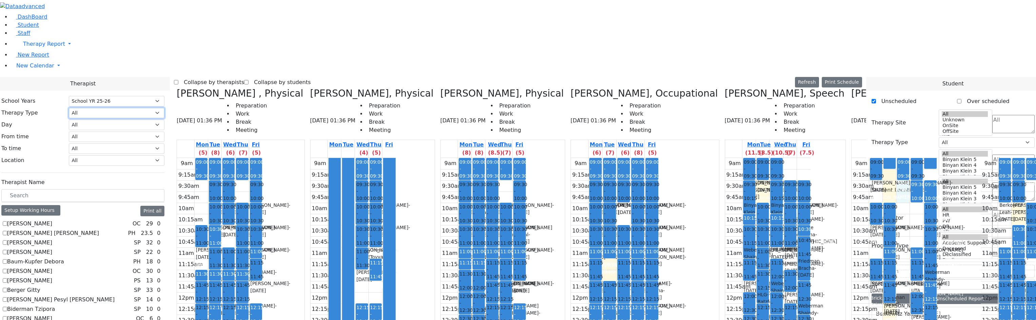
click at [241, 77] on label "Collapse by therapists" at bounding box center [211, 82] width 66 height 11
click at [178, 80] on input "Collapse by therapists" at bounding box center [176, 82] width 4 height 4
checkbox input "true"
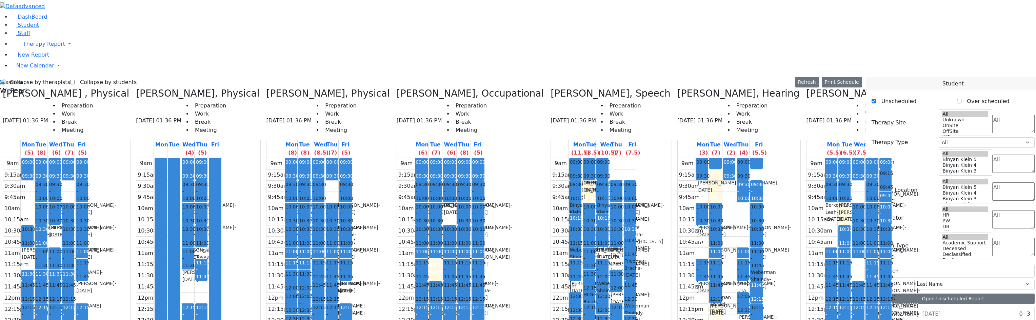
click at [92, 77] on label "Collapse by students" at bounding box center [106, 82] width 62 height 11
click at [75, 80] on input "Collapse by students" at bounding box center [72, 82] width 4 height 4
checkbox input "true"
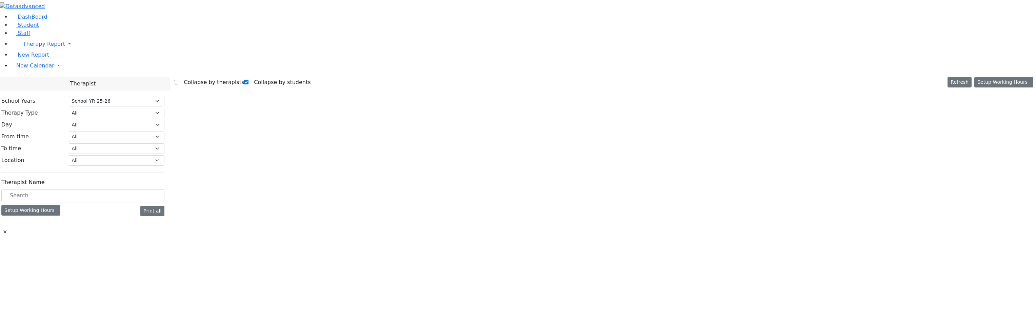
select select "212"
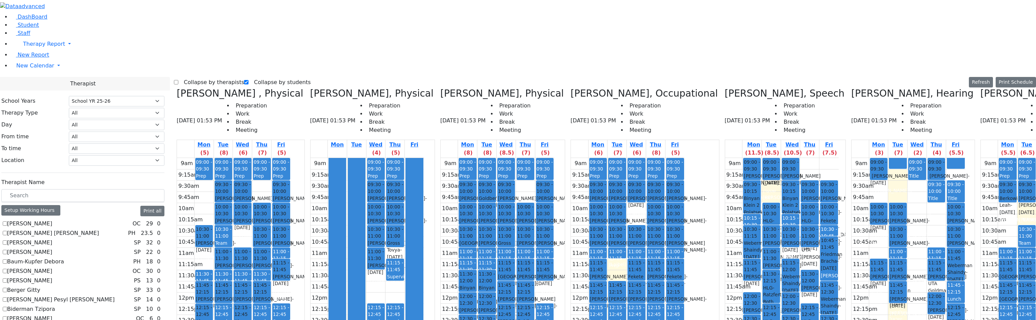
click at [198, 77] on label "Collapse by therapists" at bounding box center [211, 82] width 66 height 11
click at [178, 80] on input "Collapse by therapists" at bounding box center [176, 82] width 4 height 4
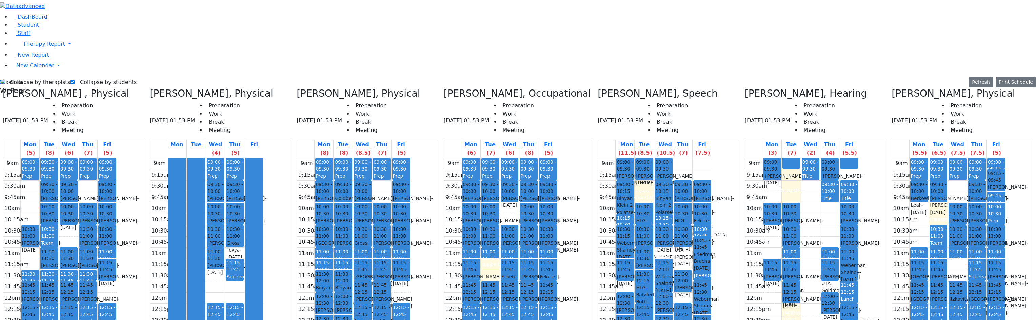
click at [263, 158] on div at bounding box center [253, 292] width 17 height 268
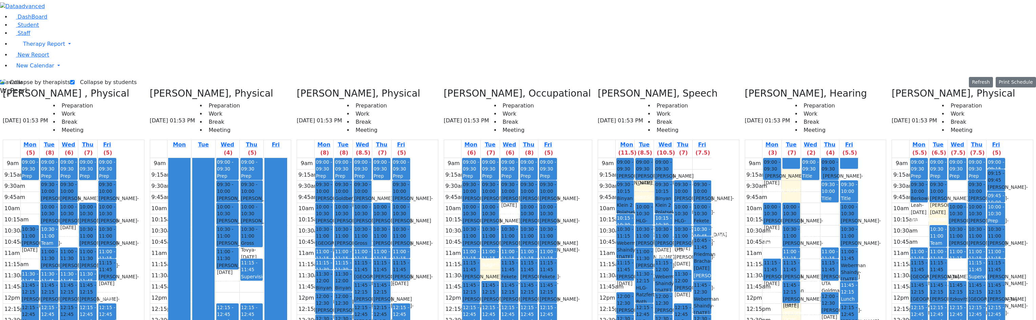
drag, startPoint x: 283, startPoint y: 131, endPoint x: 286, endPoint y: 140, distance: 9.2
click at [286, 158] on div "9am 9:15am 9:30am 9:45am 10am 10:15am 10:30am 10:45am 11am 11:15am 11:30am 11:4…" at bounding box center [219, 292] width 138 height 268
click at [287, 158] on div at bounding box center [276, 292] width 22 height 268
click at [117, 292] on td at bounding box center [68, 297] width 96 height 11
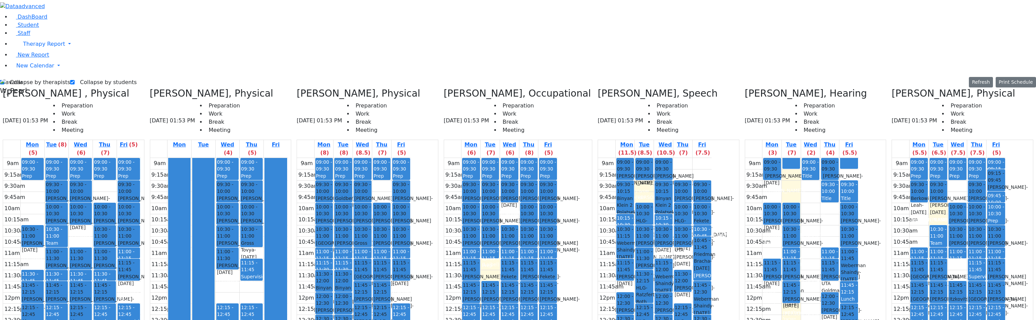
drag, startPoint x: 131, startPoint y: 68, endPoint x: 129, endPoint y: 102, distance: 33.7
click at [129, 158] on div "9am 9:15am 9:30am 9:45am 10am 10:15am 10:30am 10:45am 11am 11:15am 11:30am 11:4…" at bounding box center [72, 292] width 138 height 268
click at [141, 169] on div "9am 9:15am 9:30am 9:45am 10am 10:15am 10:30am 10:45am 11am 11:15am 11:30am 11:4…" at bounding box center [72, 292] width 138 height 268
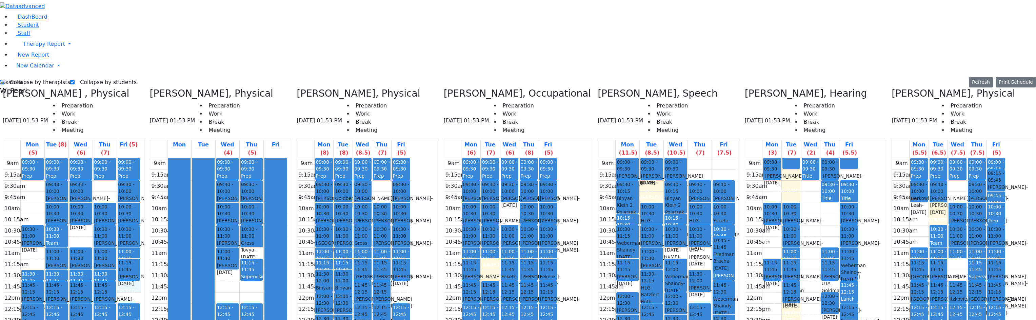
click at [702, 247] on td at bounding box center [675, 252] width 120 height 11
drag, startPoint x: 701, startPoint y: 133, endPoint x: 702, endPoint y: 139, distance: 5.8
click at [702, 158] on div "9am 9:15am 9:30am 9:45am 10am 10:15am 10:30am 10:45am 11am 11:15am 11:30am 11:4…" at bounding box center [667, 292] width 138 height 268
click at [688, 158] on div "9am 9:15am 9:30am 9:45am 10am 10:15am 10:30am 10:45am 11am 11:15am 11:30am 11:4…" at bounding box center [667, 292] width 138 height 268
click at [712, 158] on div "9am 9:15am 9:30am 9:45am 10am 10:15am 10:30am 10:45am 11am 11:15am 11:30am 11:4…" at bounding box center [667, 292] width 138 height 268
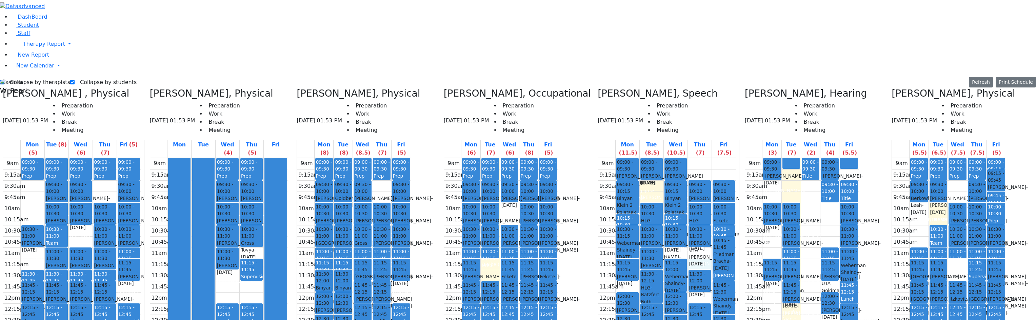
click at [706, 158] on div "9am 9:15am 9:30am 9:45am 10am 10:15am 10:30am 10:45am 11am 11:15am 11:30am 11:4…" at bounding box center [667, 292] width 138 height 268
click at [36, 77] on label "Collapse by therapists" at bounding box center [37, 82] width 66 height 11
click at [4, 80] on input "Collapse by therapists" at bounding box center [2, 82] width 4 height 4
checkbox input "false"
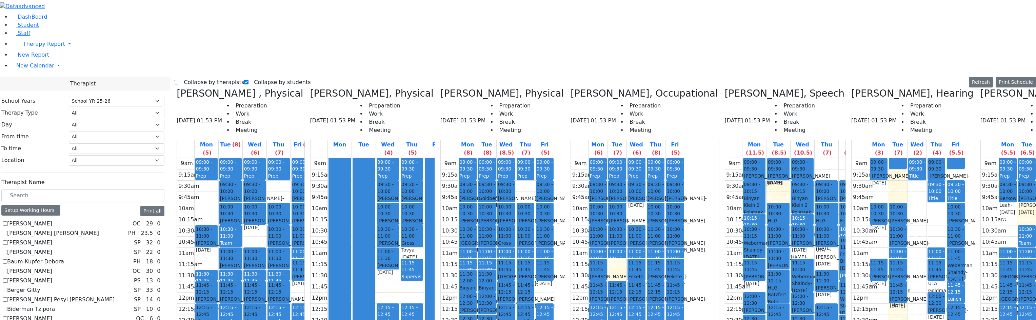
scroll to position [407, 0]
checkbox input "true"
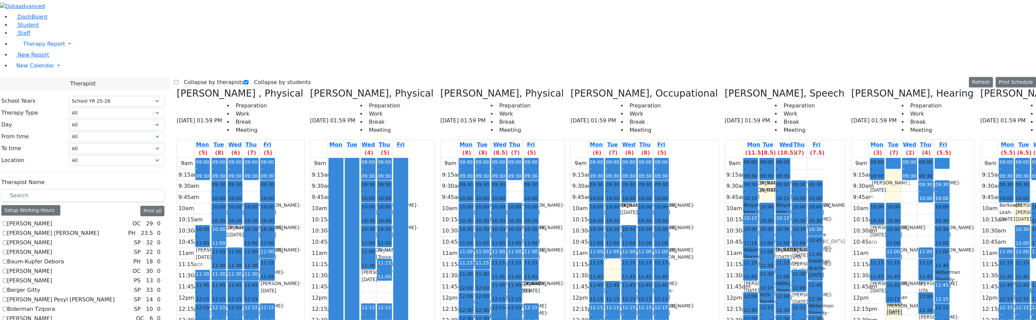
click at [200, 77] on label "Collapse by therapists" at bounding box center [211, 82] width 66 height 11
click at [178, 80] on input "Collapse by therapists" at bounding box center [176, 82] width 4 height 4
checkbox input "true"
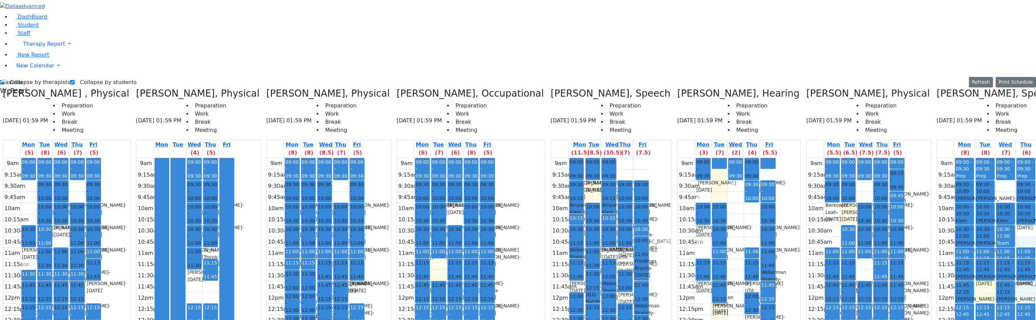
drag, startPoint x: 999, startPoint y: 115, endPoint x: 1000, endPoint y: 120, distance: 4.9
click at [1000, 158] on div "9am 9:15am 9:30am 9:45am 10am 10:15am 10:30am 10:45am 11am 11:15am 11:30am 11:4…" at bounding box center [997, 292] width 120 height 268
click at [952, 168] on div "9am 9:15am 9:30am 9:45am 10am 10:15am 10:30am 10:45am 11am 11:15am 11:30am 11:4…" at bounding box center [997, 292] width 120 height 268
drag, startPoint x: 954, startPoint y: 114, endPoint x: 993, endPoint y: 113, distance: 38.7
click at [993, 158] on tr "12:45 - 01:15 [PERSON_NAME] - [DATE] [PERSON_NAME] ([PERSON_NAME]) Grade 8 12:4…" at bounding box center [997, 292] width 120 height 268
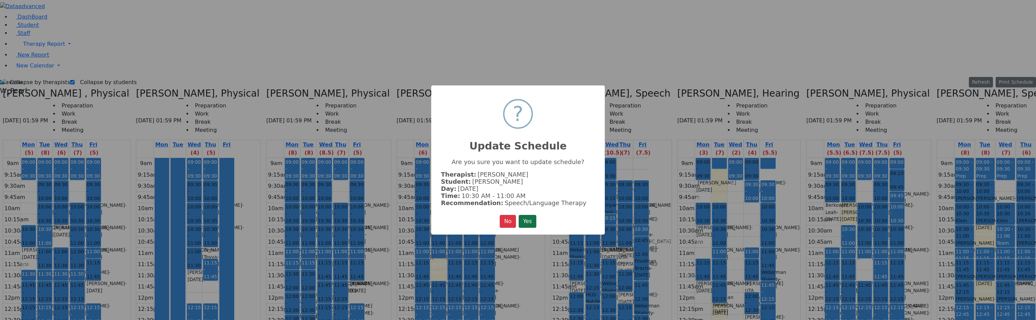
click at [520, 223] on button "Yes" at bounding box center [527, 221] width 18 height 13
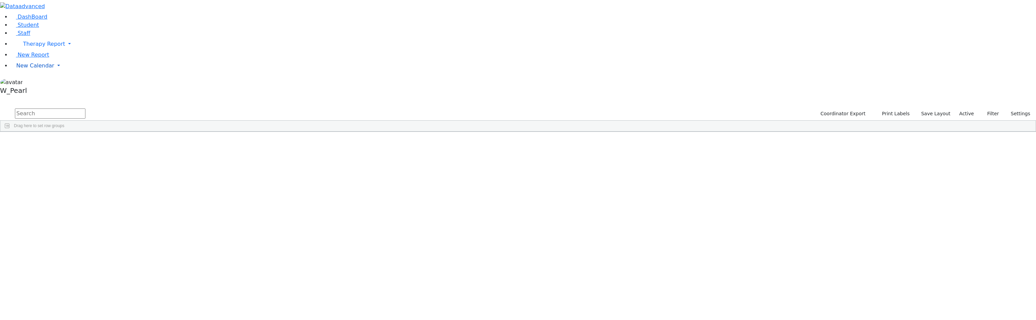
click at [23, 47] on span "New Calendar" at bounding box center [44, 44] width 42 height 6
click at [33, 82] on span "Calendar" at bounding box center [27, 79] width 24 height 6
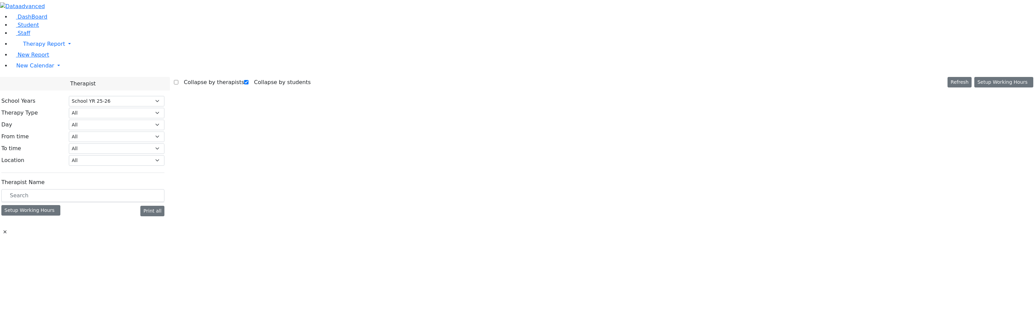
select select "212"
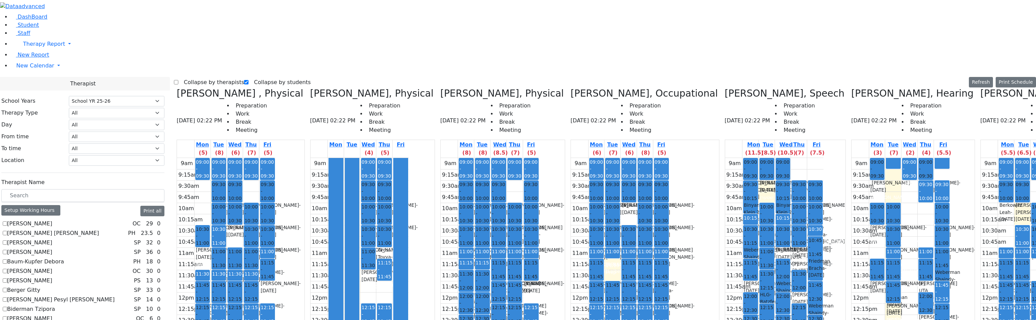
click at [197, 77] on label "Collapse by therapists" at bounding box center [211, 82] width 66 height 11
click at [178, 80] on input "Collapse by therapists" at bounding box center [176, 82] width 4 height 4
checkbox input "true"
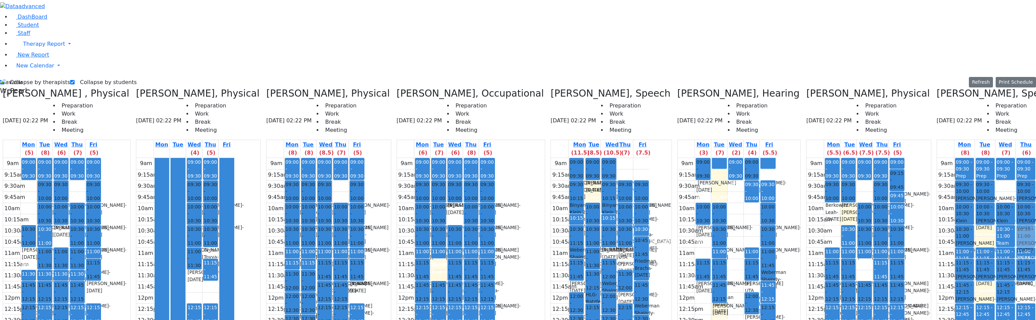
drag, startPoint x: 958, startPoint y: 117, endPoint x: 1001, endPoint y: 116, distance: 43.4
click at [1001, 158] on tr "12:45 - 01:15 [PERSON_NAME] - [DATE] [PERSON_NAME] ([PERSON_NAME]) Grade 8 12:4…" at bounding box center [997, 292] width 120 height 268
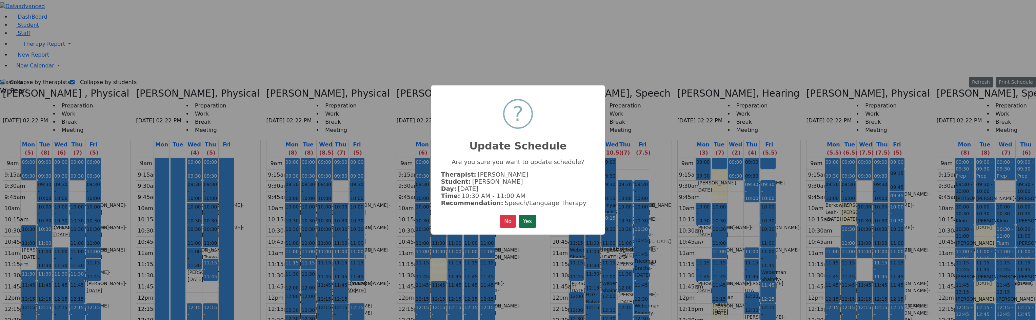
click at [522, 220] on button "Yes" at bounding box center [527, 221] width 18 height 13
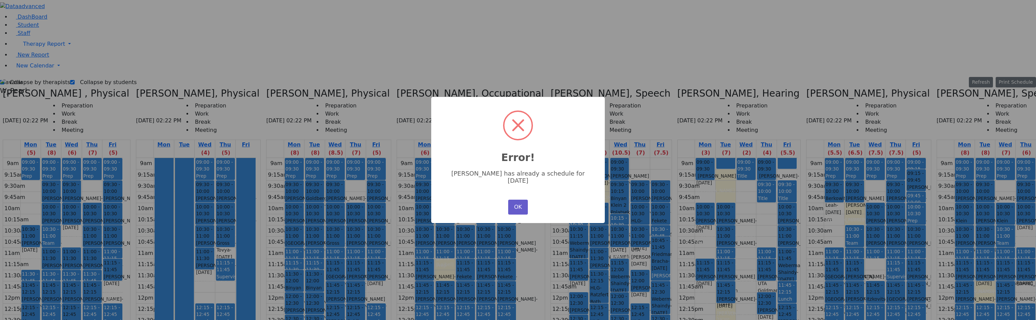
click at [516, 200] on button "OK" at bounding box center [518, 207] width 20 height 15
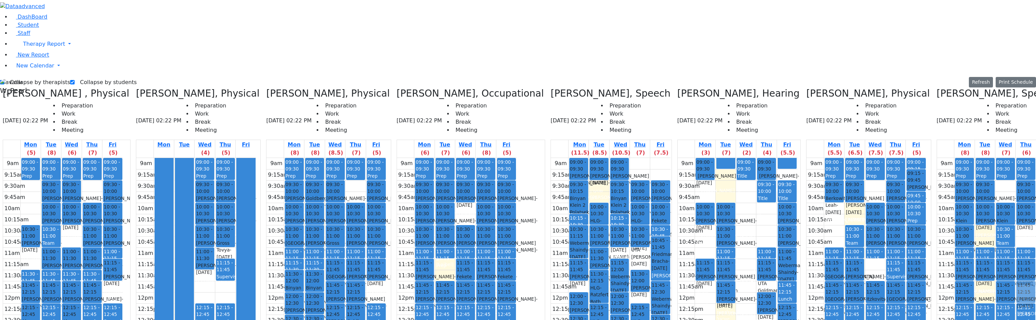
drag, startPoint x: 953, startPoint y: 116, endPoint x: 986, endPoint y: 170, distance: 63.1
click at [986, 170] on div "9am 9:15am 9:30am 9:45am 10am 10:15am 10:30am 10:45am 11am 11:15am 11:30am 11:4…" at bounding box center [997, 292] width 120 height 268
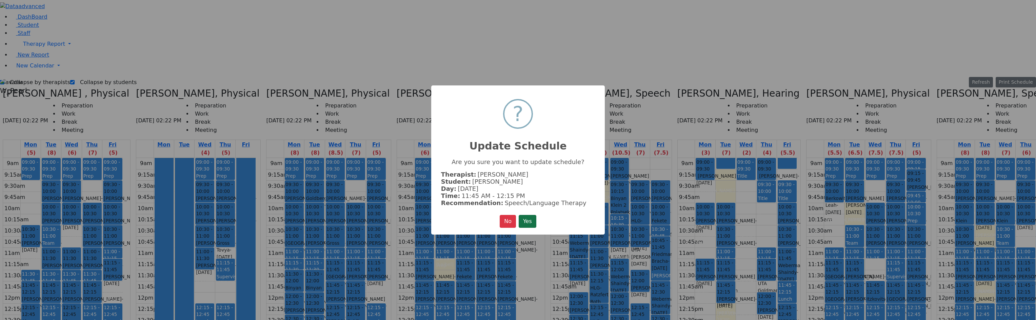
click at [521, 221] on button "Yes" at bounding box center [527, 221] width 18 height 13
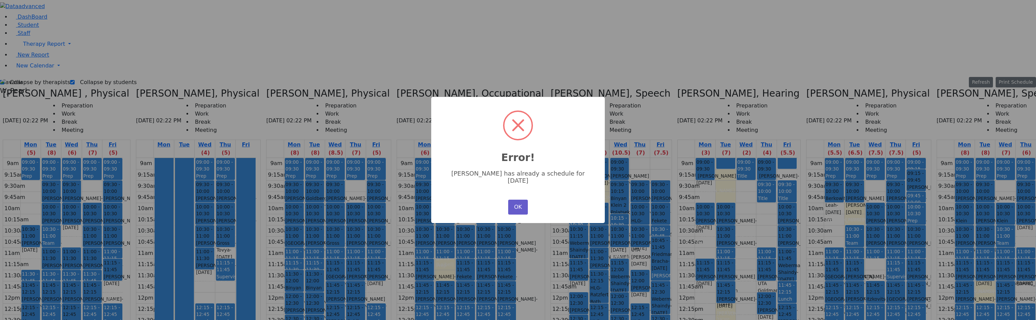
drag, startPoint x: 518, startPoint y: 197, endPoint x: 516, endPoint y: 201, distance: 3.8
click at [516, 200] on button "OK" at bounding box center [518, 207] width 20 height 15
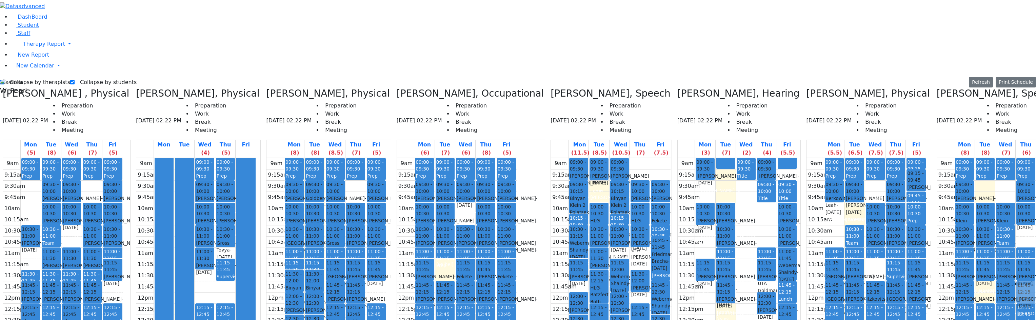
drag, startPoint x: 952, startPoint y: 69, endPoint x: 990, endPoint y: 164, distance: 102.0
click at [990, 164] on tr "12:45 - 01:15 [PERSON_NAME] - [DATE] [PERSON_NAME] ([PERSON_NAME]) Grade 8 12:4…" at bounding box center [997, 292] width 120 height 268
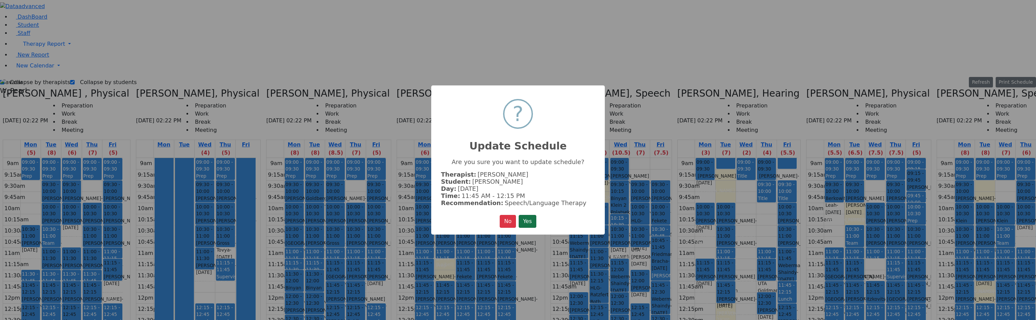
click at [528, 225] on button "Yes" at bounding box center [527, 221] width 18 height 13
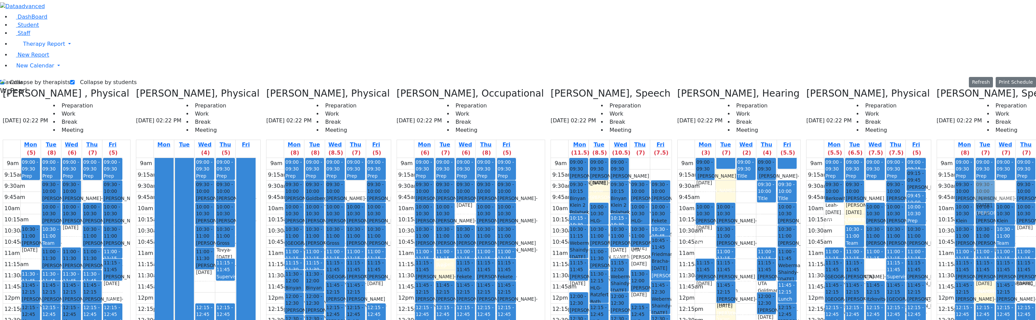
drag, startPoint x: 997, startPoint y: 174, endPoint x: 956, endPoint y: 70, distance: 111.1
click at [957, 158] on tr "12:45 - 01:15 [PERSON_NAME] - [DATE] [PERSON_NAME] ([PERSON_NAME]) Grade 8 12:4…" at bounding box center [997, 292] width 120 height 268
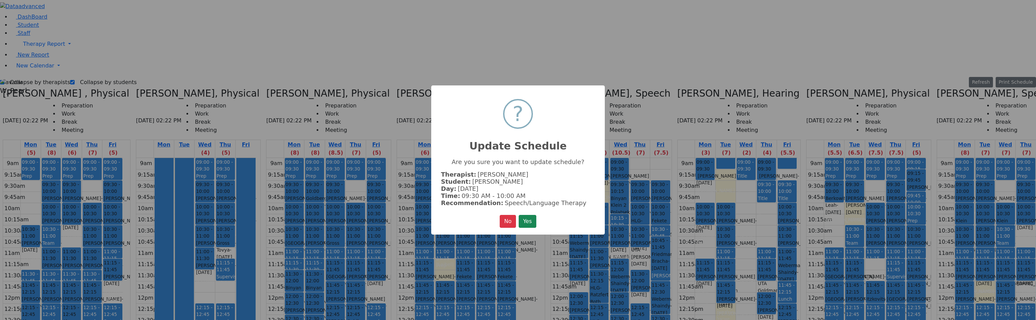
click at [533, 223] on button "Yes" at bounding box center [527, 221] width 18 height 13
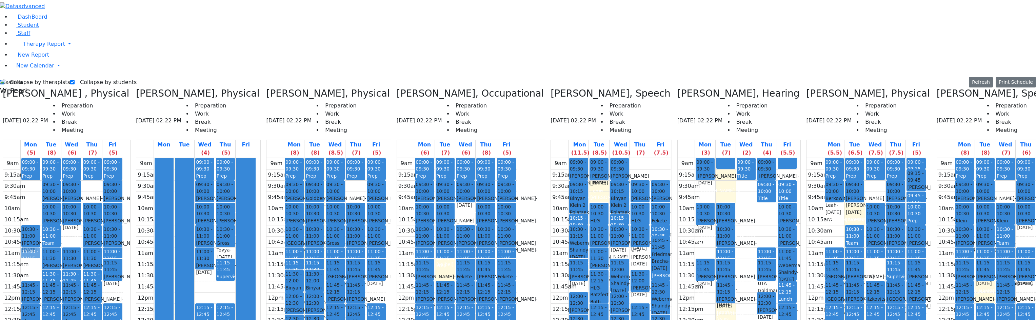
drag, startPoint x: 53, startPoint y: 157, endPoint x: 51, endPoint y: 139, distance: 18.4
click at [41, 158] on div "09:00 - 09:30 Prep 10:30 - 11:00 Berkowitz Nechie - 06/28/2006 Kosowsky, Elana …" at bounding box center [31, 292] width 20 height 268
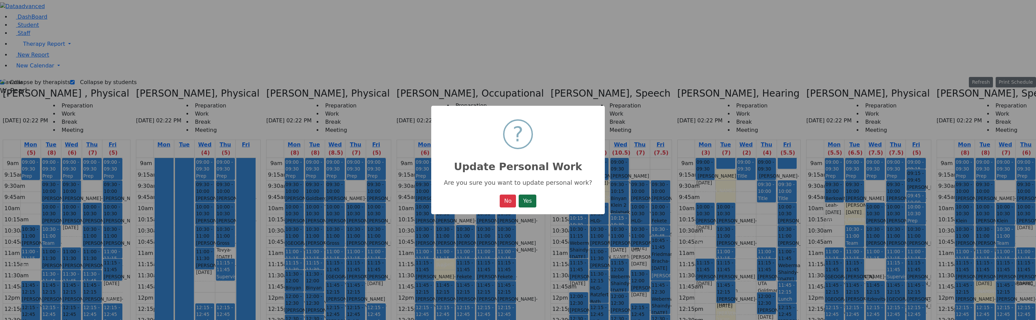
click at [530, 201] on button "Yes" at bounding box center [527, 201] width 18 height 13
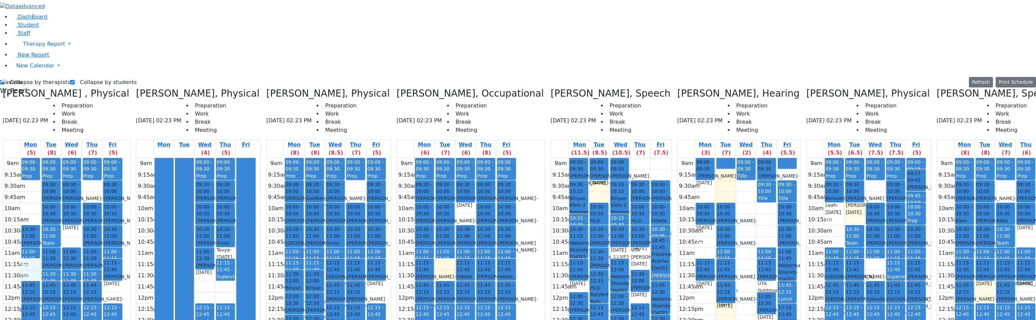
drag, startPoint x: 52, startPoint y: 143, endPoint x: 53, endPoint y: 150, distance: 6.5
click at [53, 158] on div "9am 9:15am 9:30am 9:45am 10am 10:15am 10:30am 10:45am 11am 11:15am 11:30am 11:4…" at bounding box center [63, 292] width 120 height 268
drag, startPoint x: 930, startPoint y: 146, endPoint x: 987, endPoint y: 170, distance: 62.1
click at [987, 170] on tr "12:45 - 01:15 Berger Shulem - 09/05/2010 Feigenbaum Avraham (Alan) Grade 8 12:4…" at bounding box center [997, 292] width 120 height 268
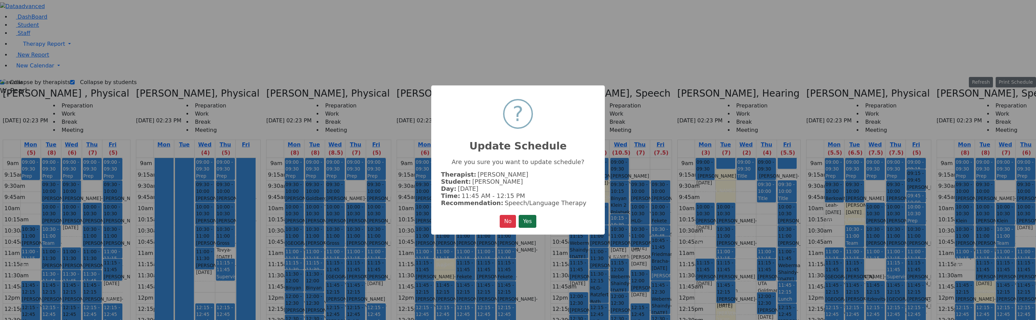
click at [532, 217] on button "Yes" at bounding box center [527, 221] width 18 height 13
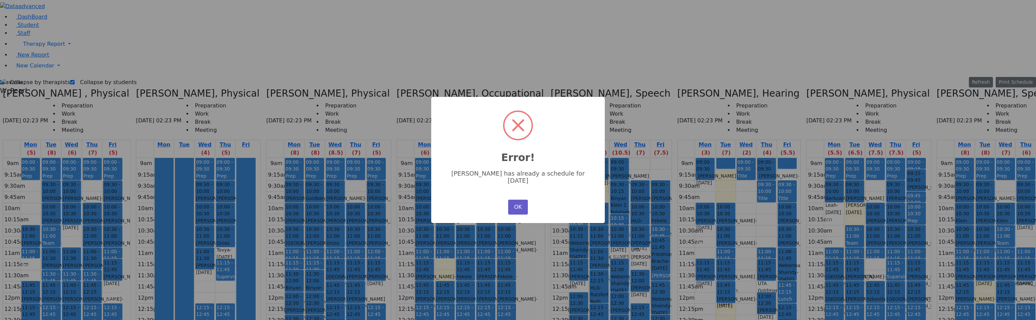
click at [520, 200] on button "OK" at bounding box center [518, 207] width 20 height 15
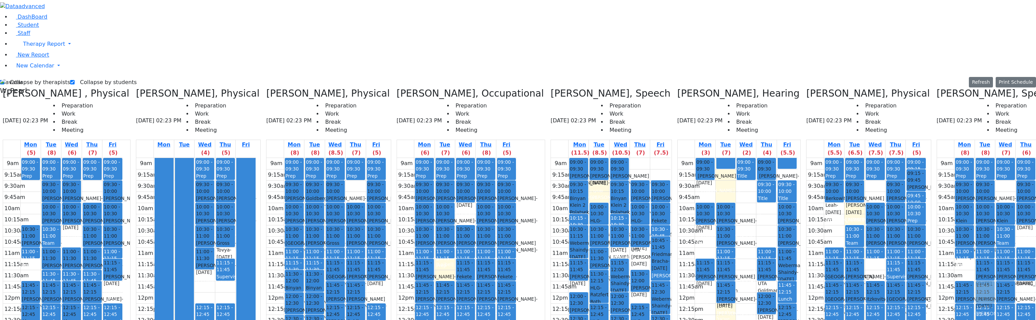
drag, startPoint x: 935, startPoint y: 153, endPoint x: 946, endPoint y: 171, distance: 21.2
click at [946, 171] on tr "12:45 - 01:15 Berger Shulem - 09/05/2010 Feigenbaum Avraham (Alan) Grade 8 12:4…" at bounding box center [997, 292] width 120 height 268
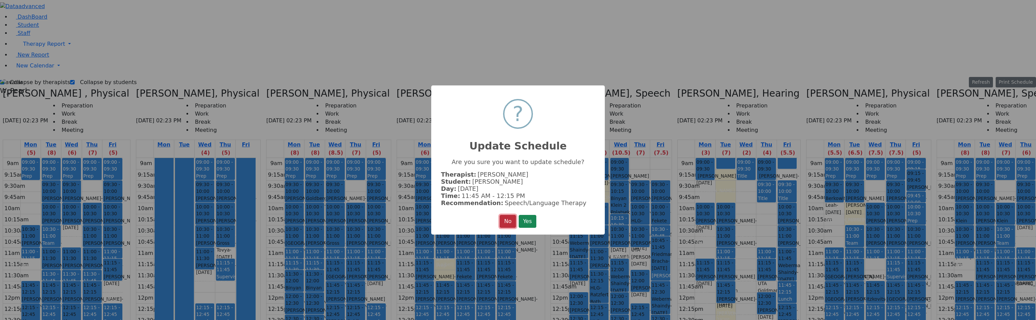
click at [503, 218] on button "No" at bounding box center [508, 221] width 16 height 13
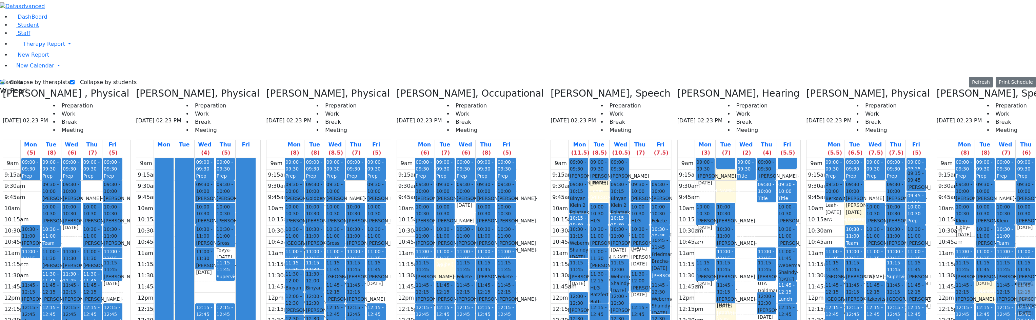
drag, startPoint x: 935, startPoint y: 120, endPoint x: 998, endPoint y: 171, distance: 81.6
click at [998, 172] on tr "12:45 - 01:15 Berger Shulem - 09/05/2010 Feigenbaum Avraham (Alan) Grade 8 12:4…" at bounding box center [997, 292] width 120 height 268
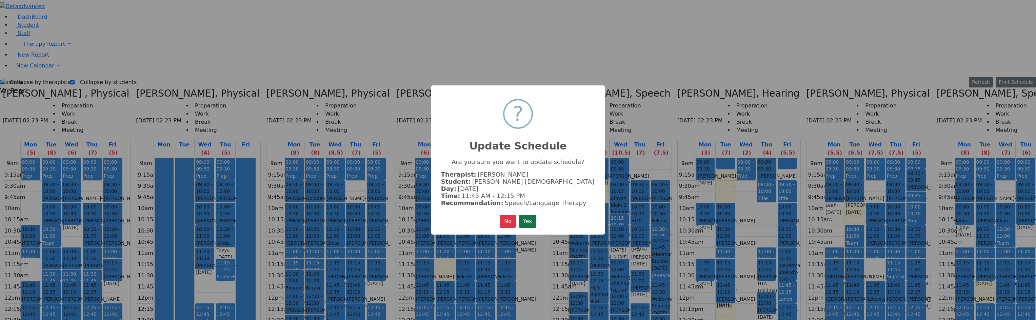
click at [528, 221] on button "Yes" at bounding box center [527, 221] width 18 height 13
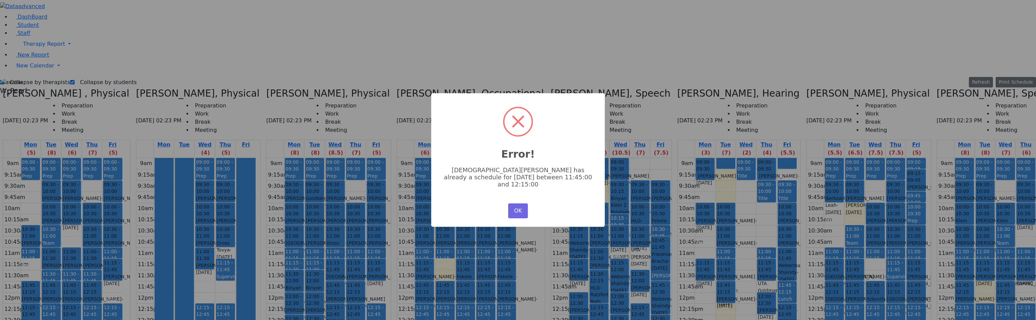
click at [508, 202] on div "OK No Cancel" at bounding box center [517, 211] width 23 height 18
click at [512, 206] on button "OK" at bounding box center [518, 210] width 20 height 15
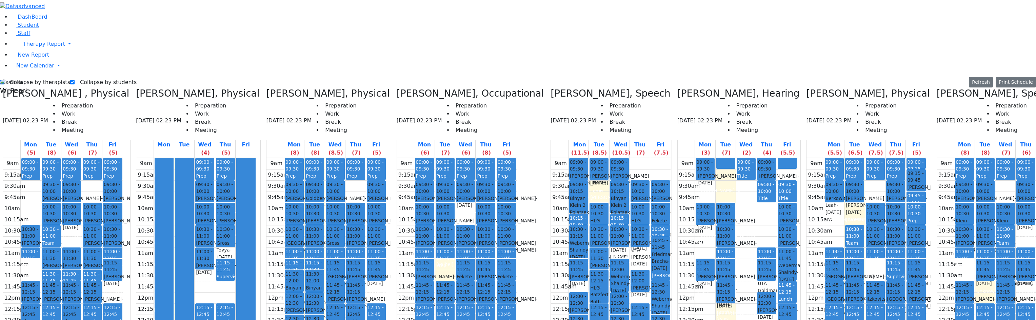
drag, startPoint x: 937, startPoint y: 148, endPoint x: 997, endPoint y: 263, distance: 129.6
click at [997, 263] on tr "12:45 - 01:15 Berger Shulem - 09/05/2010 Feigenbaum Avraham (Alan) Grade 8 12:4…" at bounding box center [997, 292] width 120 height 268
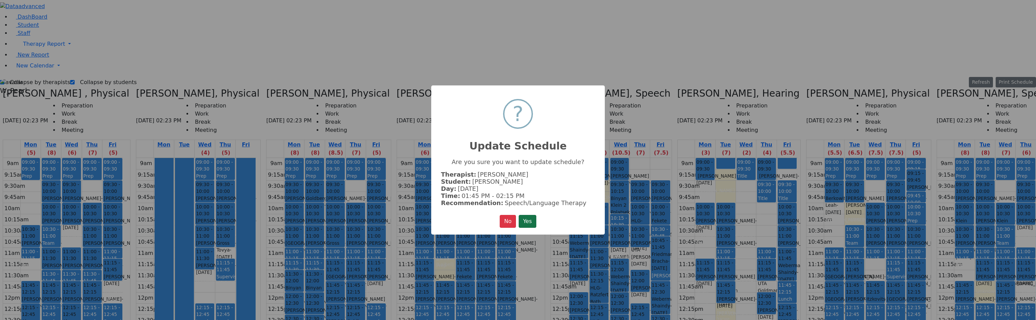
click at [522, 221] on button "Yes" at bounding box center [527, 221] width 18 height 13
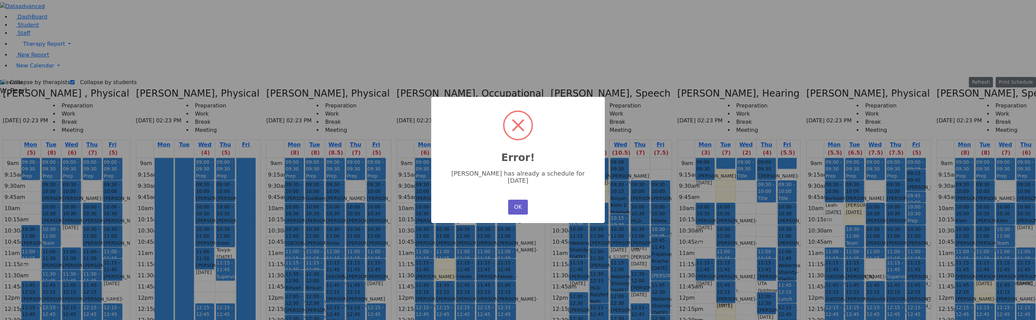
click at [513, 203] on button "OK" at bounding box center [518, 207] width 20 height 15
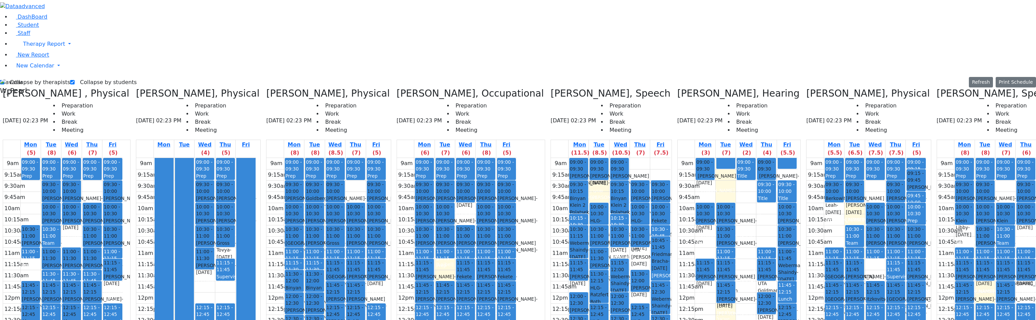
drag, startPoint x: 933, startPoint y: 111, endPoint x: 986, endPoint y: 256, distance: 154.8
click at [991, 261] on tr "12:45 - 01:15 Berger Shulem - 09/05/2010 Feigenbaum Avraham (Alan) Grade 8 12:4…" at bounding box center [997, 292] width 120 height 268
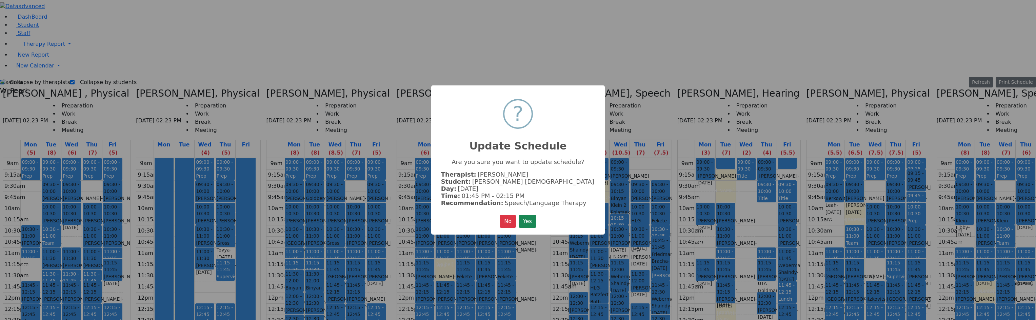
click at [520, 221] on button "Yes" at bounding box center [527, 221] width 18 height 13
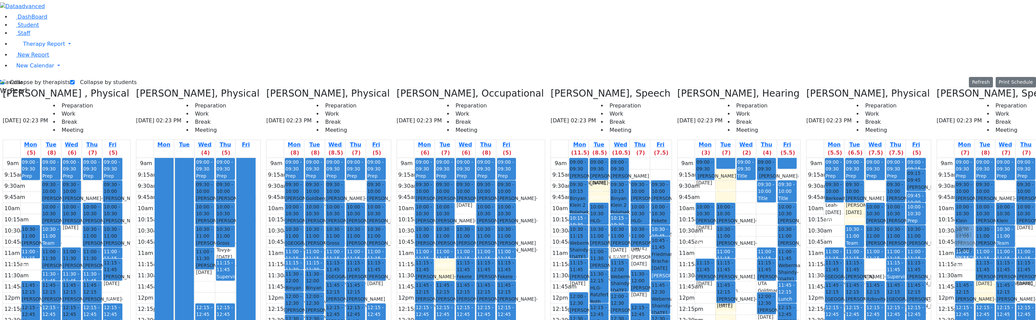
drag, startPoint x: 931, startPoint y: 146, endPoint x: 930, endPoint y: 115, distance: 30.5
click at [954, 158] on div "12:45 - 01:15 Berger Shulem - 09/05/2010 Feigenbaum Avraham (Alan) Grade 8 12:4…" at bounding box center [964, 292] width 20 height 268
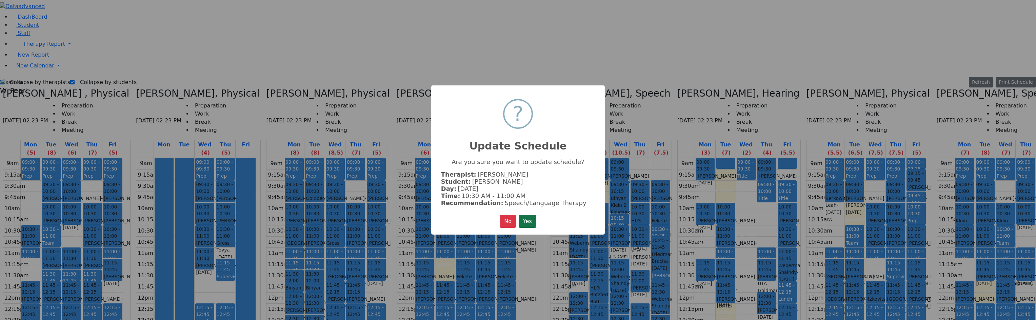
click at [531, 216] on button "Yes" at bounding box center [527, 221] width 18 height 13
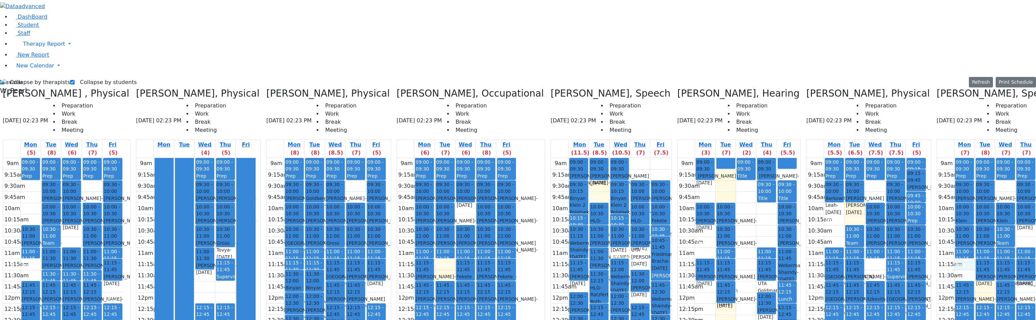
click at [937, 158] on div "9am 9:15am 9:30am 9:45am 10am 10:15am 10:30am 10:45am 11am 11:15am 11:30am 11:4…" at bounding box center [997, 292] width 120 height 268
drag, startPoint x: 51, startPoint y: 169, endPoint x: 55, endPoint y: 152, distance: 17.7
click at [41, 158] on div "09:00 - 09:30 Prep 10:30 - 11:00 Berkowitz Nechie - 06/28/2006 Kosowsky, Elana …" at bounding box center [31, 292] width 20 height 268
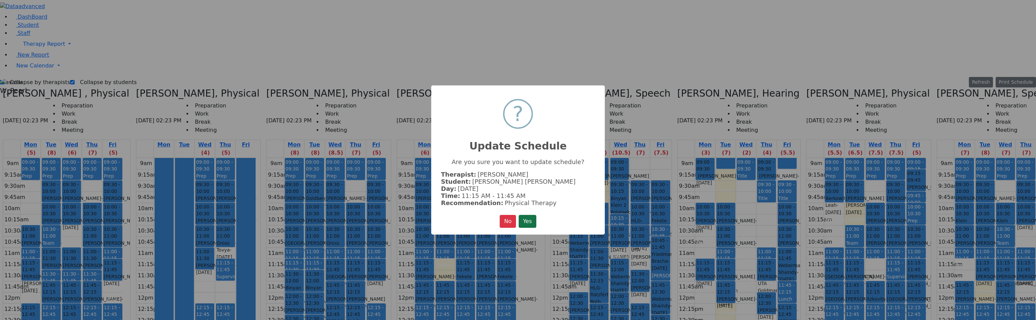
click at [523, 221] on button "Yes" at bounding box center [527, 221] width 18 height 13
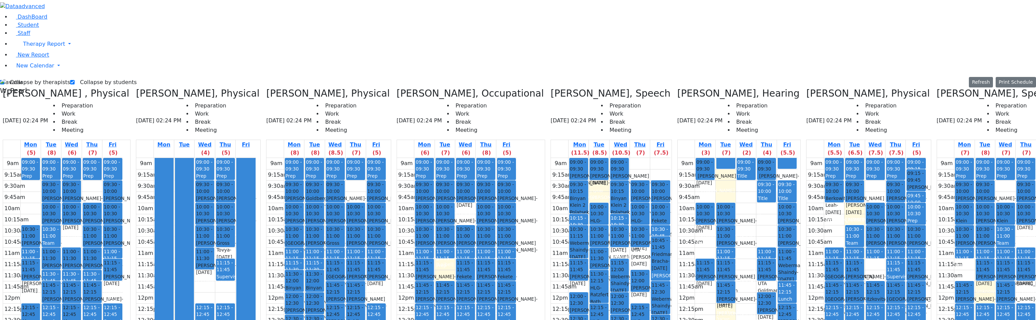
click at [78, 77] on div "Collapse by therapists Collapse by students Refresh Setup Working Hours Print S…" at bounding box center [518, 82] width 1036 height 11
click at [86, 77] on label "Collapse by students" at bounding box center [106, 82] width 62 height 11
click at [75, 80] on input "Collapse by students" at bounding box center [72, 82] width 4 height 4
checkbox input "false"
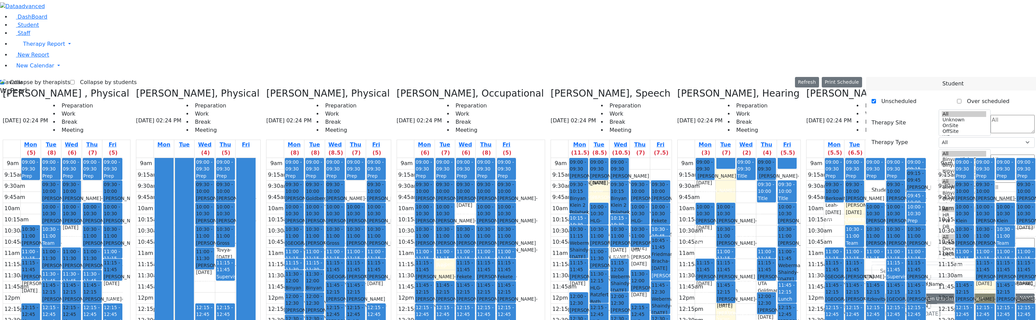
scroll to position [578, 0]
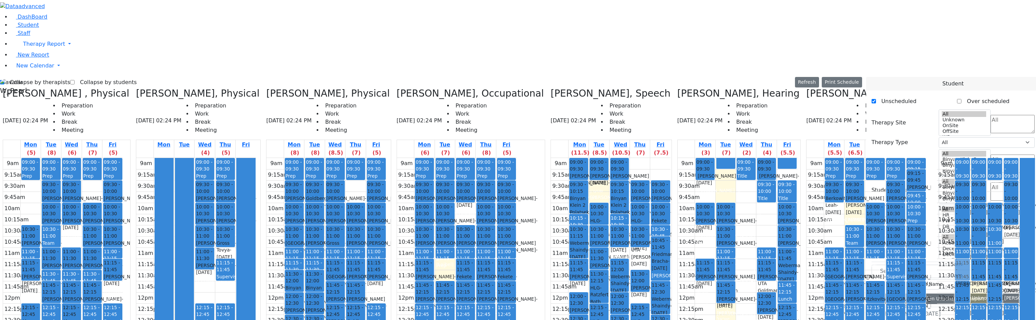
drag, startPoint x: 882, startPoint y: 194, endPoint x: 786, endPoint y: 145, distance: 107.9
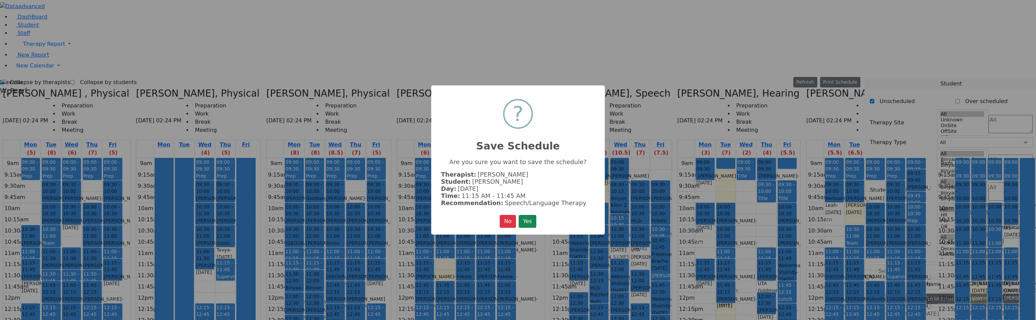
click at [533, 220] on button "Yes" at bounding box center [527, 221] width 18 height 13
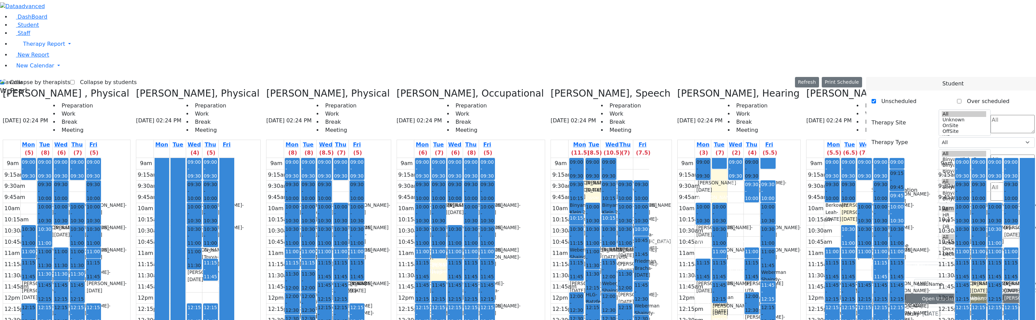
drag, startPoint x: 883, startPoint y: 208, endPoint x: 59, endPoint y: 167, distance: 825.5
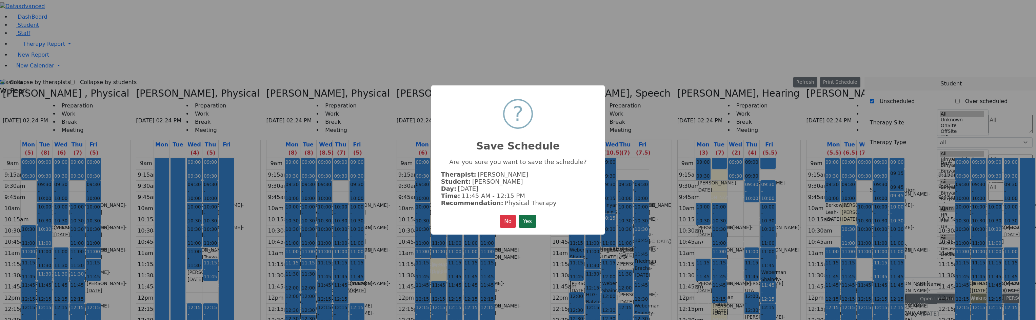
click at [527, 217] on button "Yes" at bounding box center [527, 221] width 18 height 13
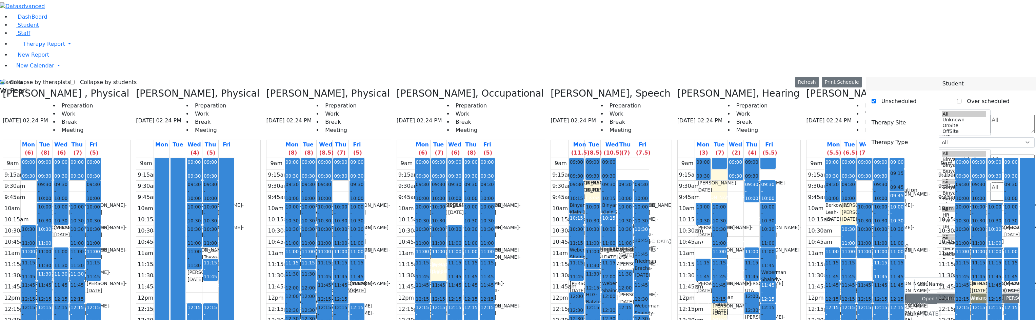
click at [936, 88] on icon at bounding box center [936, 93] width 0 height 11
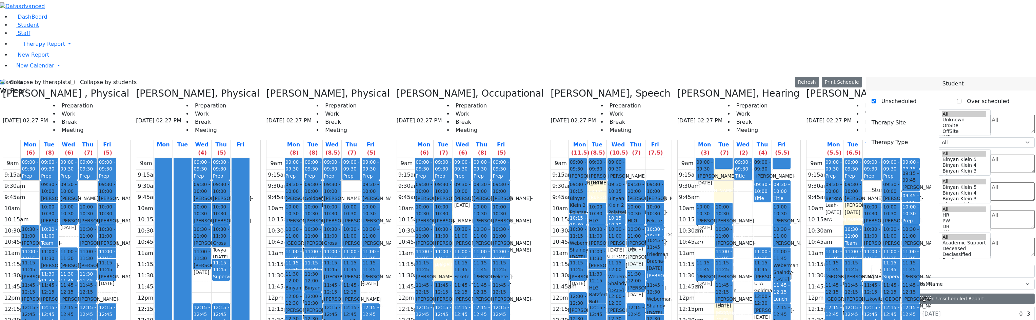
drag, startPoint x: 587, startPoint y: 133, endPoint x: 588, endPoint y: 142, distance: 9.2
click at [588, 158] on div "9am 9:15am 9:30am 9:45am 10am 10:15am 10:30am 10:45am 11am 11:15am 11:30am 11:4…" at bounding box center [608, 292] width 114 height 268
drag, startPoint x: 899, startPoint y: 287, endPoint x: 585, endPoint y: 138, distance: 348.2
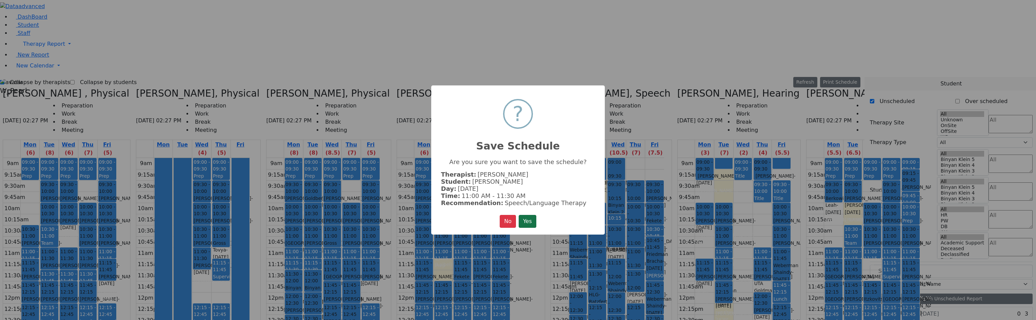
click at [531, 220] on button "Yes" at bounding box center [527, 221] width 18 height 13
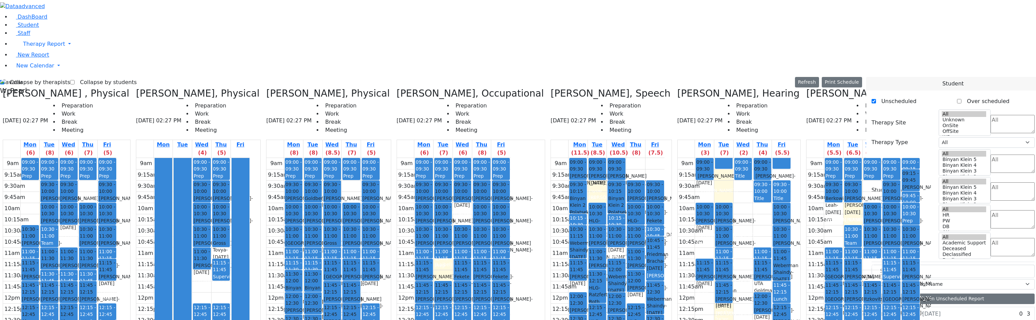
click at [589, 276] on div "Lowy Jermiah - 05/29/2018" at bounding box center [597, 283] width 16 height 14
click at [566, 158] on div "9am 9:15am 9:30am 9:45am 10am 10:15am 10:30am 10:45am 11am 11:15am 11:30am 11:4…" at bounding box center [608, 292] width 114 height 268
click at [589, 248] on span "11:00 - 11:30" at bounding box center [597, 255] width 16 height 14
click at [565, 158] on div "9am 9:15am 9:30am 9:45am 10am 10:15am 10:30am 10:45am 11am 11:15am 11:30am 11:4…" at bounding box center [608, 292] width 114 height 268
click at [552, 158] on div "9am 9:15am 9:30am 9:45am 10am 10:15am 10:30am 10:45am 11am 11:15am 11:30am 11:4…" at bounding box center [608, 292] width 114 height 268
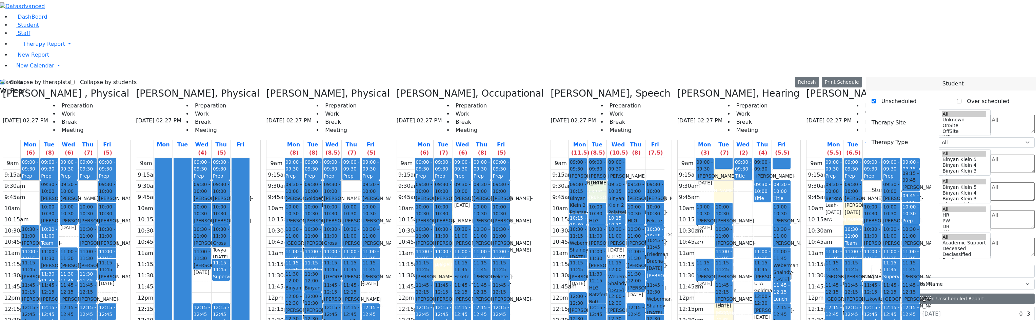
click at [627, 262] on div "Stern Yeshaya - 10/27/2022" at bounding box center [635, 269] width 16 height 14
click at [570, 158] on div "9am 9:15am 9:30am 9:45am 10am 10:15am 10:30am 10:45am 11am 11:15am 11:30am 11:4…" at bounding box center [608, 292] width 114 height 268
click at [587, 177] on div "9am 9:15am 9:30am 9:45am 10am 10:15am 10:30am 10:45am 11am 11:15am 11:30am 11:4…" at bounding box center [608, 292] width 114 height 268
click at [593, 238] on div "9am 9:15am 9:30am 9:45am 10am 10:15am 10:30am 10:45am 11am 11:15am 11:30am 11:4…" at bounding box center [608, 292] width 114 height 268
drag, startPoint x: 588, startPoint y: 44, endPoint x: 597, endPoint y: 49, distance: 10.8
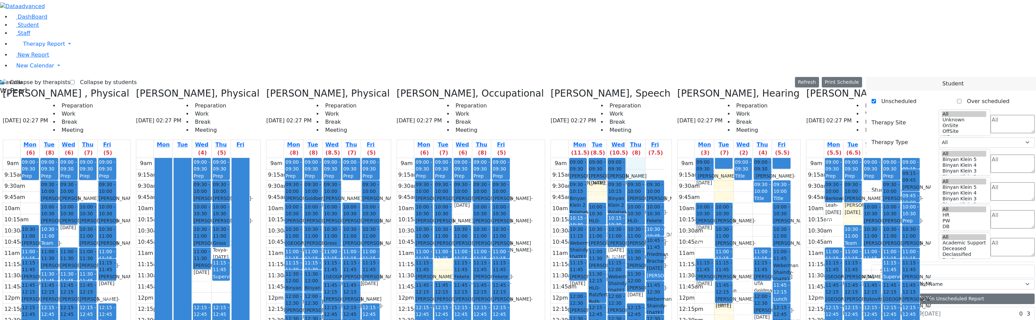
click at [593, 158] on div "9am 9:15am 9:30am 9:45am 10am 10:15am 10:30am 10:45am 11am 11:15am 11:30am 11:4…" at bounding box center [608, 292] width 114 height 268
drag, startPoint x: 604, startPoint y: 45, endPoint x: 608, endPoint y: 54, distance: 9.7
click at [608, 158] on div "9am 9:15am 9:30am 9:45am 10am 10:15am 10:30am 10:45am 11am 11:15am 11:30am 11:4…" at bounding box center [608, 292] width 114 height 268
drag, startPoint x: 901, startPoint y: 274, endPoint x: 553, endPoint y: 69, distance: 404.7
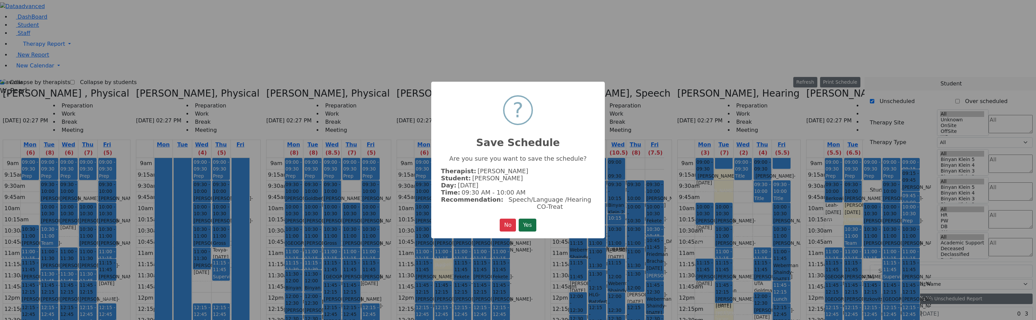
click at [529, 222] on button "Yes" at bounding box center [527, 225] width 18 height 13
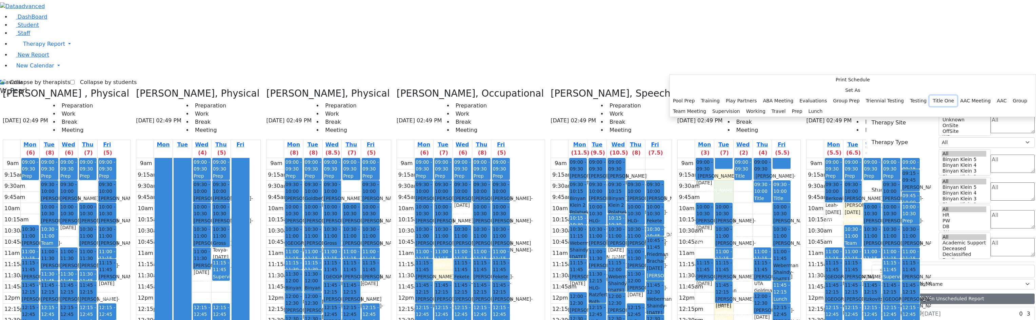
click at [929, 106] on button "Title One" at bounding box center [942, 101] width 27 height 11
select select "2"
select select "09:30:00"
select select "10:00:00"
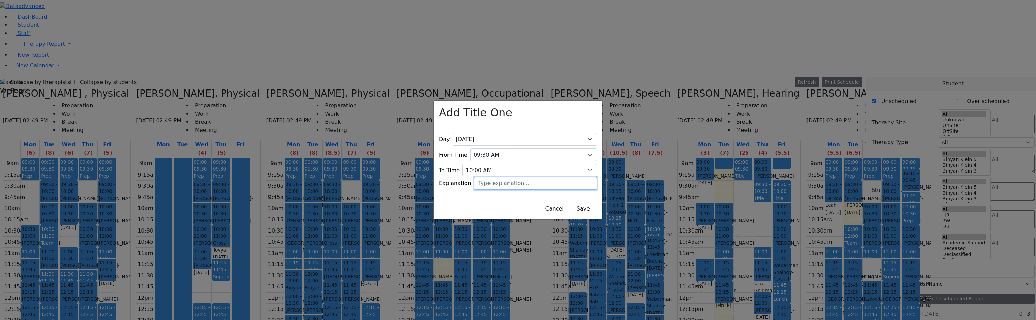
click at [487, 179] on input "text" at bounding box center [535, 183] width 123 height 13
type input "Yeshaya Stern"
click at [581, 204] on button "Save" at bounding box center [583, 208] width 30 height 13
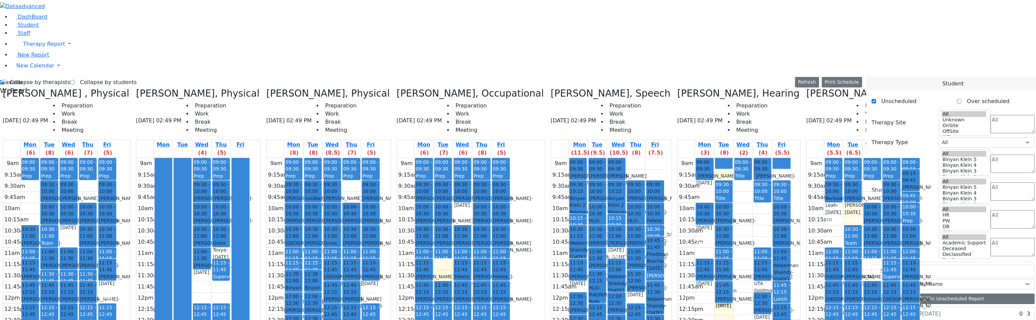
click at [494, 77] on div "Collapse by therapists Collapse by students Refresh Setup Working Hours Print S…" at bounding box center [431, 82] width 862 height 11
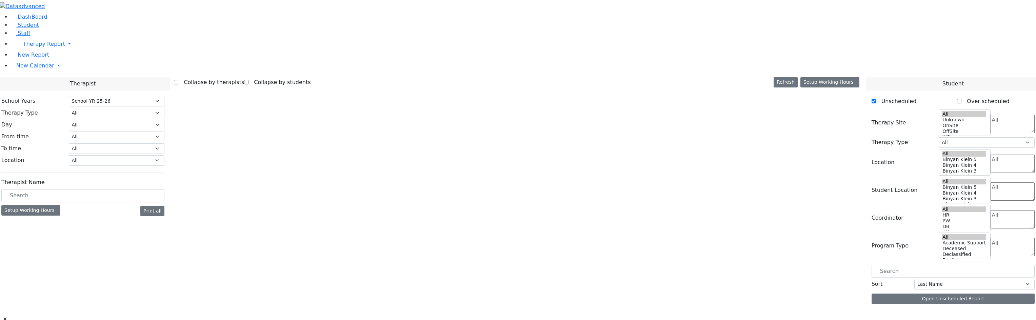
select select "212"
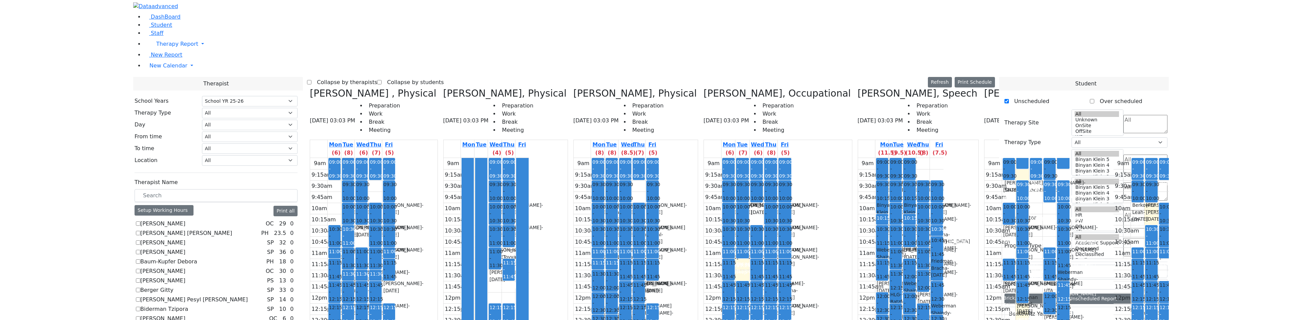
scroll to position [136, 0]
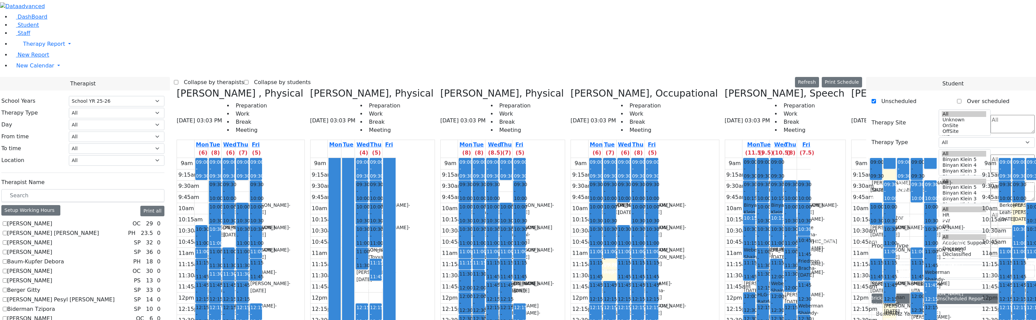
checkbox input "true"
click at [243, 77] on label "Collapse by therapists" at bounding box center [211, 82] width 66 height 11
click at [178, 80] on input "Collapse by therapists" at bounding box center [176, 82] width 4 height 4
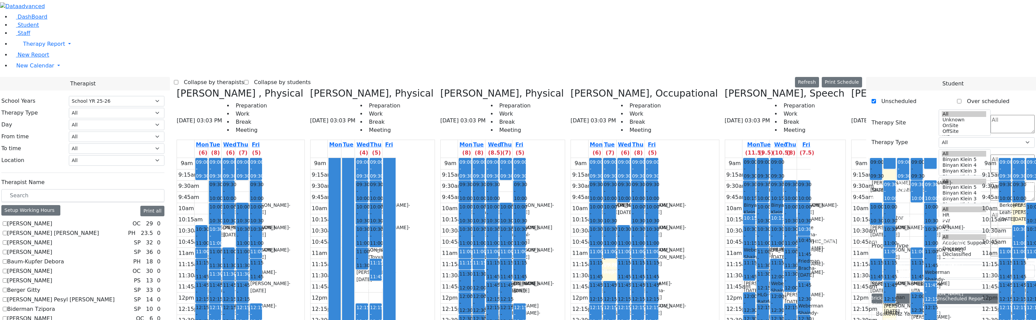
checkbox input "true"
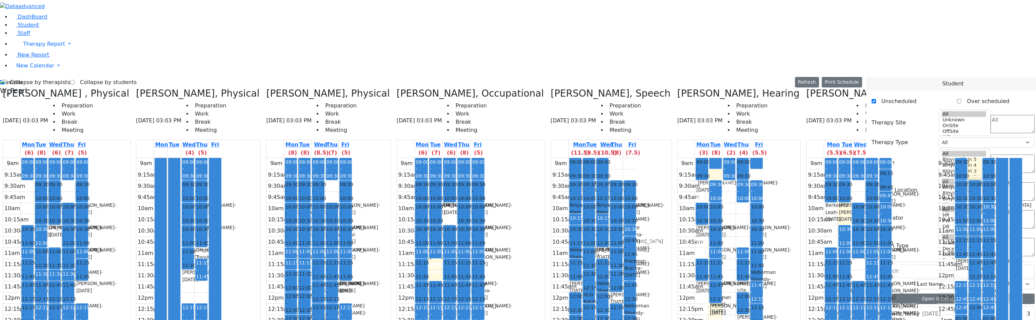
click at [969, 280] on div "Hoffman Rechy - 08/21/2017" at bounding box center [974, 287] width 11 height 14
click at [936, 88] on icon at bounding box center [936, 93] width 0 height 11
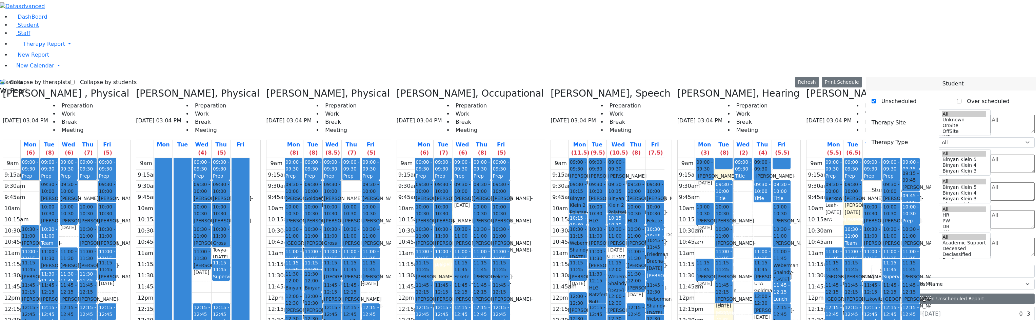
click at [299, 262] on div "Prep" at bounding box center [293, 265] width 16 height 7
click at [296, 284] on span "Binyan Klein 5" at bounding box center [293, 291] width 16 height 14
click at [299, 313] on div "Treger Simcha - 06/13/2008" at bounding box center [293, 320] width 16 height 14
click at [288, 284] on span "Binyan Klein 5" at bounding box center [293, 291] width 16 height 14
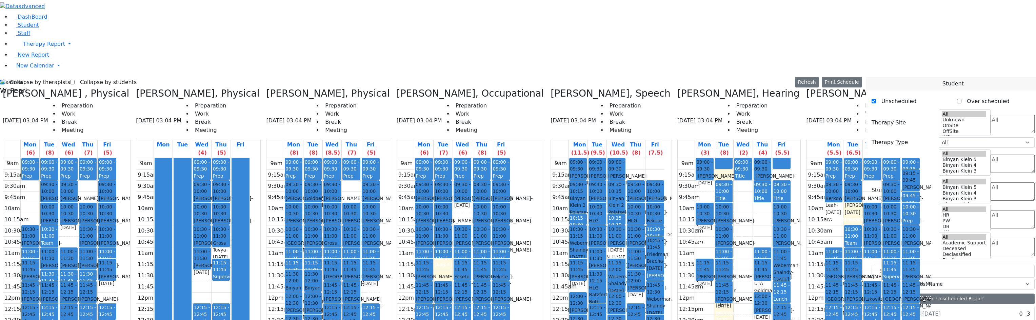
click at [295, 284] on span "Binyan Klein 5" at bounding box center [293, 291] width 16 height 14
click at [296, 284] on span "Binyan Klein 5" at bounding box center [293, 291] width 16 height 14
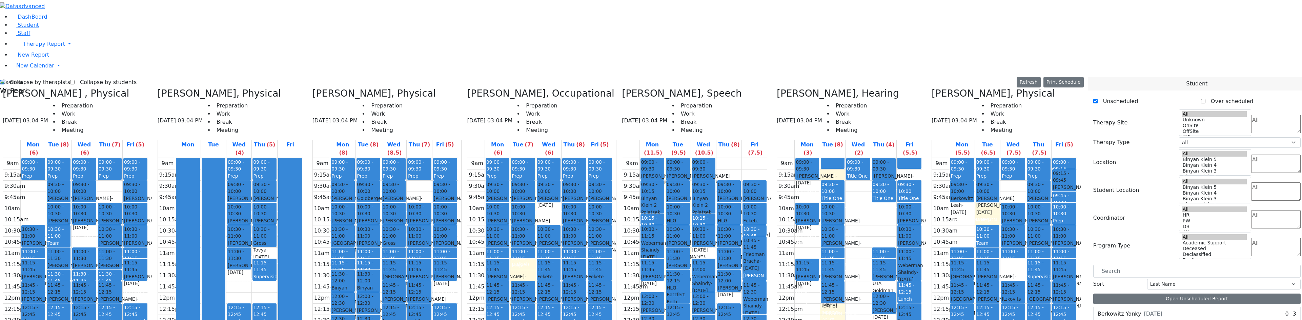
click at [354, 313] on div "Treger Simcha - 06/13/2008" at bounding box center [342, 320] width 23 height 14
click at [354, 284] on span "Binyan Klein 5" at bounding box center [342, 291] width 23 height 14
click at [354, 262] on div "Prep" at bounding box center [342, 265] width 23 height 7
click at [458, 171] on div "9am 9:15am 9:30am 9:45am 10am 10:15am 10:30am 10:45am 11am 11:15am 11:30am 11:4…" at bounding box center [385, 292] width 145 height 268
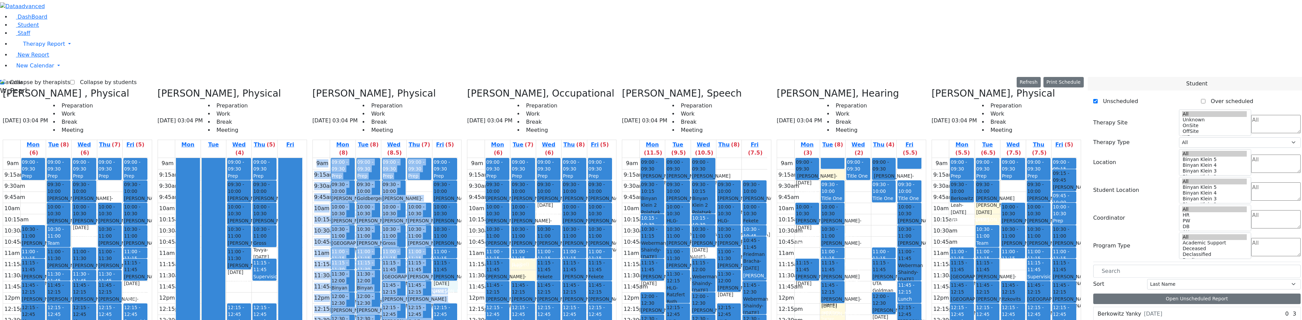
drag, startPoint x: 475, startPoint y: 175, endPoint x: 471, endPoint y: 166, distance: 10.2
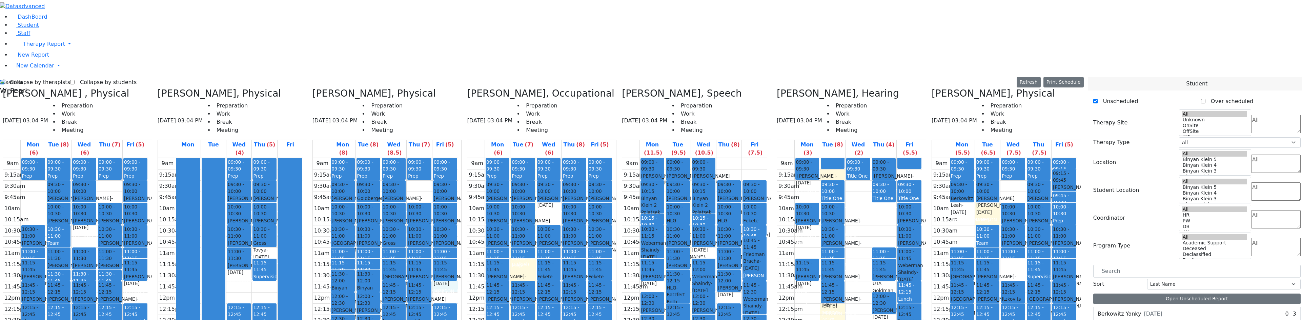
click at [458, 166] on div "9am 9:15am 9:30am 9:45am 10am 10:15am 10:30am 10:45am 11am 11:15am 11:30am 11:4…" at bounding box center [385, 292] width 145 height 268
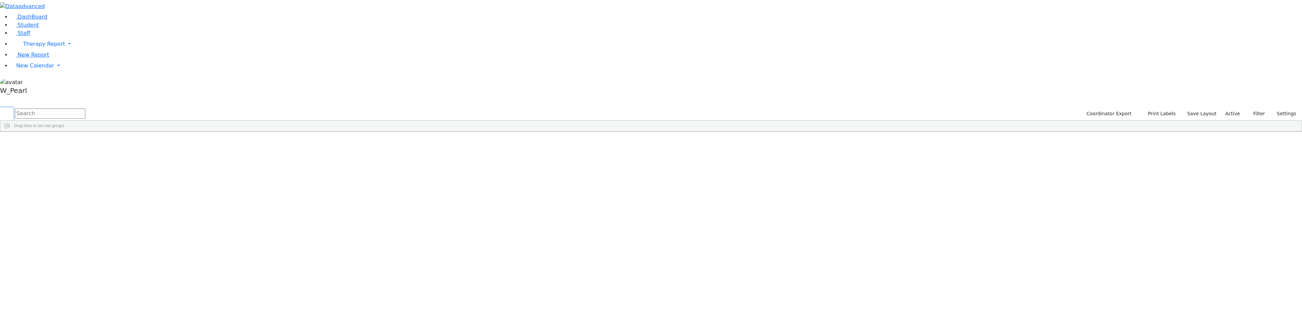
click at [13, 107] on button "submit" at bounding box center [6, 113] width 13 height 13
click at [85, 108] on input "text" at bounding box center [50, 113] width 70 height 10
type input "[PERSON_NAME]"
click at [131, 143] on div "Stern" at bounding box center [98, 147] width 64 height 9
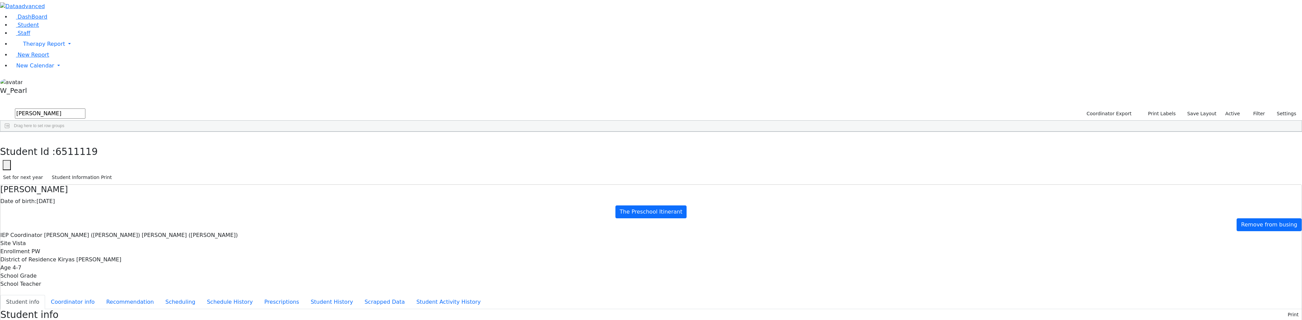
scroll to position [9, 0]
